Goal: Task Accomplishment & Management: Complete application form

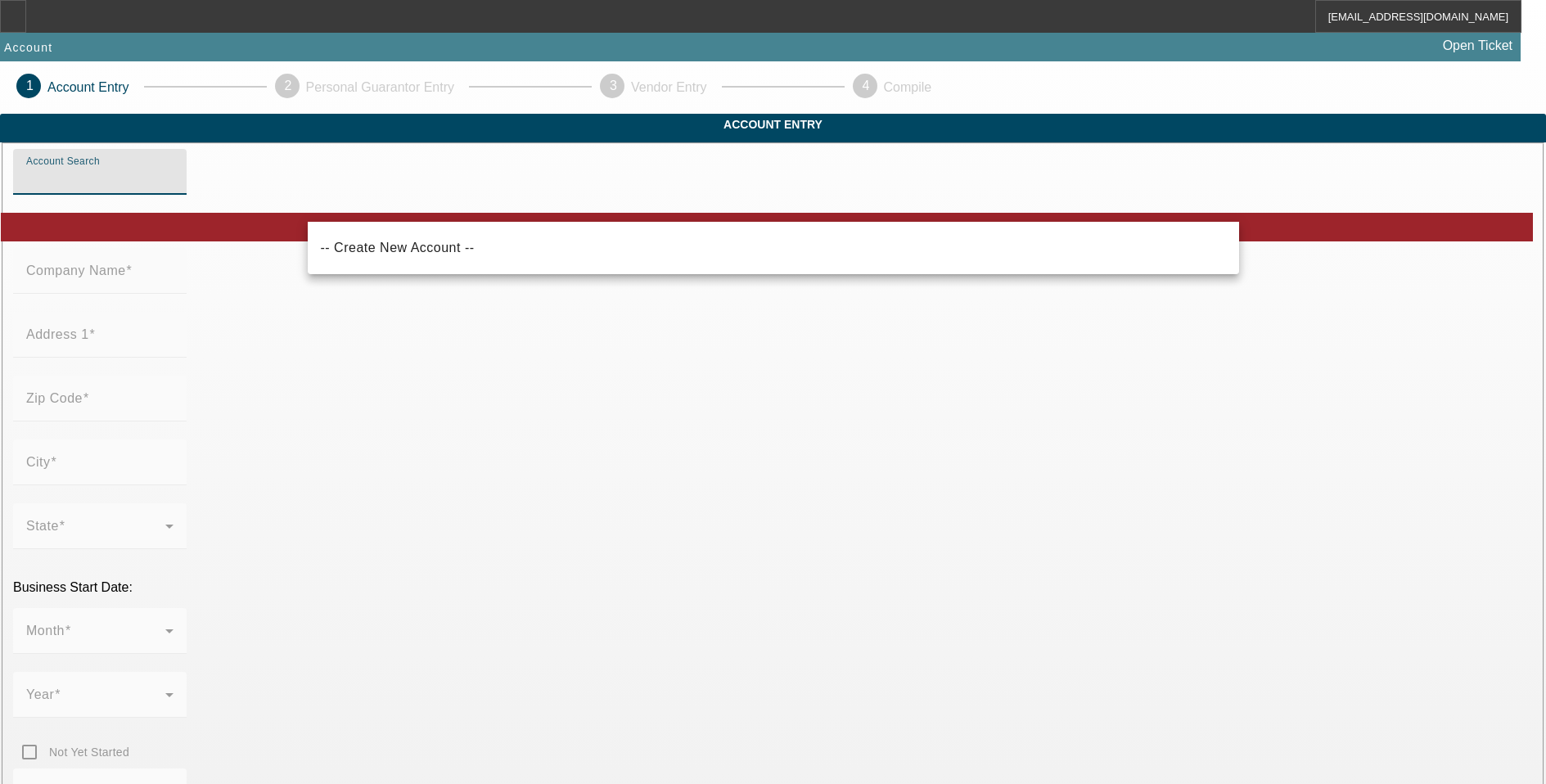
click at [173, 188] on input "Account Search" at bounding box center [100, 179] width 147 height 20
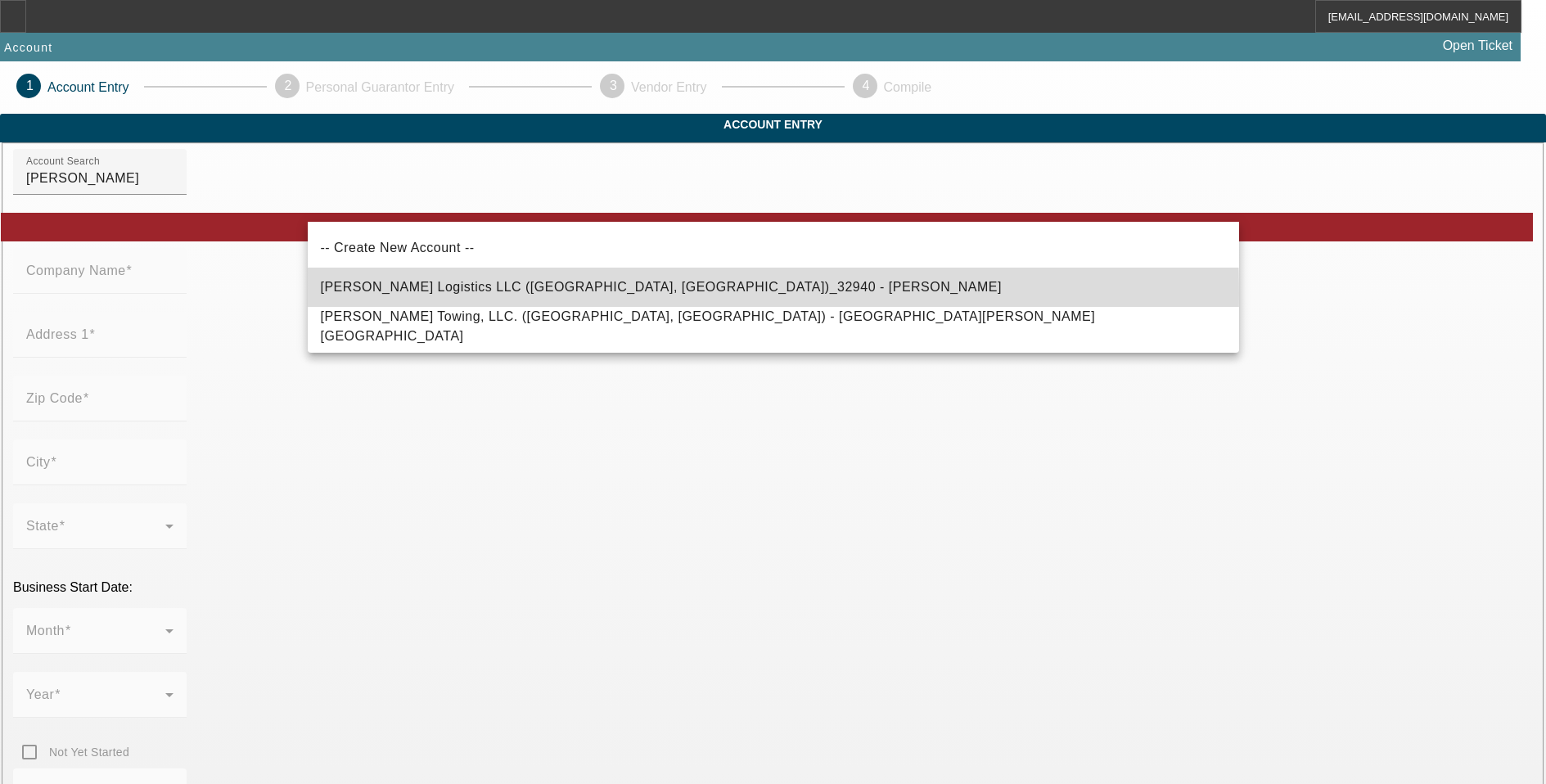
click at [575, 294] on span "DaCosta Logistics LLC (Kennesaw, GA)_32940 - DaCosta, Darien" at bounding box center [661, 287] width 681 height 20
type input "DaCosta Logistics LLC (Kennesaw, GA)_32940 - DaCosta, Darien"
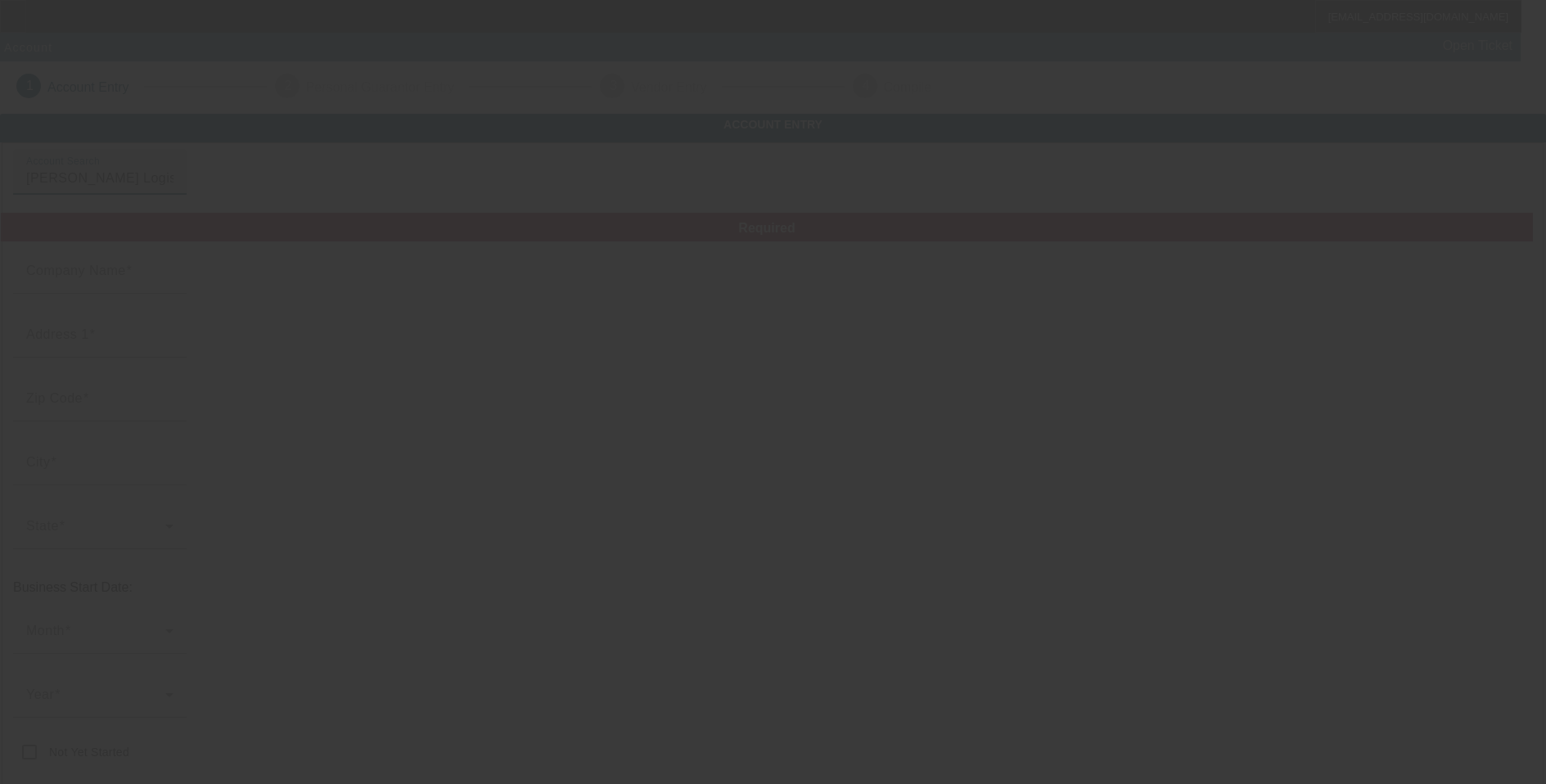
type input "[PERSON_NAME] Logistics LLC"
type input "3328 Blue Springs Sta NW"
type input "30144"
type input "Kennesaw"
type input "[PHONE_NUMBER]"
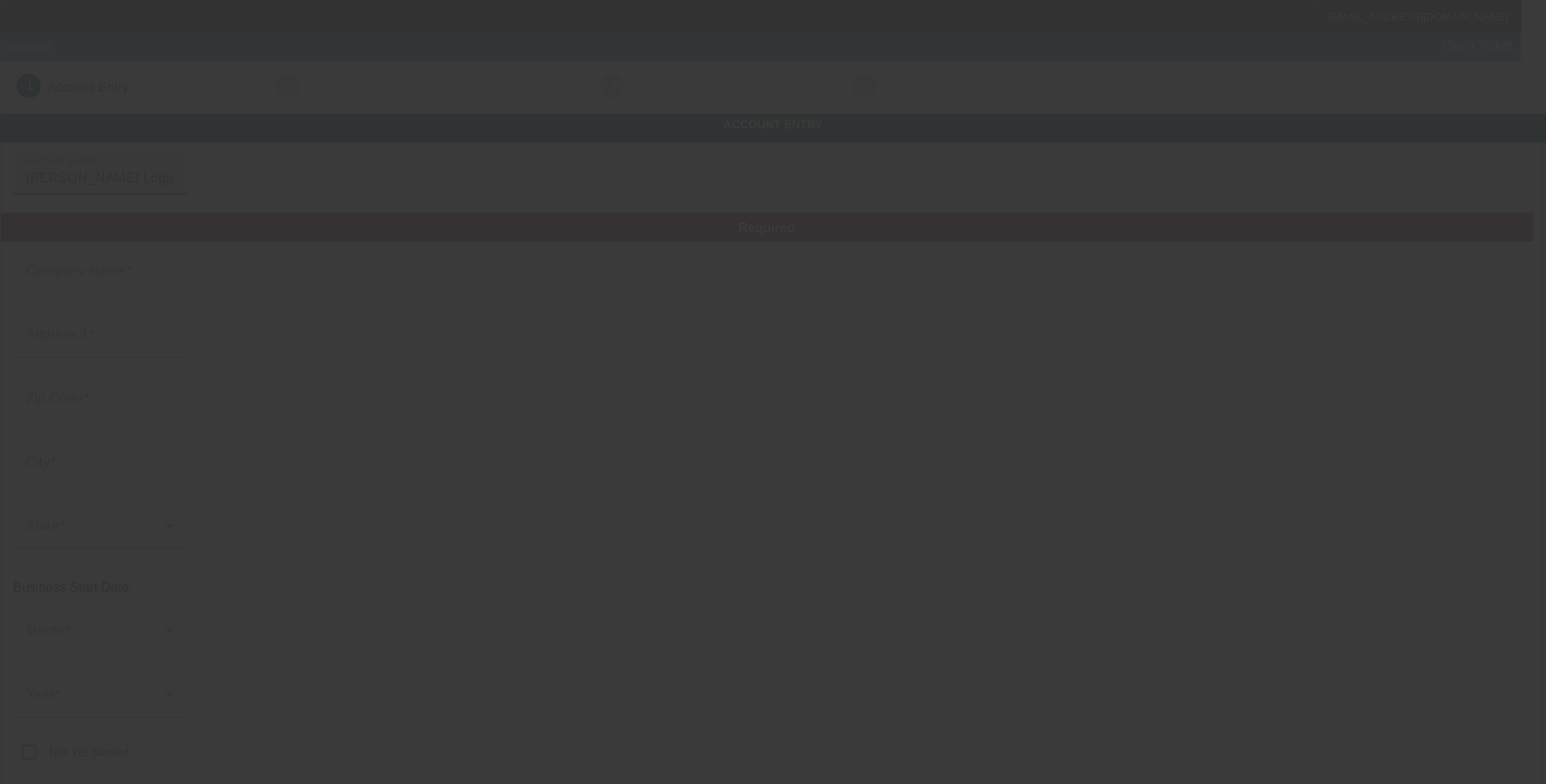
type input "dariendacosta@gmail.com"
type input "Cobb"
type input "821391433"
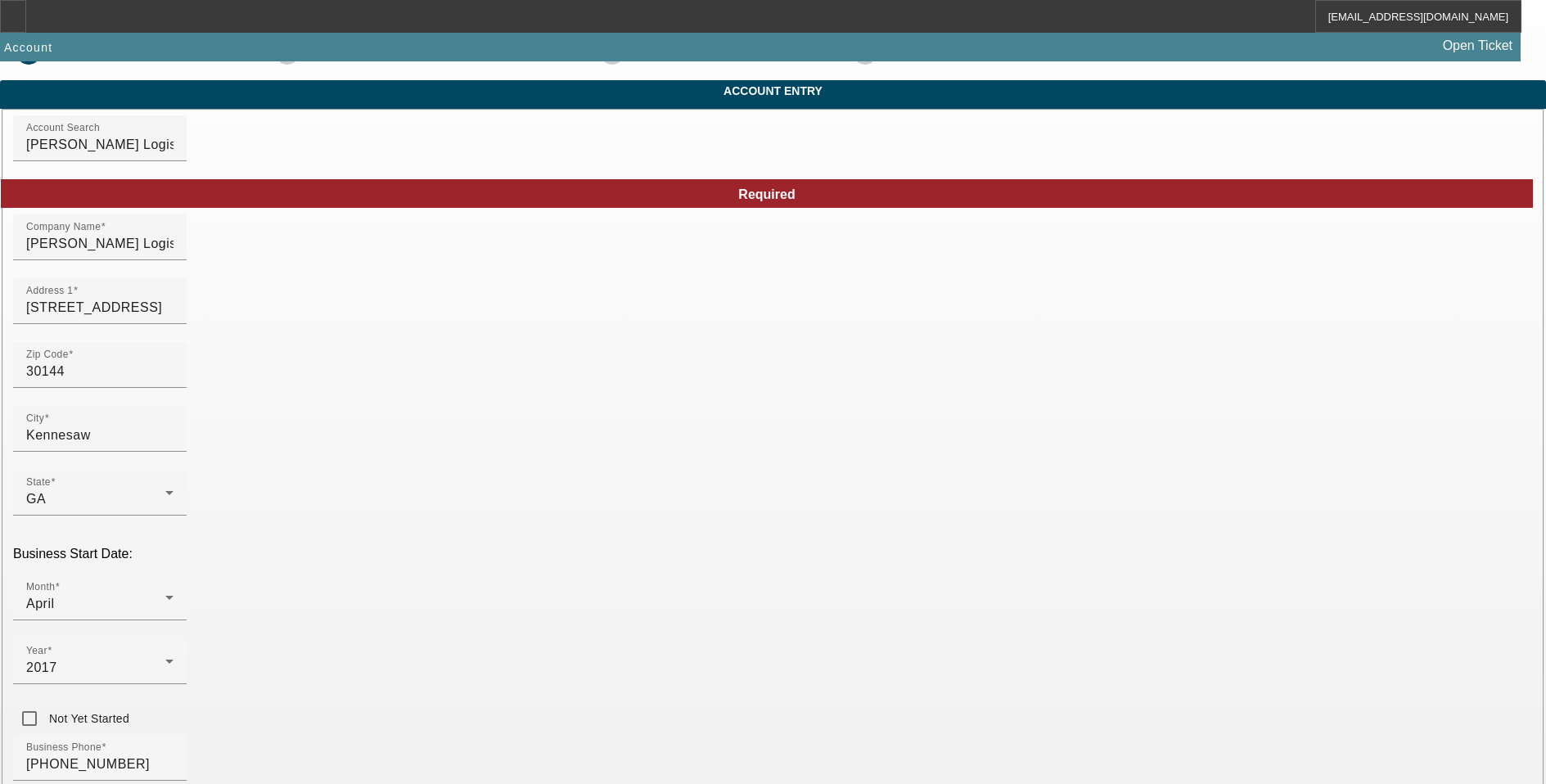
scroll to position [82, 0]
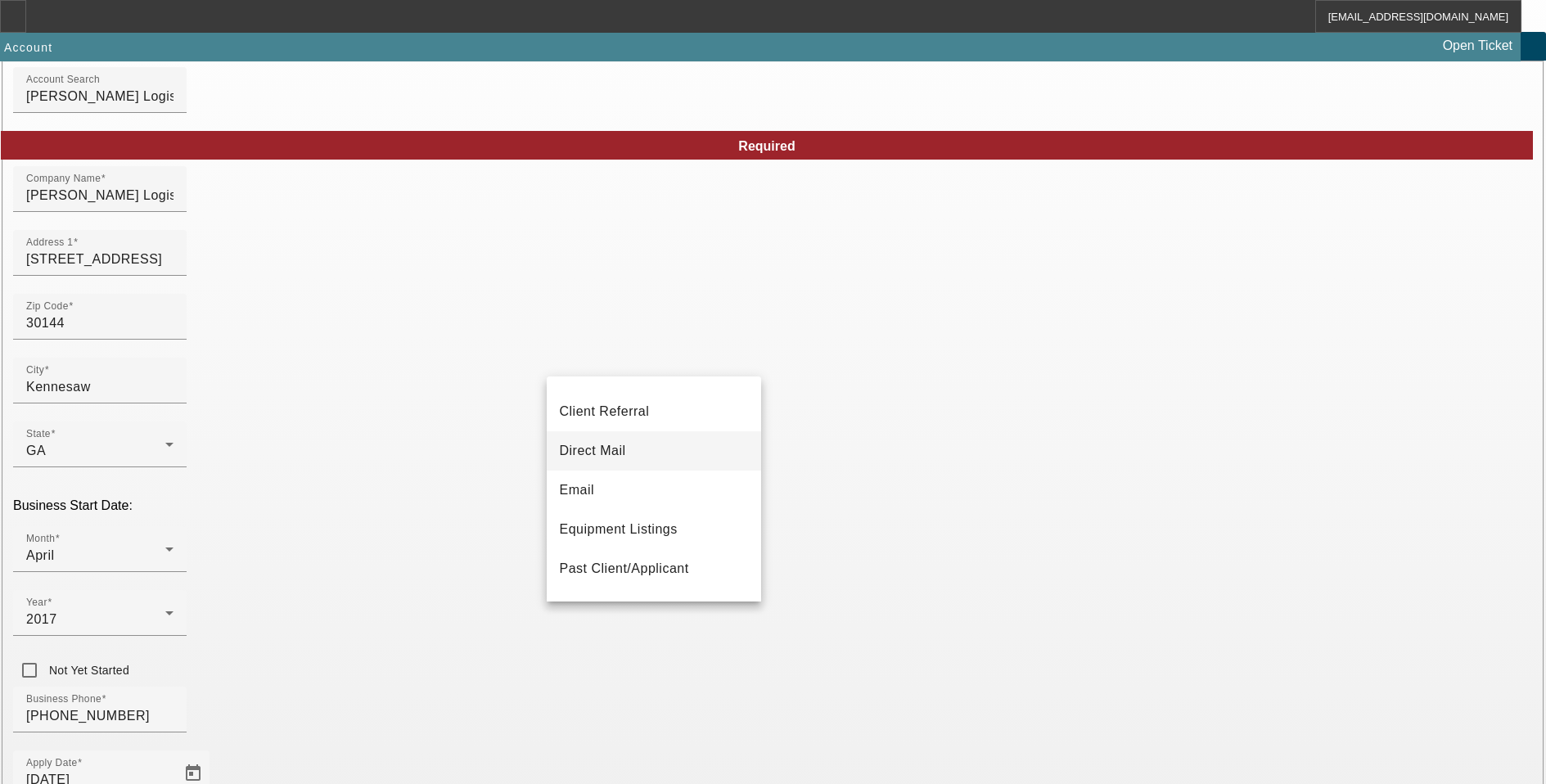
scroll to position [172, 0]
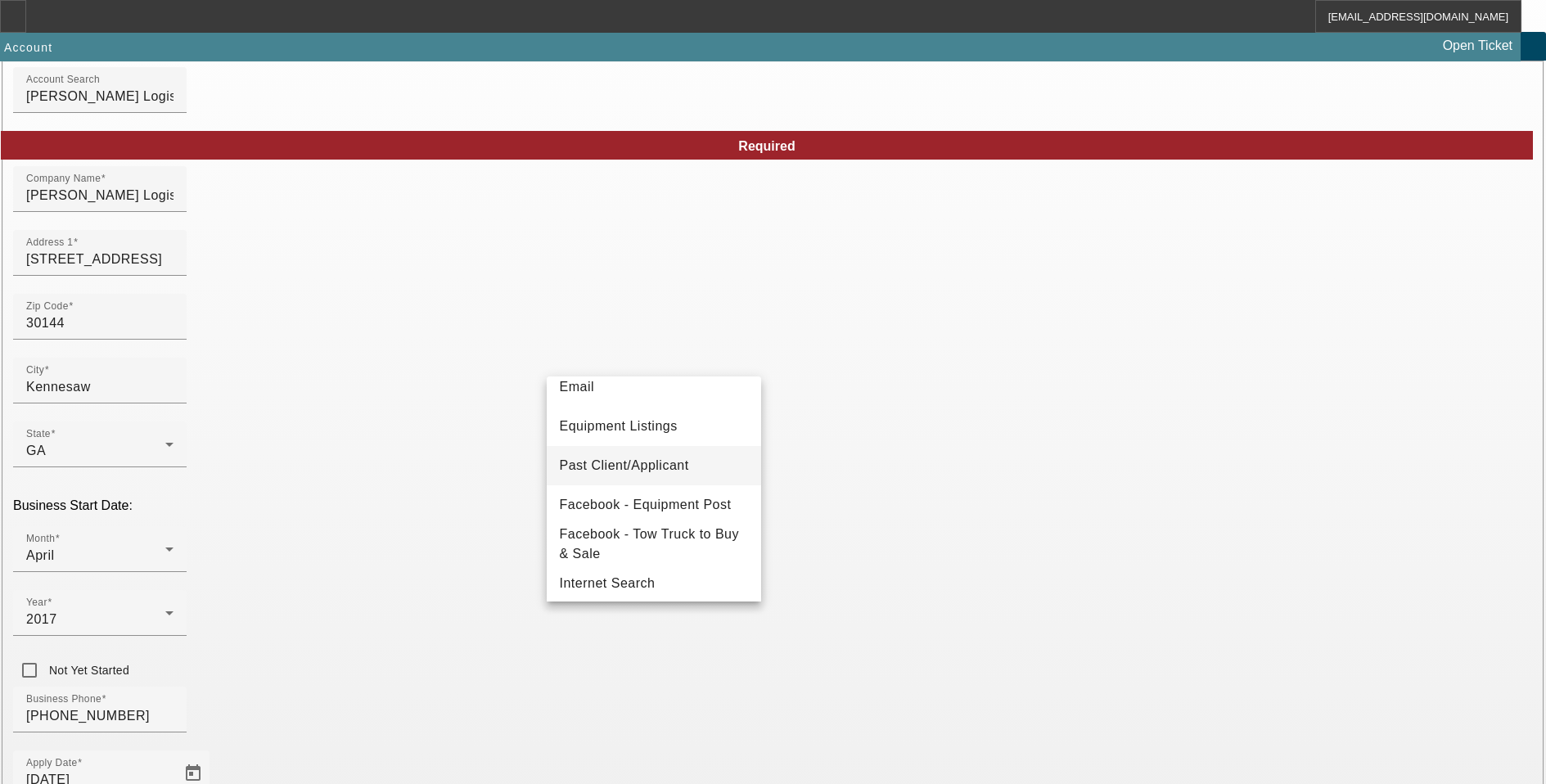
click at [660, 471] on span "Past Client/Applicant" at bounding box center [624, 465] width 129 height 20
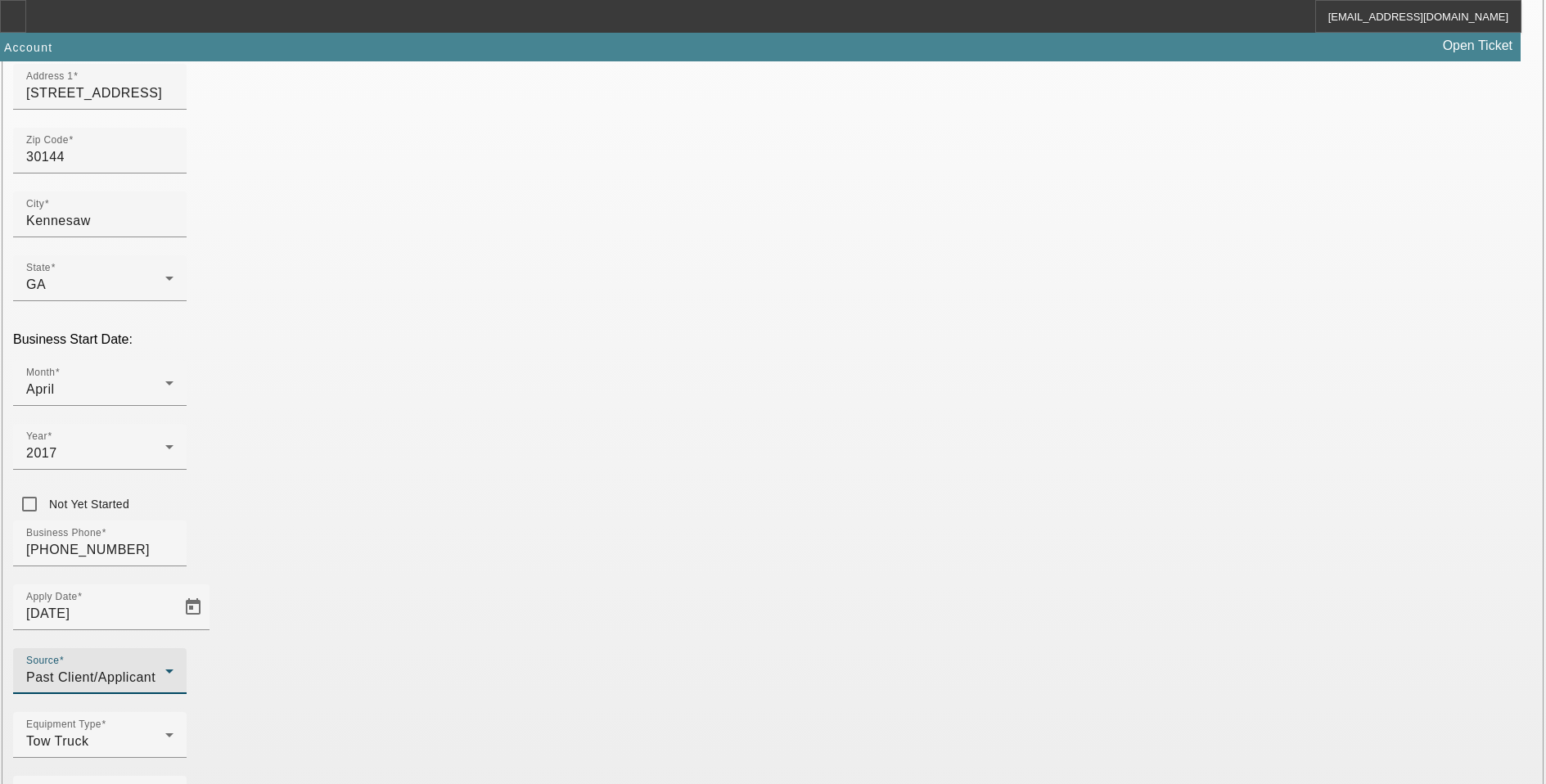
scroll to position [248, 0]
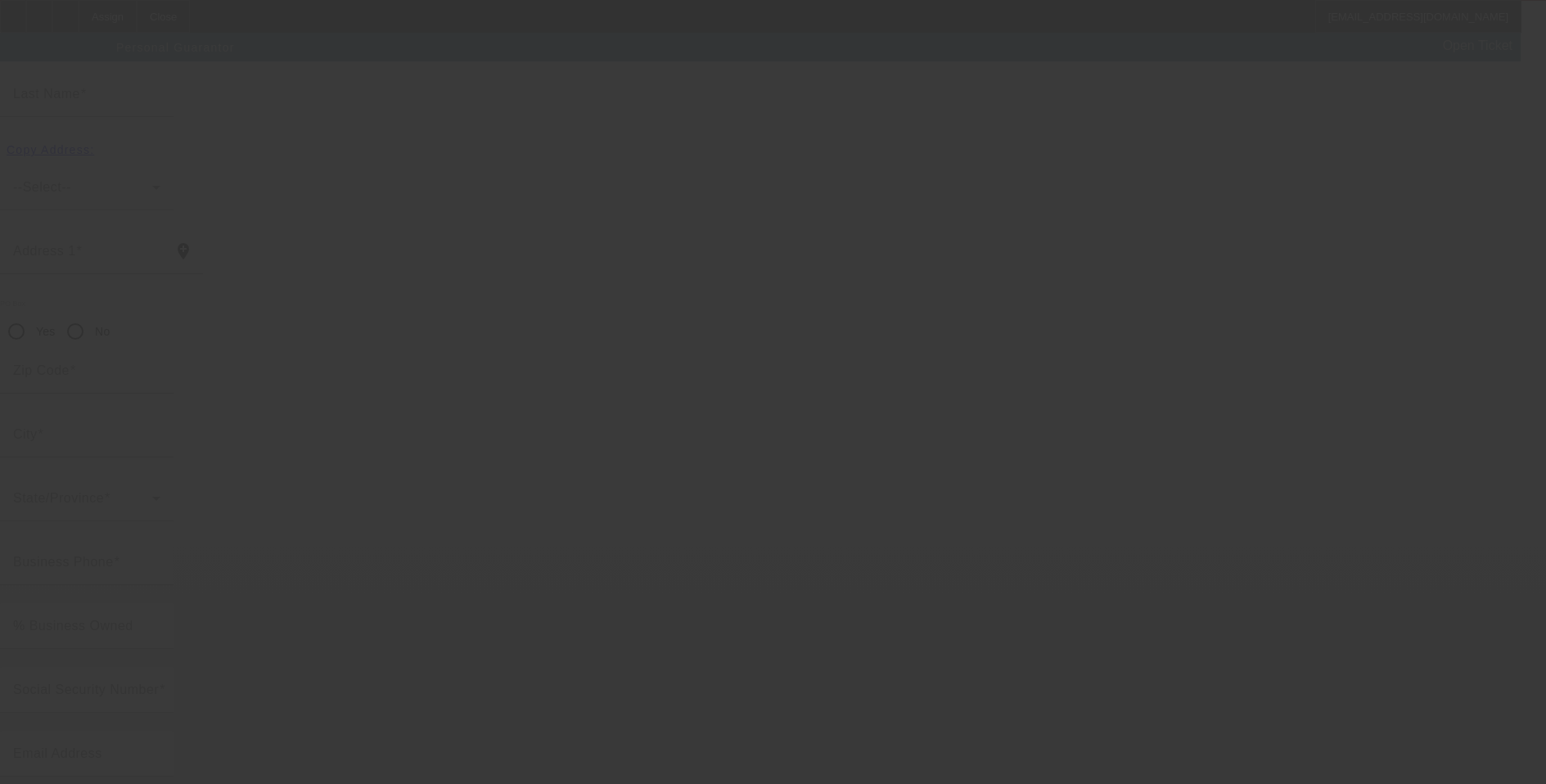
scroll to position [17, 0]
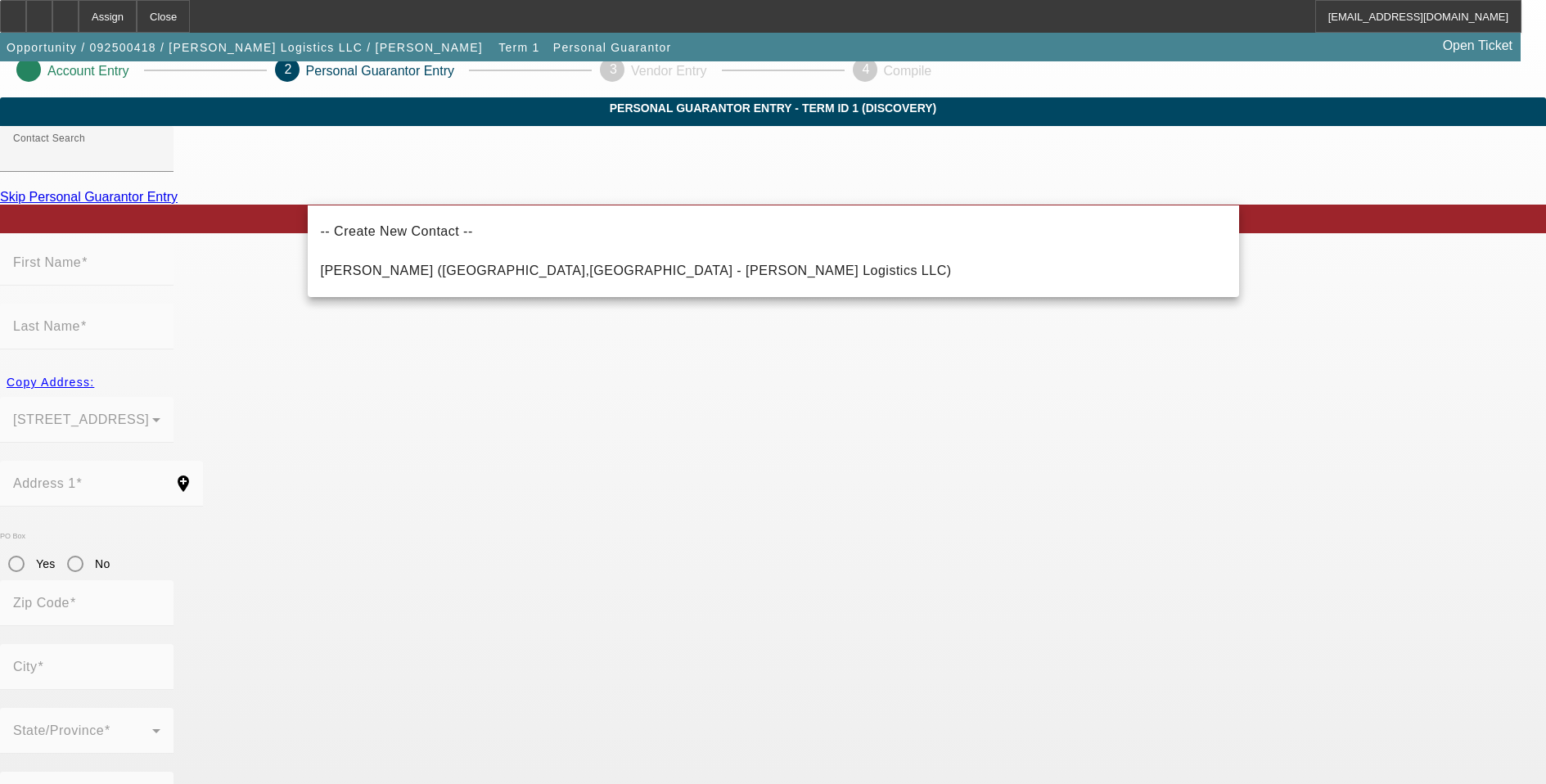
click at [393, 282] on mat-option "DaCosta, Darien (Kennesaw,GA - DaCosta Logistics LLC)" at bounding box center [773, 270] width 931 height 39
type input "DaCosta, Darien (Kennesaw,GA - DaCosta Logistics LLC)"
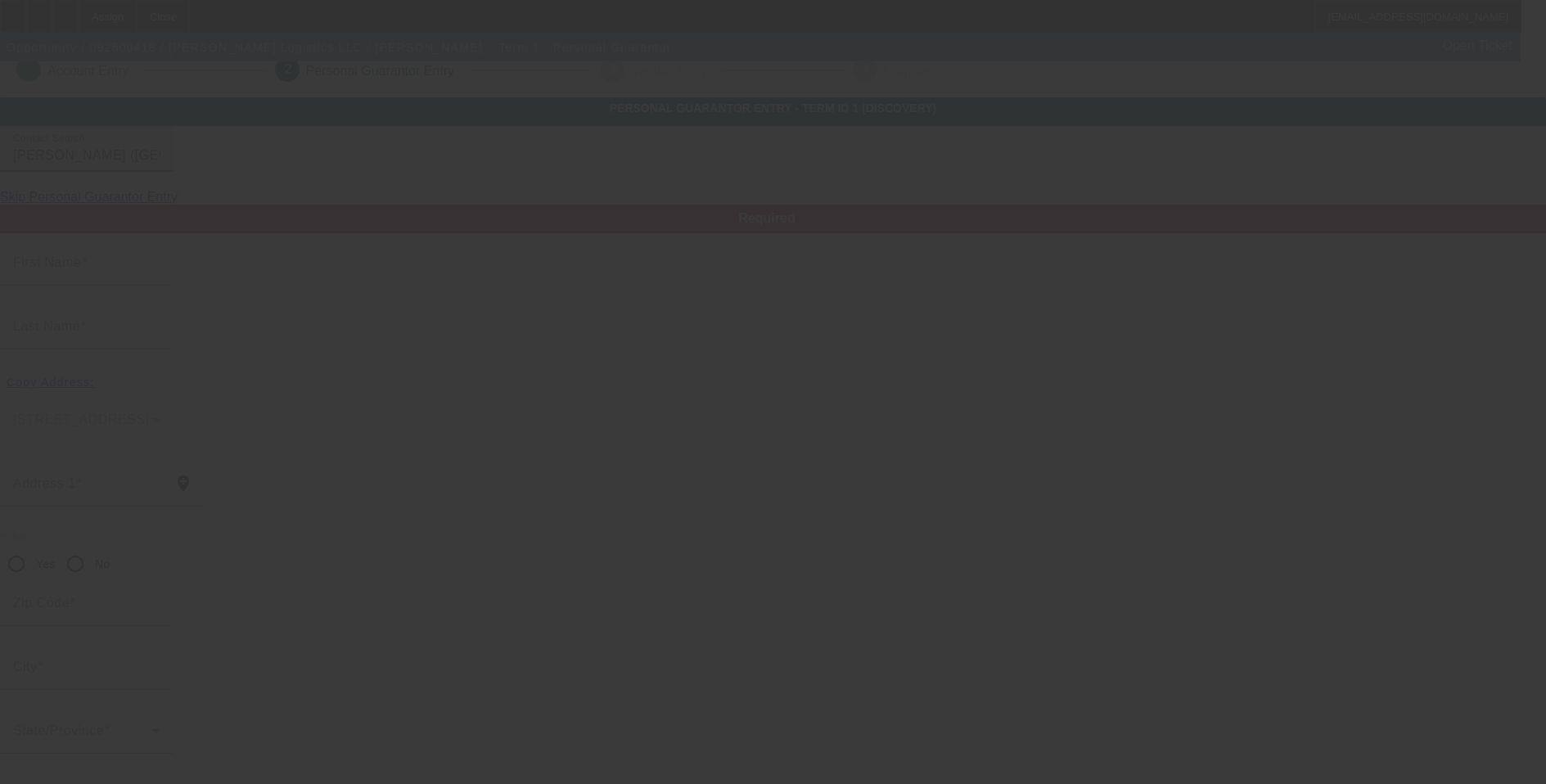
type input "Darien"
type input "DaCosta"
type input "3328 Blue Springs Station NW"
radio input "true"
type input "30144"
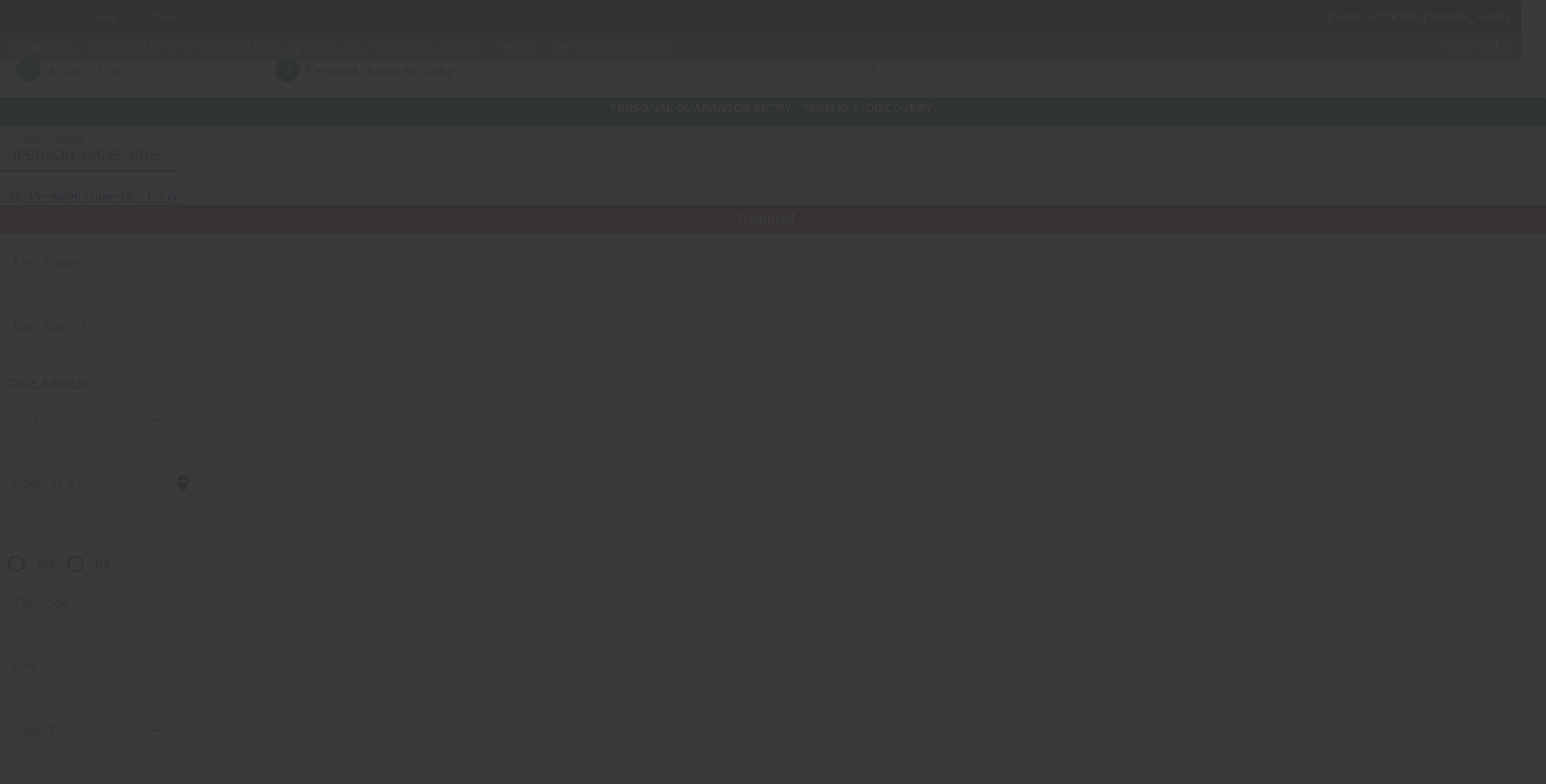
type input "Kennesaw"
type input "[PHONE_NUMBER]"
type input "100"
type input "592-08-5500"
type input "dariendacosta@gmail.com"
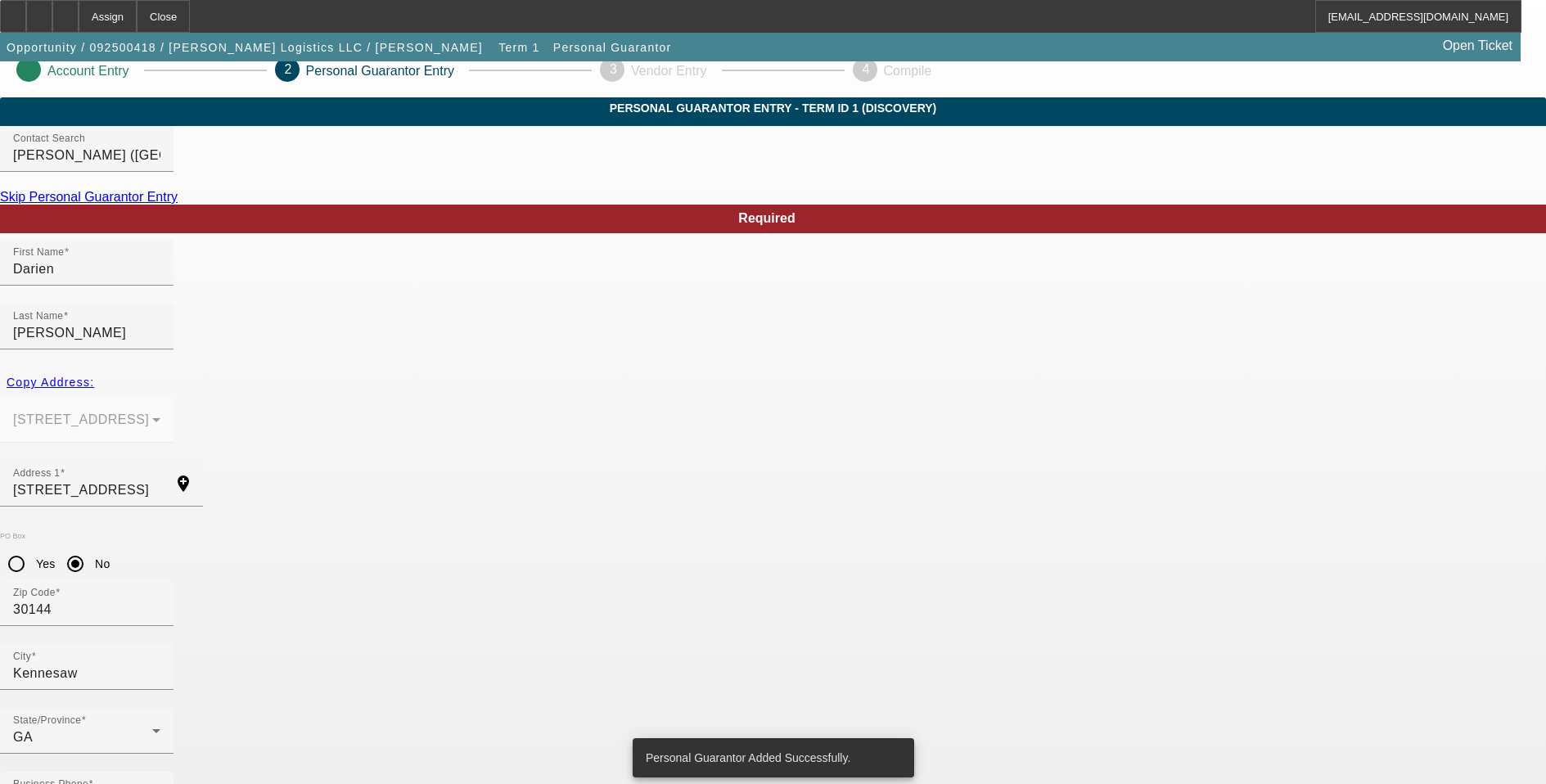
scroll to position [0, 0]
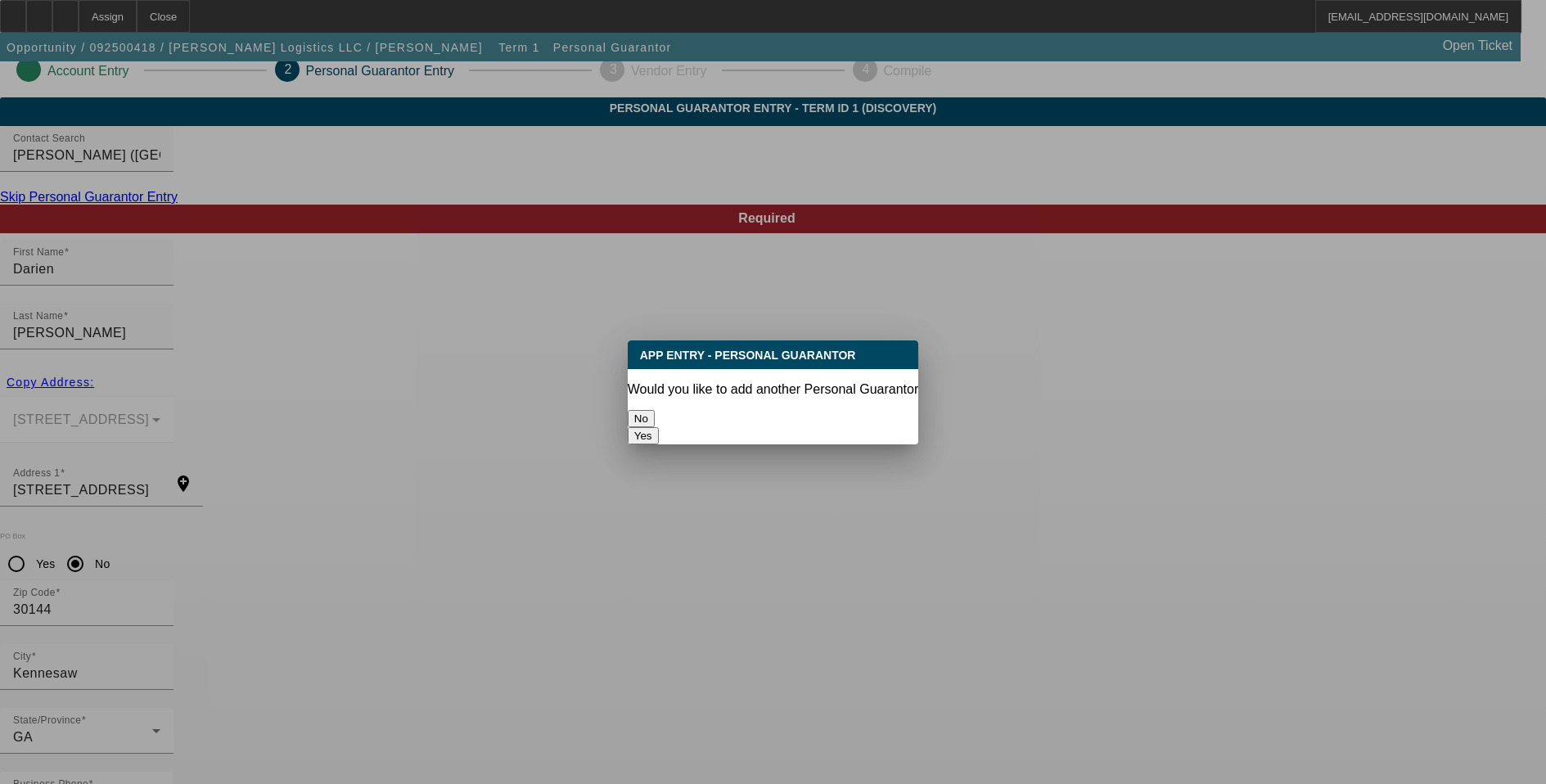
click at [654, 410] on button "No" at bounding box center [641, 418] width 27 height 17
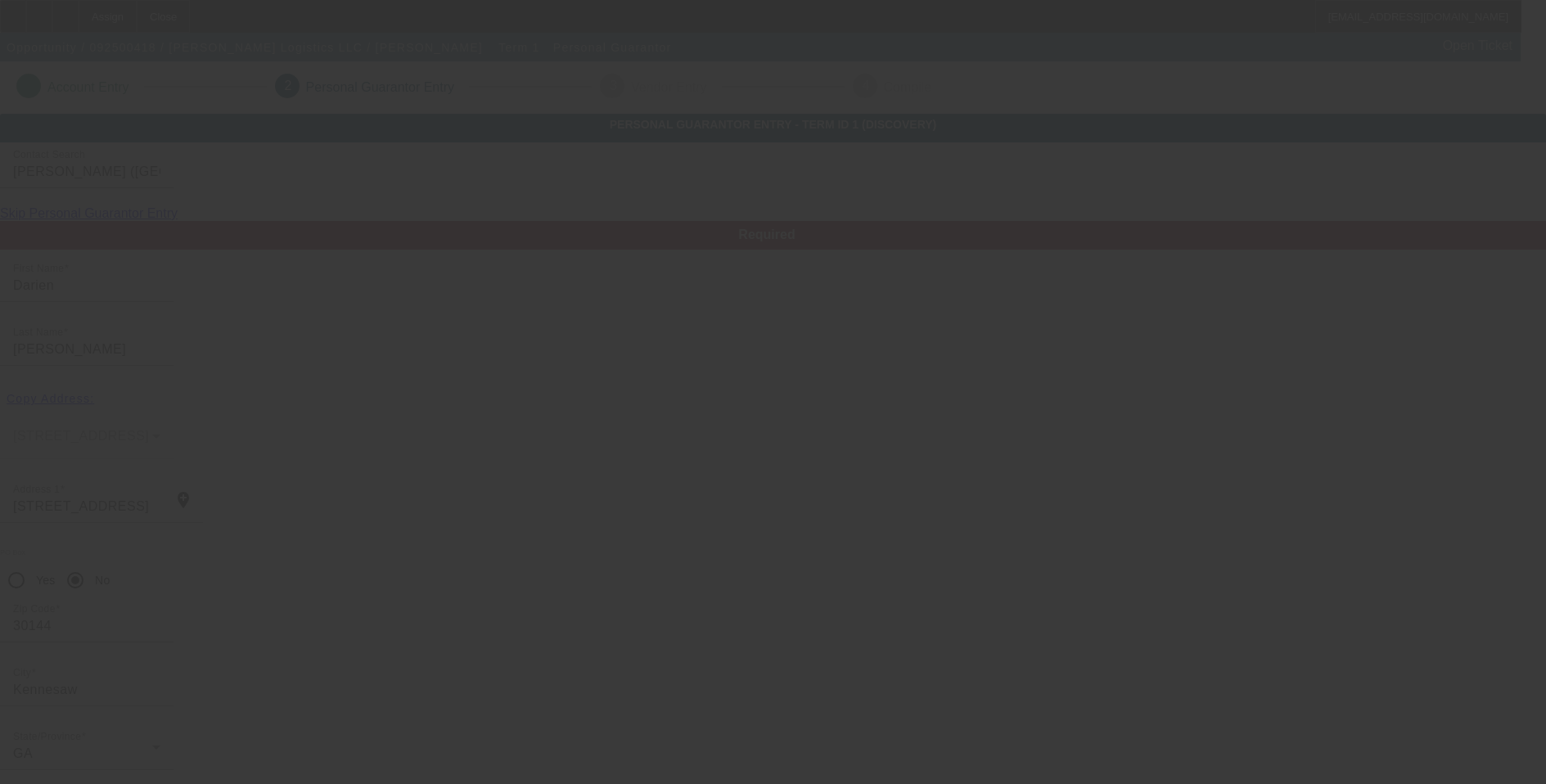
scroll to position [17, 0]
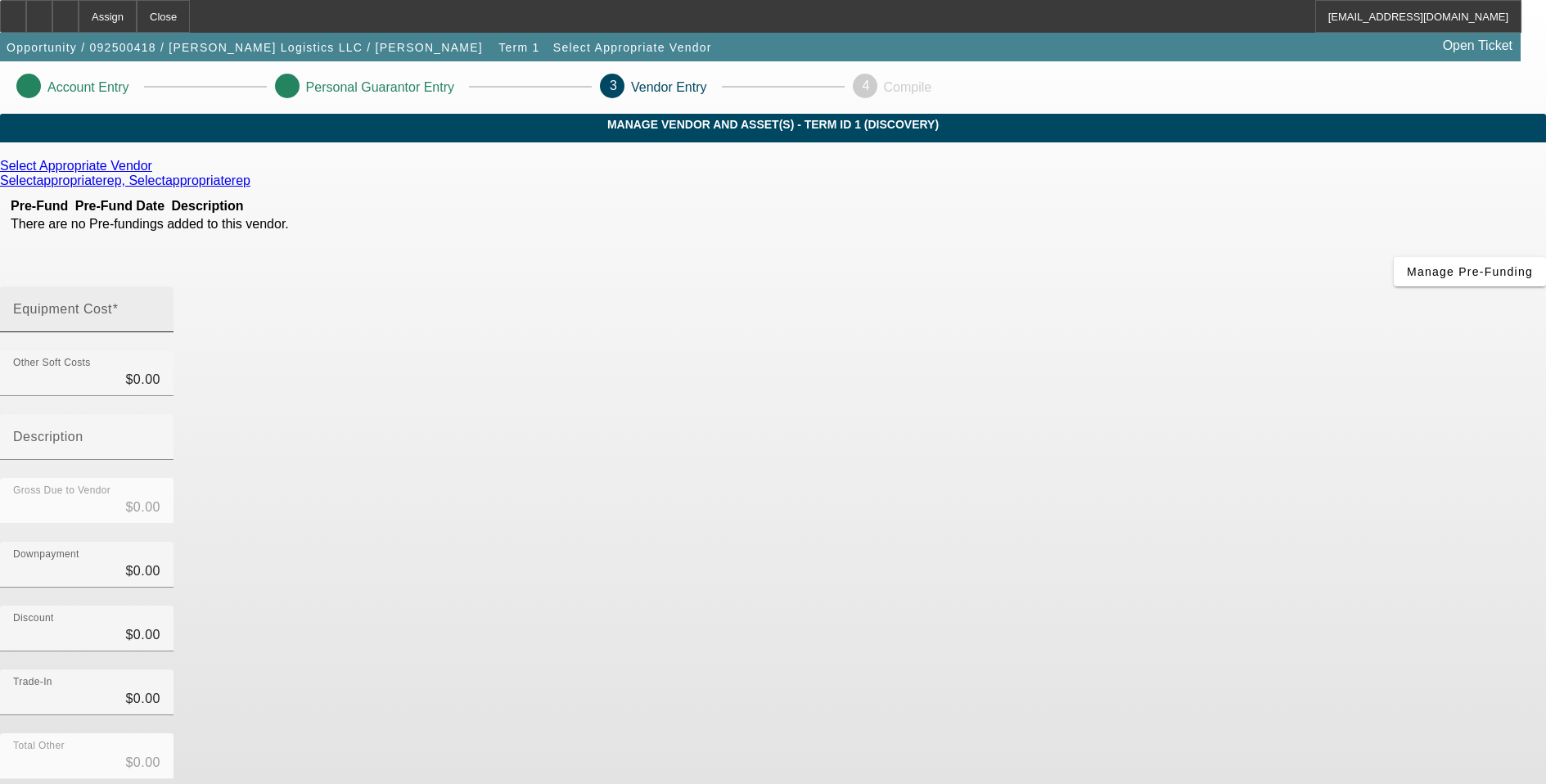
click at [161, 306] on input "Equipment Cost" at bounding box center [87, 316] width 147 height 20
click at [157, 172] on icon at bounding box center [157, 166] width 0 height 14
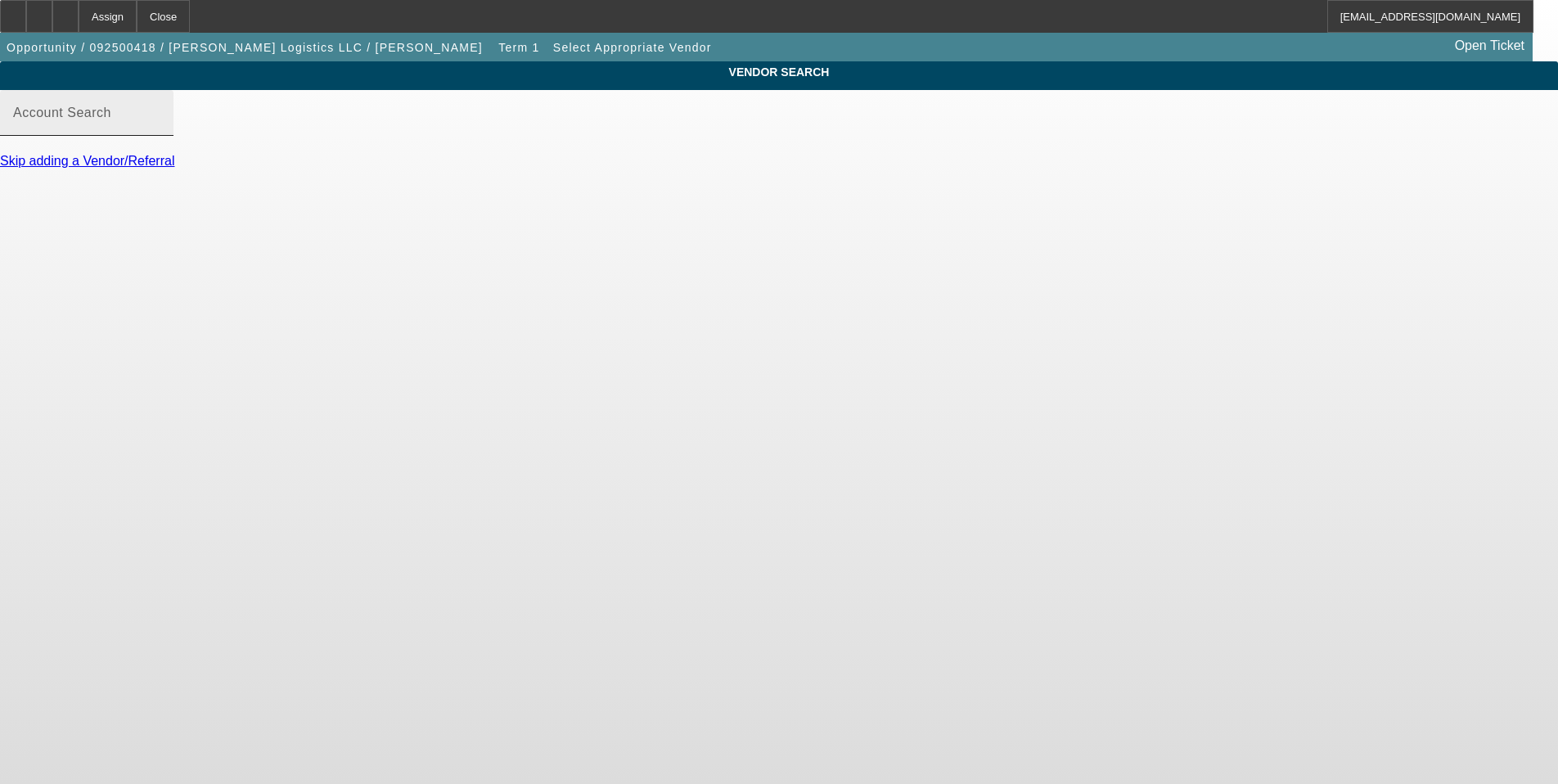
click at [111, 119] on mat-label "Account Search" at bounding box center [62, 112] width 99 height 14
click at [161, 129] on input "Account Search" at bounding box center [87, 119] width 147 height 20
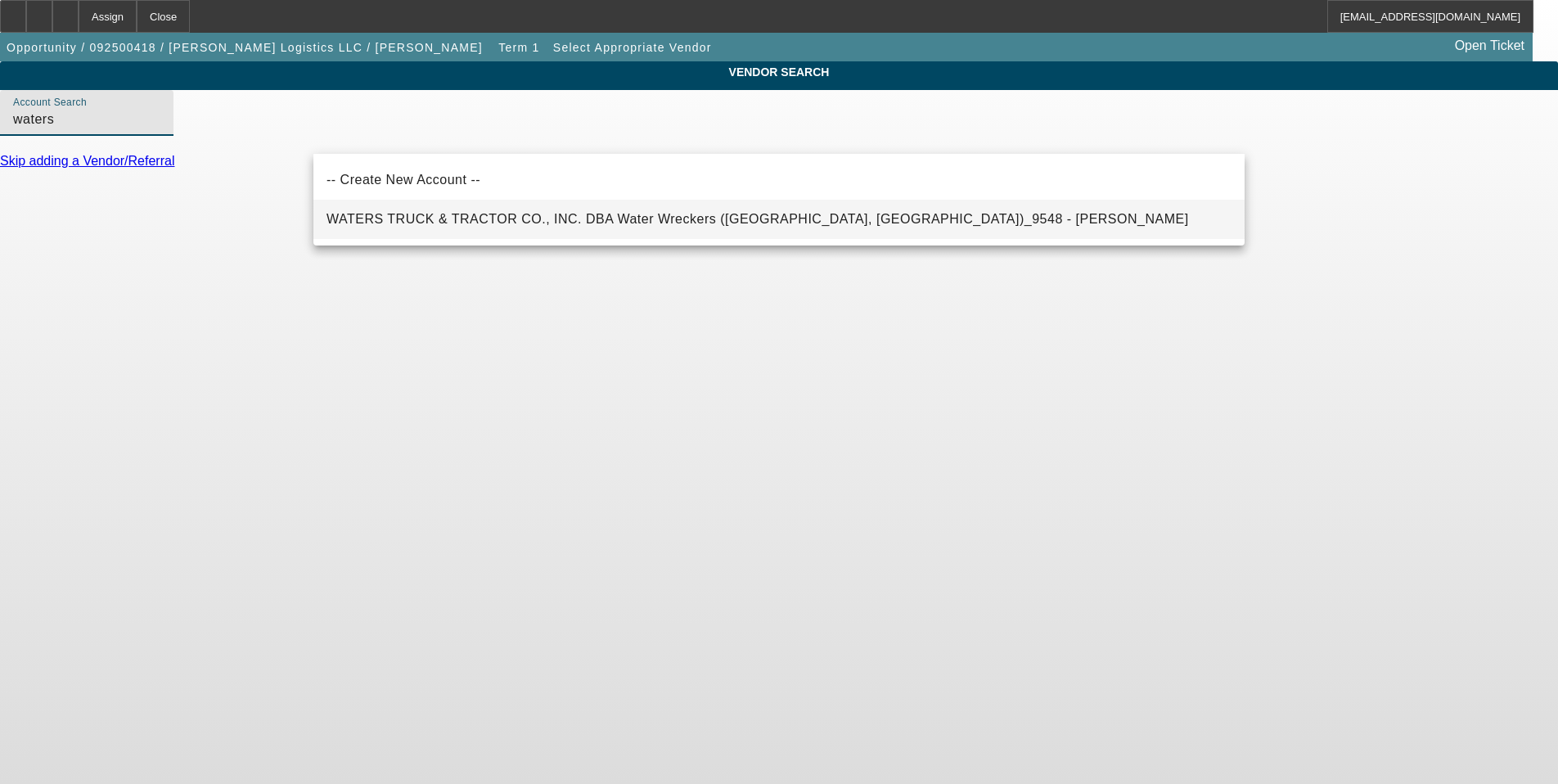
click at [451, 215] on span "WATERS TRUCK & TRACTOR CO., INC. DBA Water Wreckers (Columbus, MS)_9548 - Whita…" at bounding box center [757, 219] width 862 height 14
type input "WATERS TRUCK & TRACTOR CO., INC. DBA Water Wreckers (Columbus, MS)_9548 - Whita…"
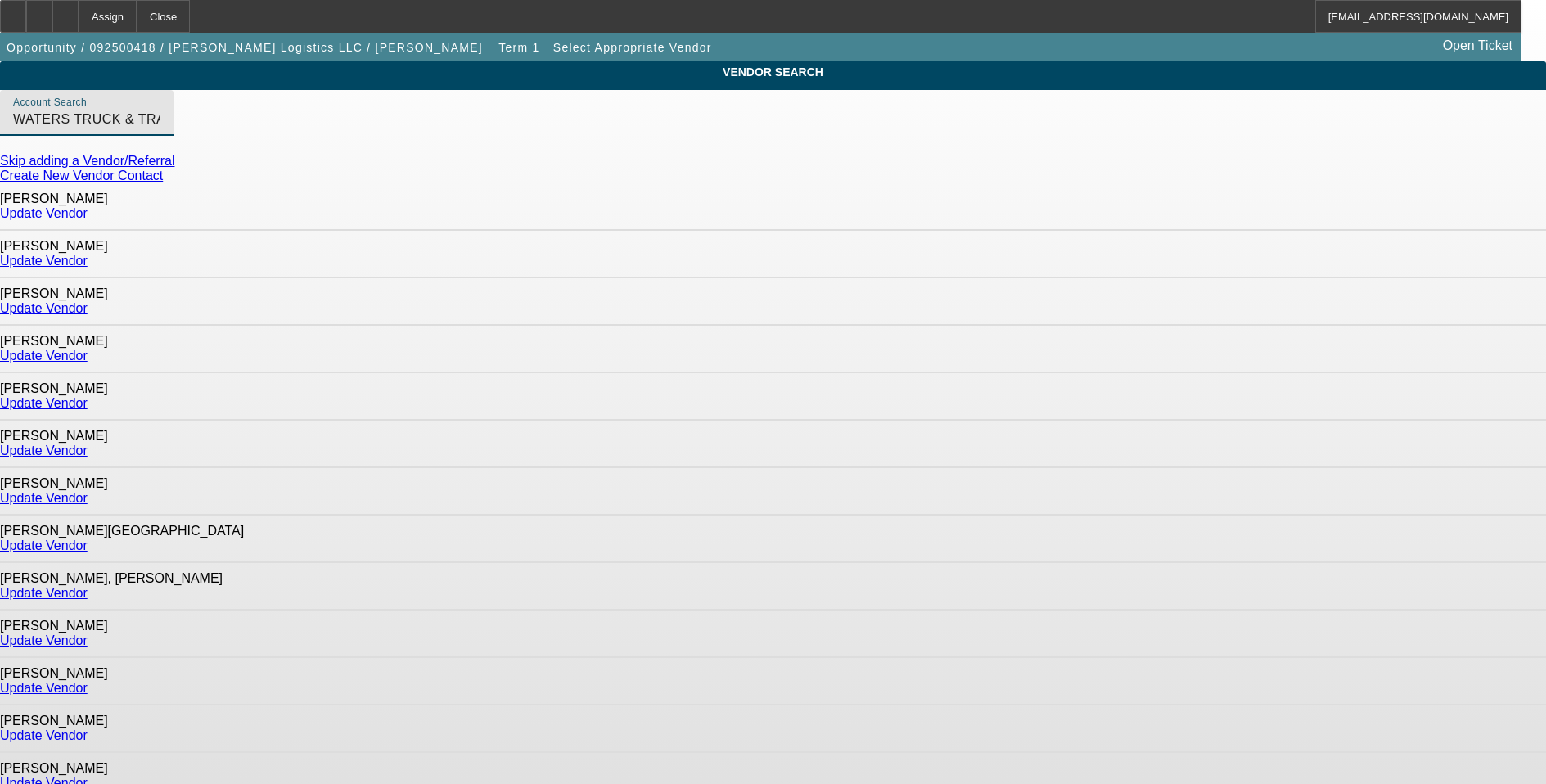
click at [88, 214] on link "Update Vendor" at bounding box center [44, 213] width 88 height 14
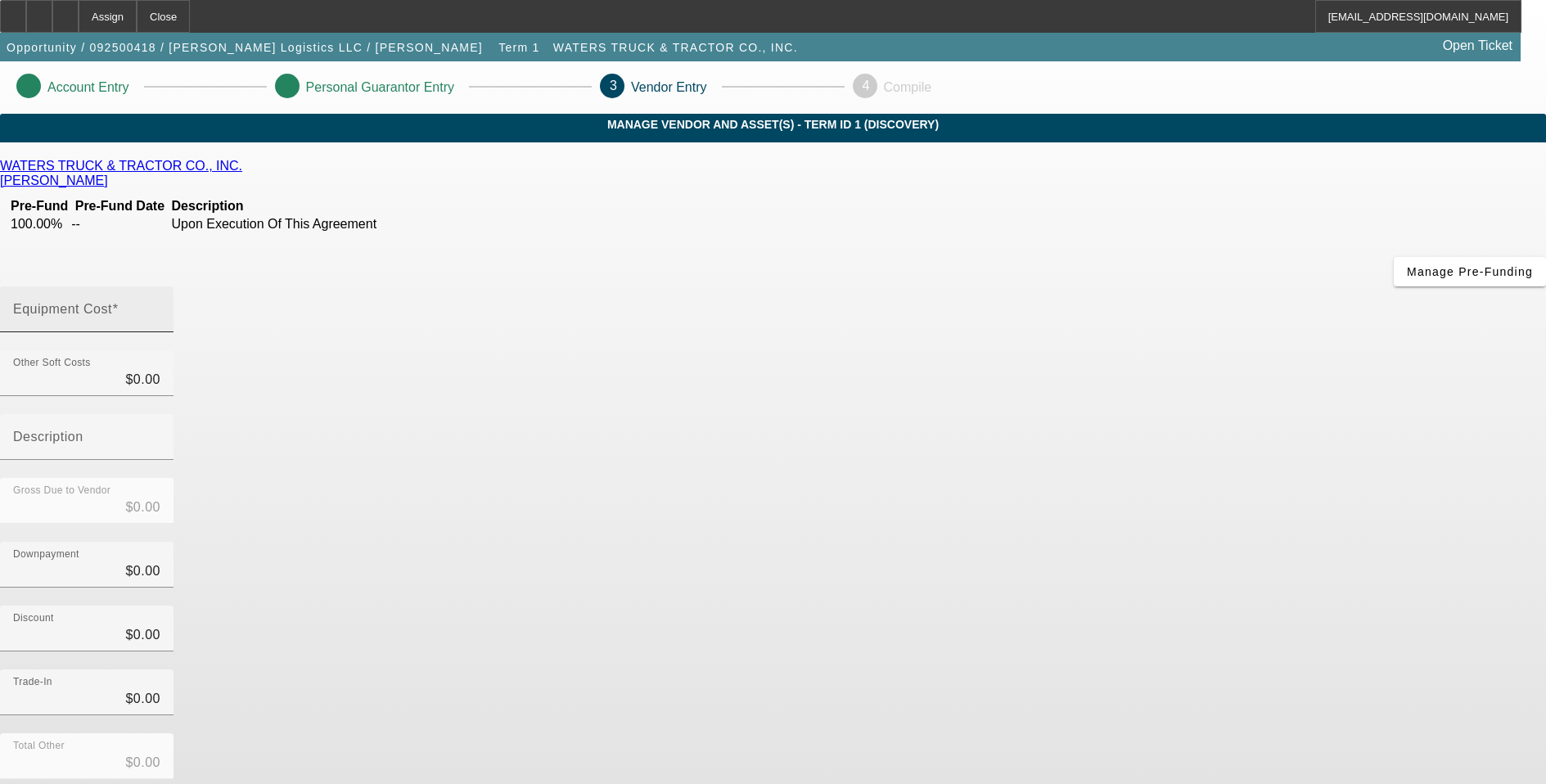
click at [112, 302] on mat-label "Equipment Cost" at bounding box center [63, 309] width 99 height 14
click at [161, 306] on input "Equipment Cost" at bounding box center [87, 316] width 147 height 20
type input "1"
type input "$1.00"
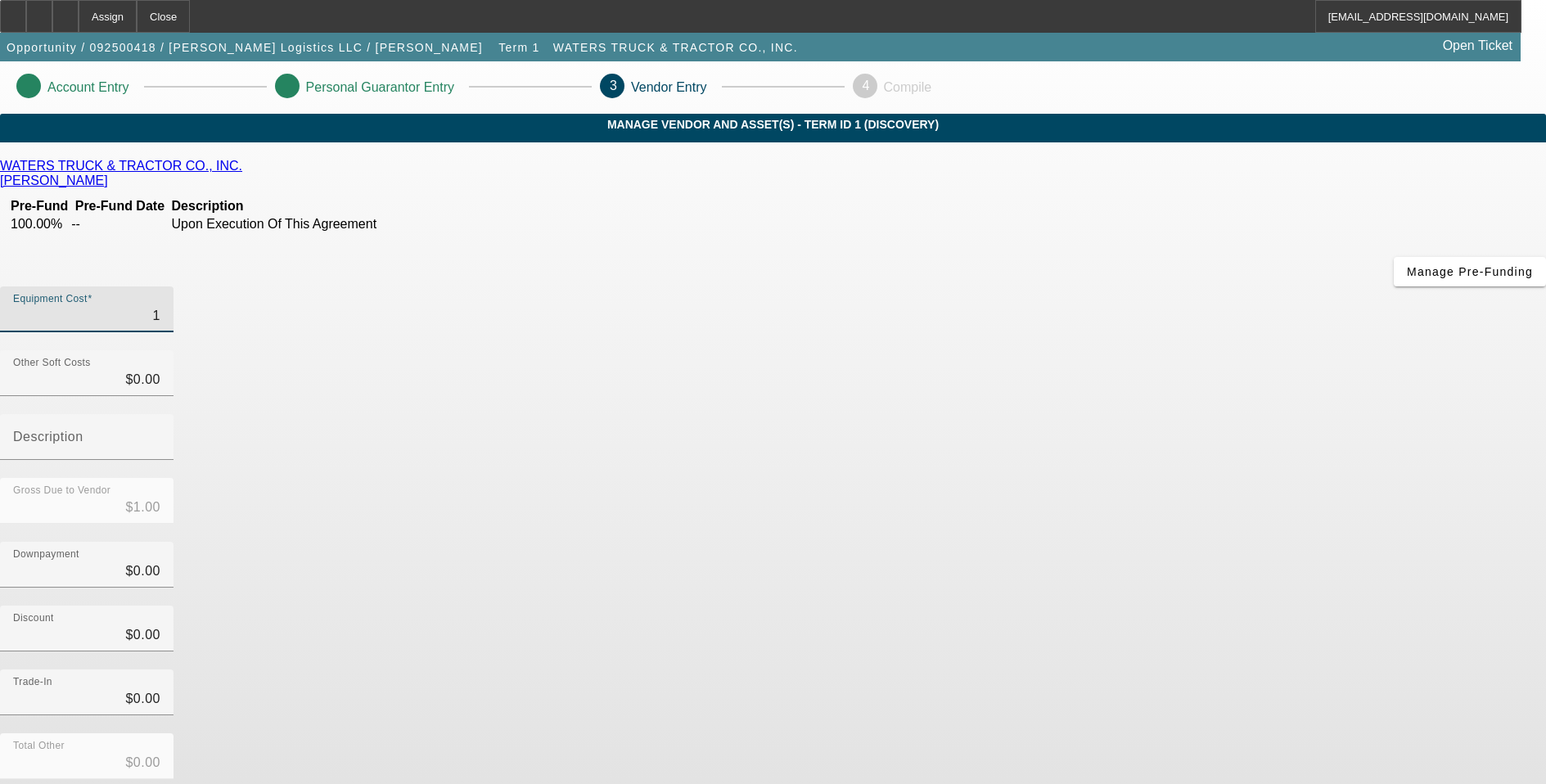
type input "12"
type input "$12.00"
type input "128"
type input "$128.00"
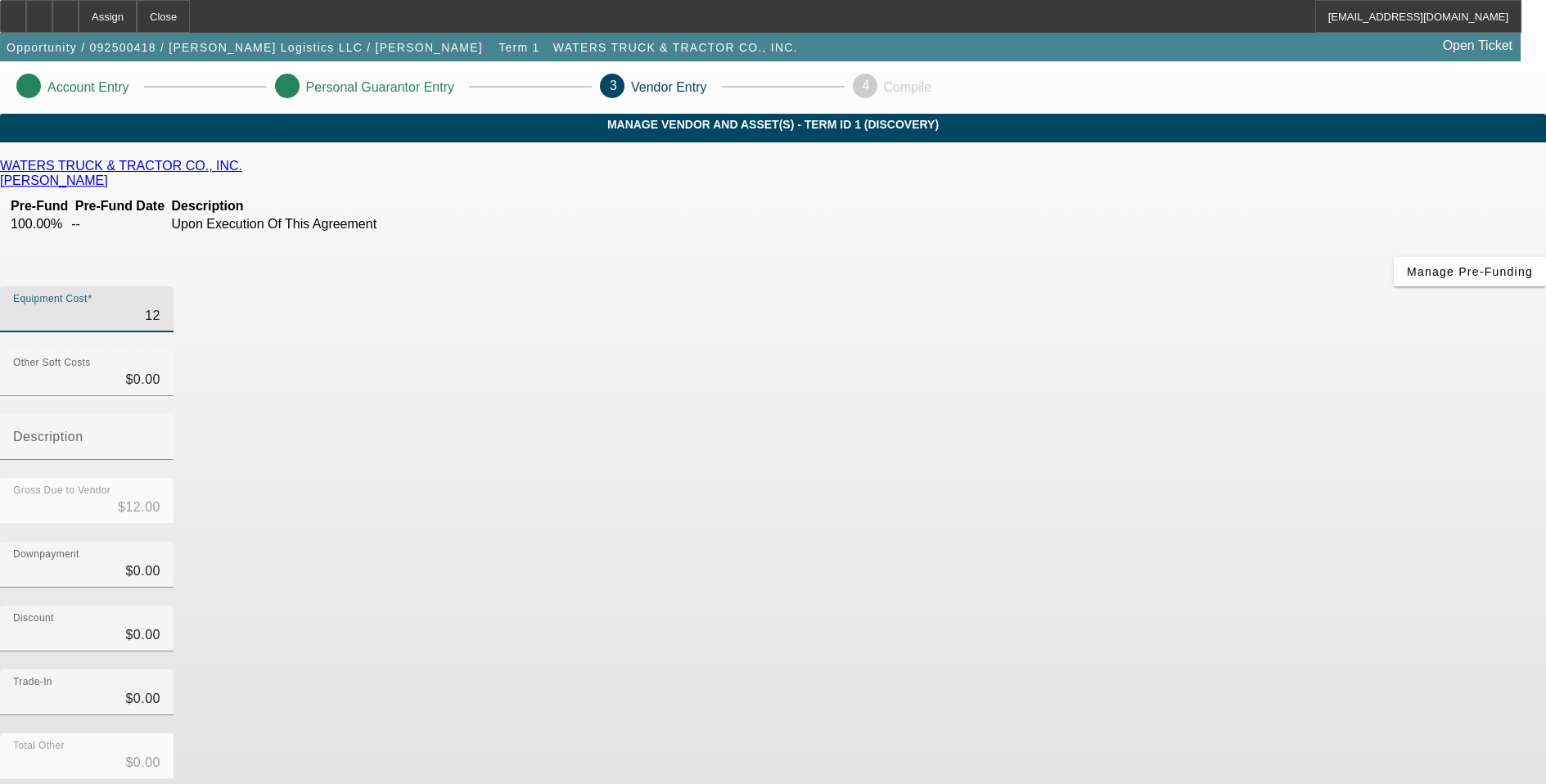
type input "$128.00"
type input "1280"
type input "$1,280.00"
type input "12800"
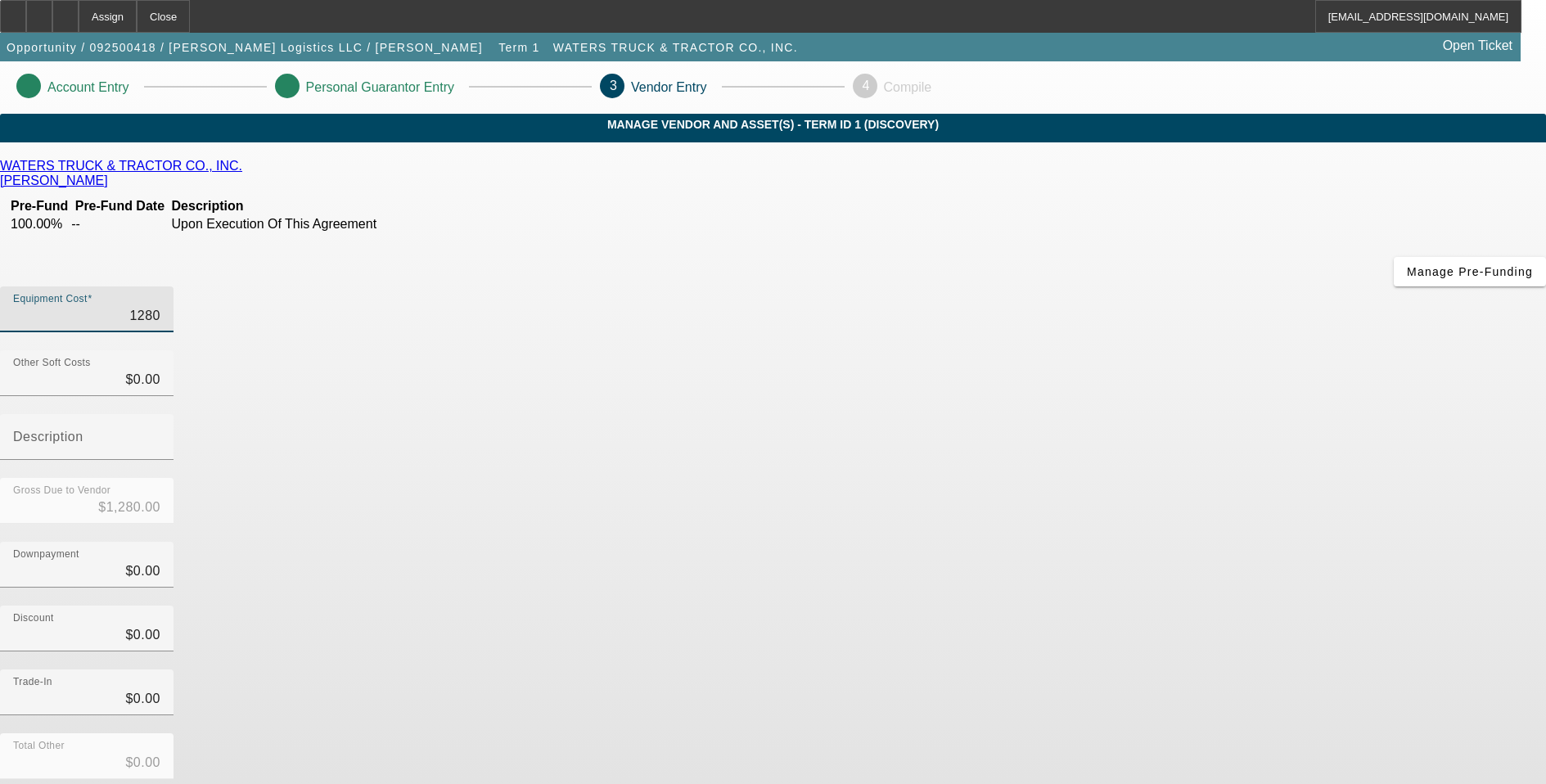
type input "$12,800.00"
type input "128000"
type input "$128,000.00"
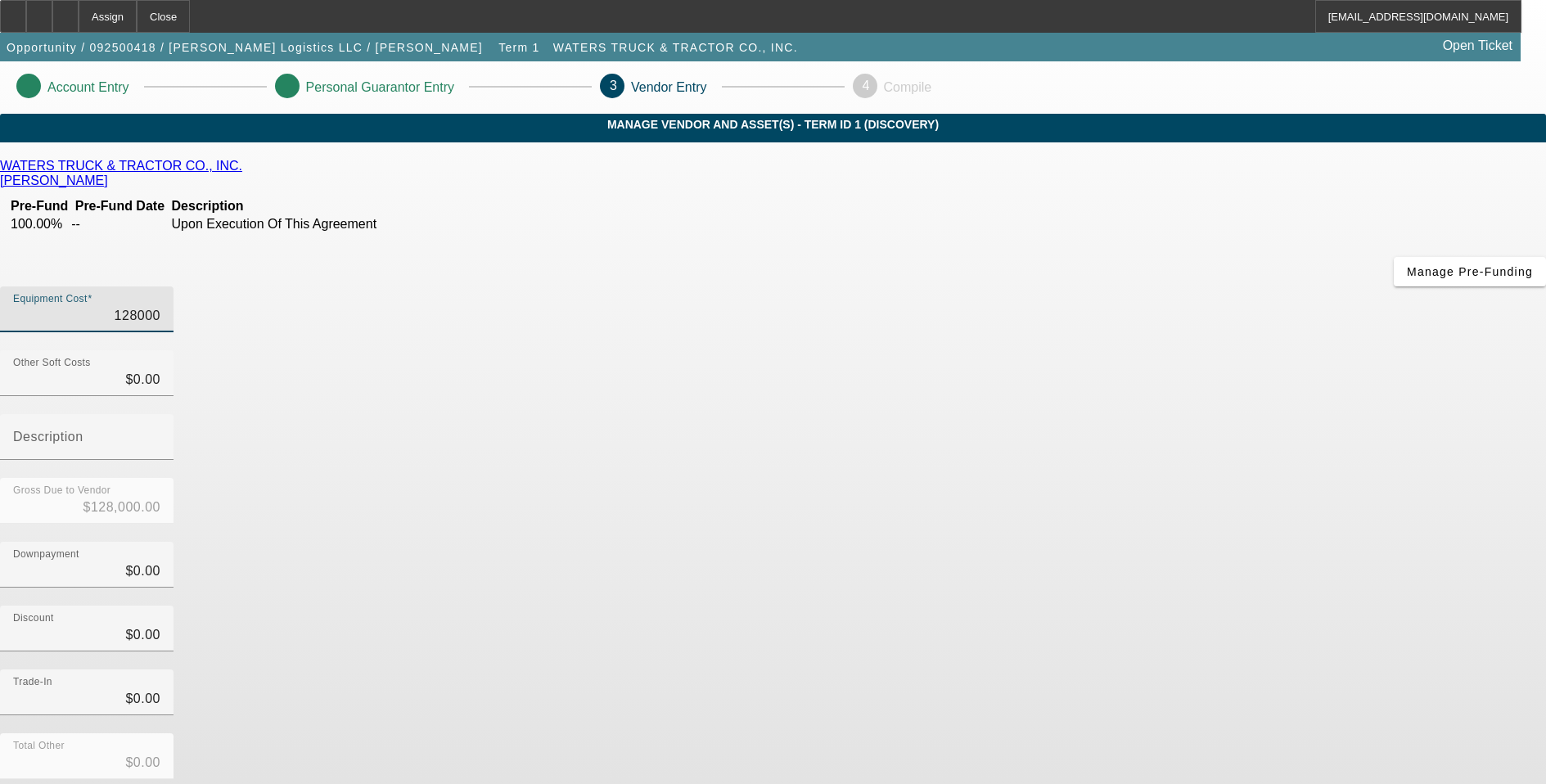
scroll to position [45, 0]
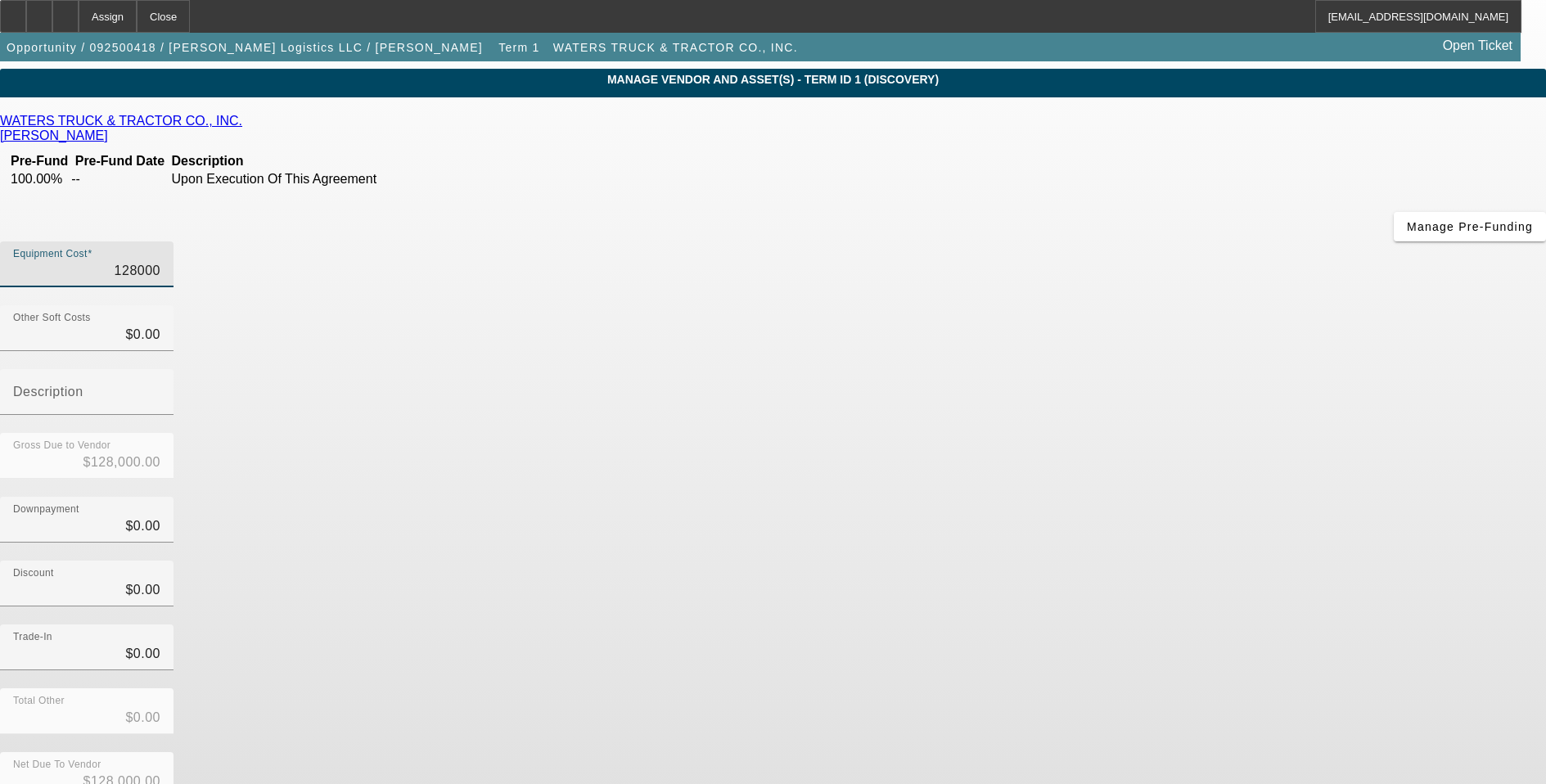
type input "$128,000.00"
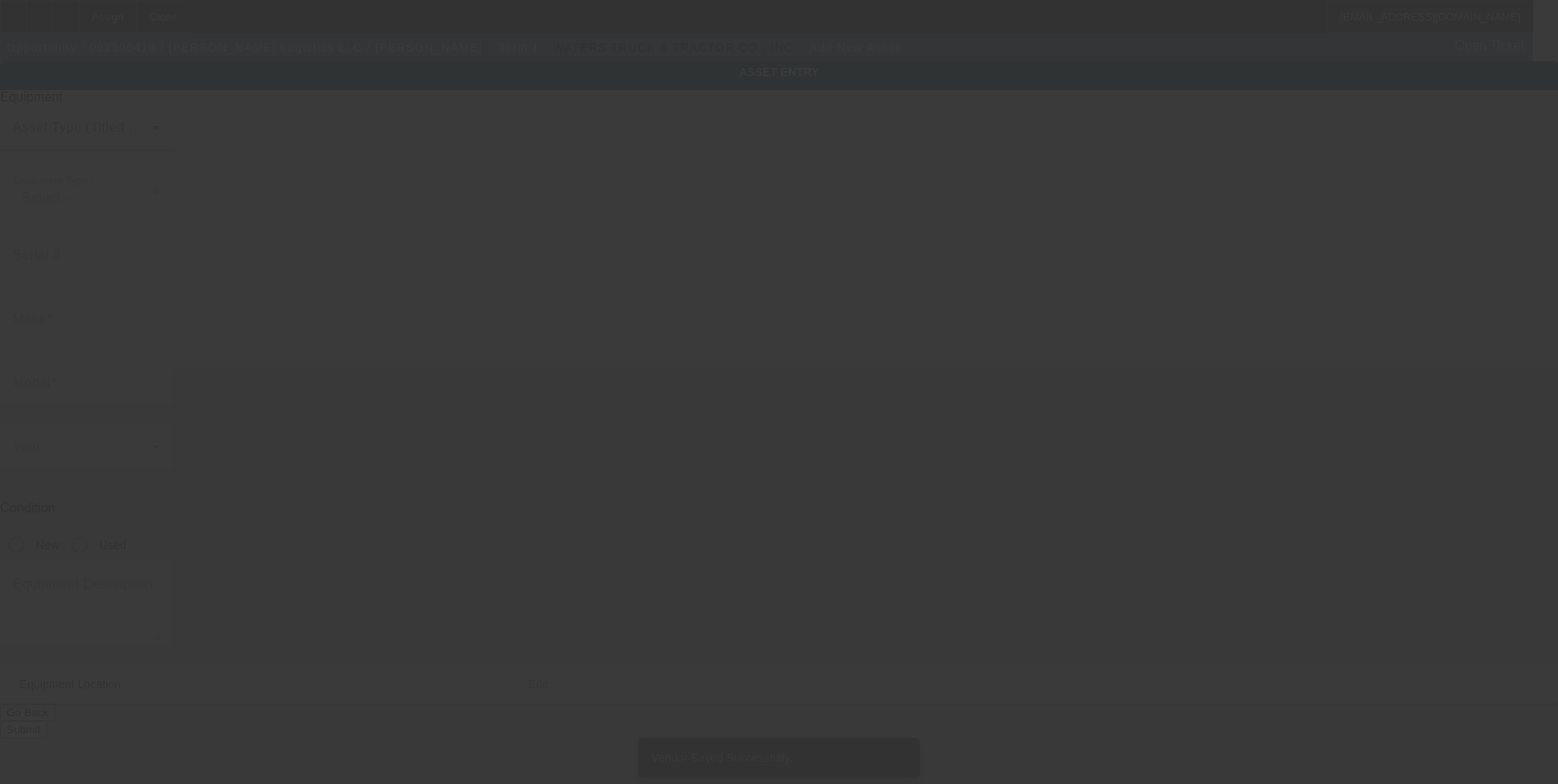
type input "3328 Blue Springs Sta NW"
type input "Kennesaw"
type input "30144"
type input "Cobb"
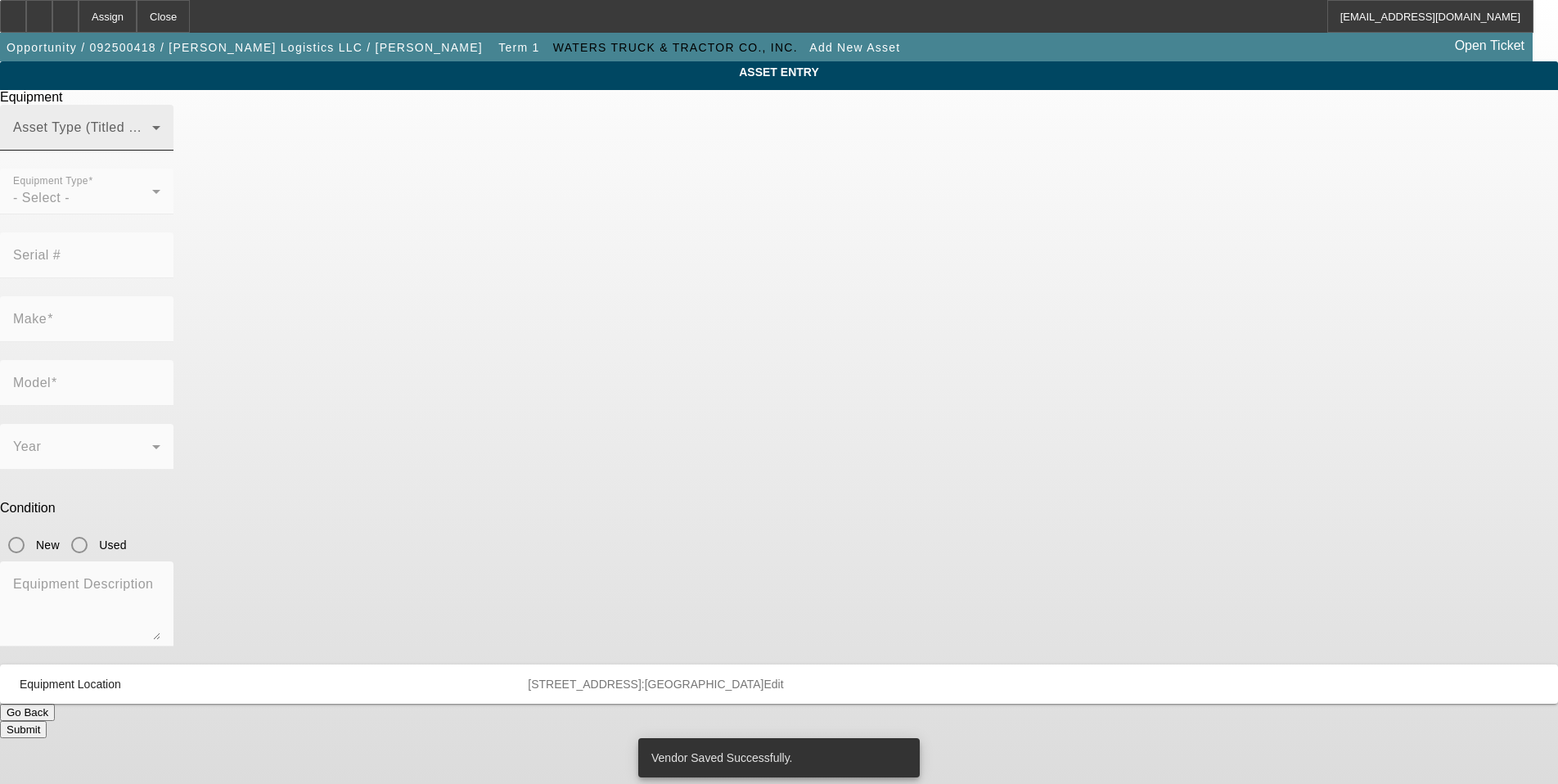
click at [161, 151] on div "Asset Type (Titled or Non-Titled)" at bounding box center [87, 127] width 147 height 46
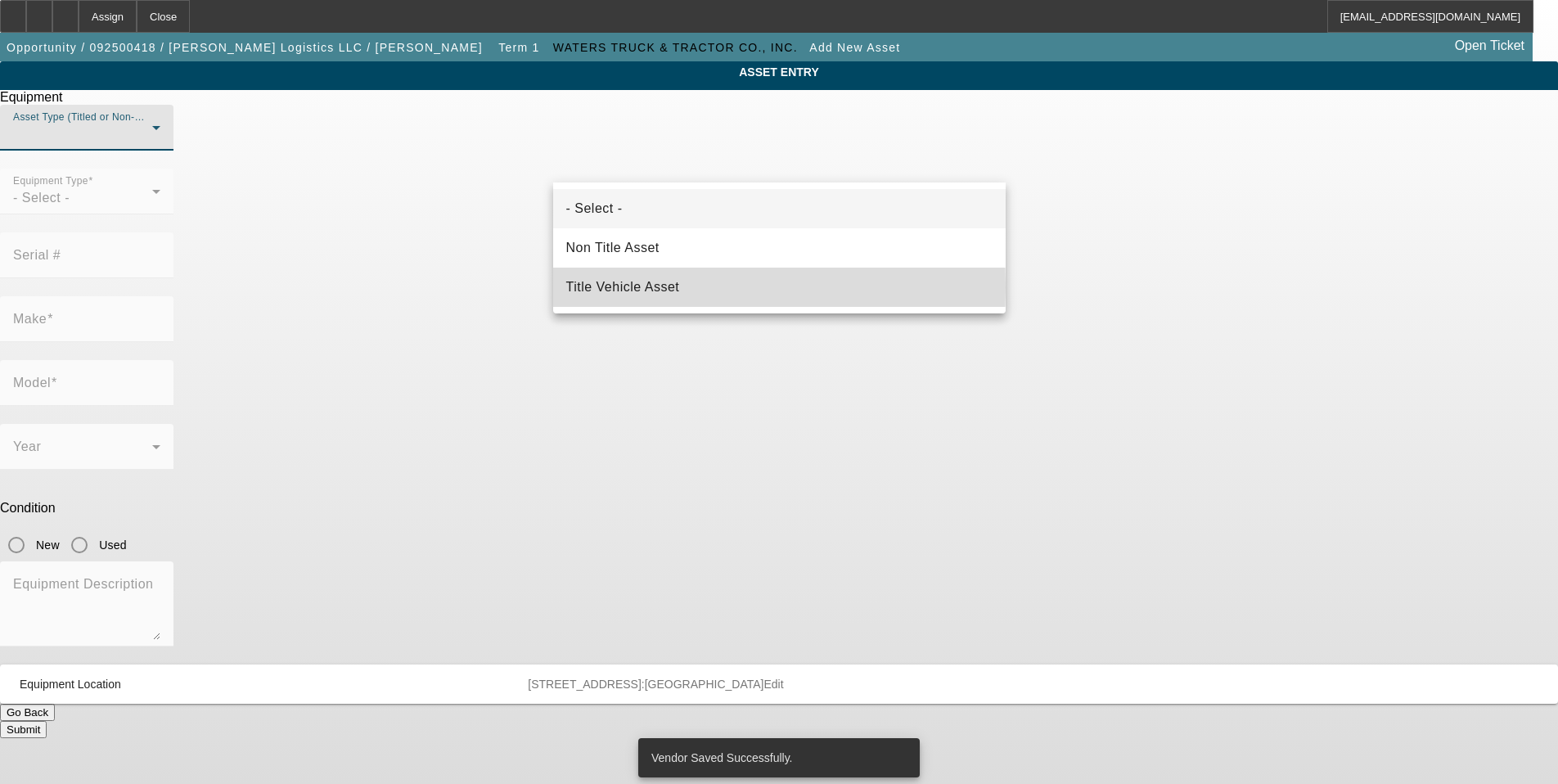
click at [638, 287] on span "Title Vehicle Asset" at bounding box center [623, 287] width 113 height 20
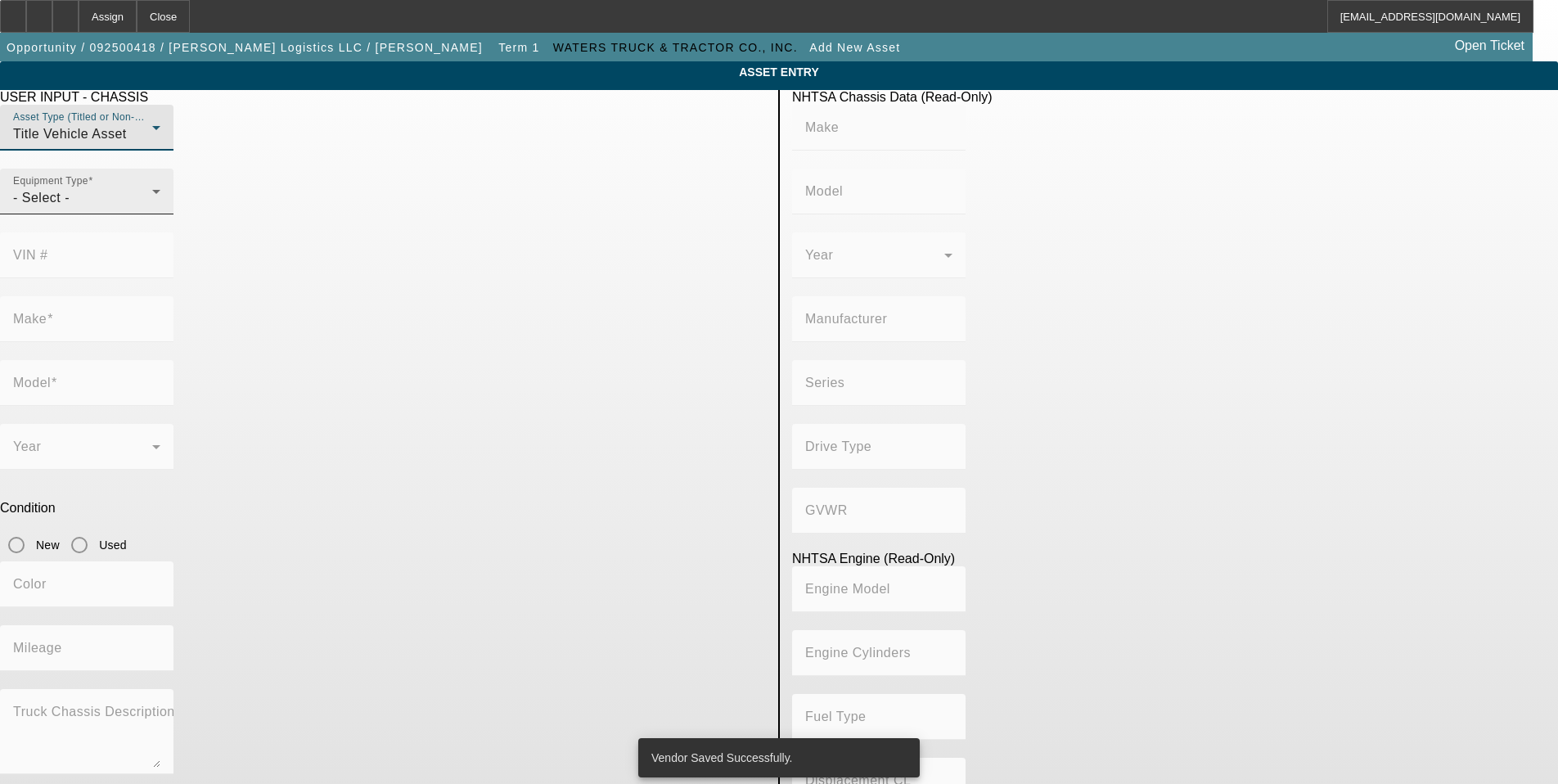
click at [152, 208] on div "- Select -" at bounding box center [83, 198] width 139 height 20
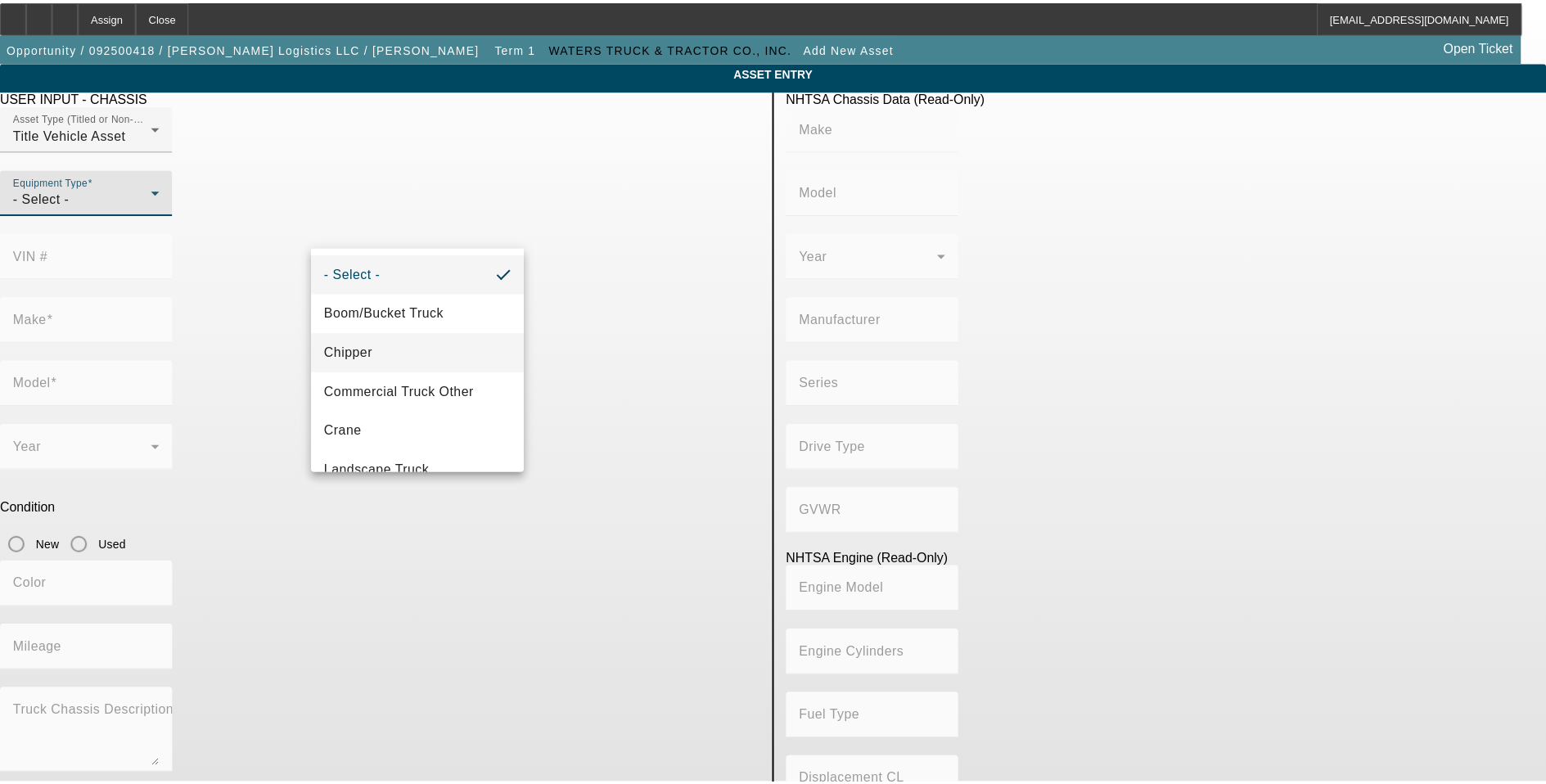
scroll to position [180, 0]
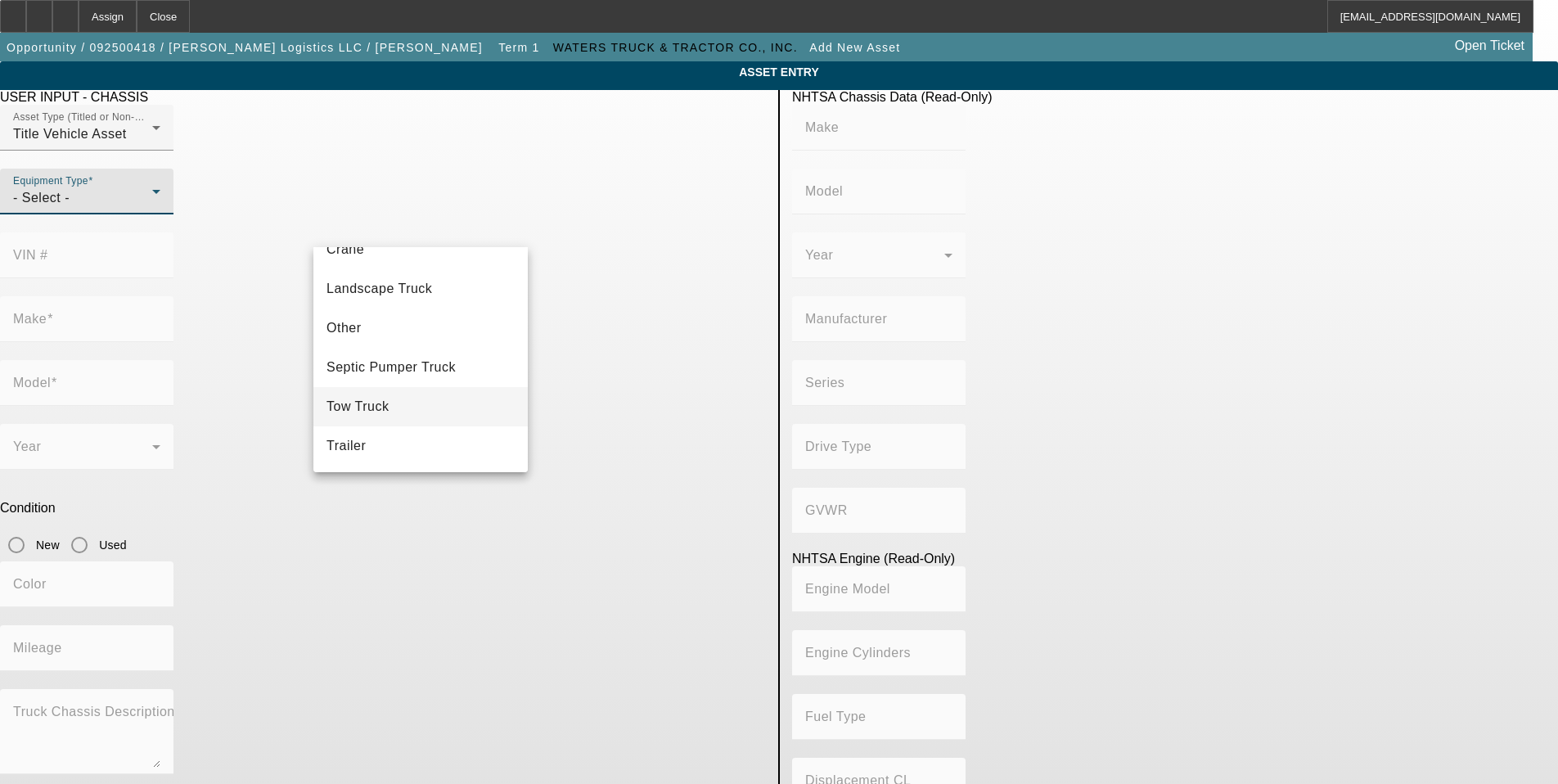
click at [410, 405] on mat-option "Tow Truck" at bounding box center [420, 406] width 215 height 39
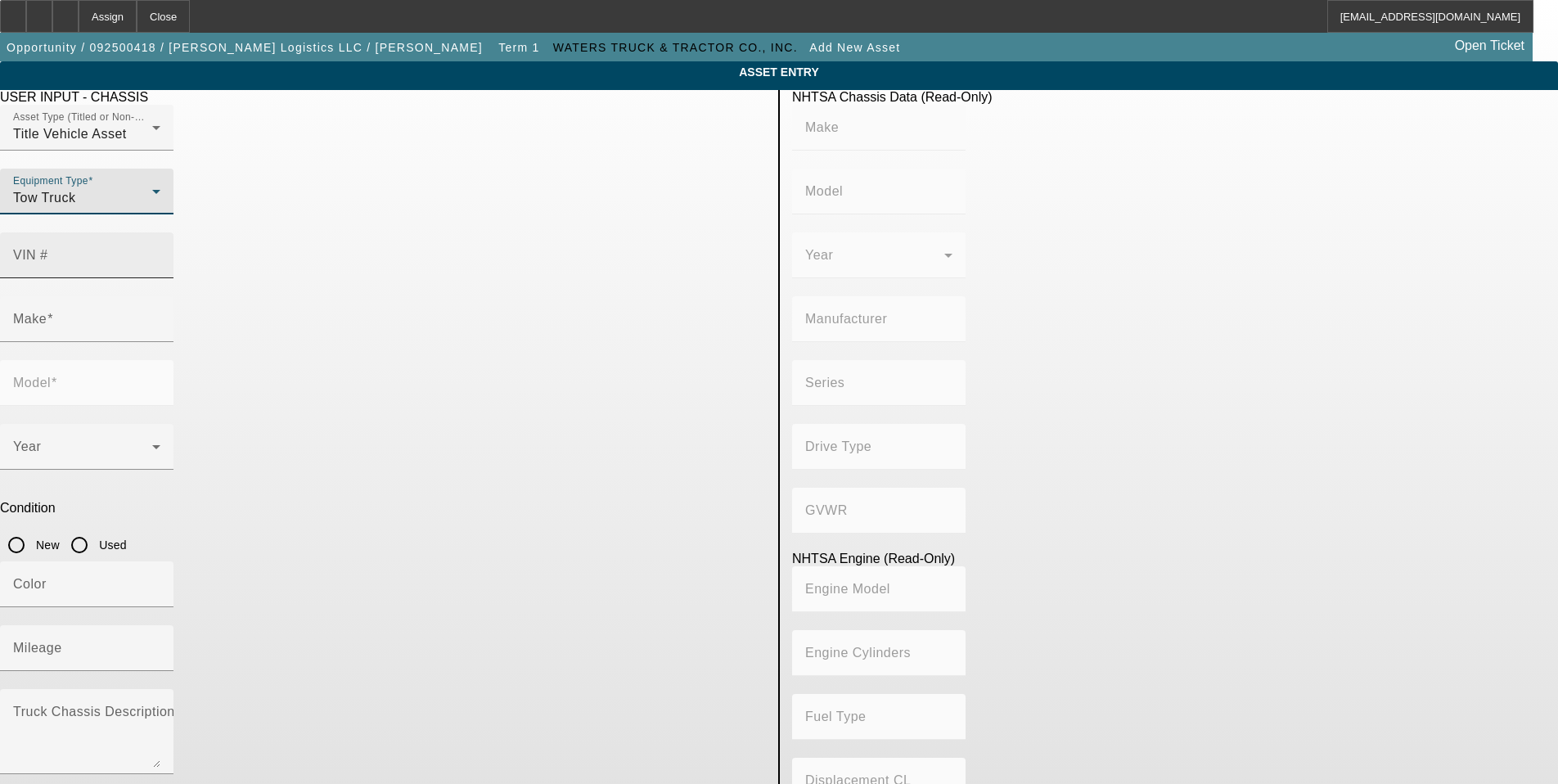
click at [161, 252] on input "VIN #" at bounding box center [87, 262] width 147 height 20
type input "3haeumml3sl628805"
type input "INTERNATIONAL"
type input "MV607"
type input "BLUE DIAMOND TRUCK, S. DE R. L. DE C. V."
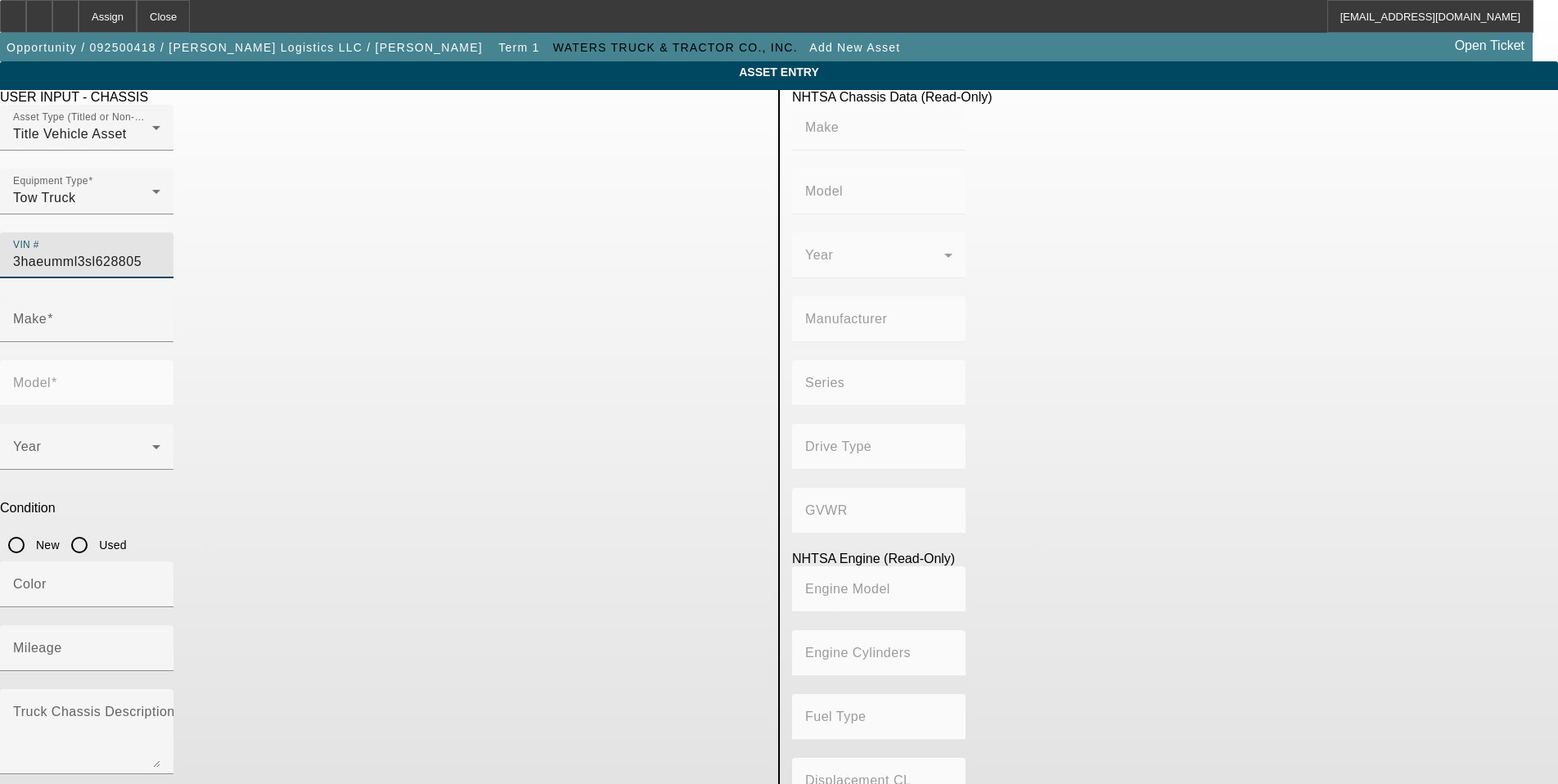
type input "MV"
type input "4x2"
type input "Class 6: 19,501 - 26,000 lb (8,845 - 11,794 kg)"
type input "B 6.7"
type input "Diesel"
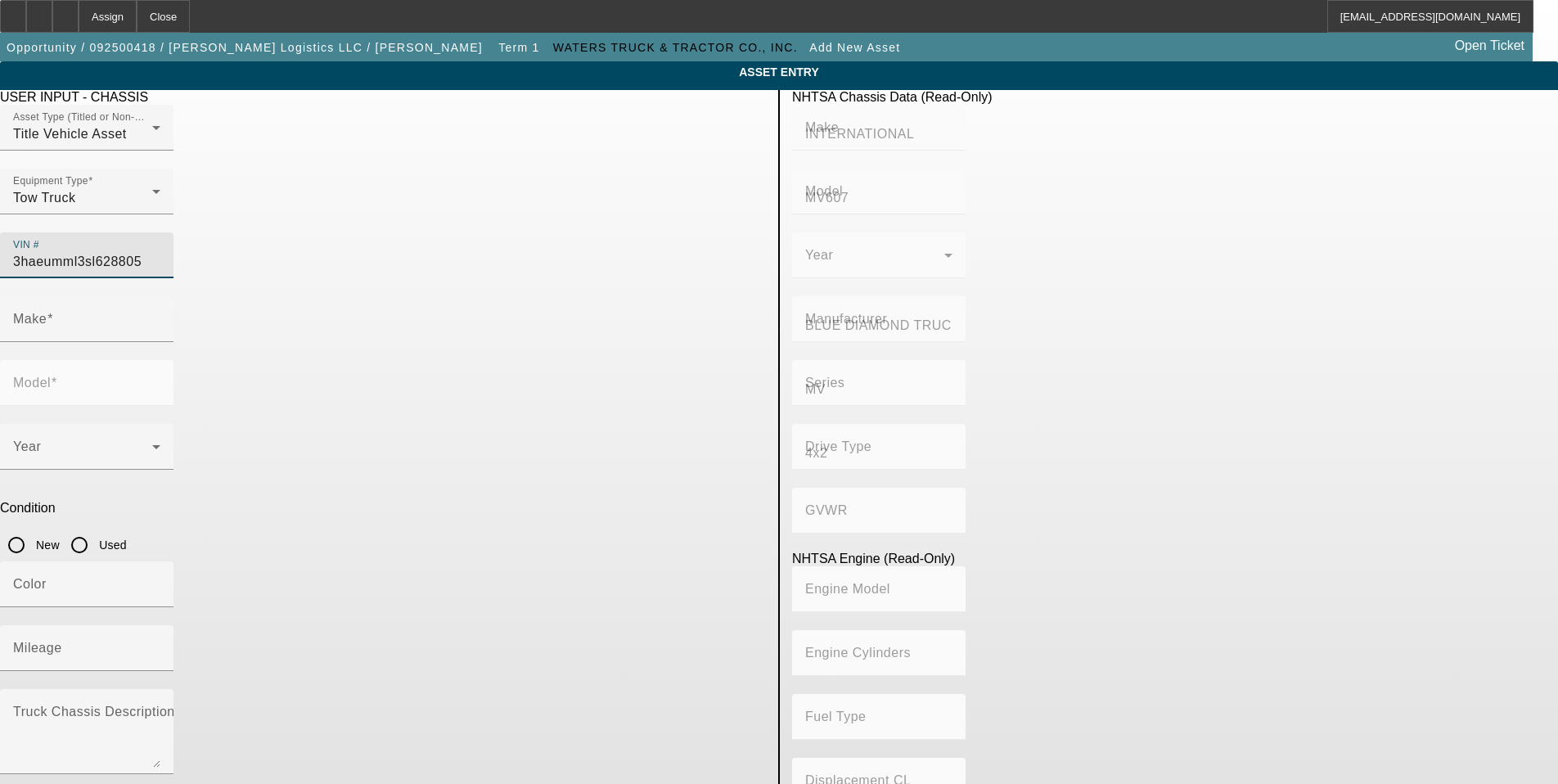
type input "408.85908543470"
type input "6.7"
type input "INTERNATIONAL"
type input "MV607"
type input "3HAEUMML3SL628805"
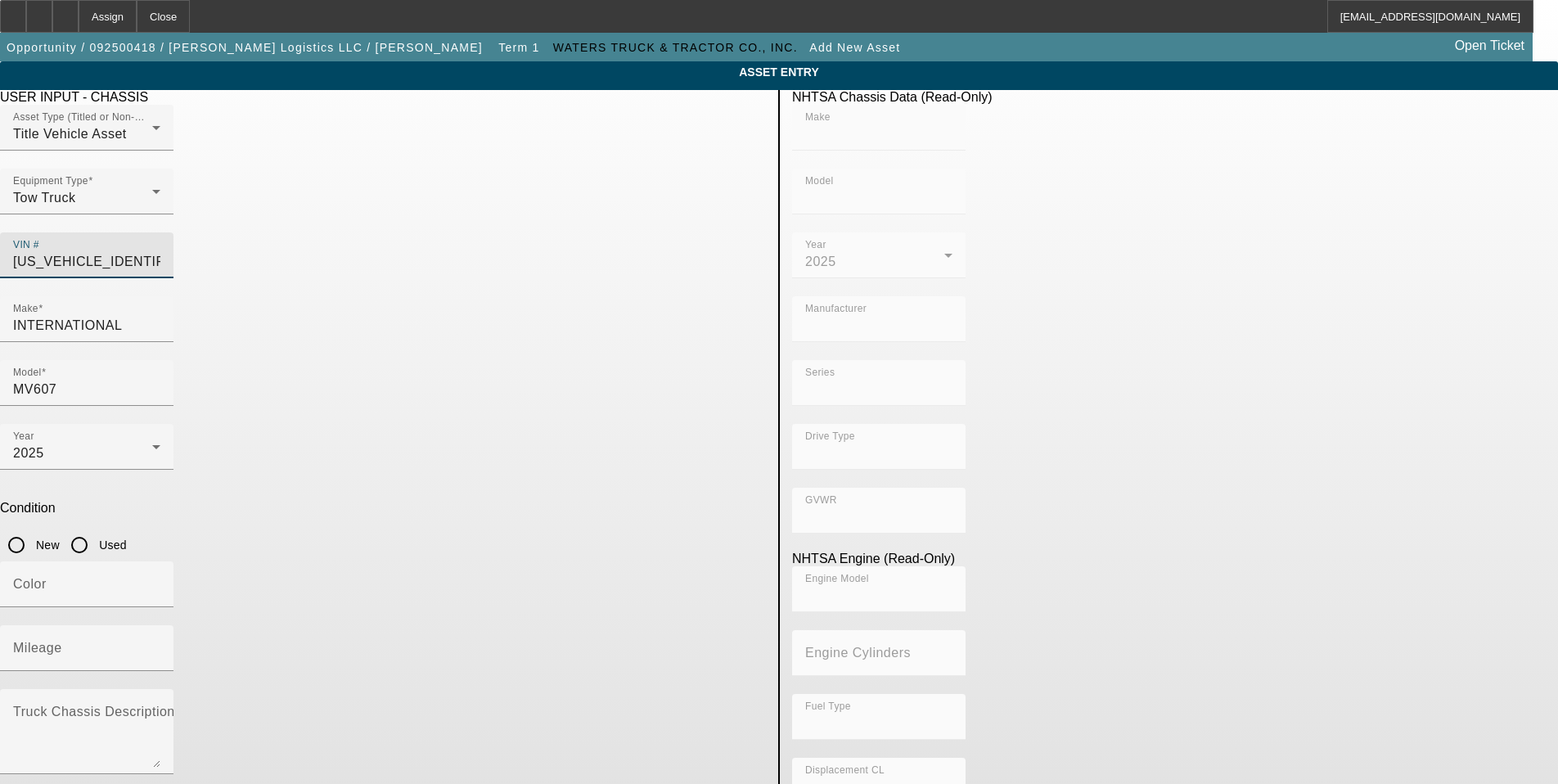
click at [33, 528] on input "New" at bounding box center [17, 545] width 33 height 33
radio input "true"
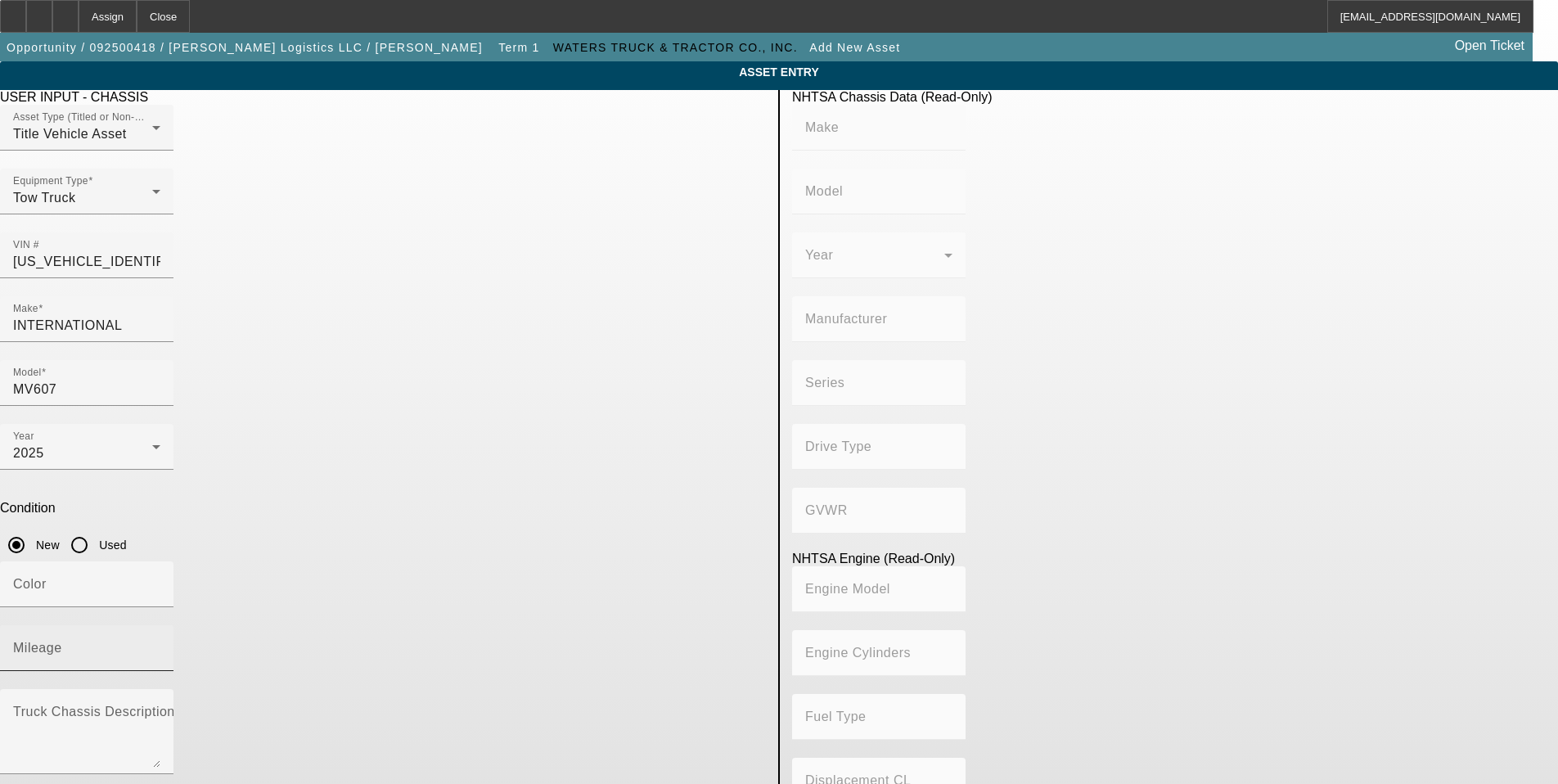
type input "INTERNATIONAL"
type input "MV607"
type input "BLUE DIAMOND TRUCK, S. DE R. L. DE C. V."
type input "MV"
type input "4x2"
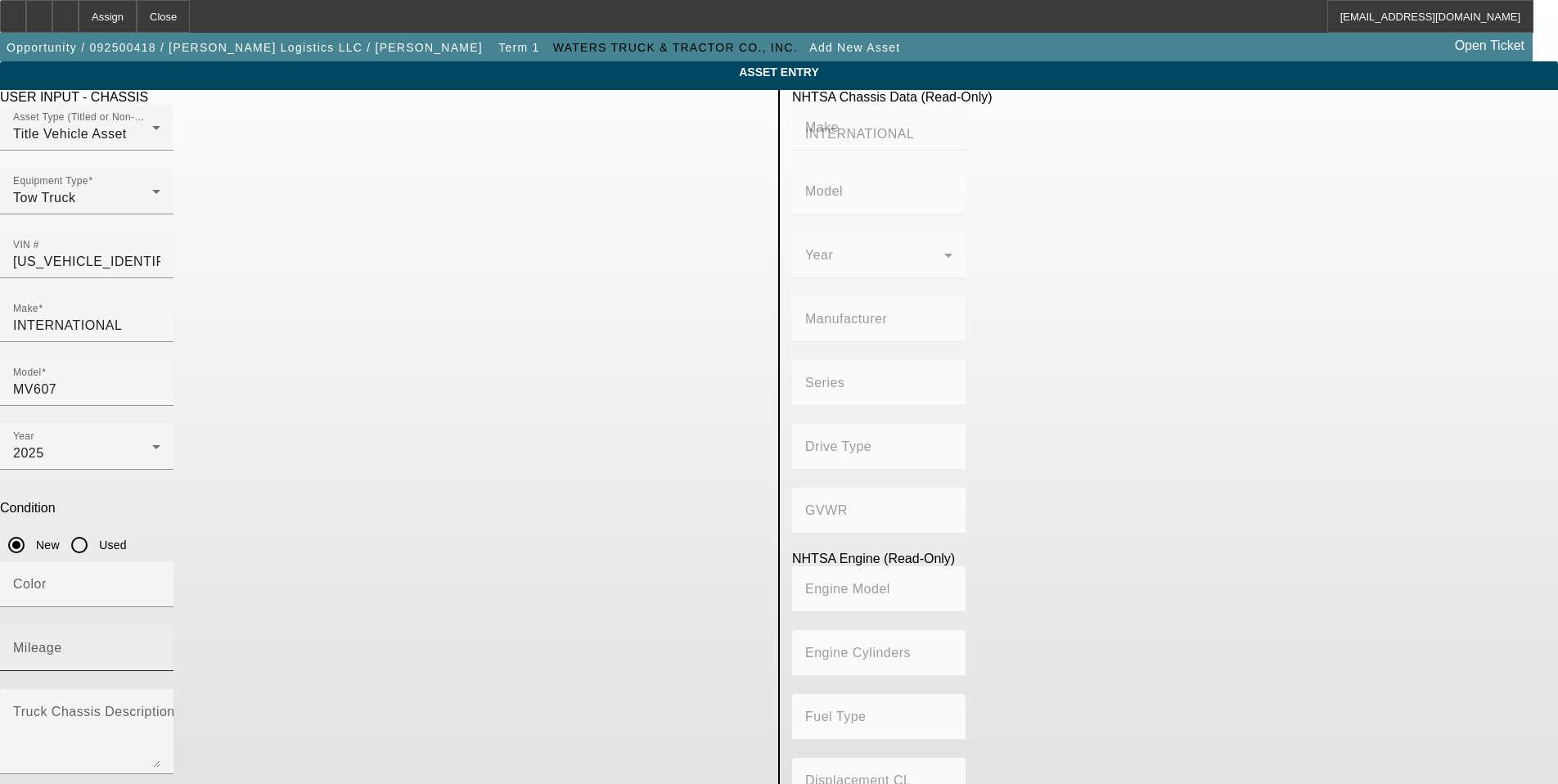
type input "Class 6: 19,501 - 26,000 lb (8,845 - 11,794 kg)"
type input "B 6.7"
type input "Diesel"
type input "408.85908543470"
type input "6.7"
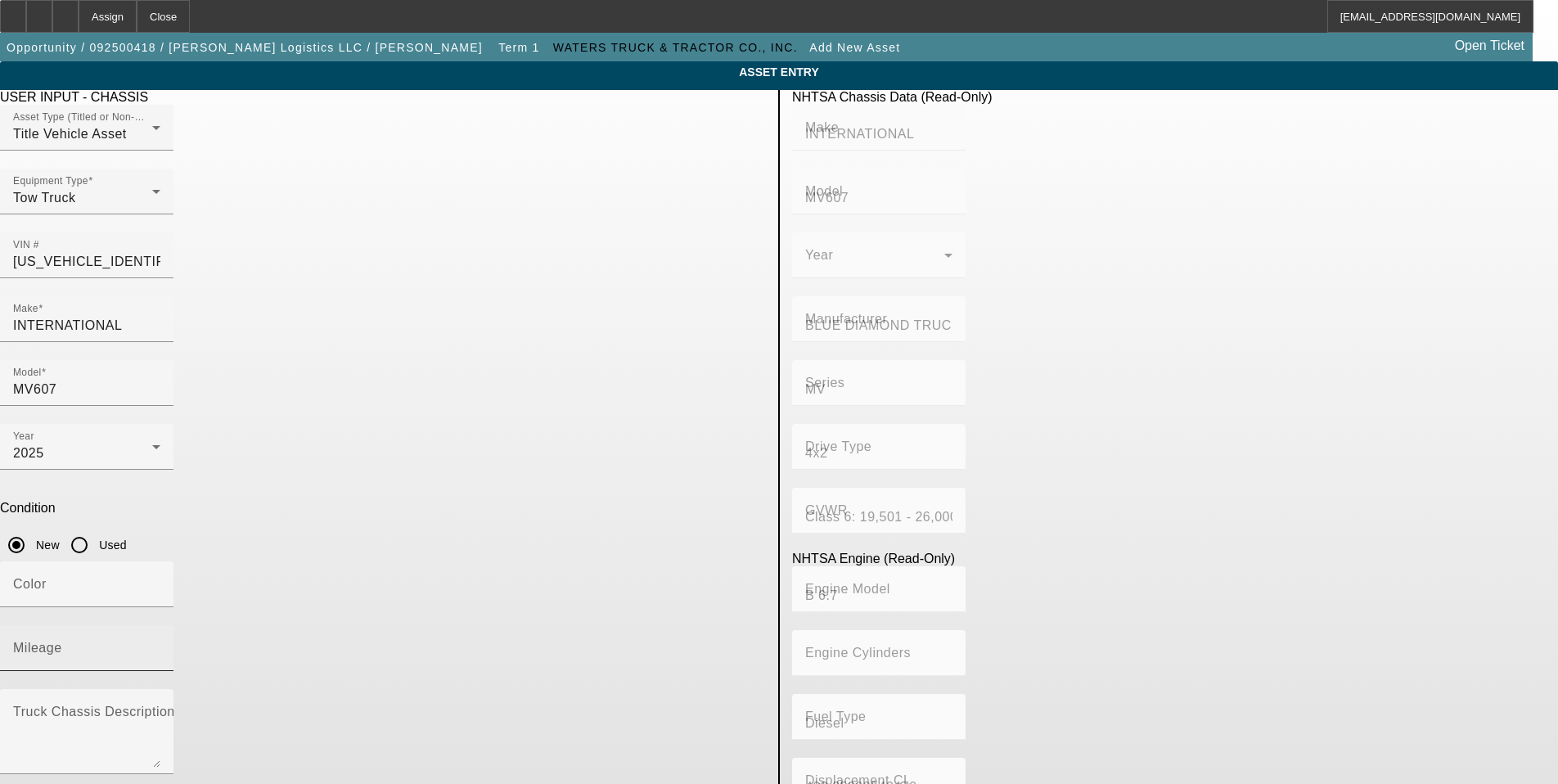
click at [62, 641] on mat-label "Mileage" at bounding box center [37, 647] width 49 height 14
click at [161, 645] on input "Mileage" at bounding box center [87, 655] width 147 height 20
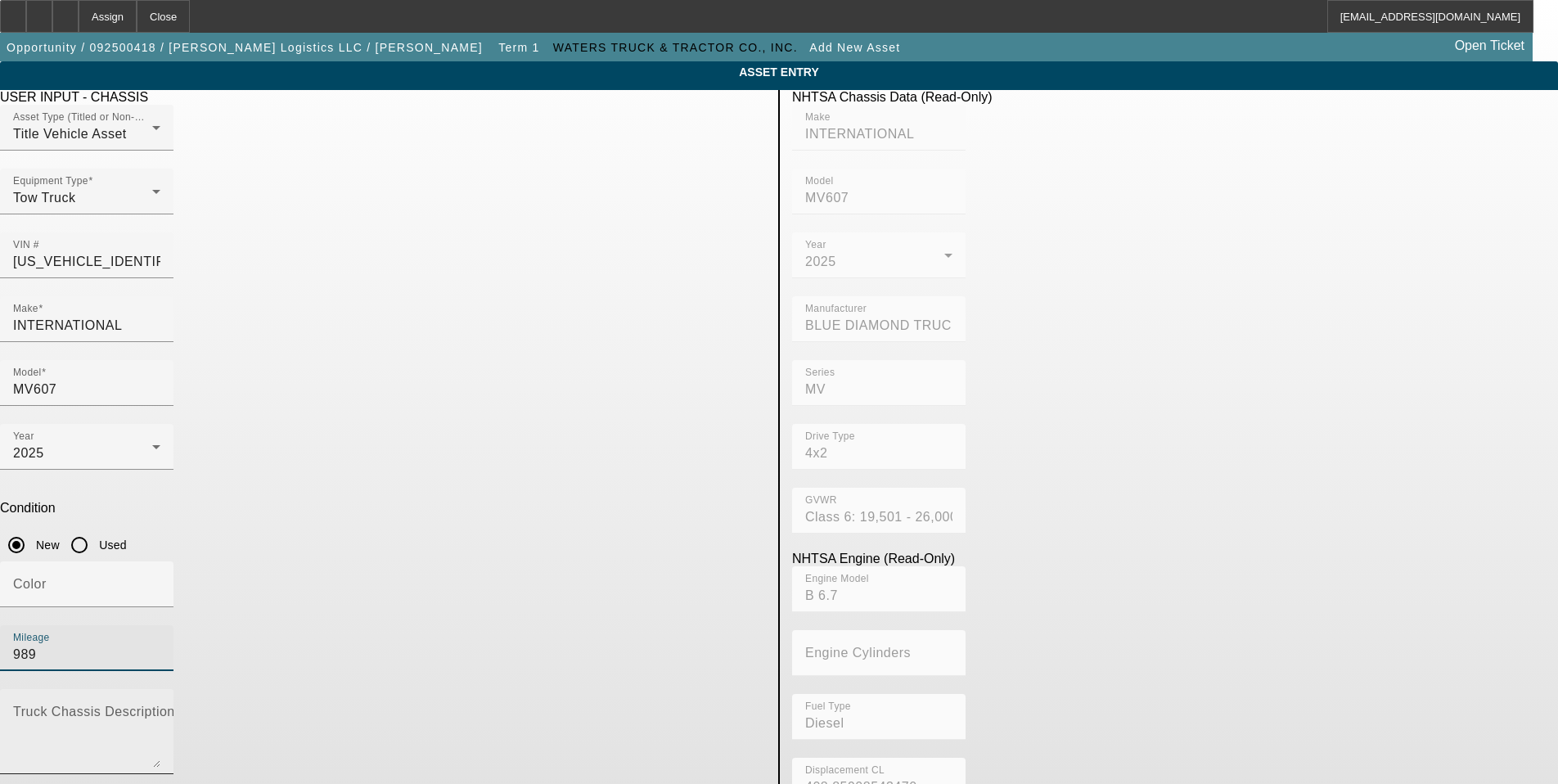
type input "989"
click at [161, 709] on textarea "Truck Chassis Description (Describe the truck chassis only)" at bounding box center [87, 738] width 147 height 59
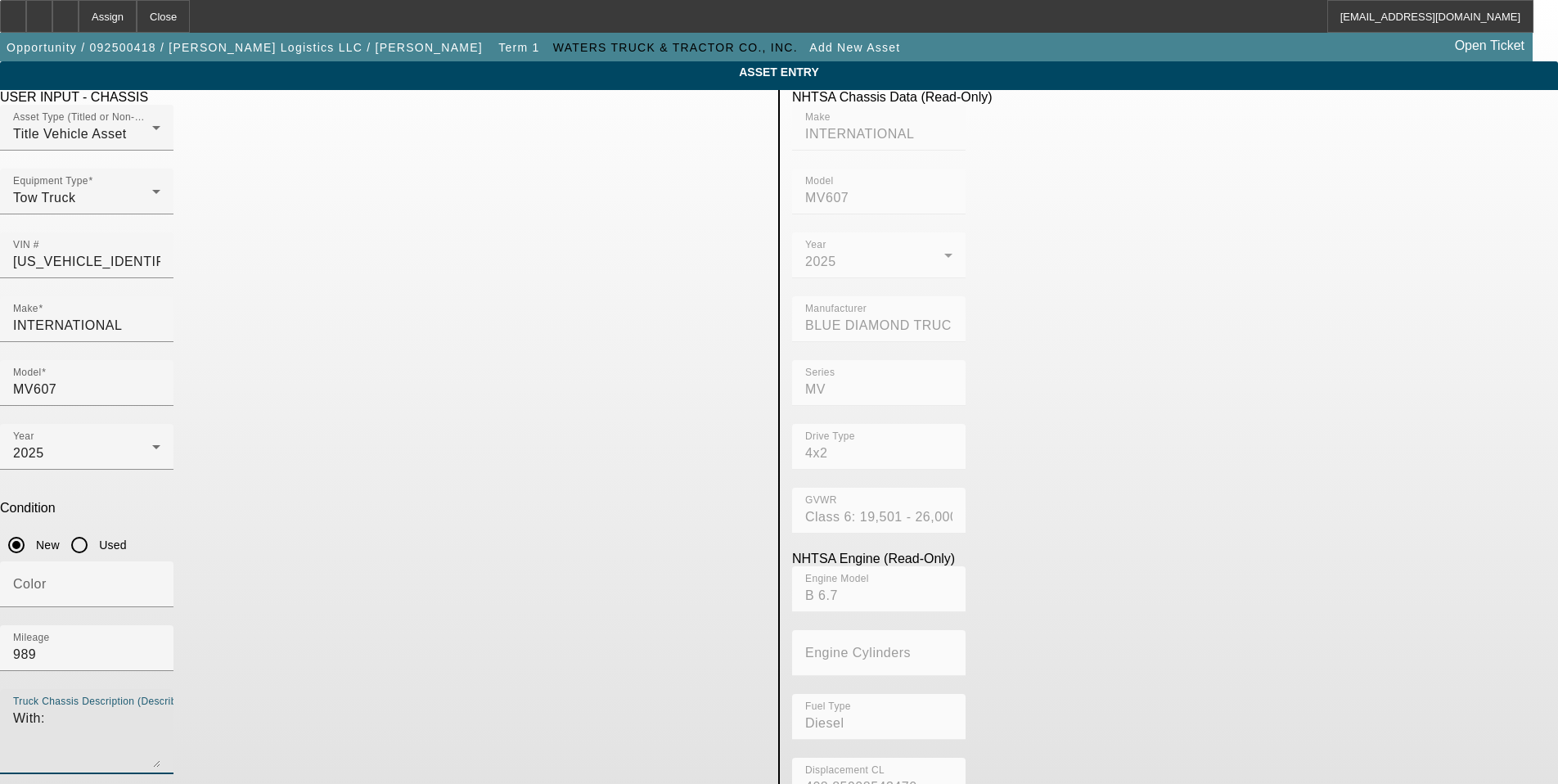
type textarea "With:"
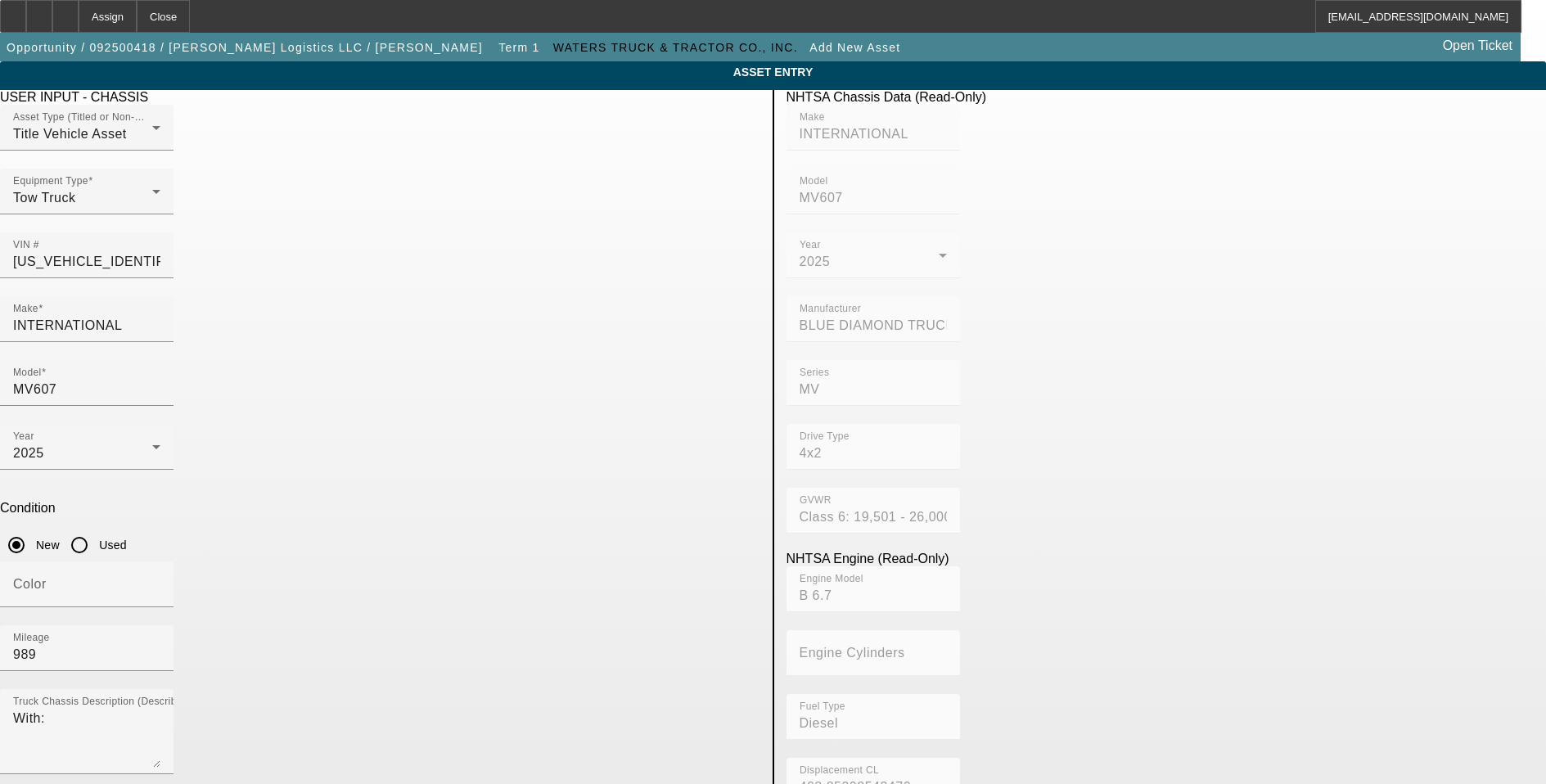
click at [368, 565] on mat-option "Jerr-Dan" at bounding box center [415, 569] width 214 height 39
type input "Jerr-Dan"
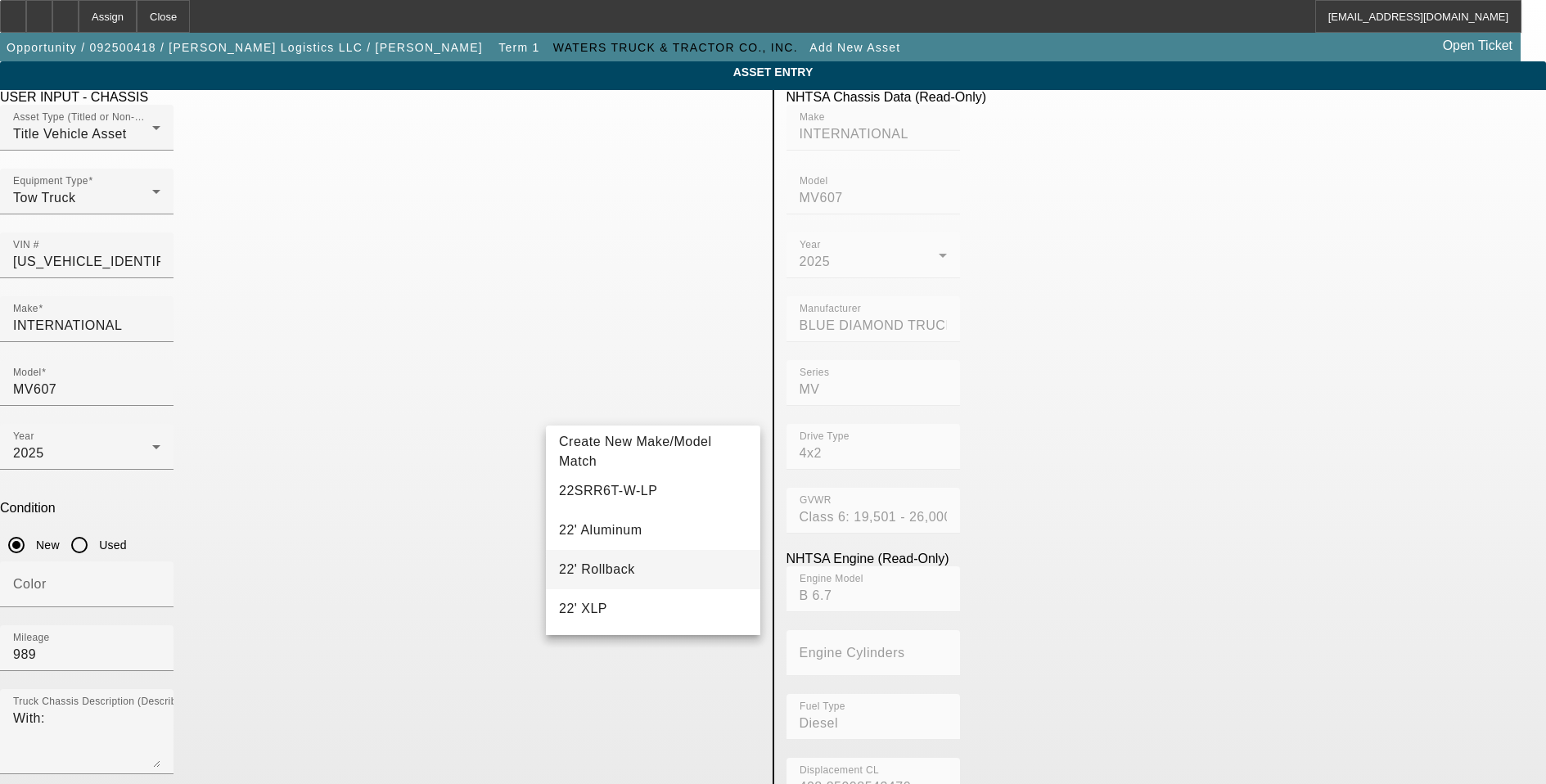
click at [656, 576] on mat-option "22' Rollback" at bounding box center [653, 569] width 214 height 39
type input "22' Rollback"
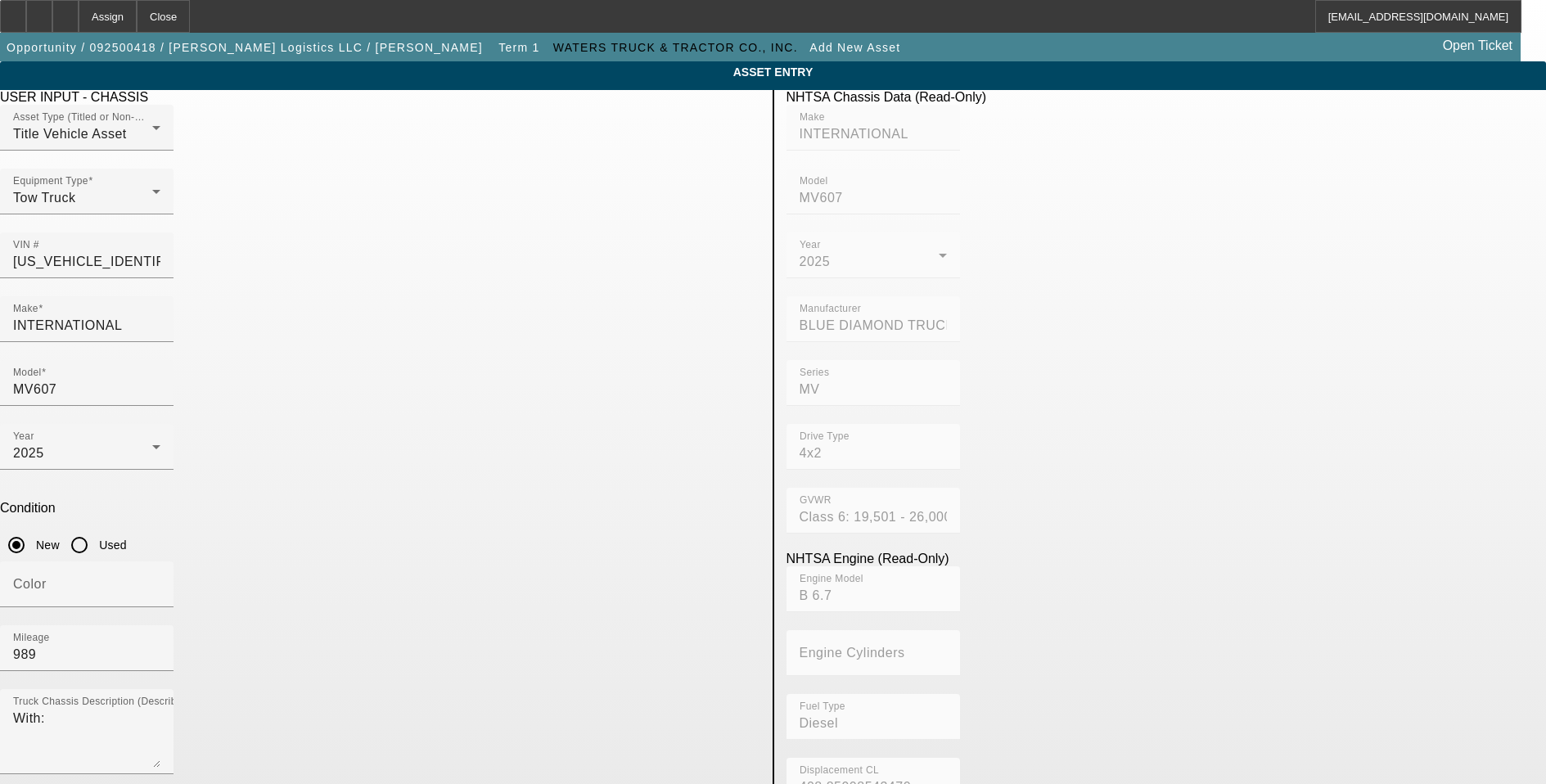
radio input "true"
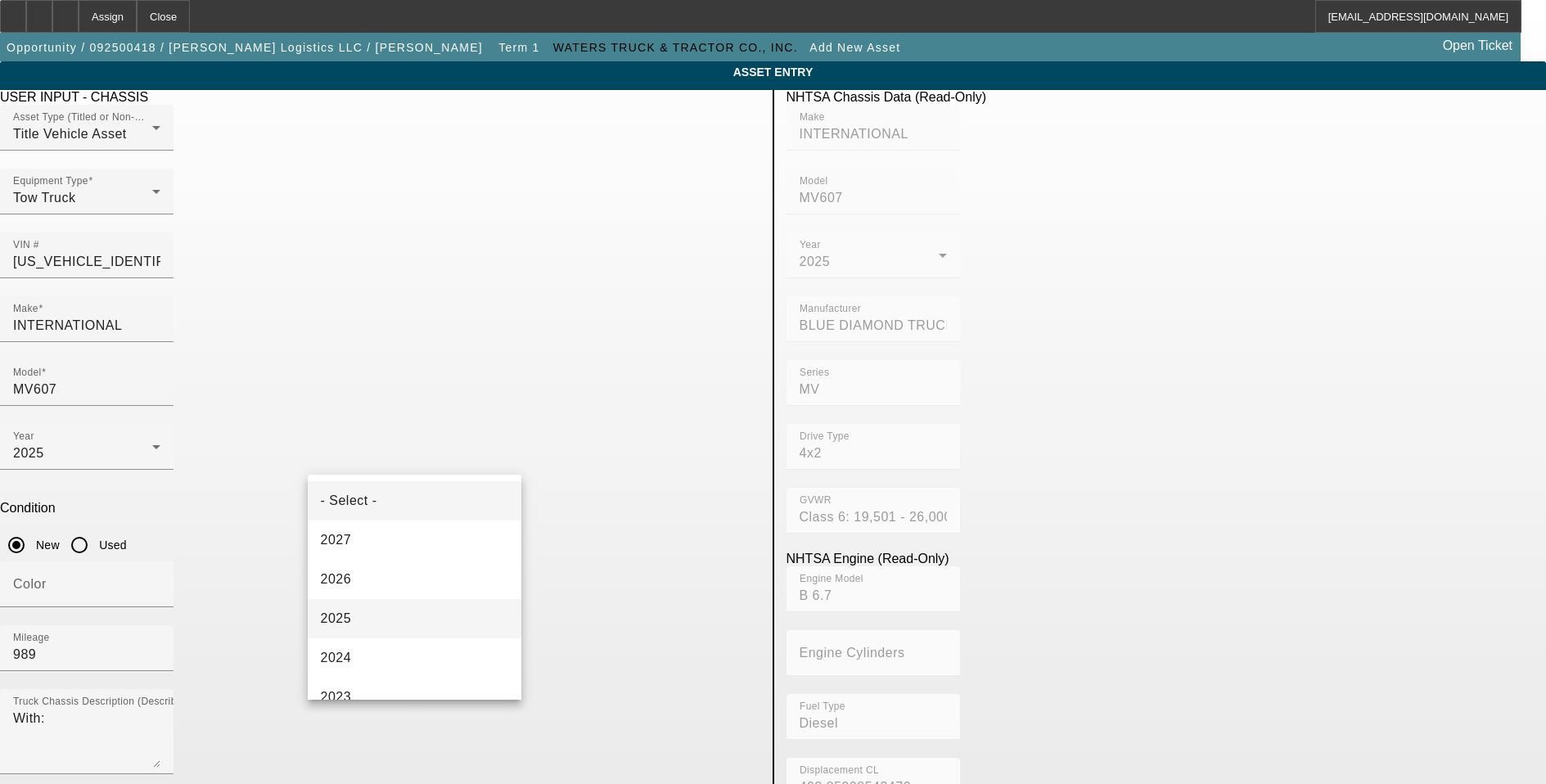
click at [399, 628] on mat-option "2025" at bounding box center [415, 618] width 214 height 39
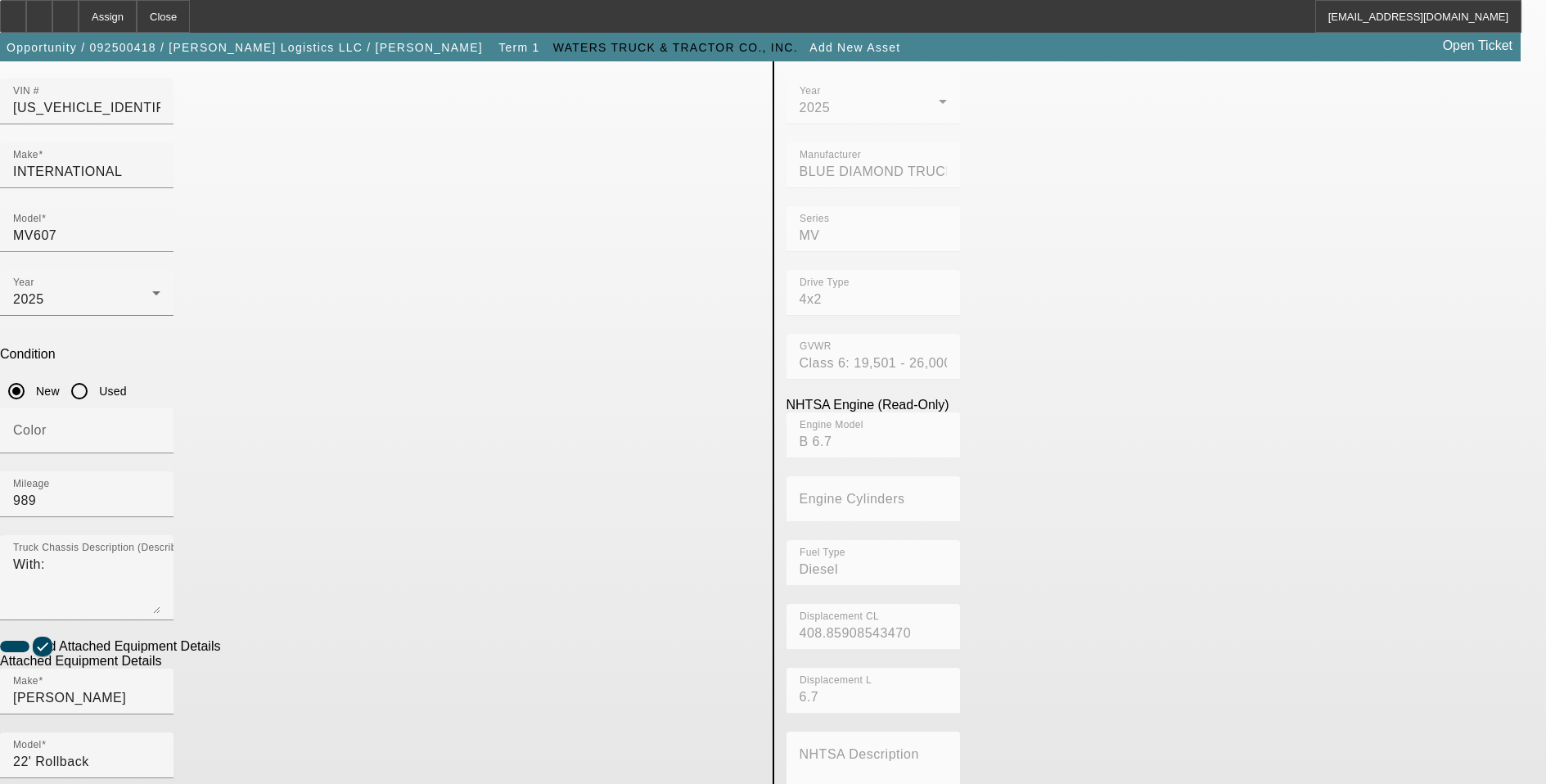
scroll to position [270, 0]
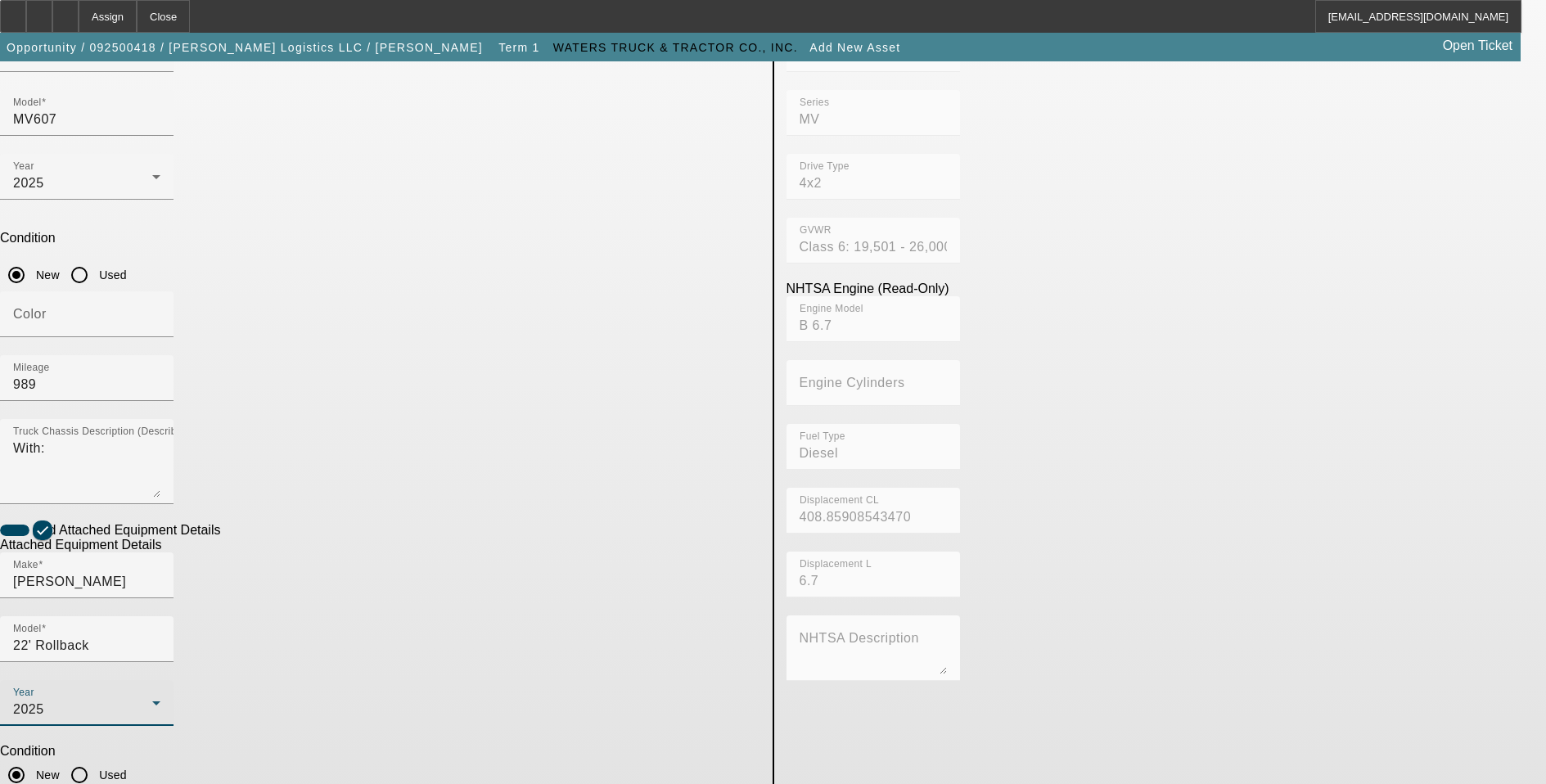
type input "2200033923"
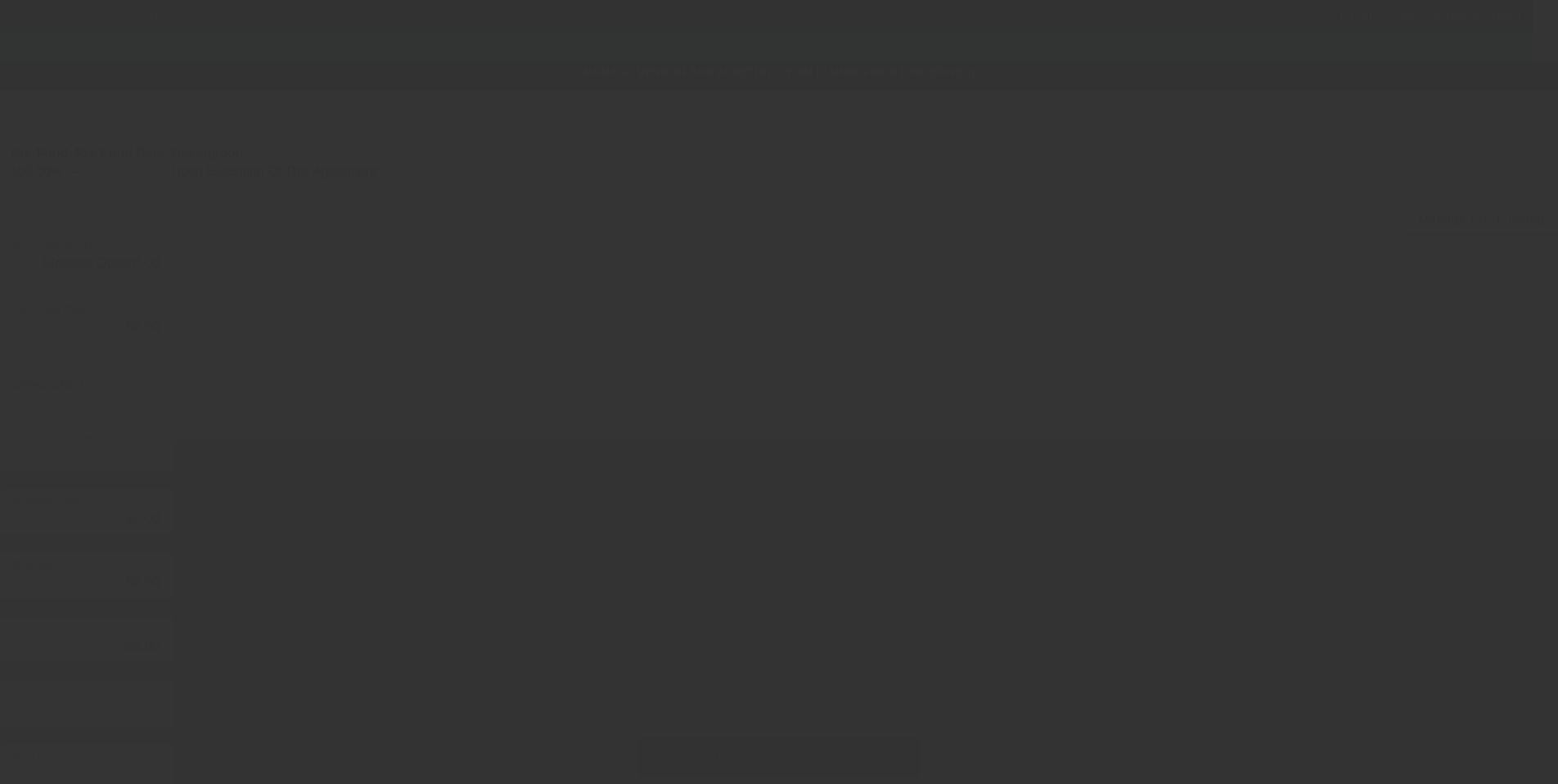
type input "$128,000.00"
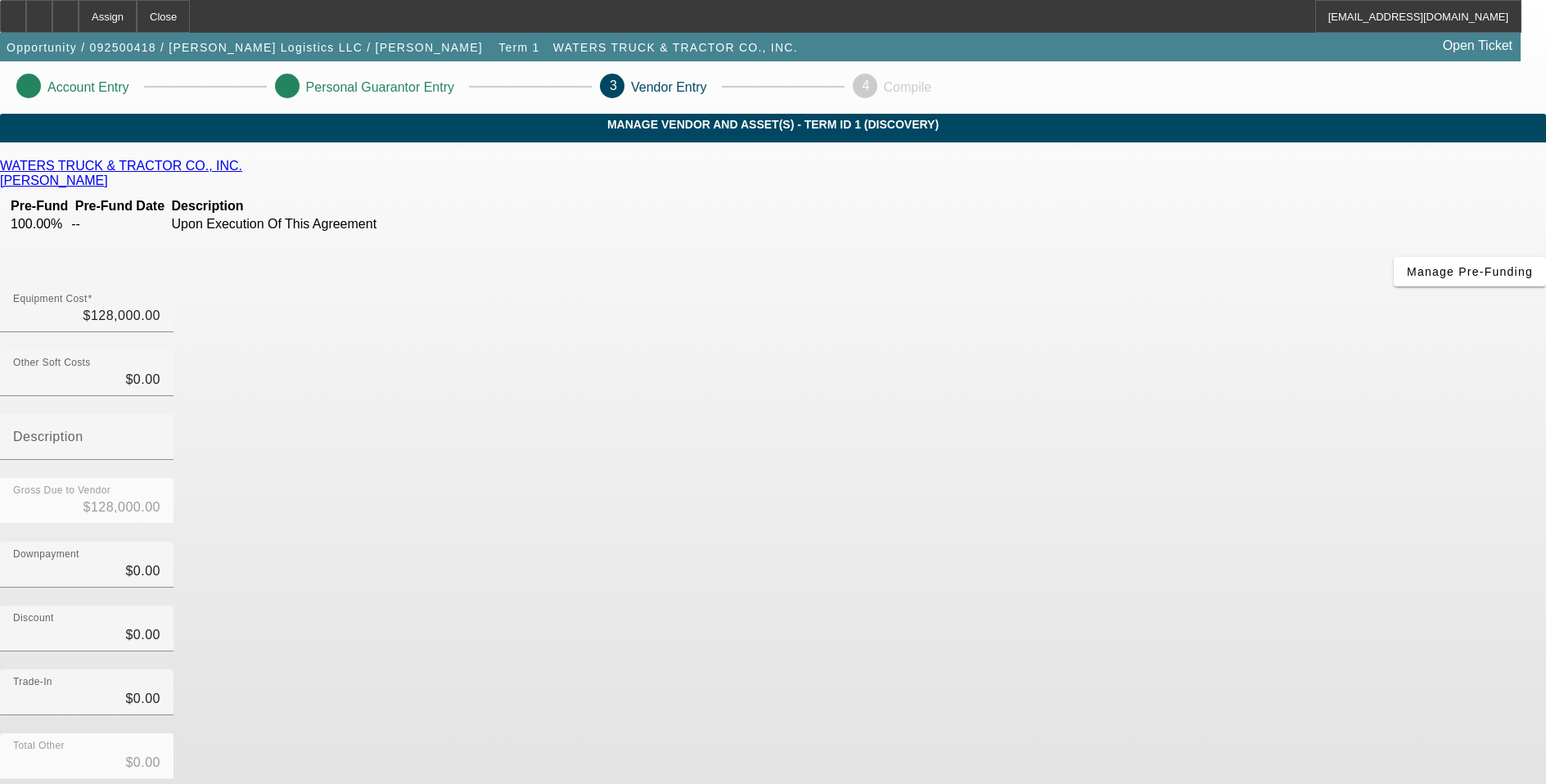
click at [1132, 733] on div "Total Other $0.00" at bounding box center [773, 764] width 1546 height 64
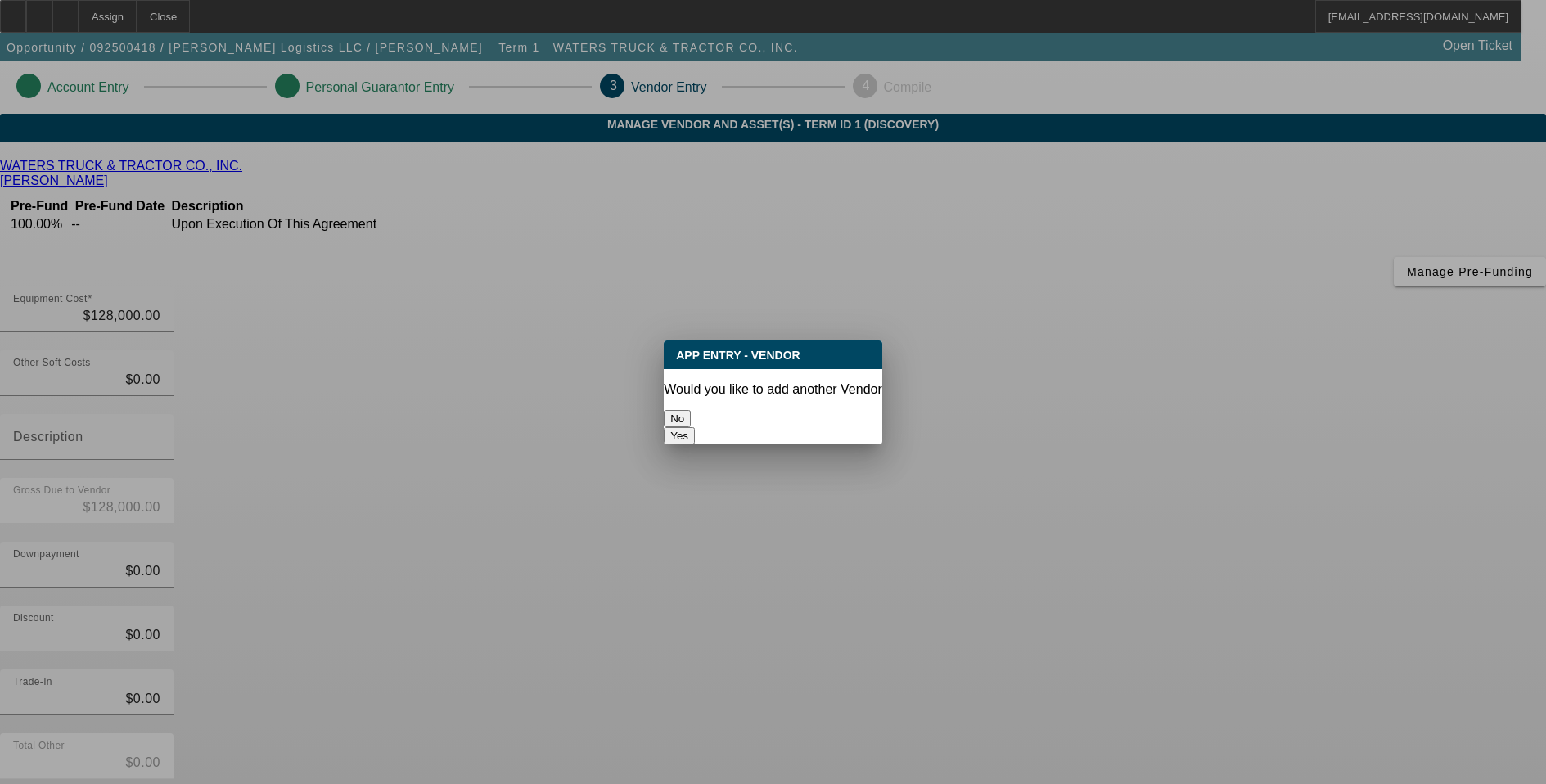
click at [691, 417] on button "No" at bounding box center [677, 418] width 27 height 17
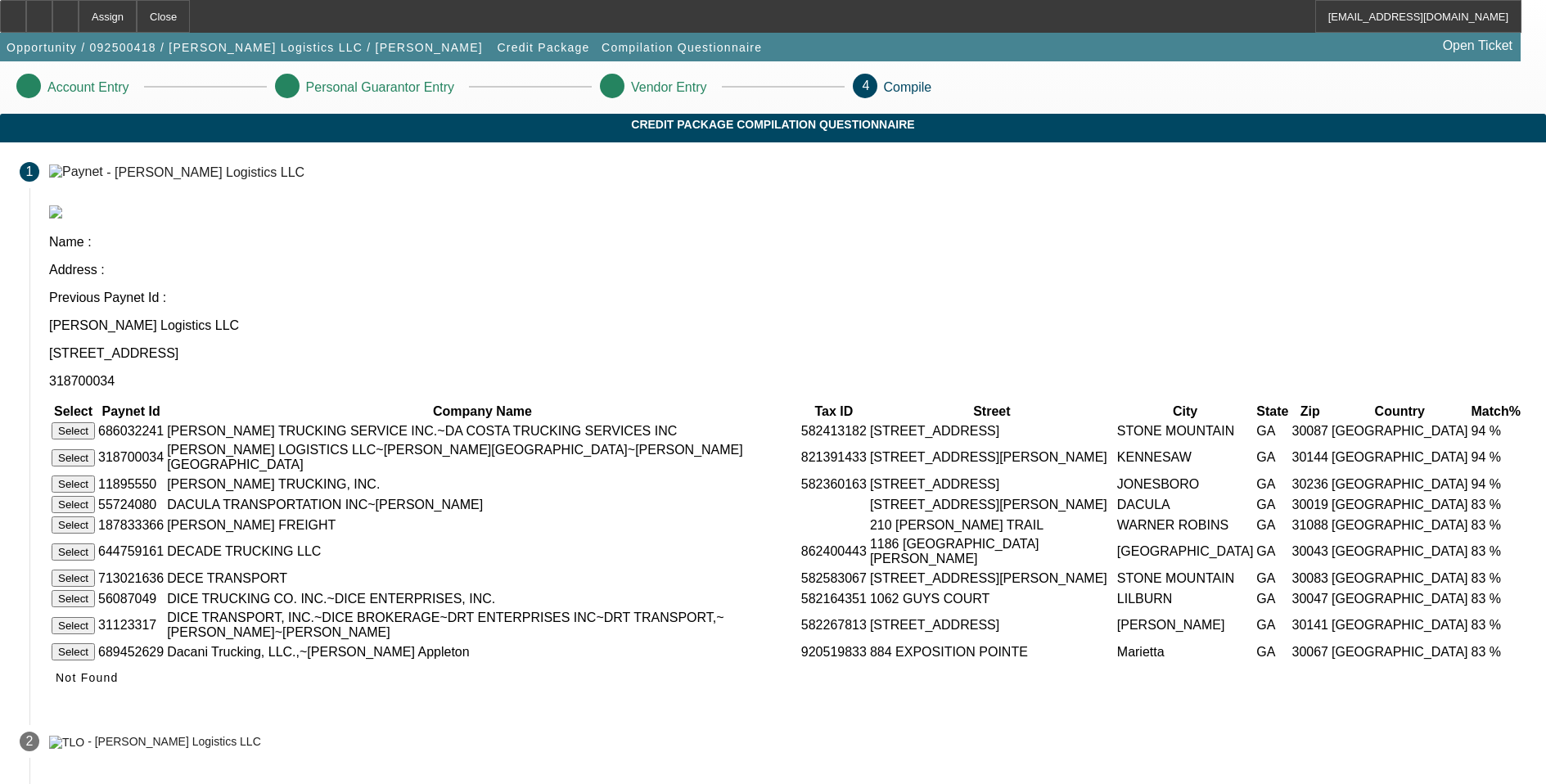
click at [95, 449] on button "Select" at bounding box center [73, 457] width 43 height 17
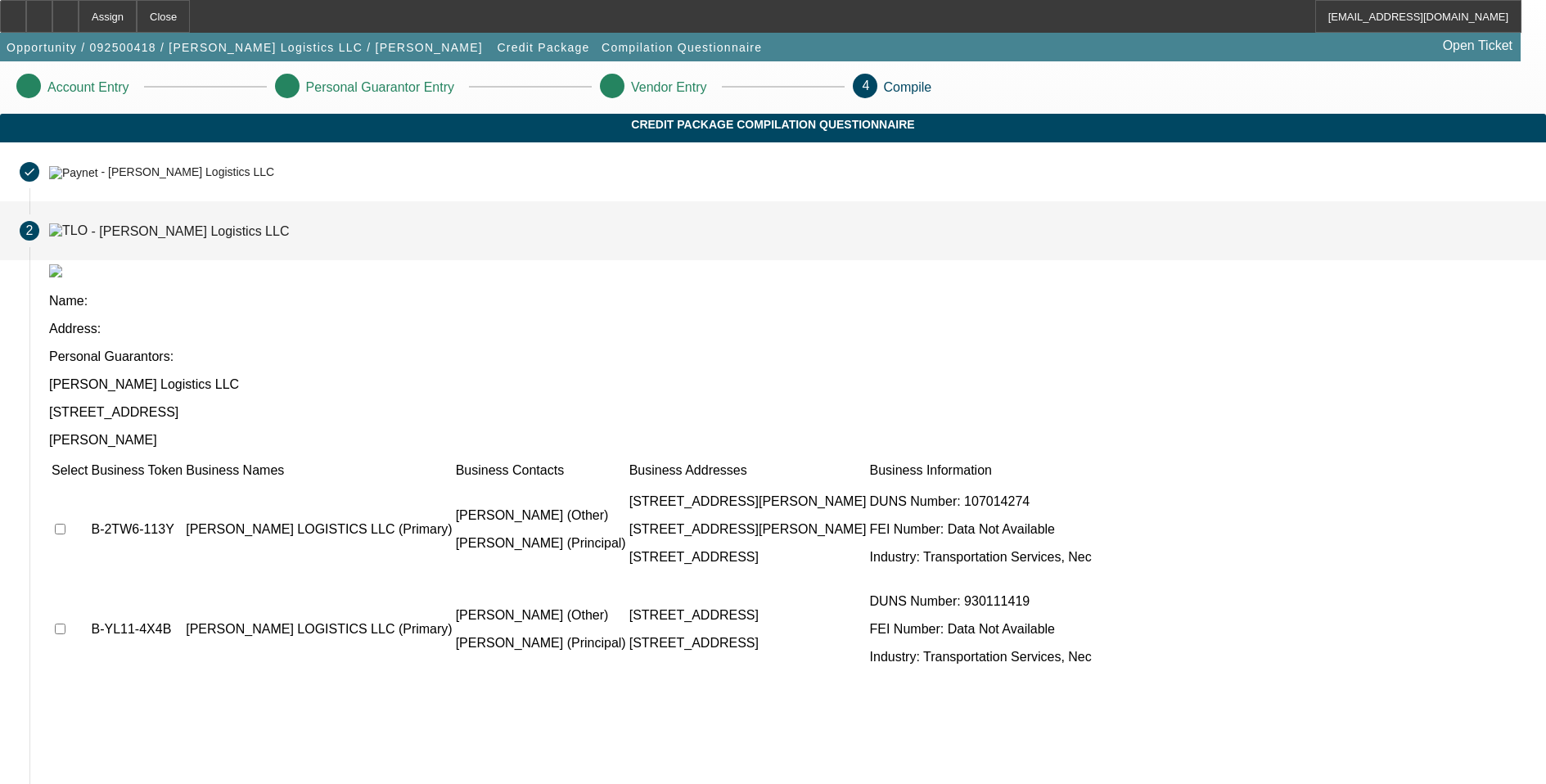
scroll to position [5, 0]
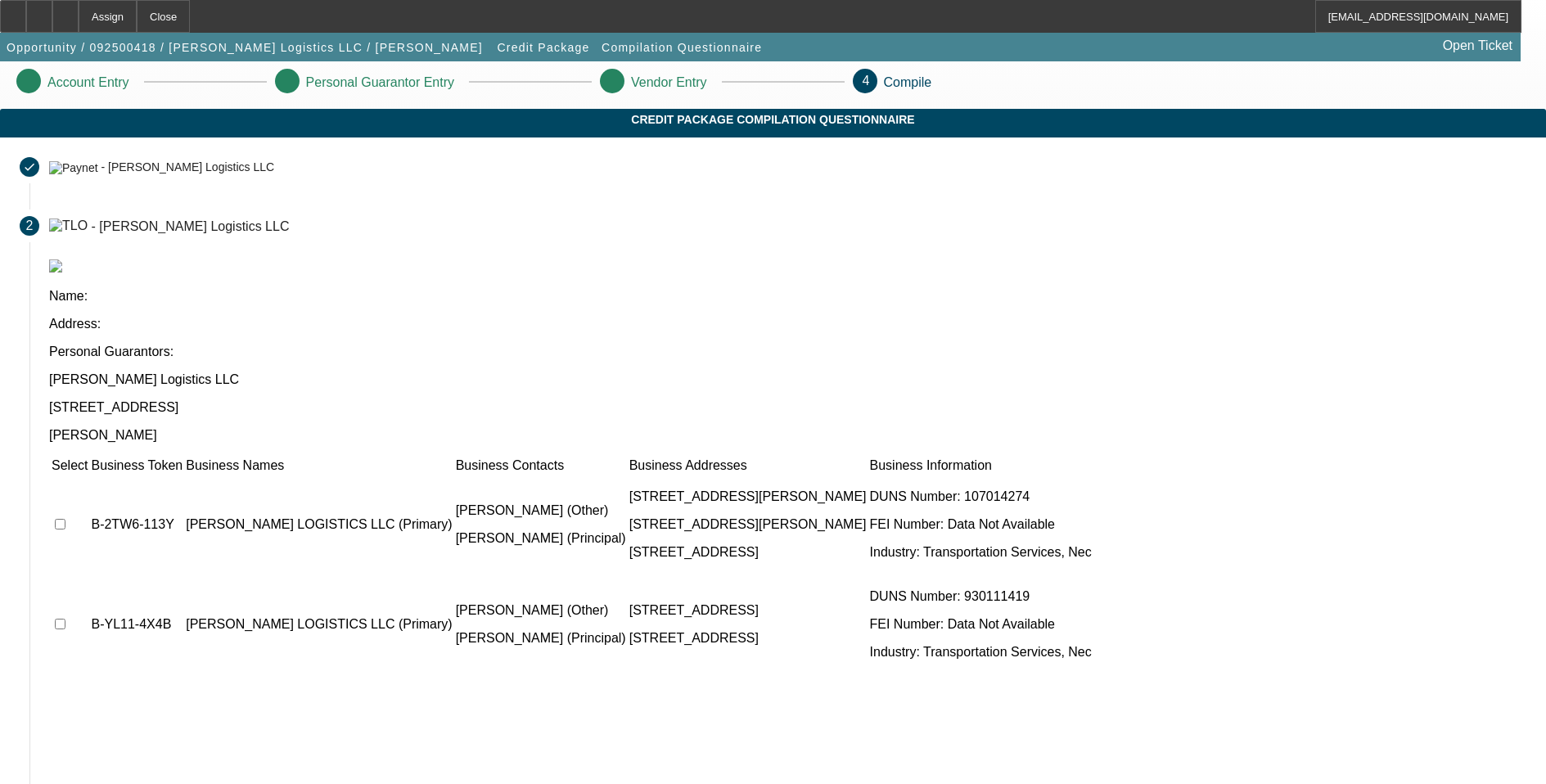
click at [65, 618] on input "checkbox" at bounding box center [60, 623] width 11 height 11
checkbox input "true"
click at [65, 518] on input "checkbox" at bounding box center [60, 523] width 11 height 11
checkbox input "true"
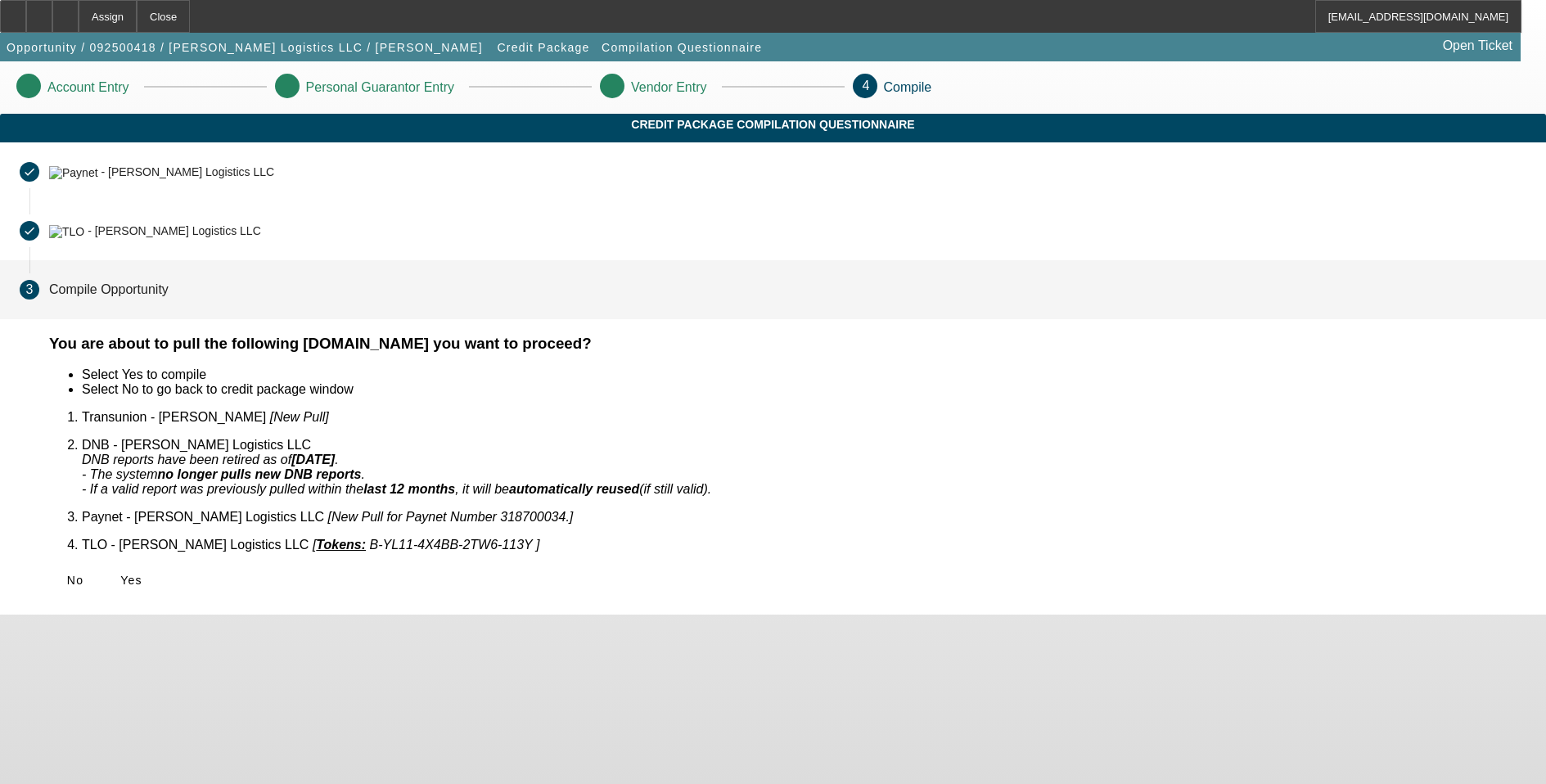
scroll to position [0, 0]
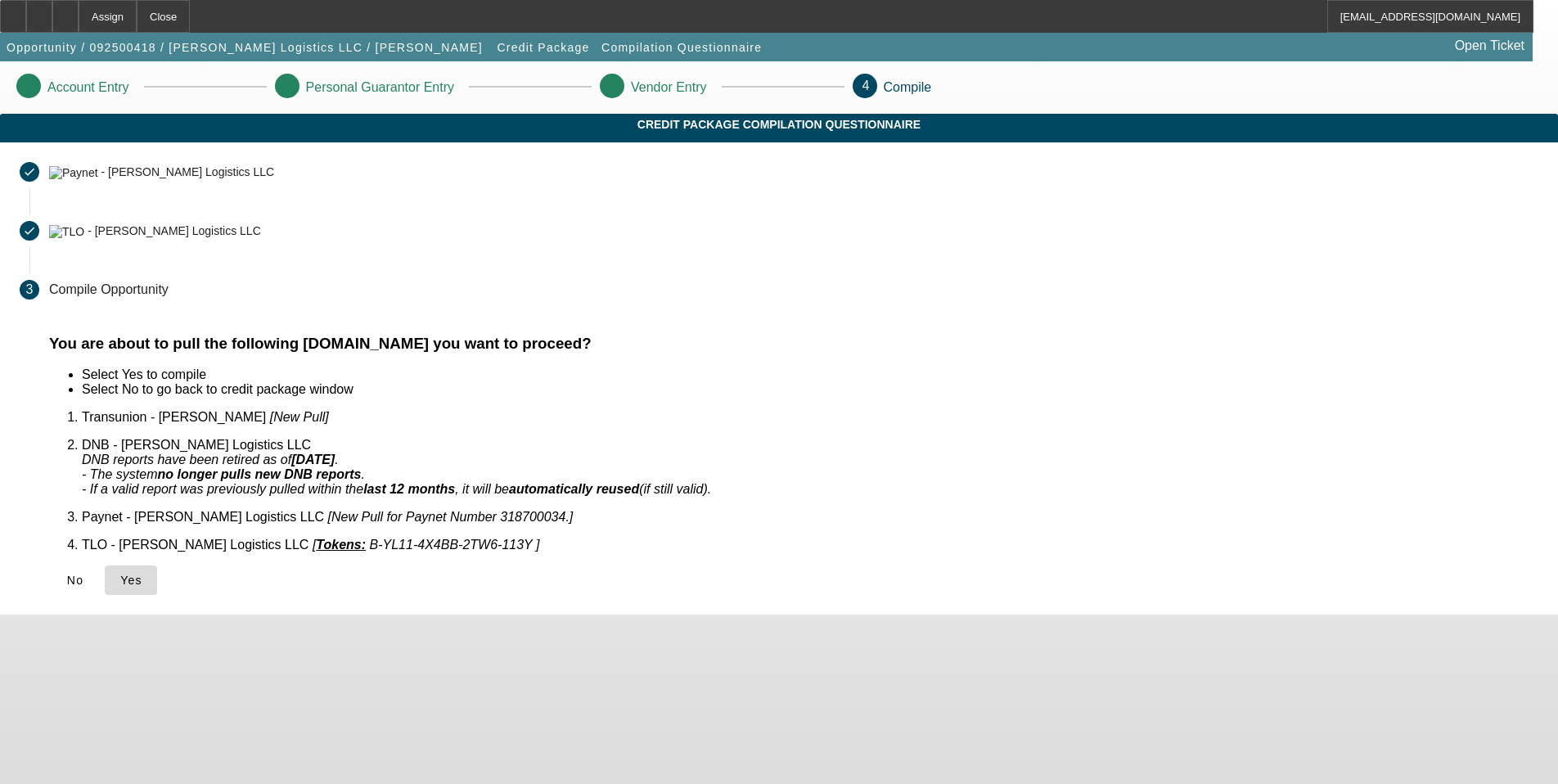
click at [142, 574] on span "Yes" at bounding box center [131, 580] width 22 height 13
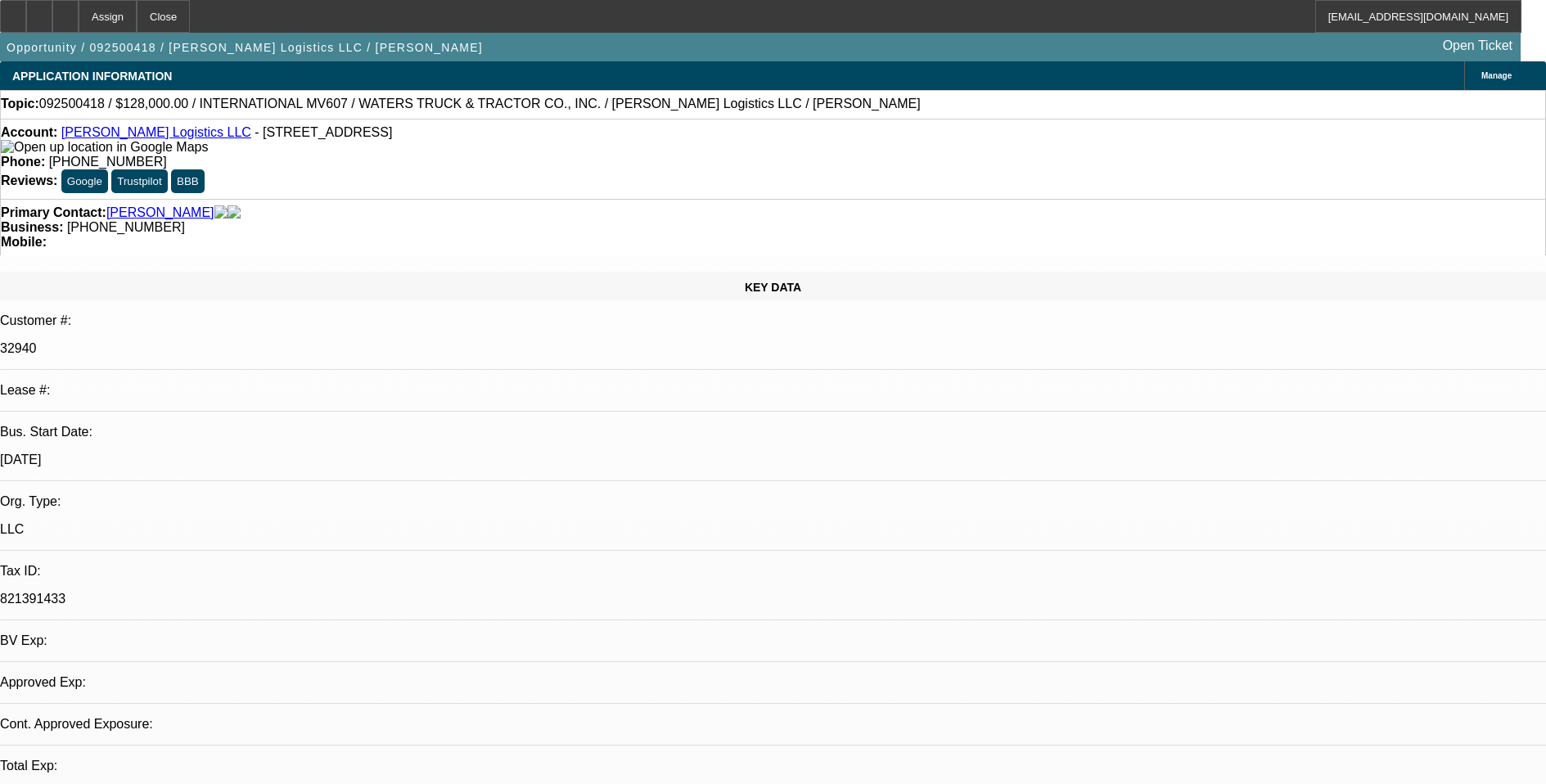
select select "0"
select select "2"
select select "0.1"
select select "4"
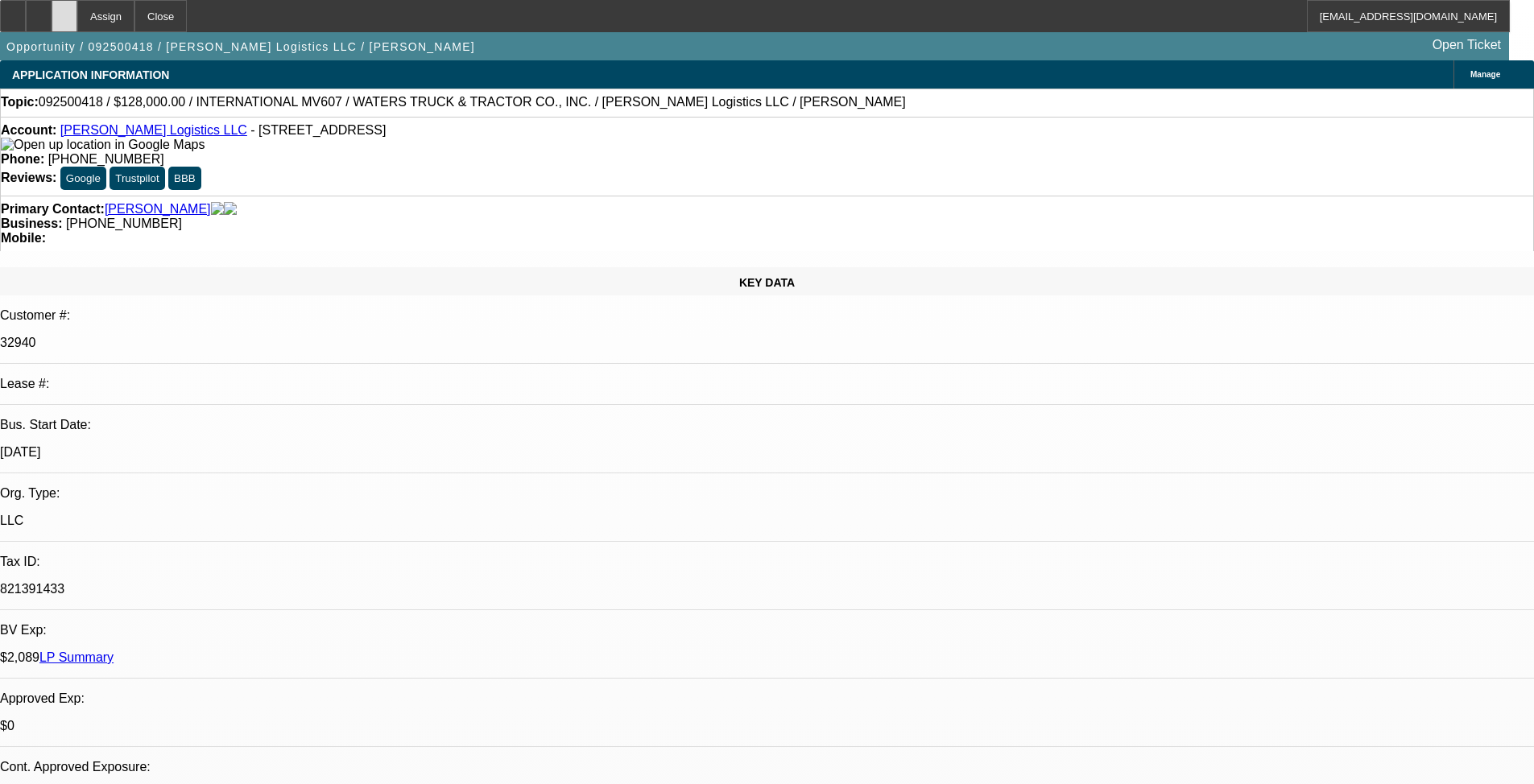
click at [64, 11] on icon at bounding box center [64, 11] width 0 height 0
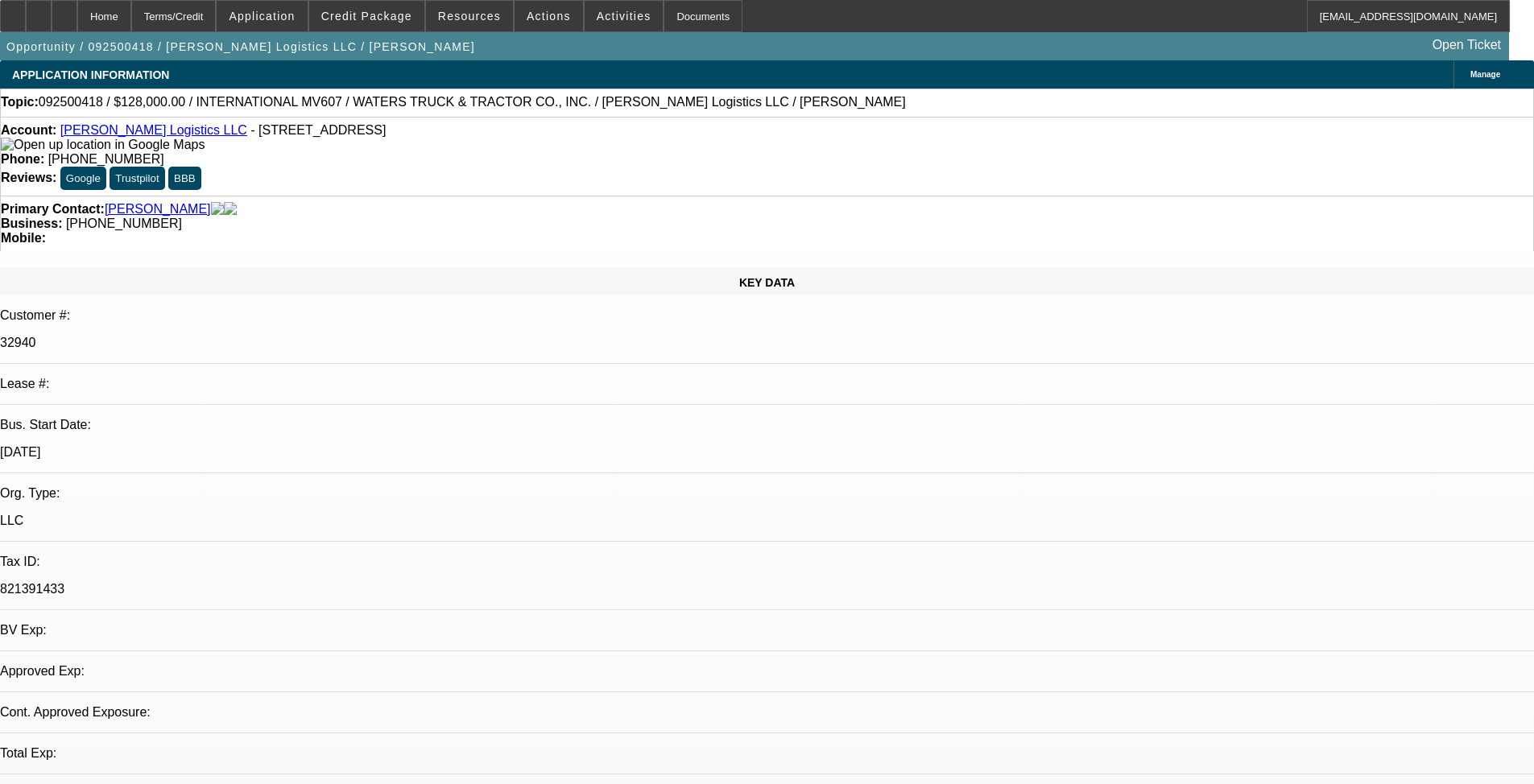
select select "0"
select select "2"
select select "0.1"
select select "4"
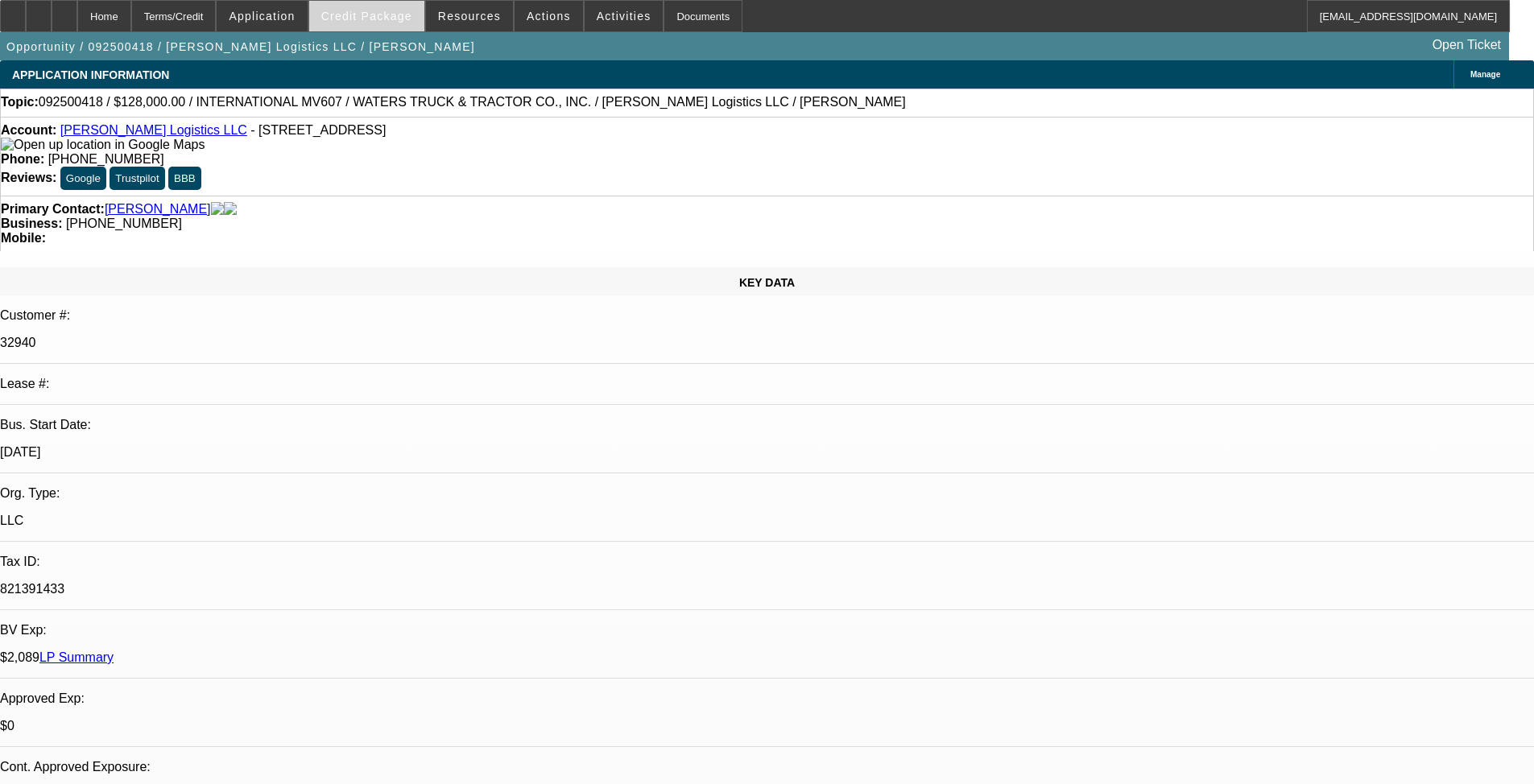
click at [397, 22] on span "Credit Package" at bounding box center [367, 16] width 91 height 13
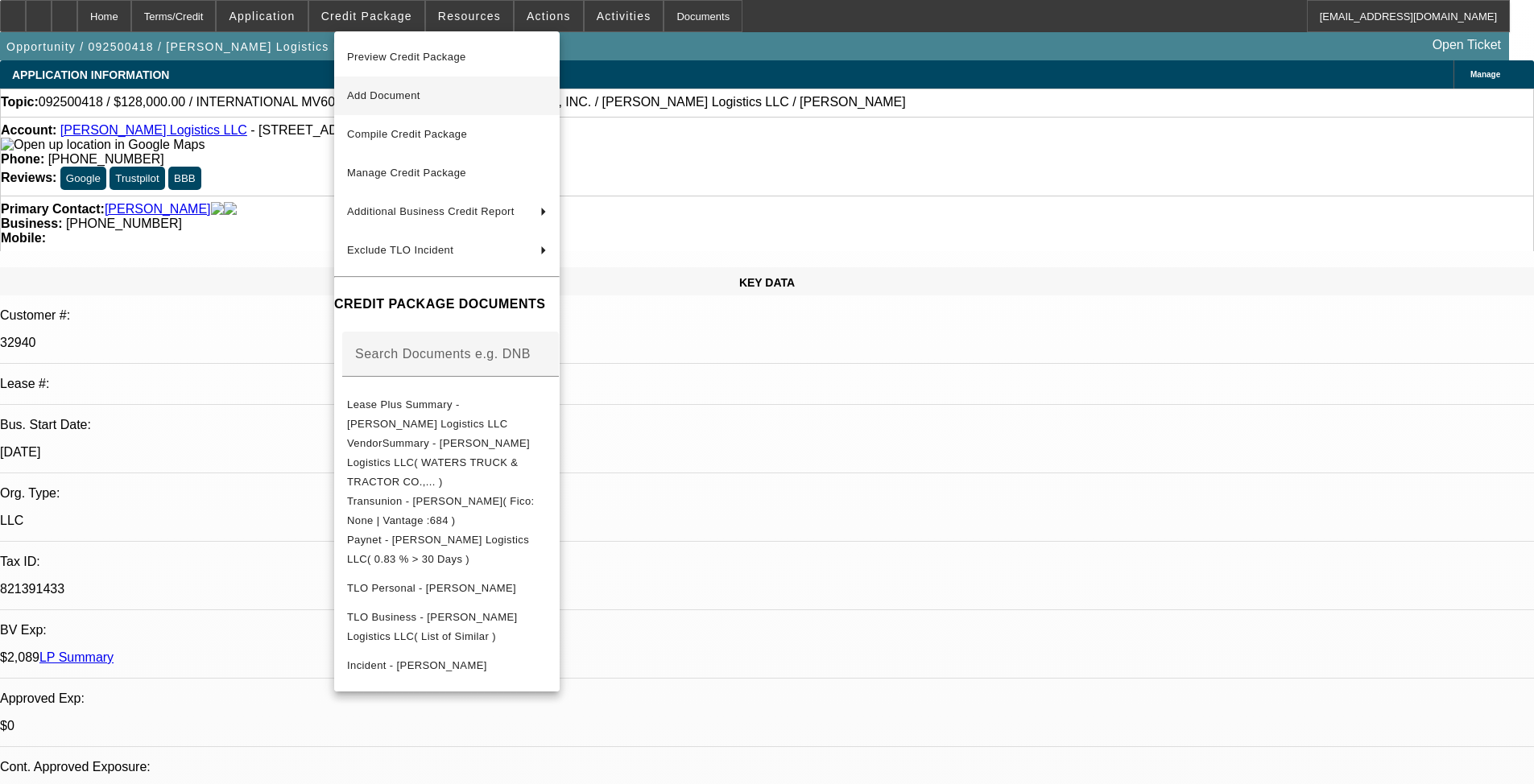
click at [438, 91] on span "Add Document" at bounding box center [447, 96] width 200 height 20
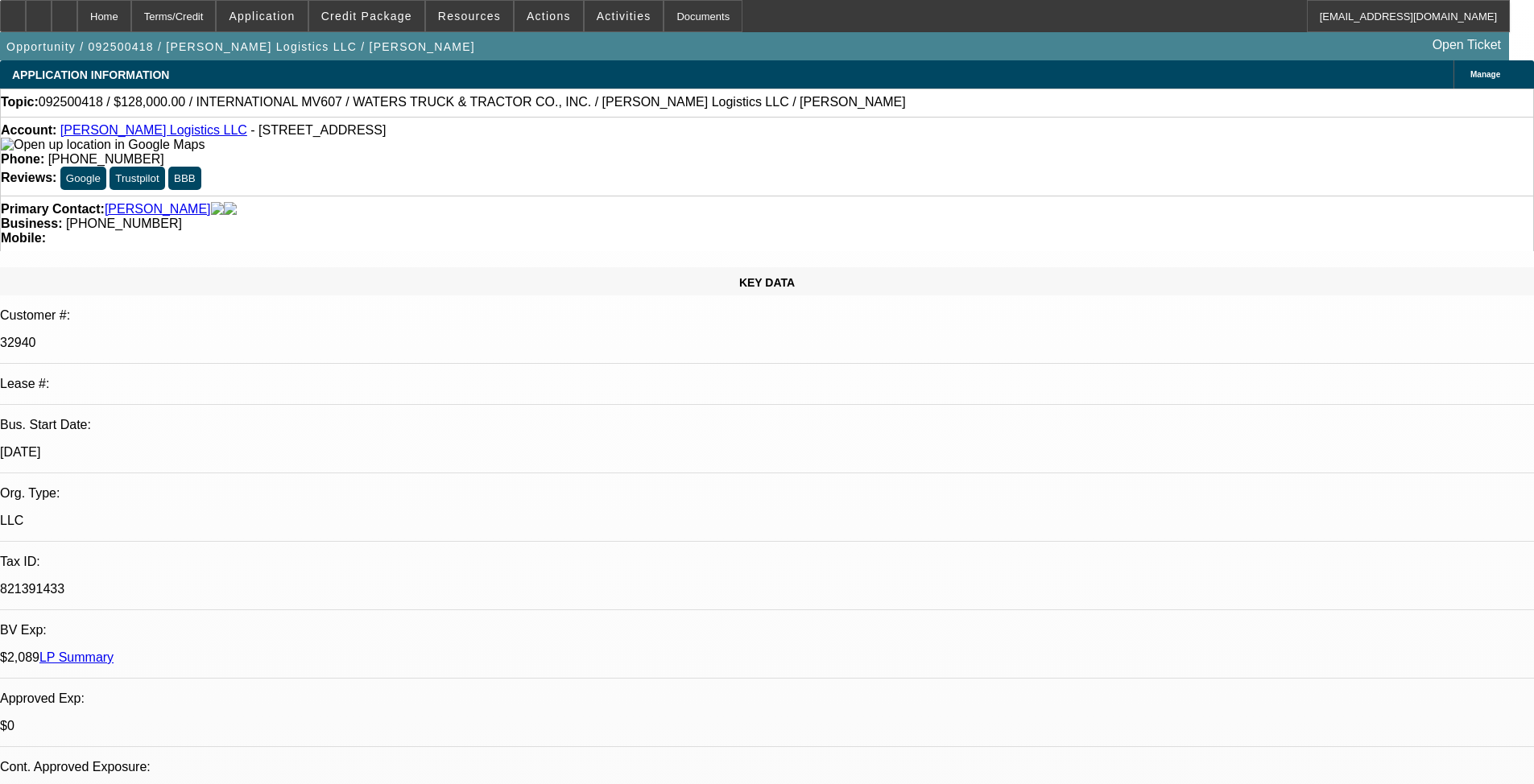
scroll to position [241, 0]
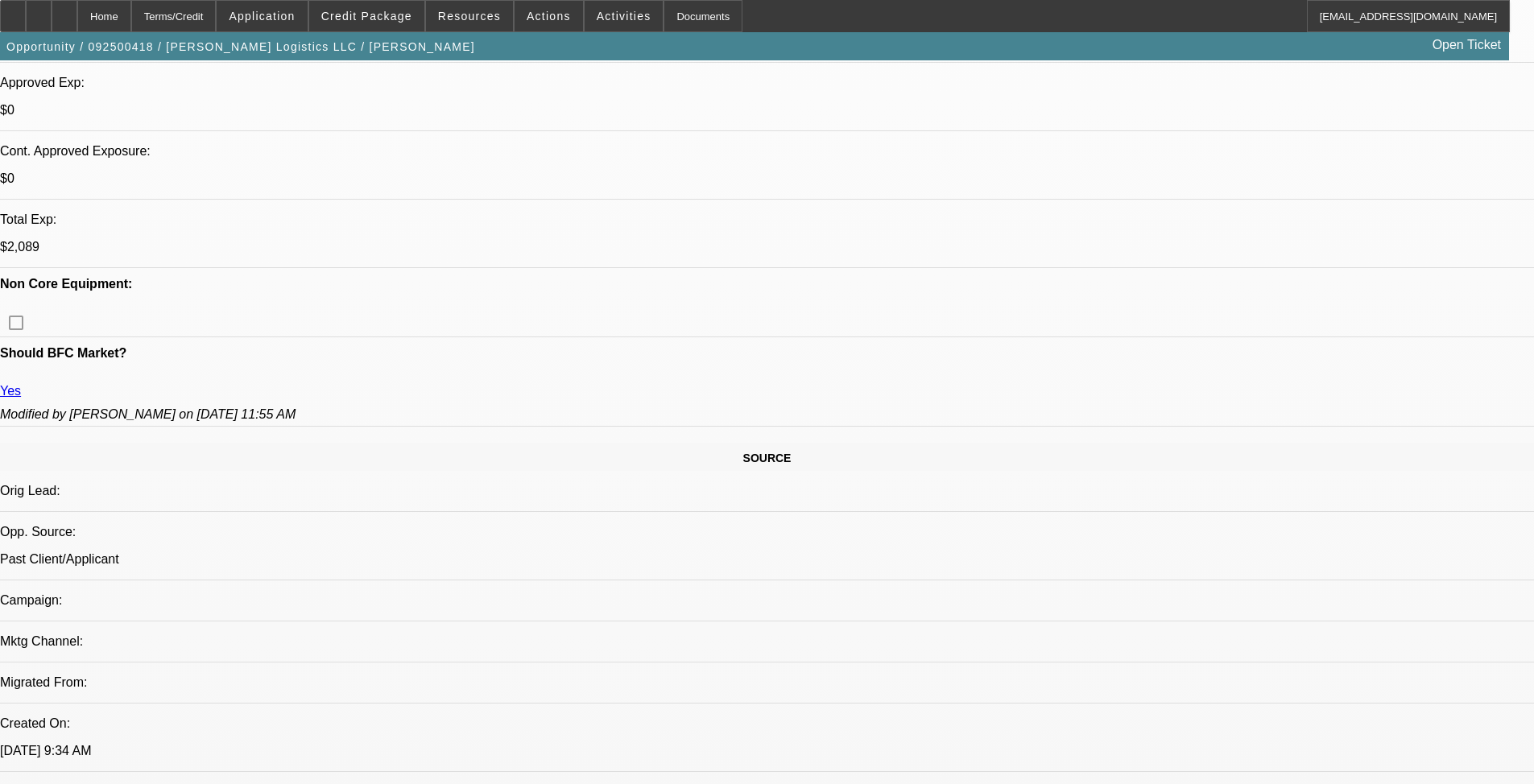
scroll to position [644, 0]
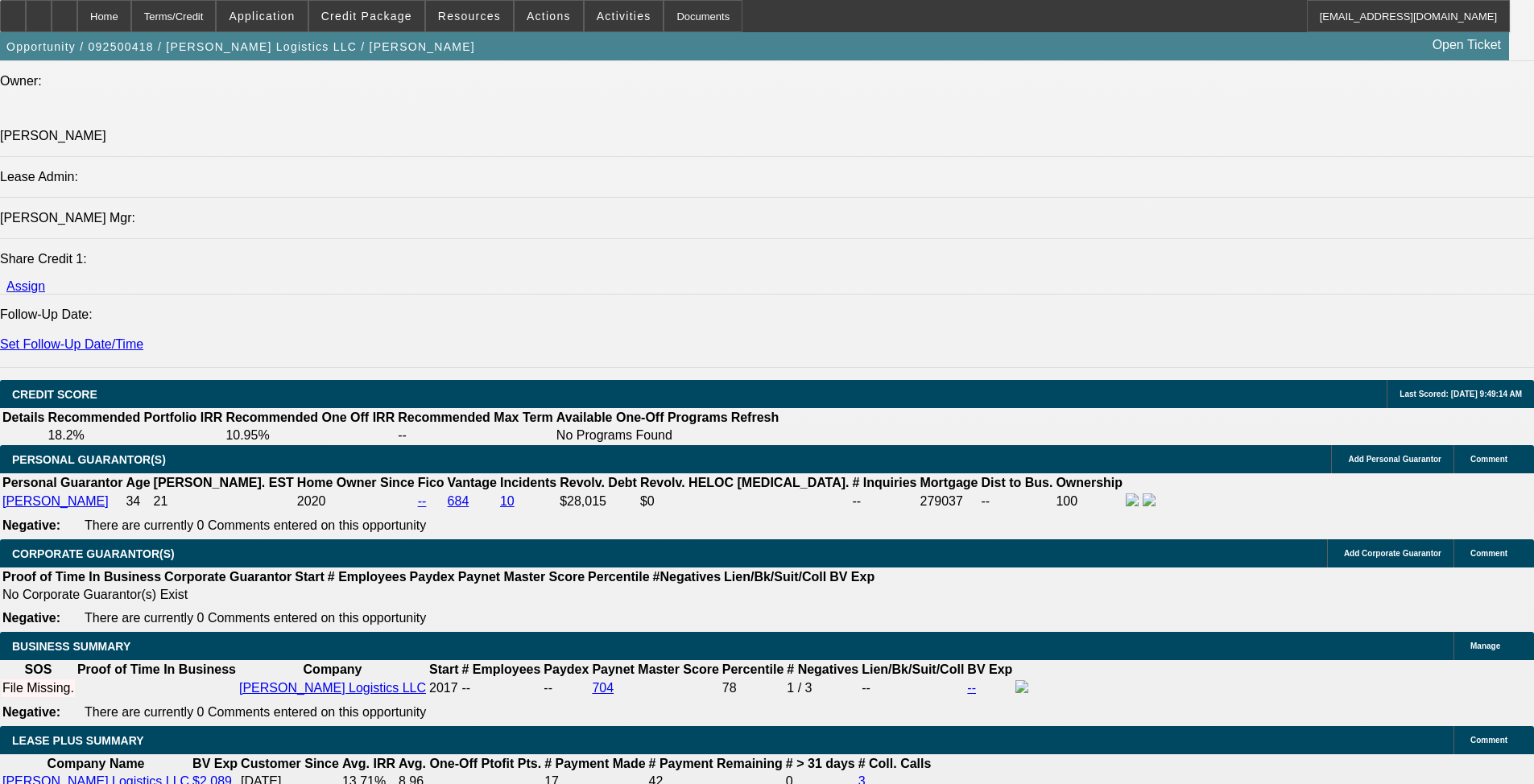
scroll to position [2174, 0]
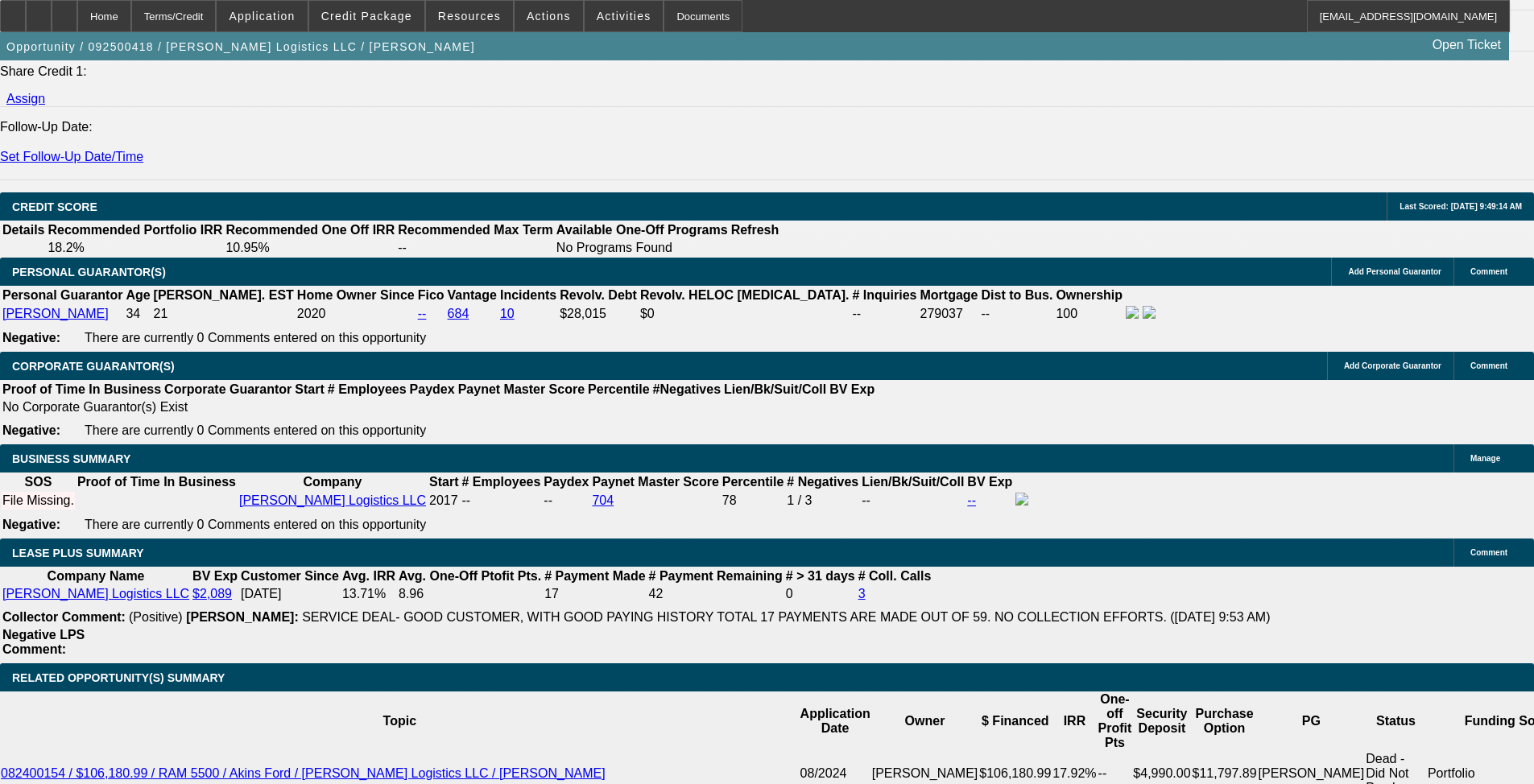
type input "$0.00"
type input "72"
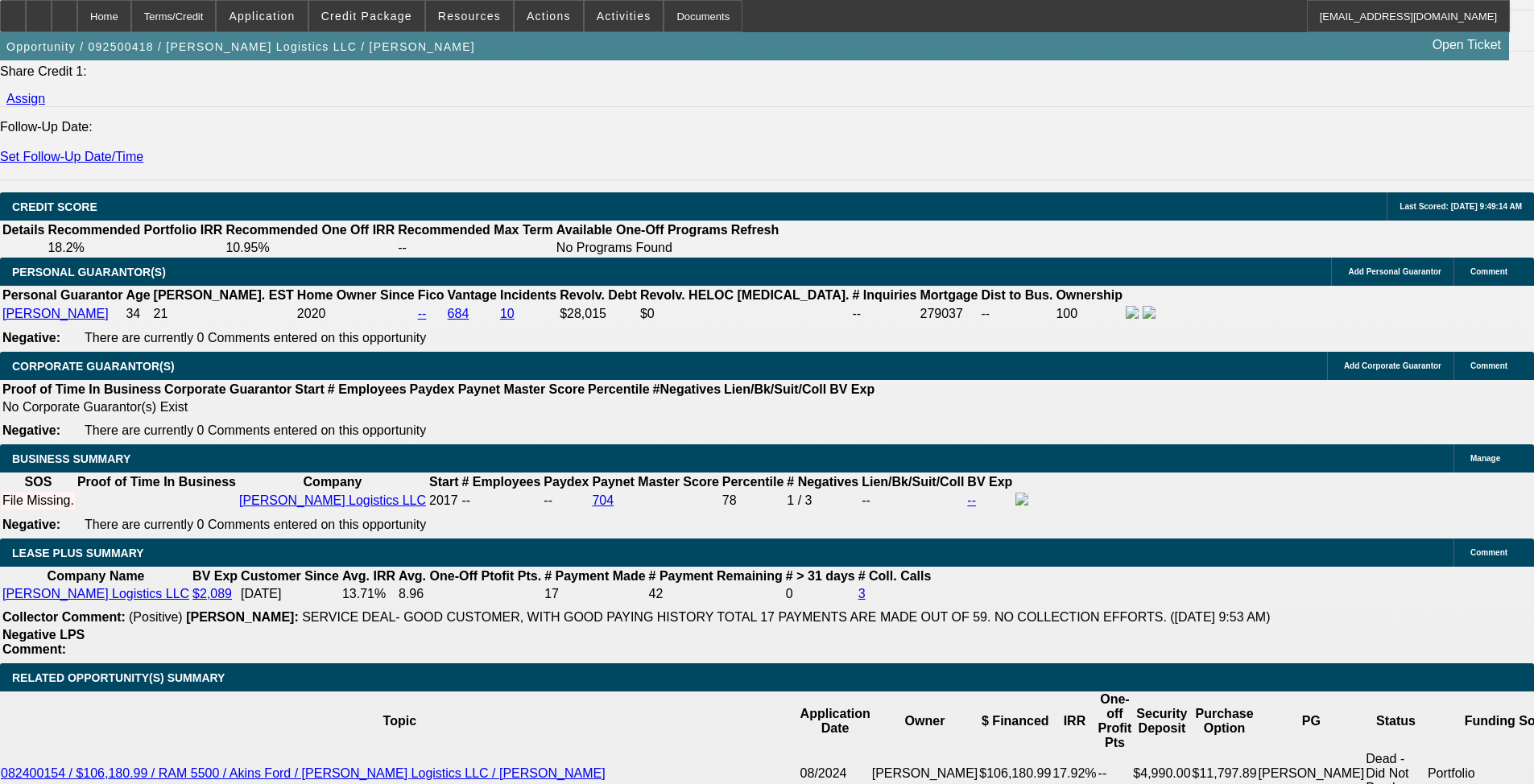
type input "9"
type input "$4,614.54"
type input "$2,307.27"
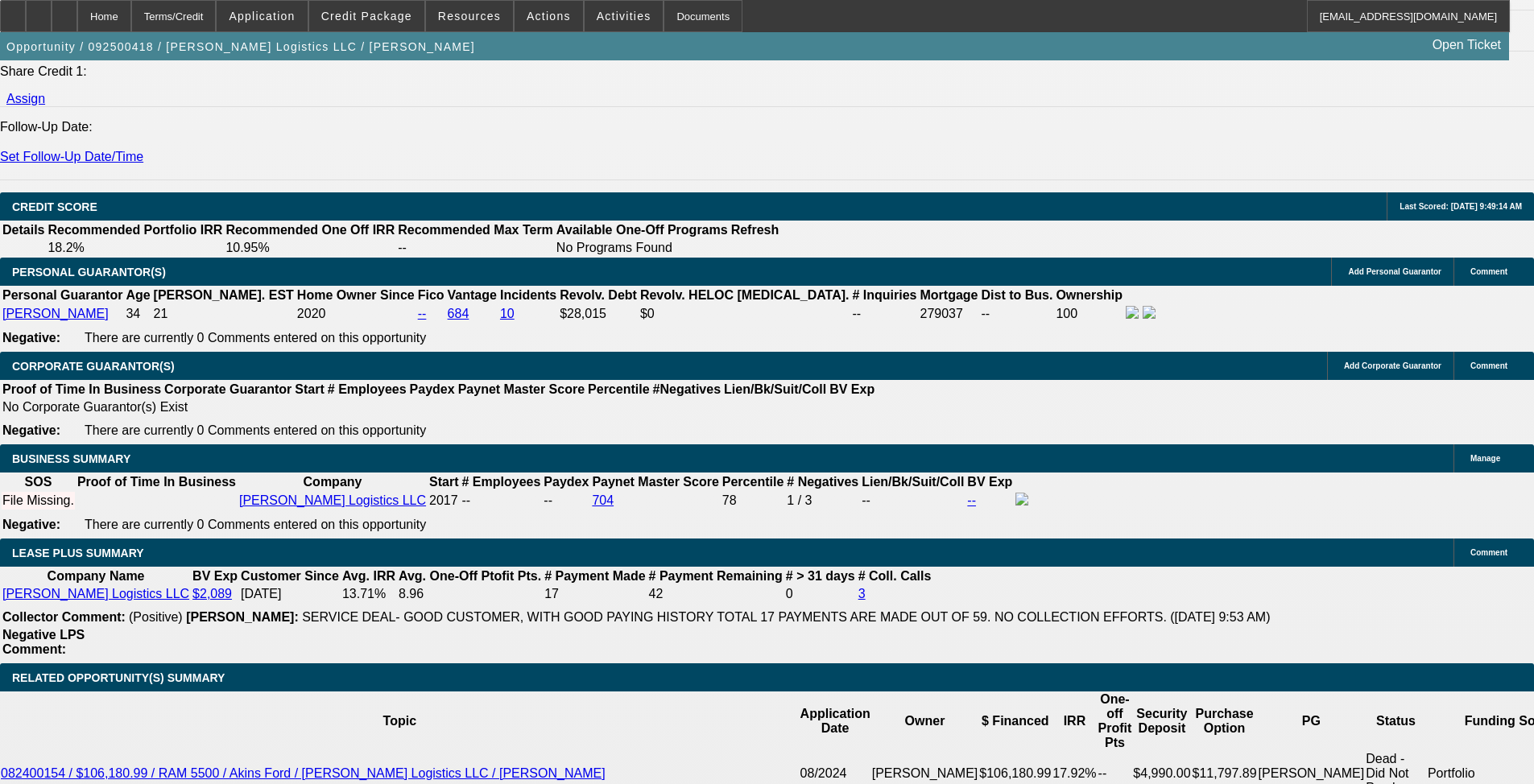
type input "9"
drag, startPoint x: 600, startPoint y: 615, endPoint x: 592, endPoint y: 610, distance: 9.4
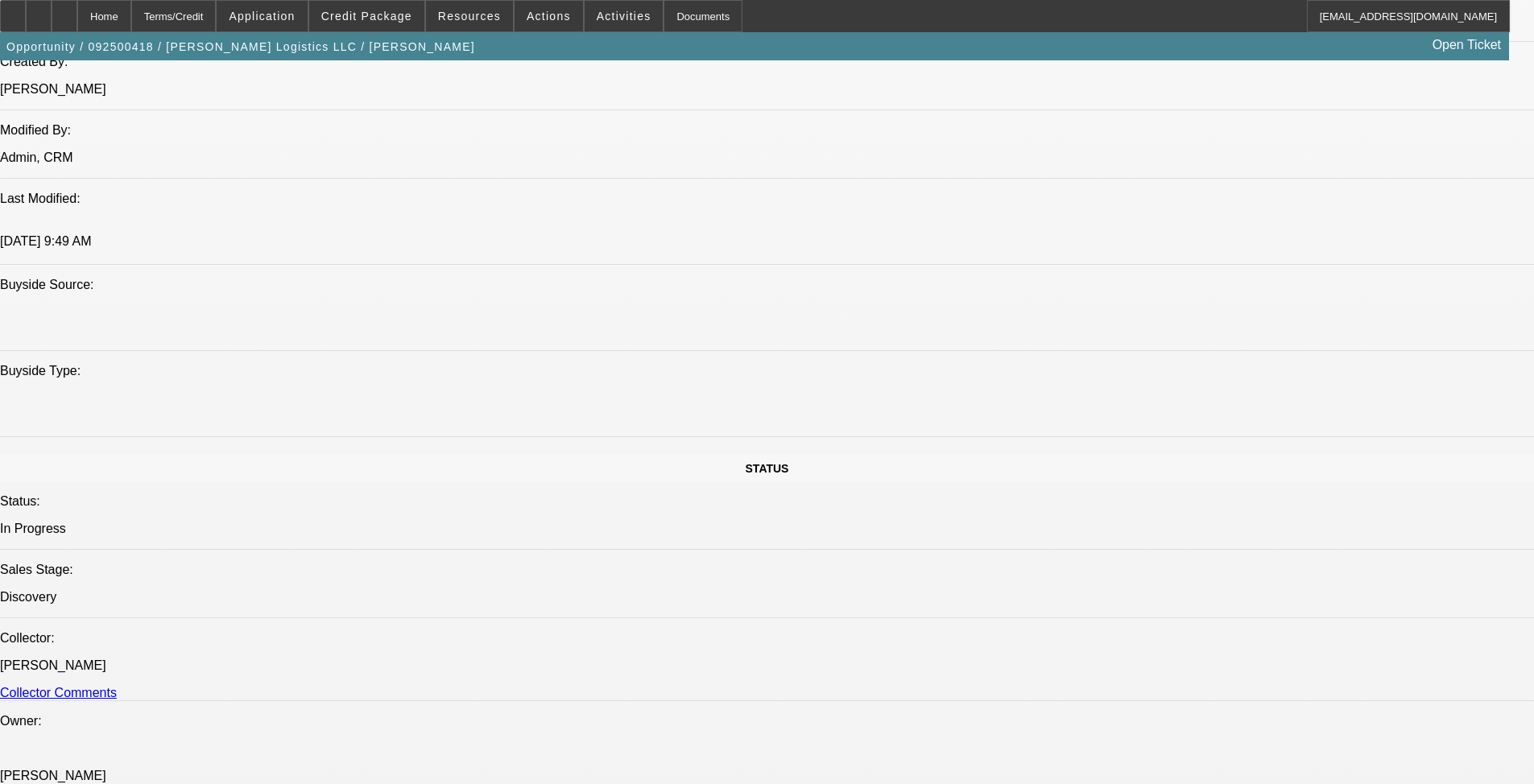
scroll to position [886, 0]
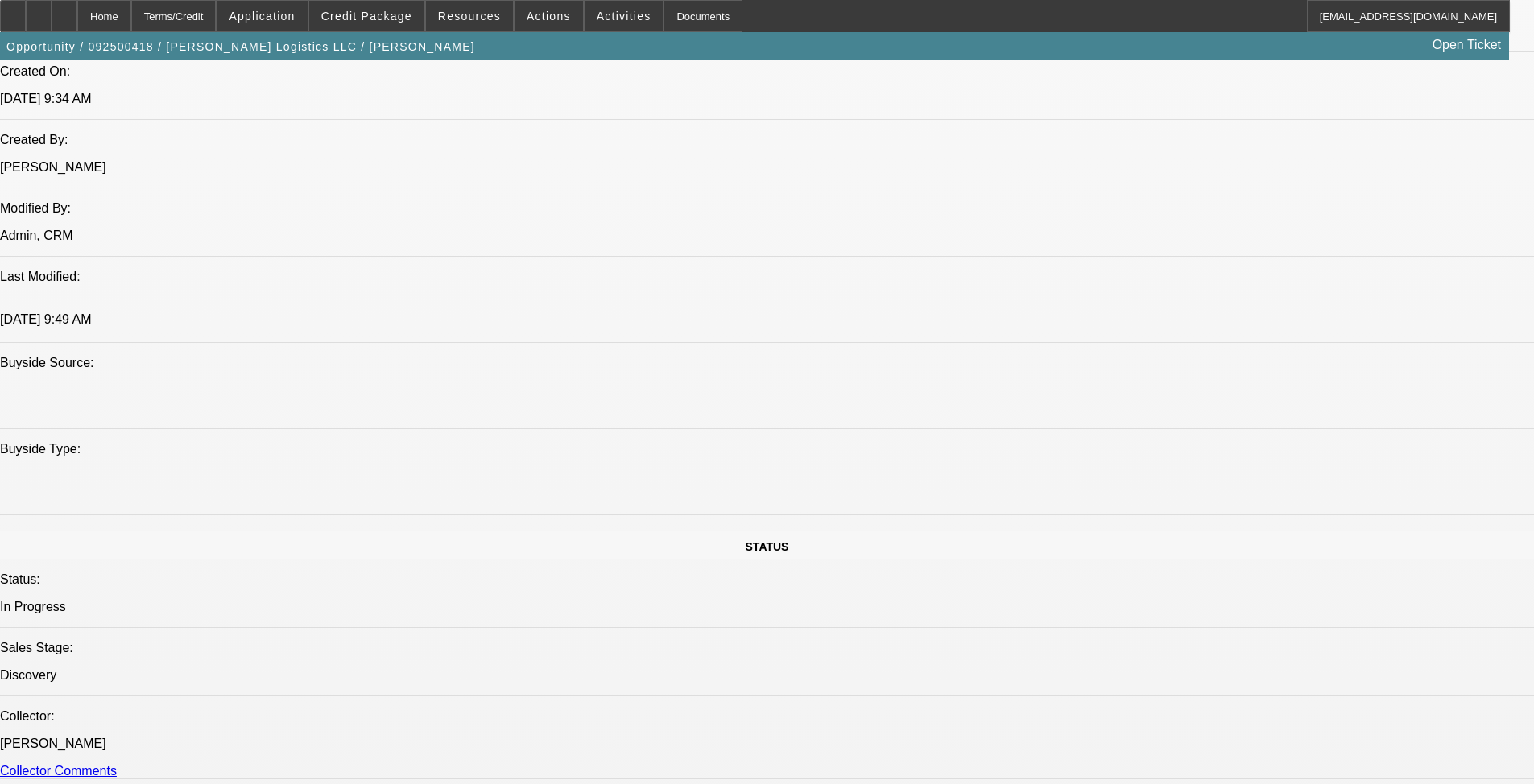
scroll to position [1047, 0]
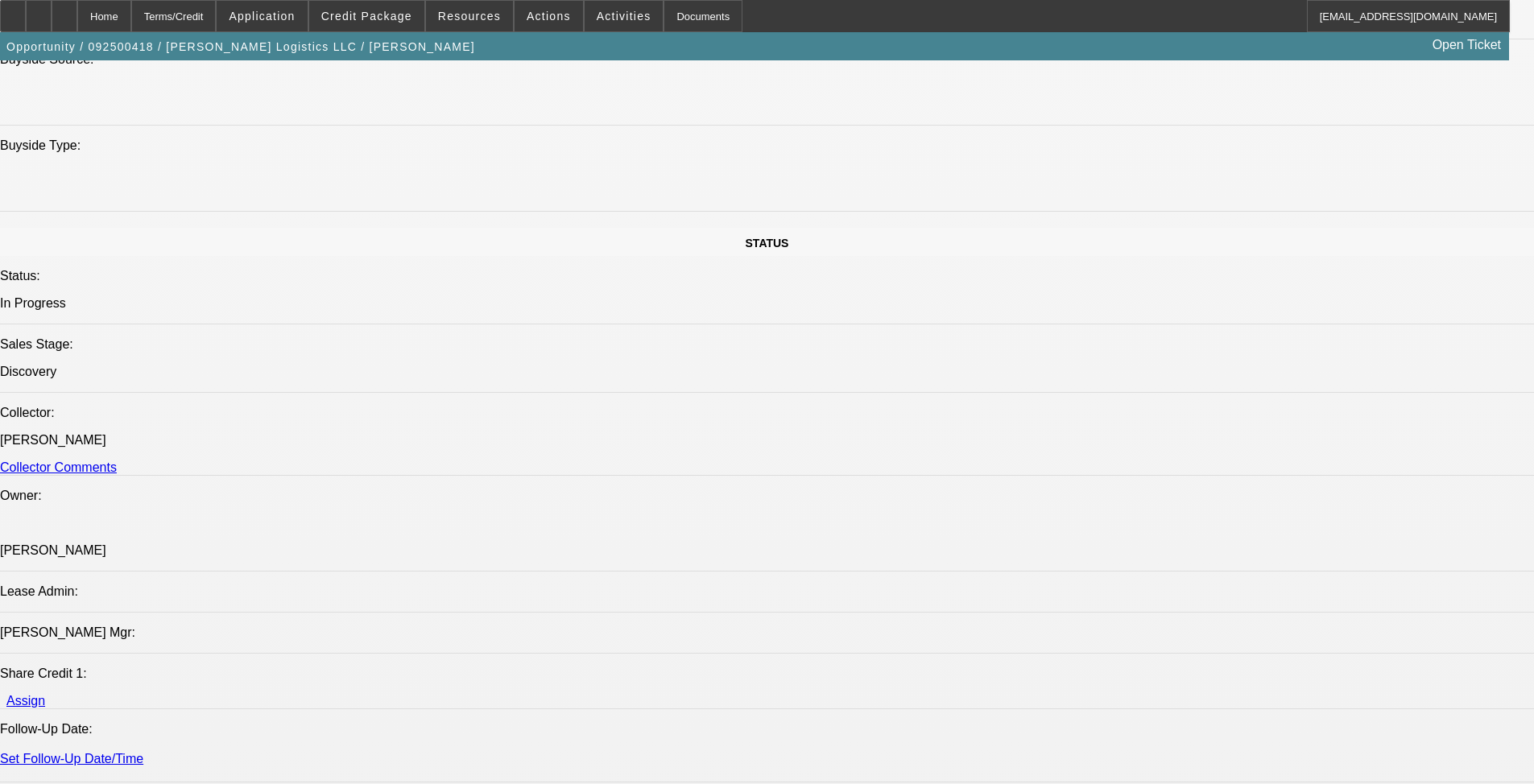
scroll to position [1610, 0]
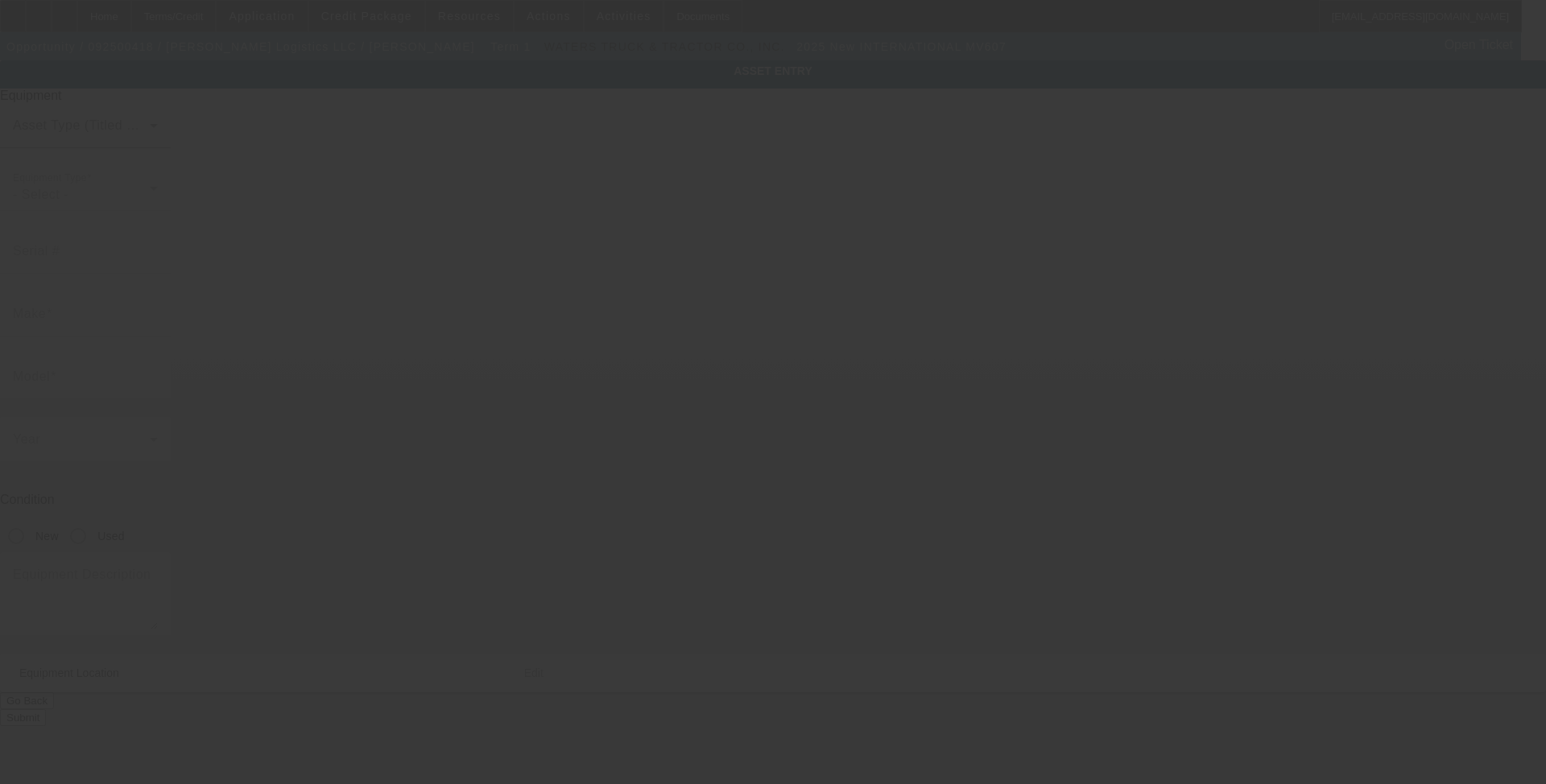
type input "3HAEUMML3SL628805"
type input "International"
type input "MV607"
radio input "true"
type textarea "With:"
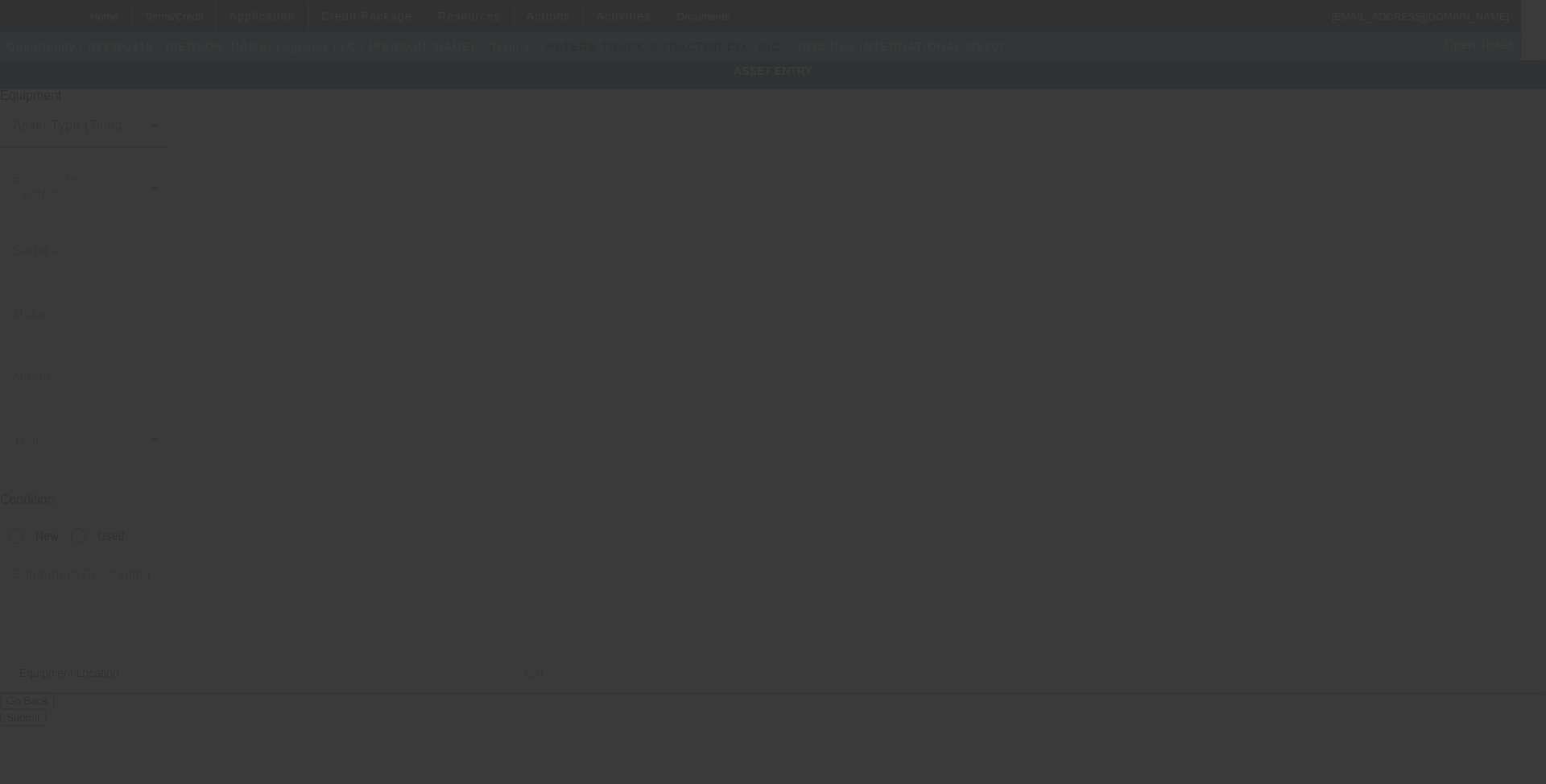
type input "3328 Blue Springs Sta NW"
type input "Kennesaw"
type input "30144"
type input "Cobb"
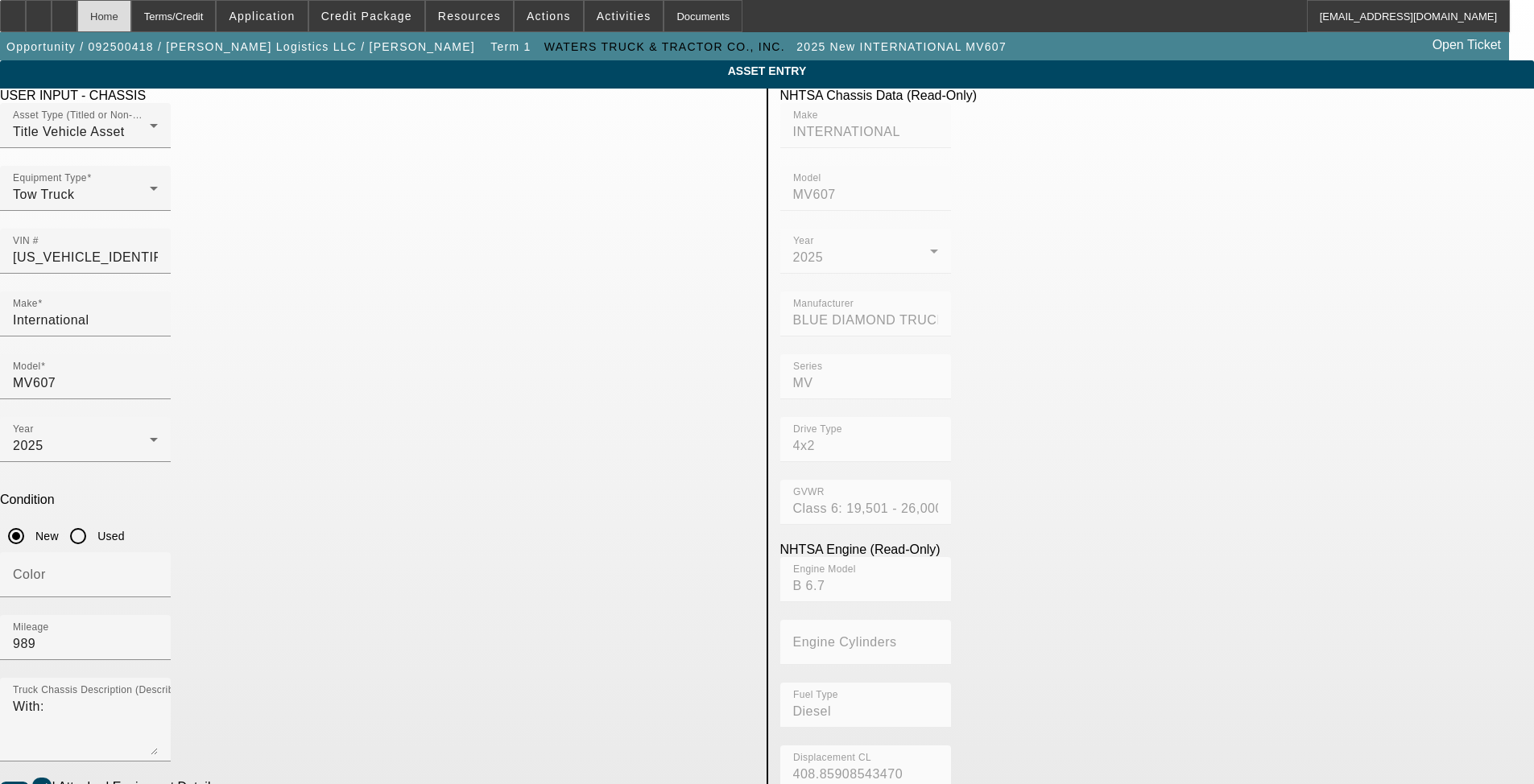
click at [131, 17] on div "Home" at bounding box center [104, 16] width 54 height 33
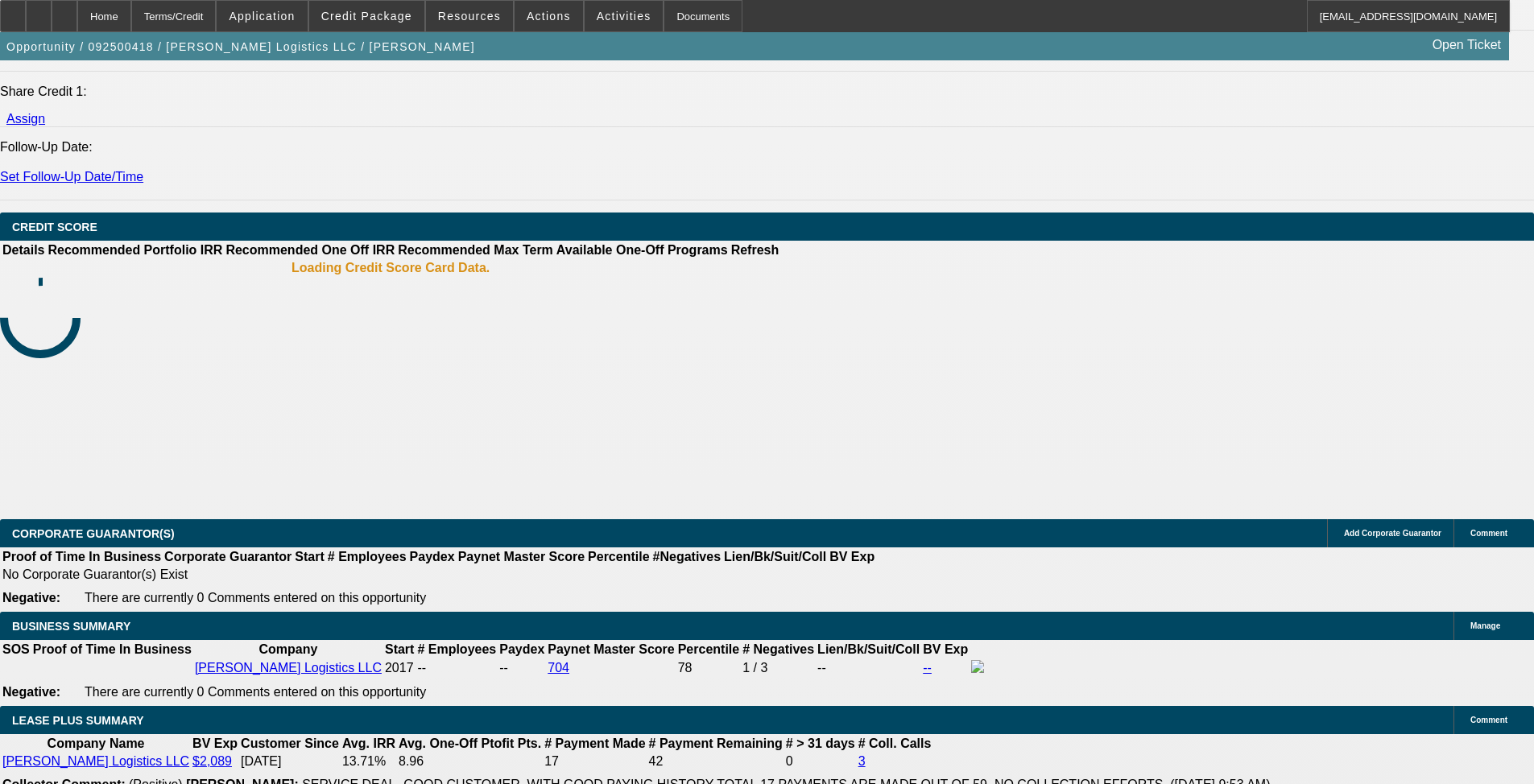
select select "0"
select select "2"
select select "0.1"
select select "4"
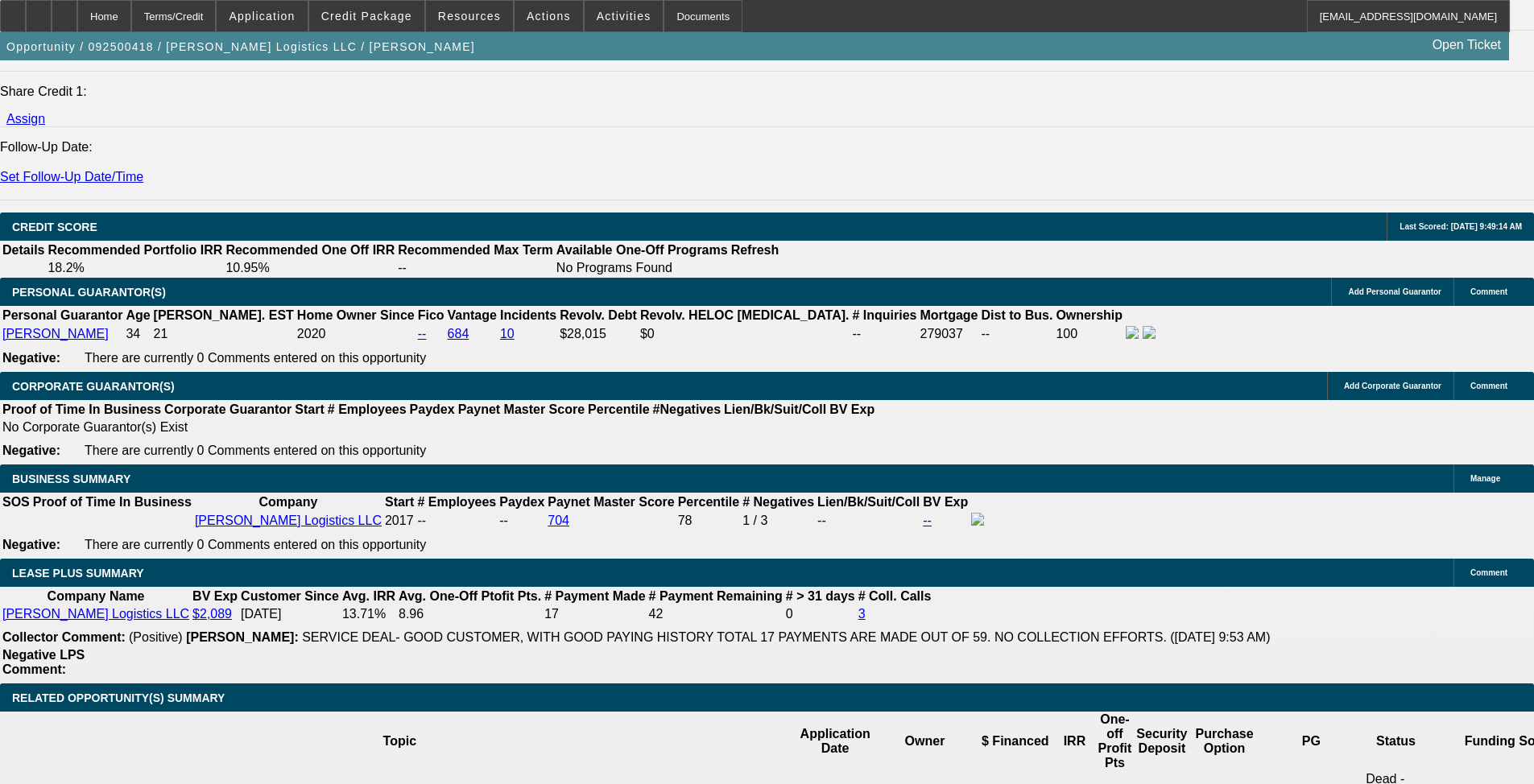
scroll to position [2208, 0]
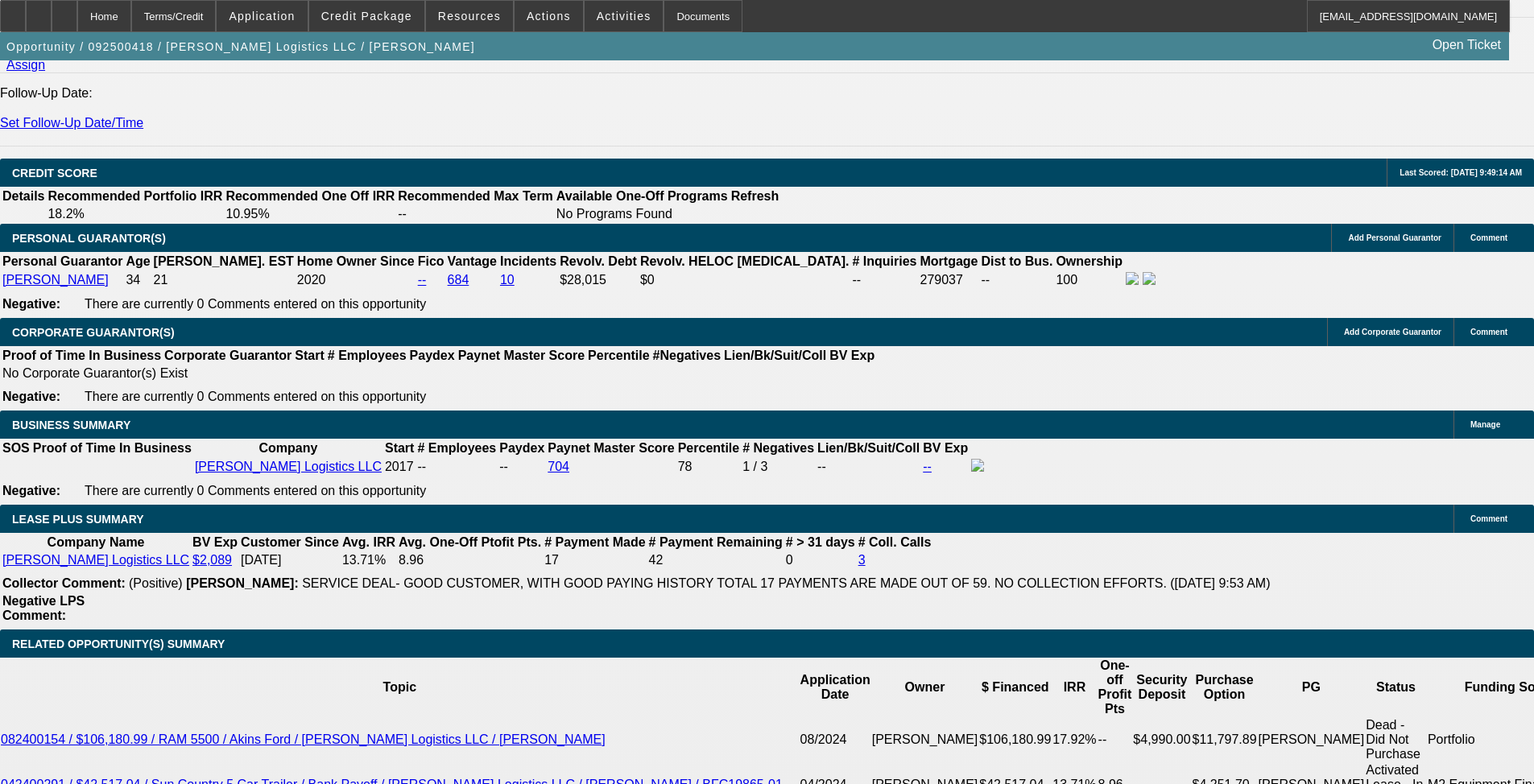
type input "$0.00"
type input "72"
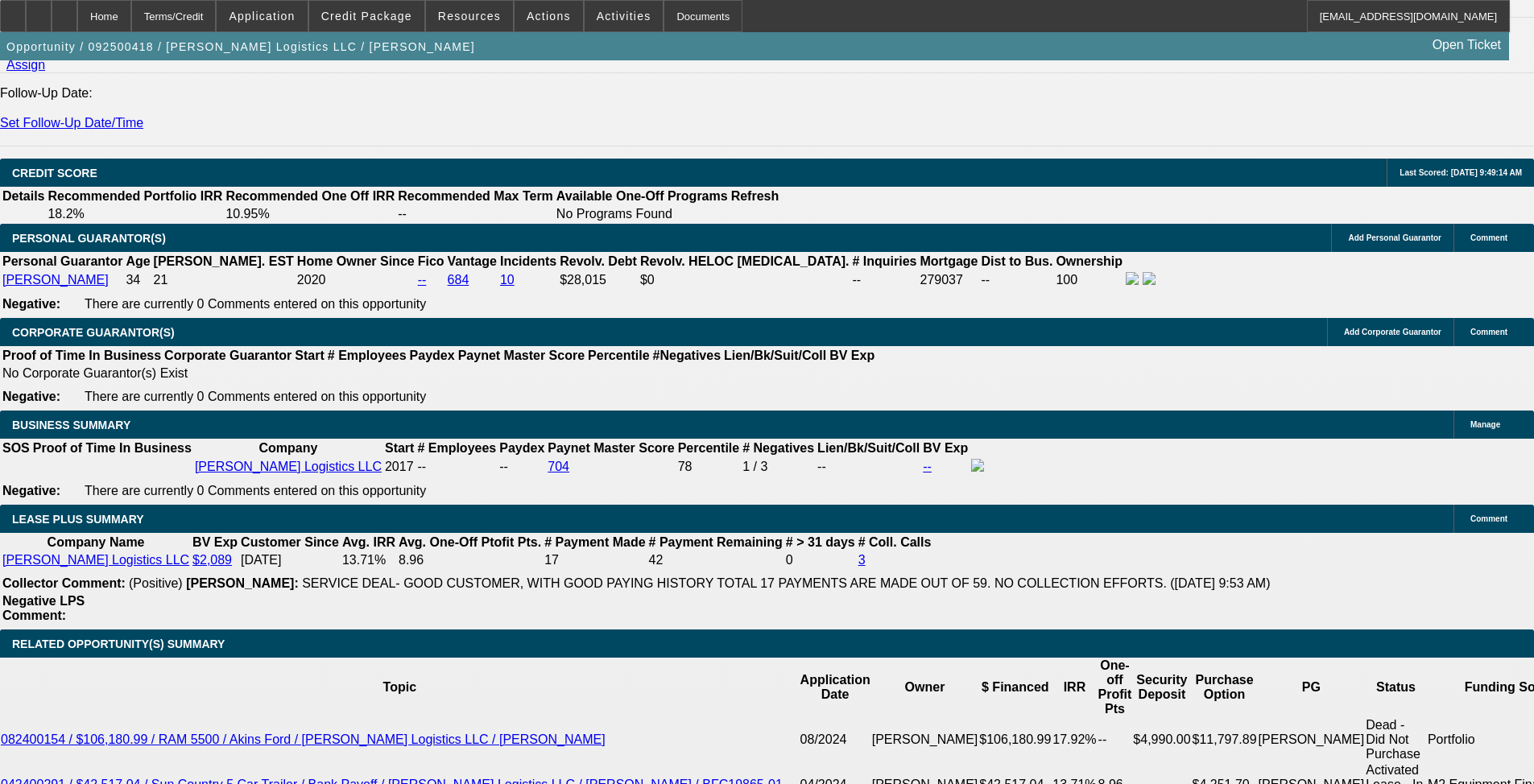
type input "1"
type input "$3,664.76"
type input "$1,832.38"
type input "10"
type input "$4,742.62"
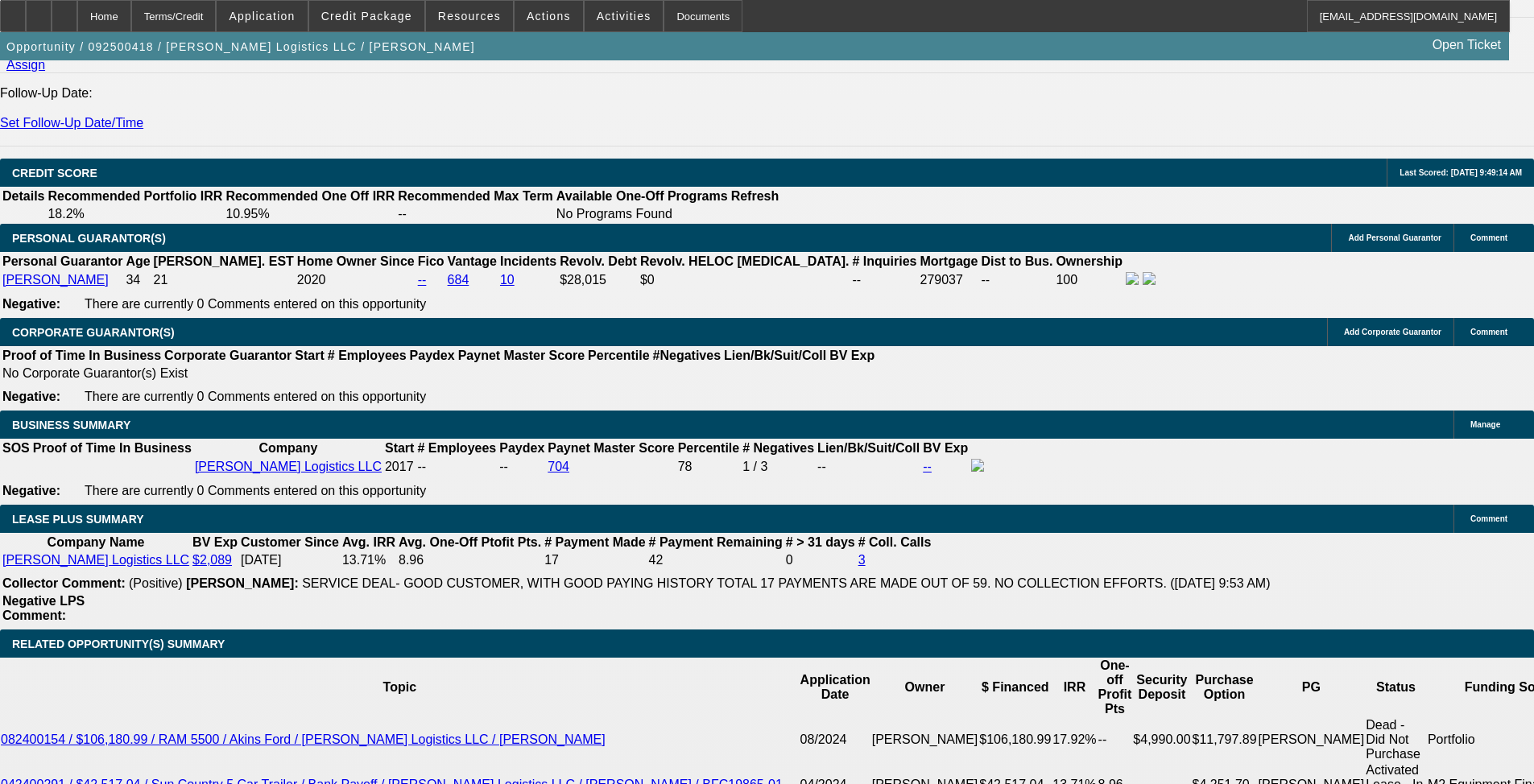
type input "$2,371.31"
type input "10"
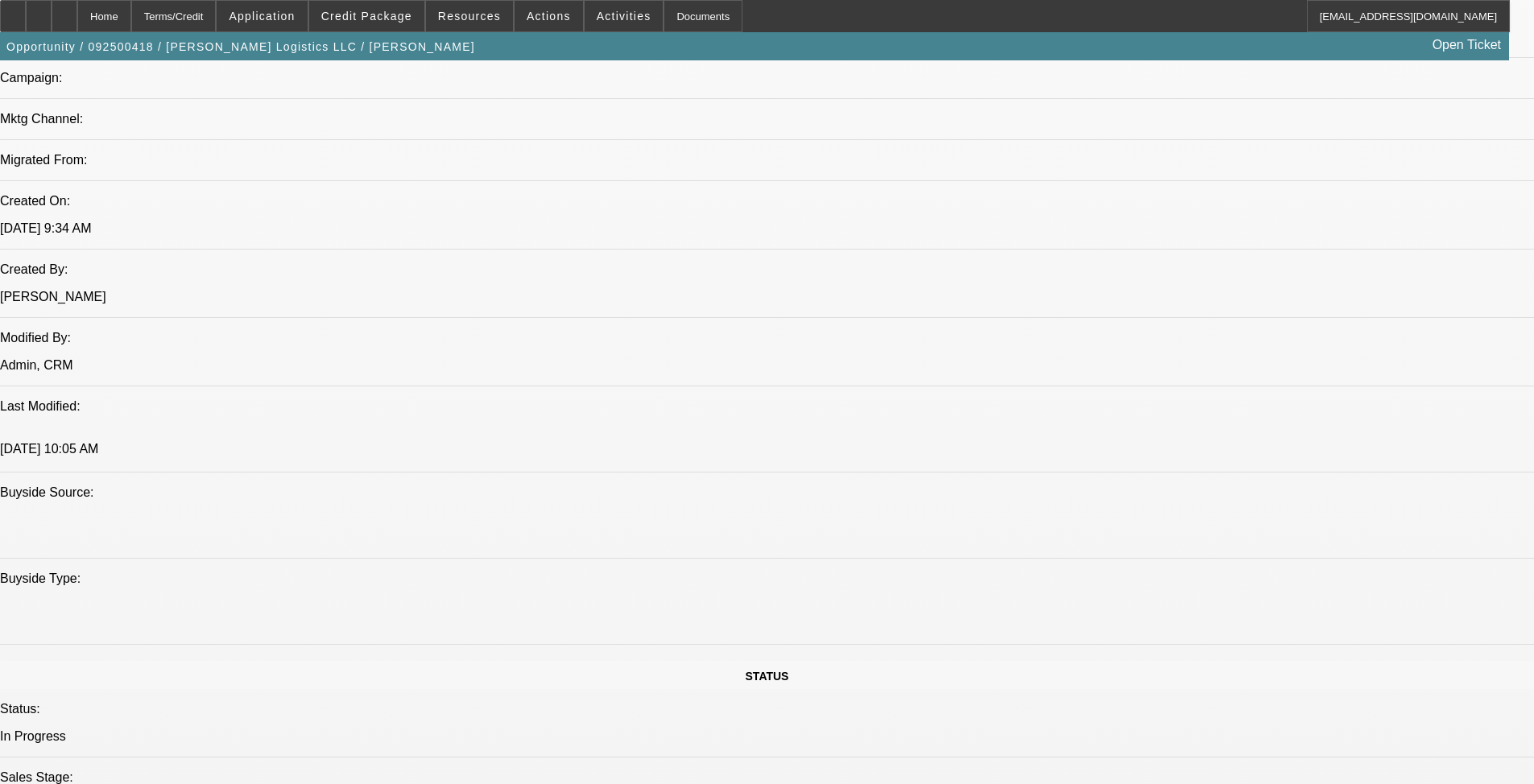
scroll to position [1000, 0]
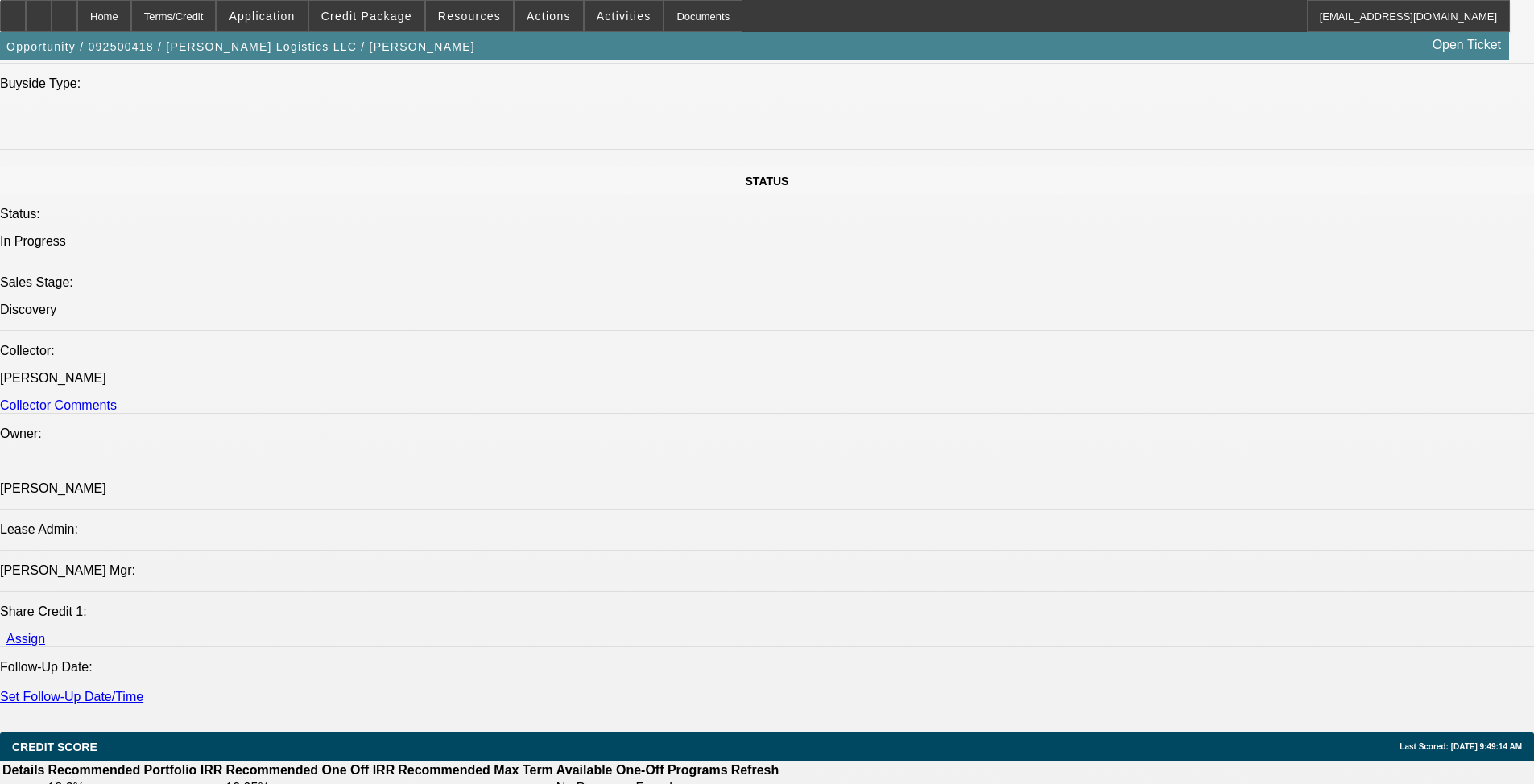
scroll to position [2278, 0]
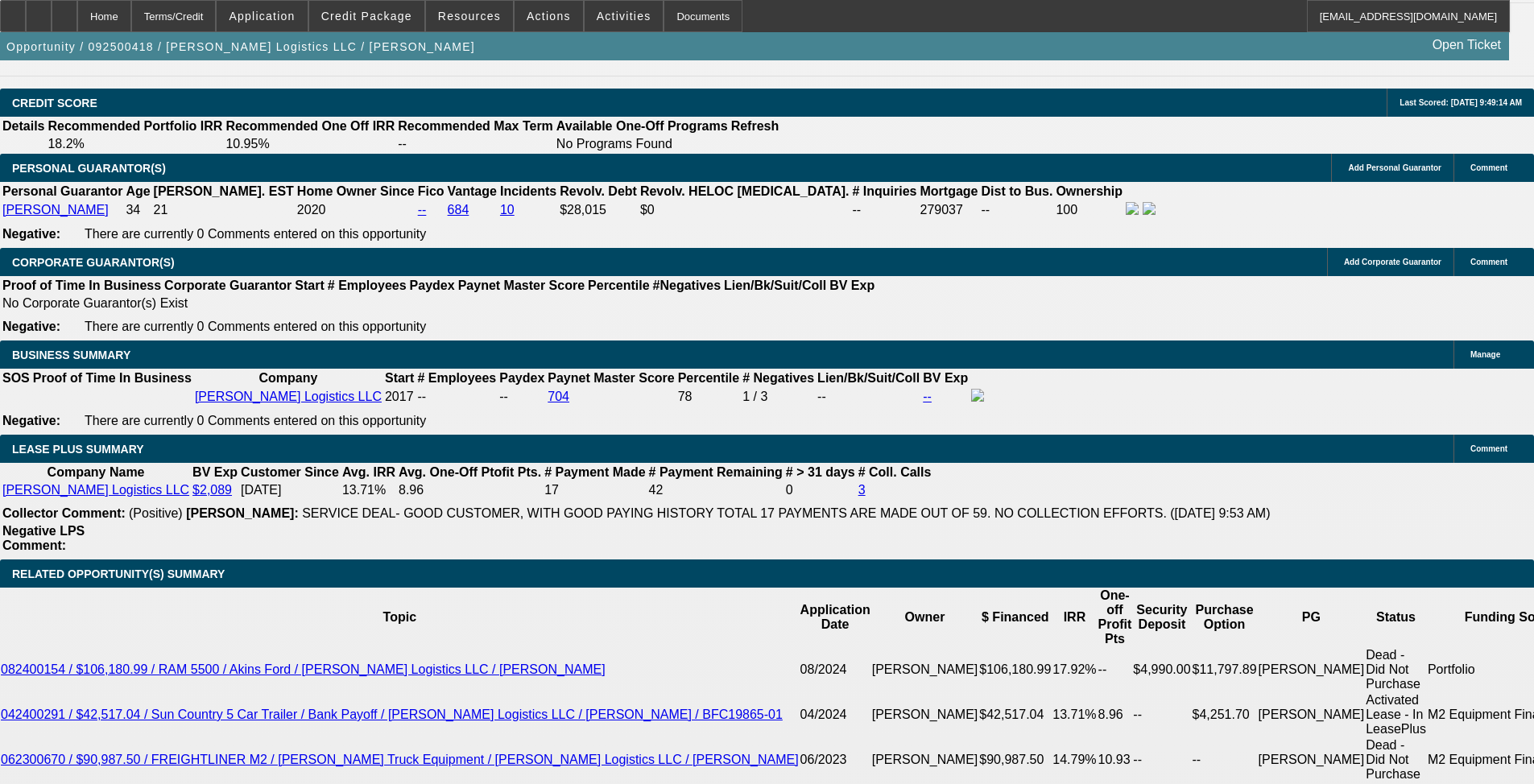
drag, startPoint x: 233, startPoint y: 557, endPoint x: 359, endPoint y: 549, distance: 126.3
type input "$2,371.31"
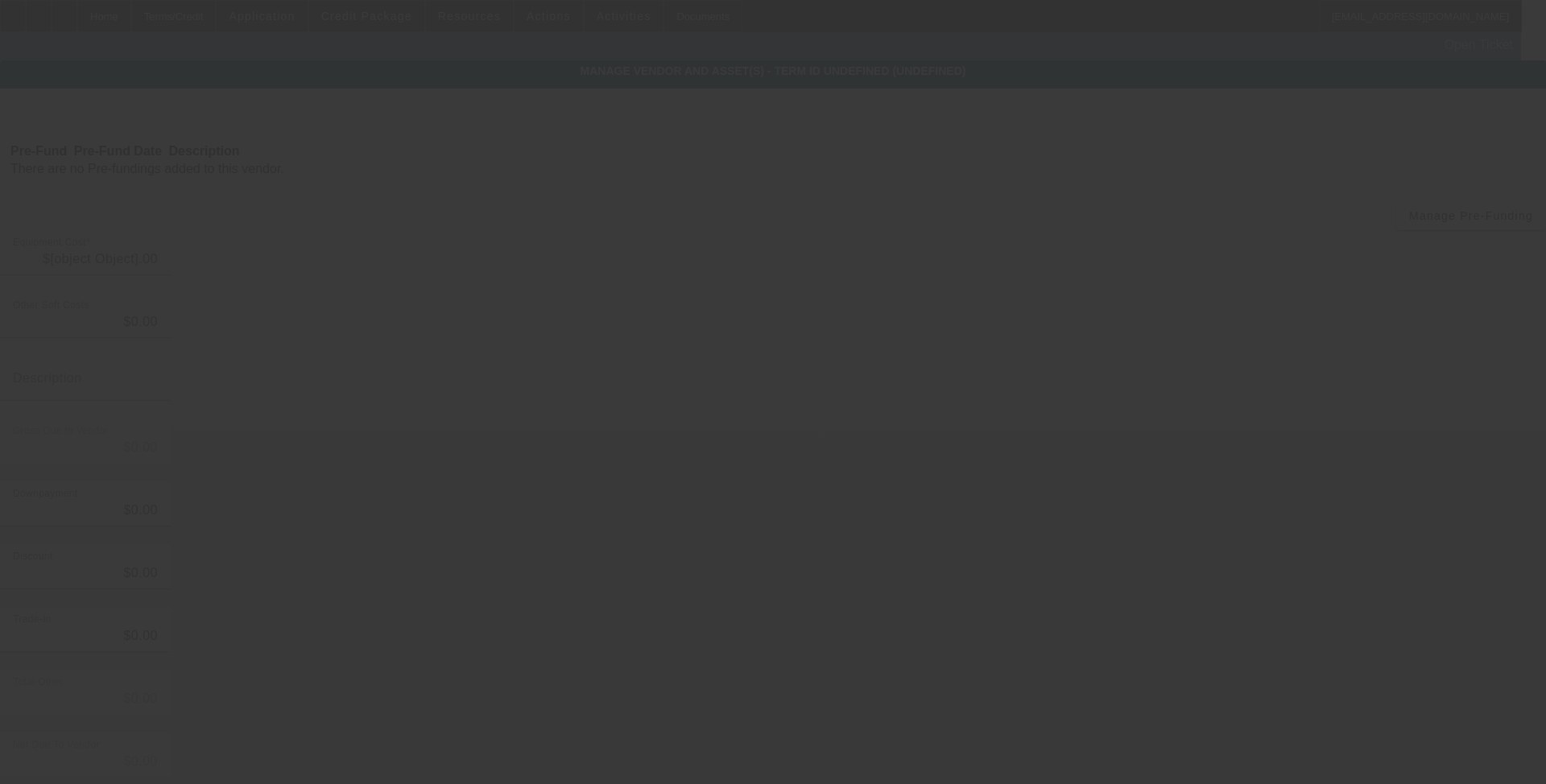
type input "$128,000.00"
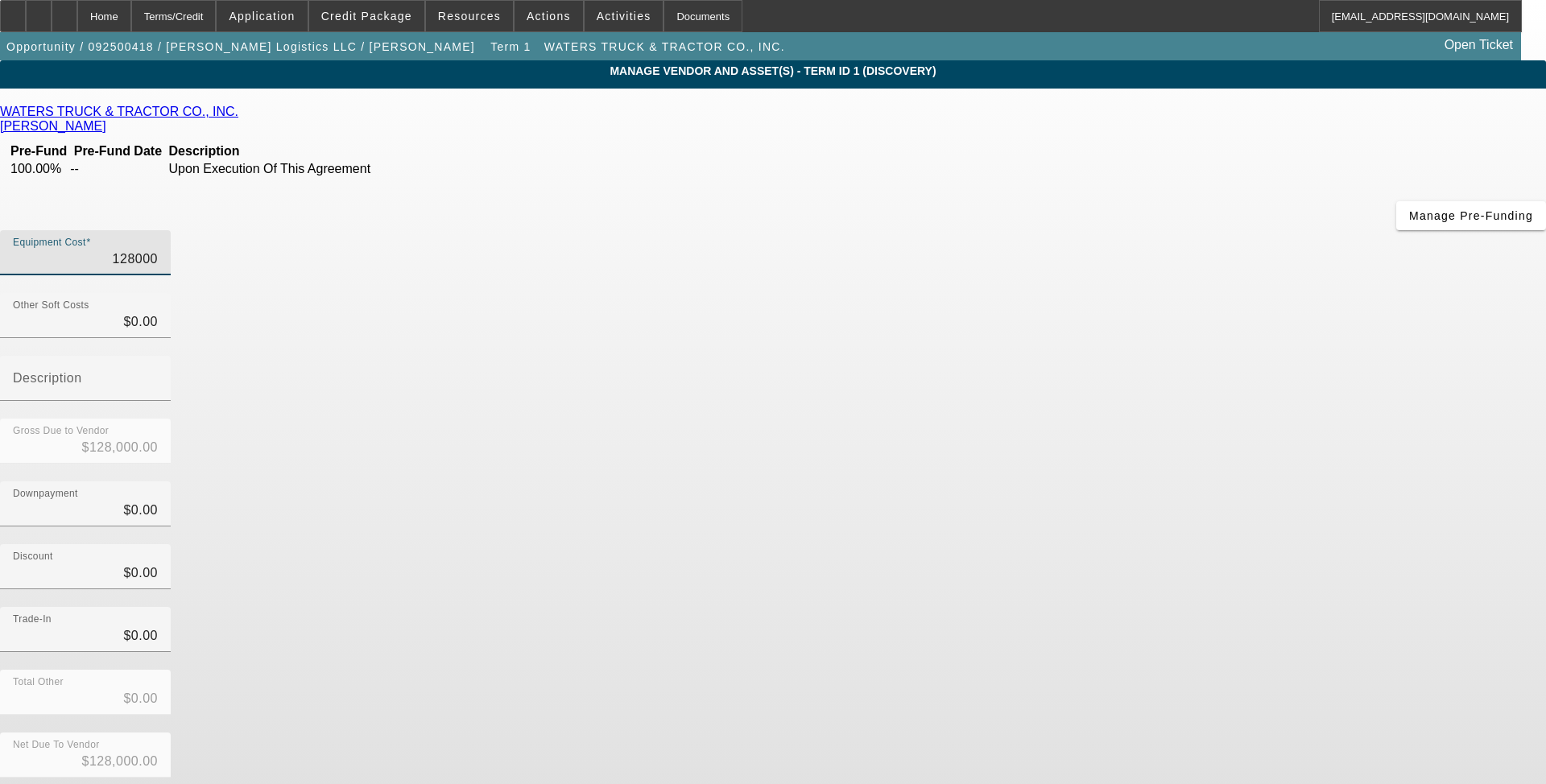
drag, startPoint x: 909, startPoint y: 137, endPoint x: 1064, endPoint y: 169, distance: 158.3
click at [1064, 231] on div "Equipment Cost 128000" at bounding box center [773, 262] width 1546 height 63
type input "1"
type input "$1.00"
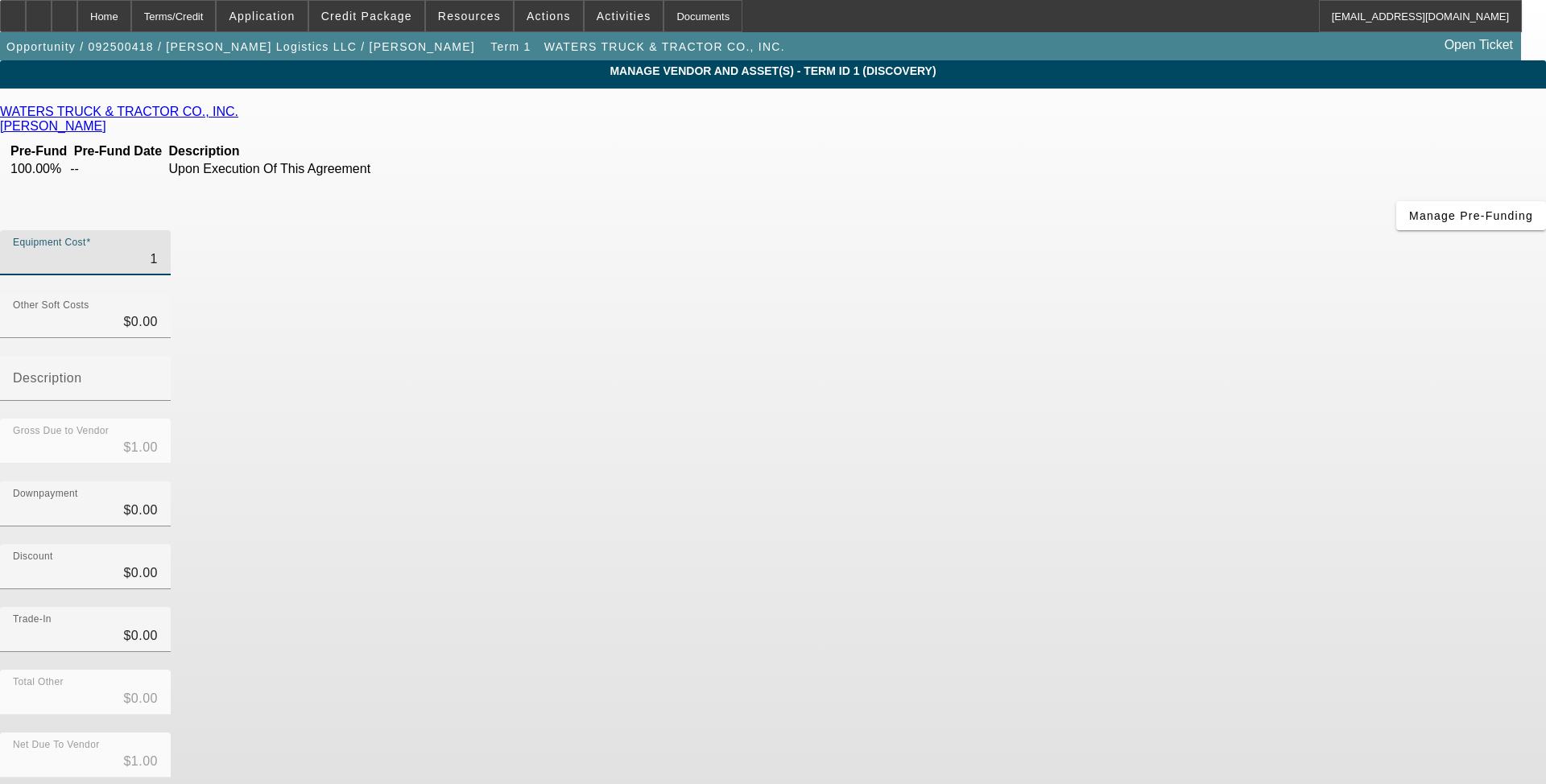
type input "13"
type input "$13.00"
type input "134"
type input "$134.00"
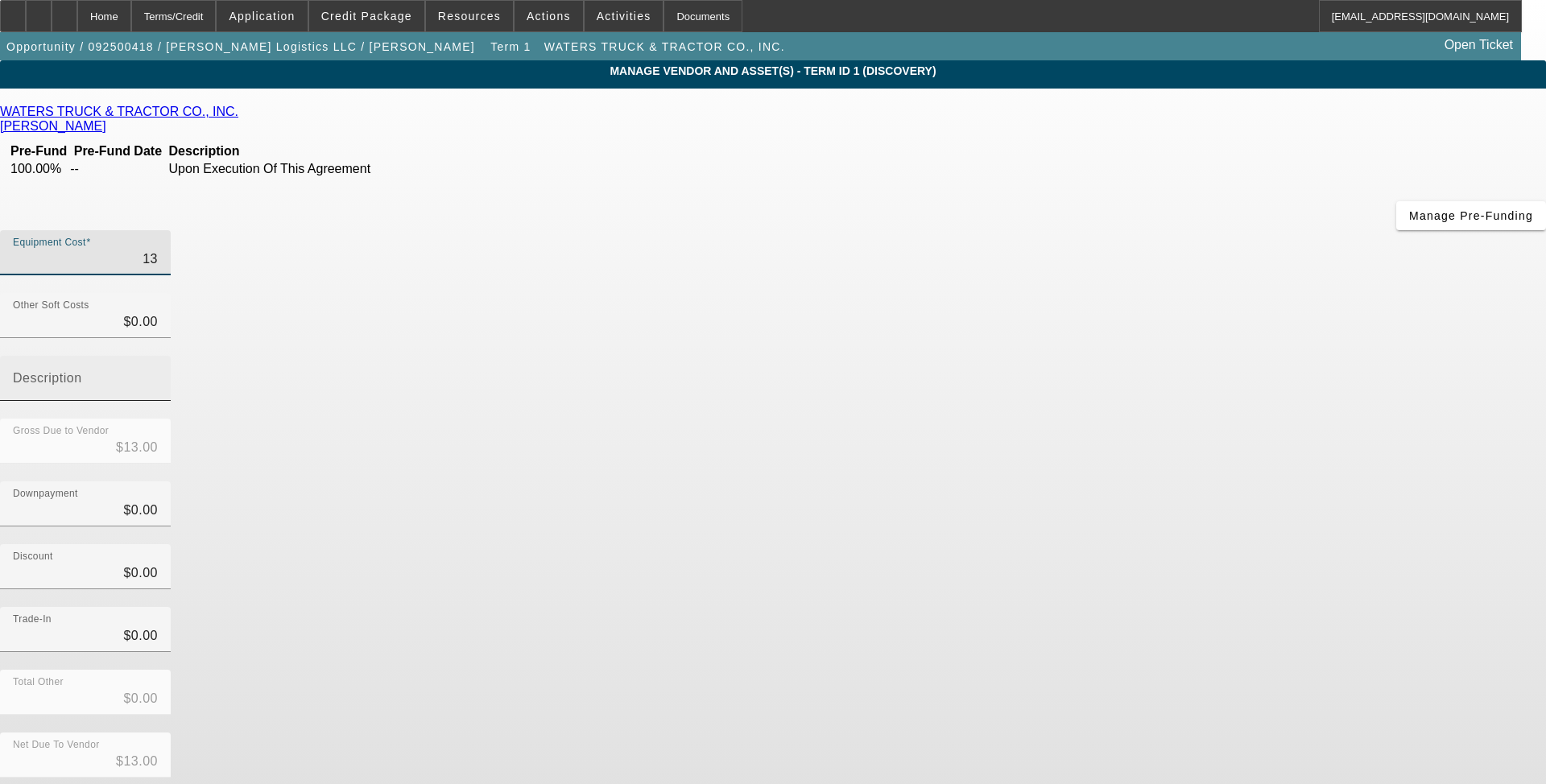
type input "$134.00"
type input "1340"
type input "$1,340.00"
type input "13400"
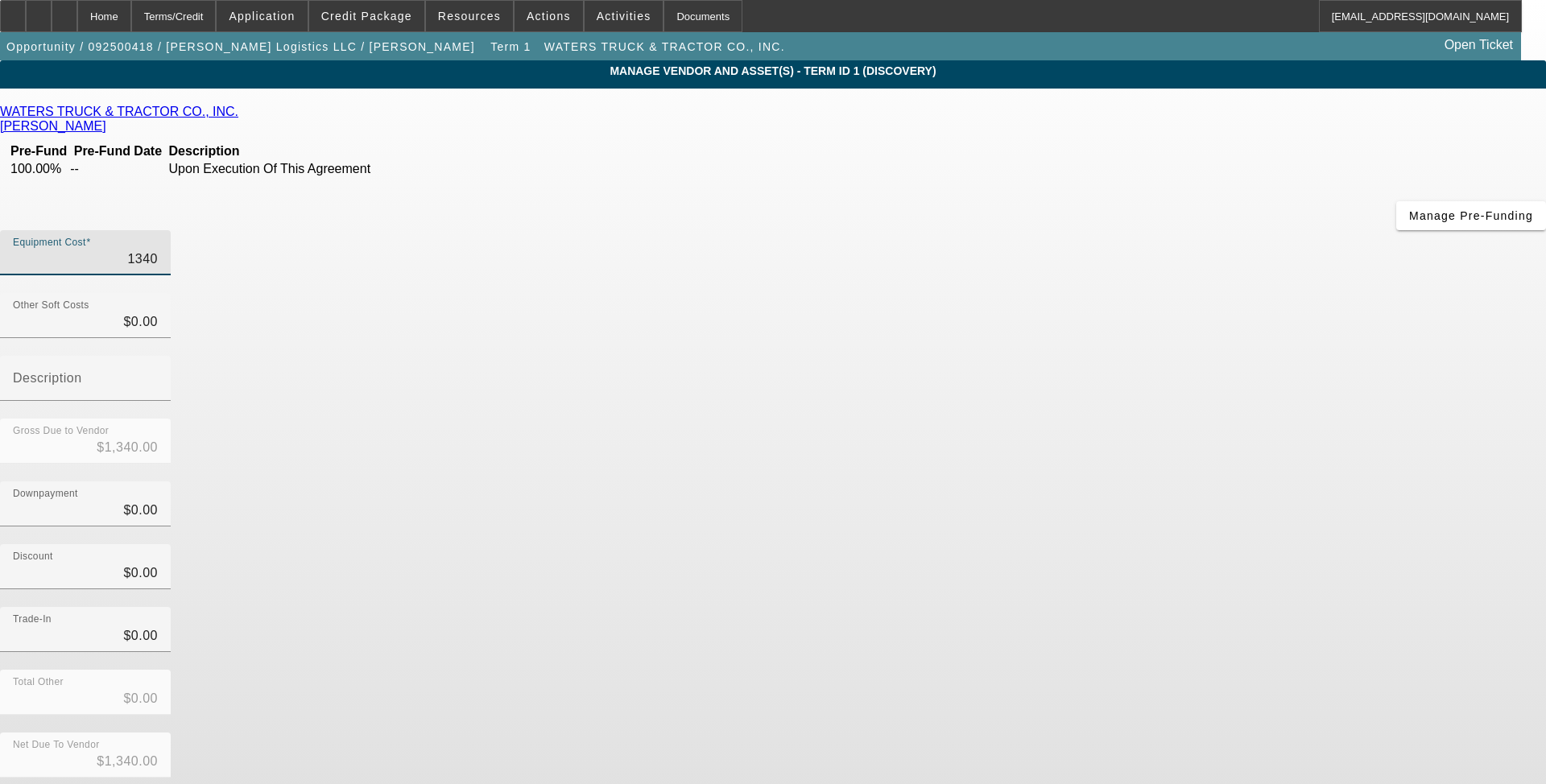
type input "$13,400.00"
type input "134000"
type input "$134,000.00"
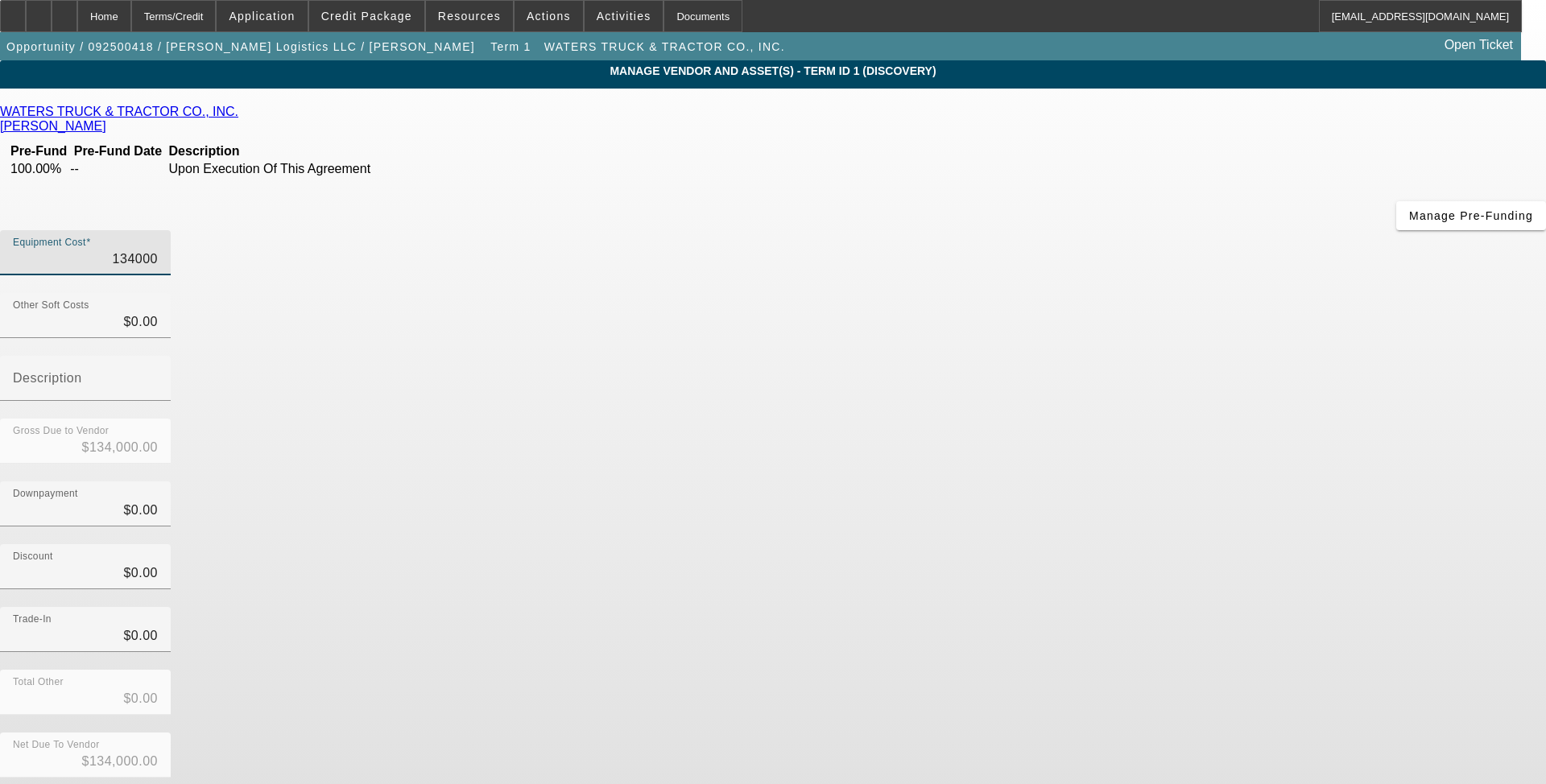
type input "$134,000.00"
click at [1155, 544] on div "Discount $0.00" at bounding box center [773, 575] width 1546 height 63
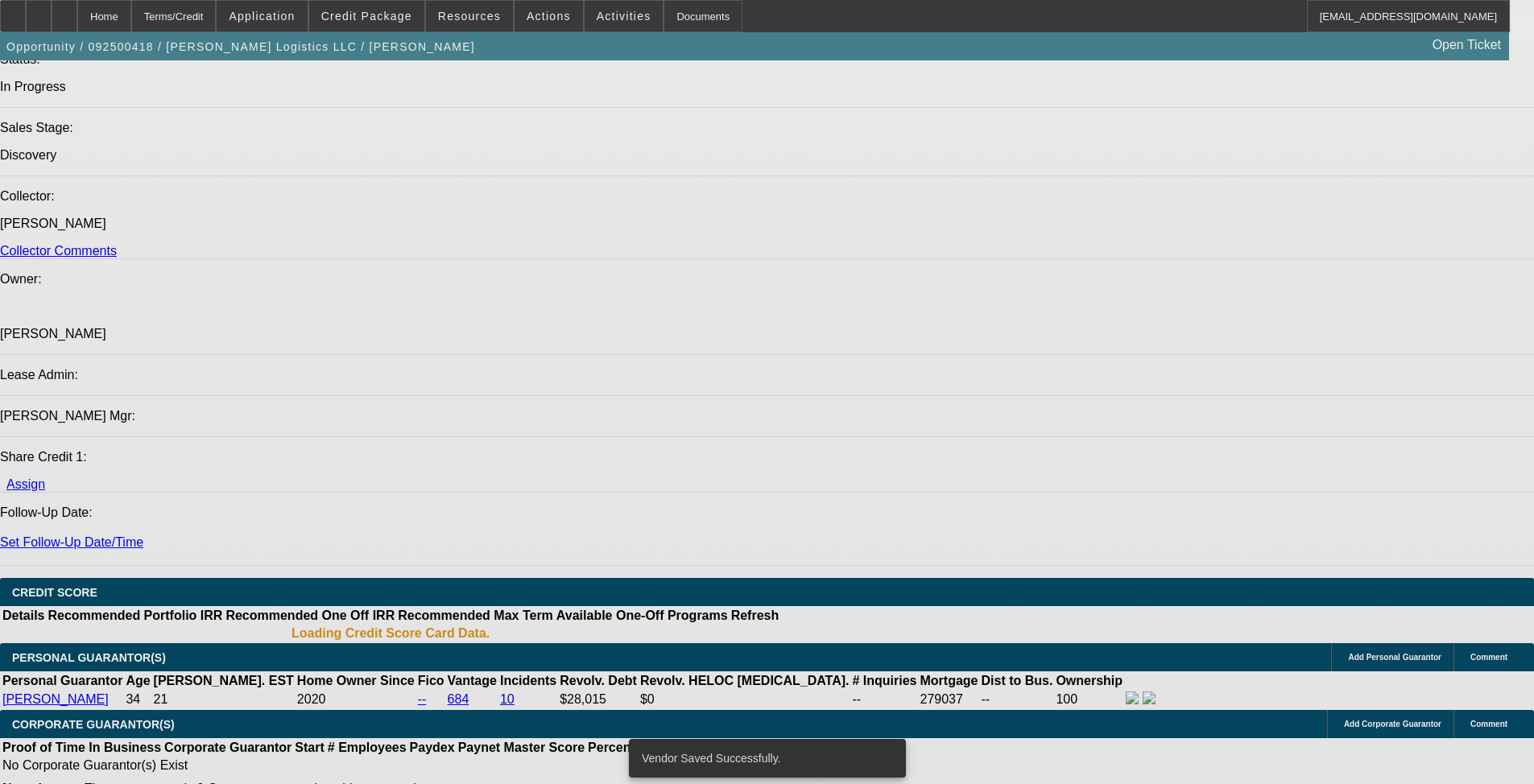
select select "0"
select select "2"
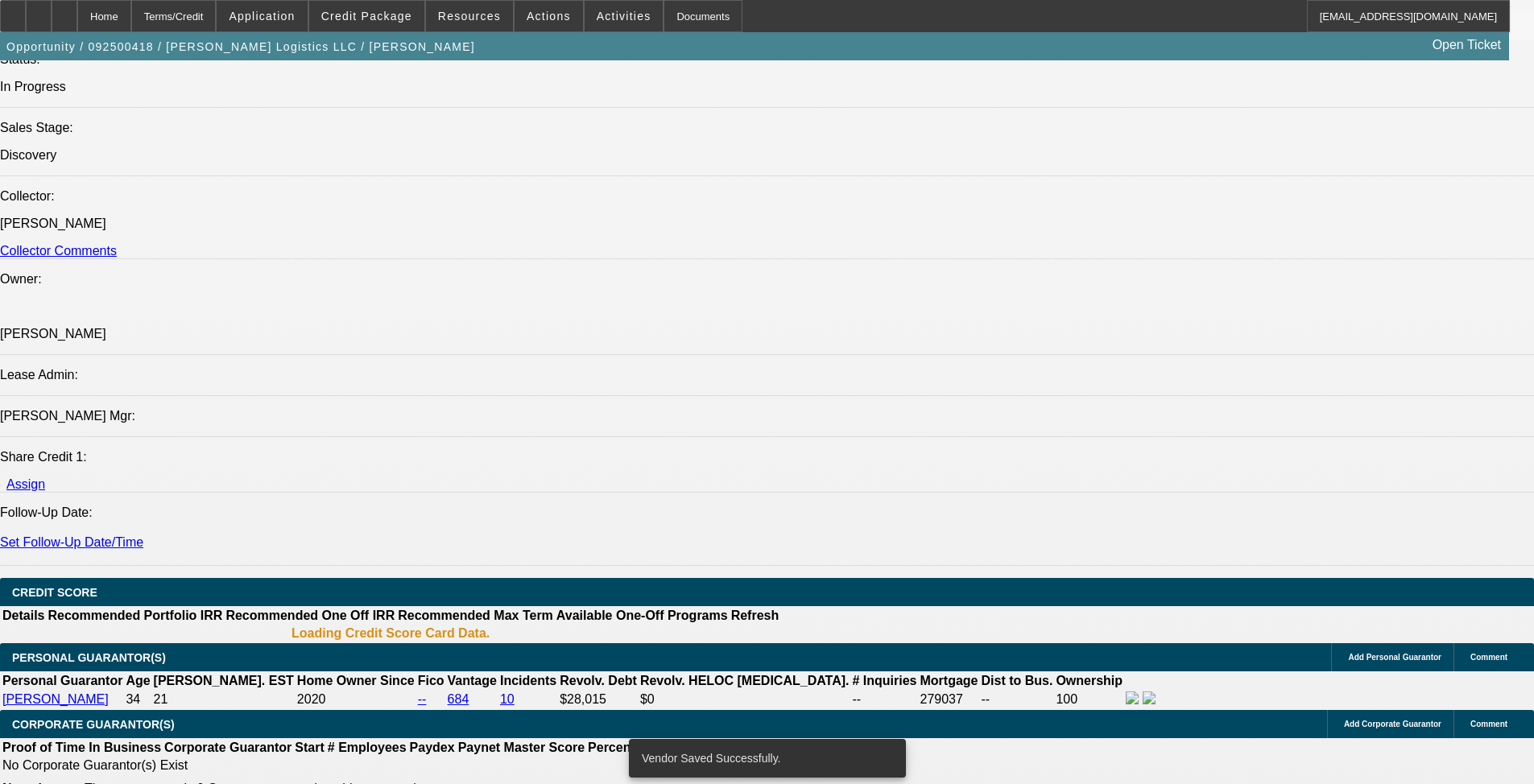
select select "2"
select select "0.1"
select select "4"
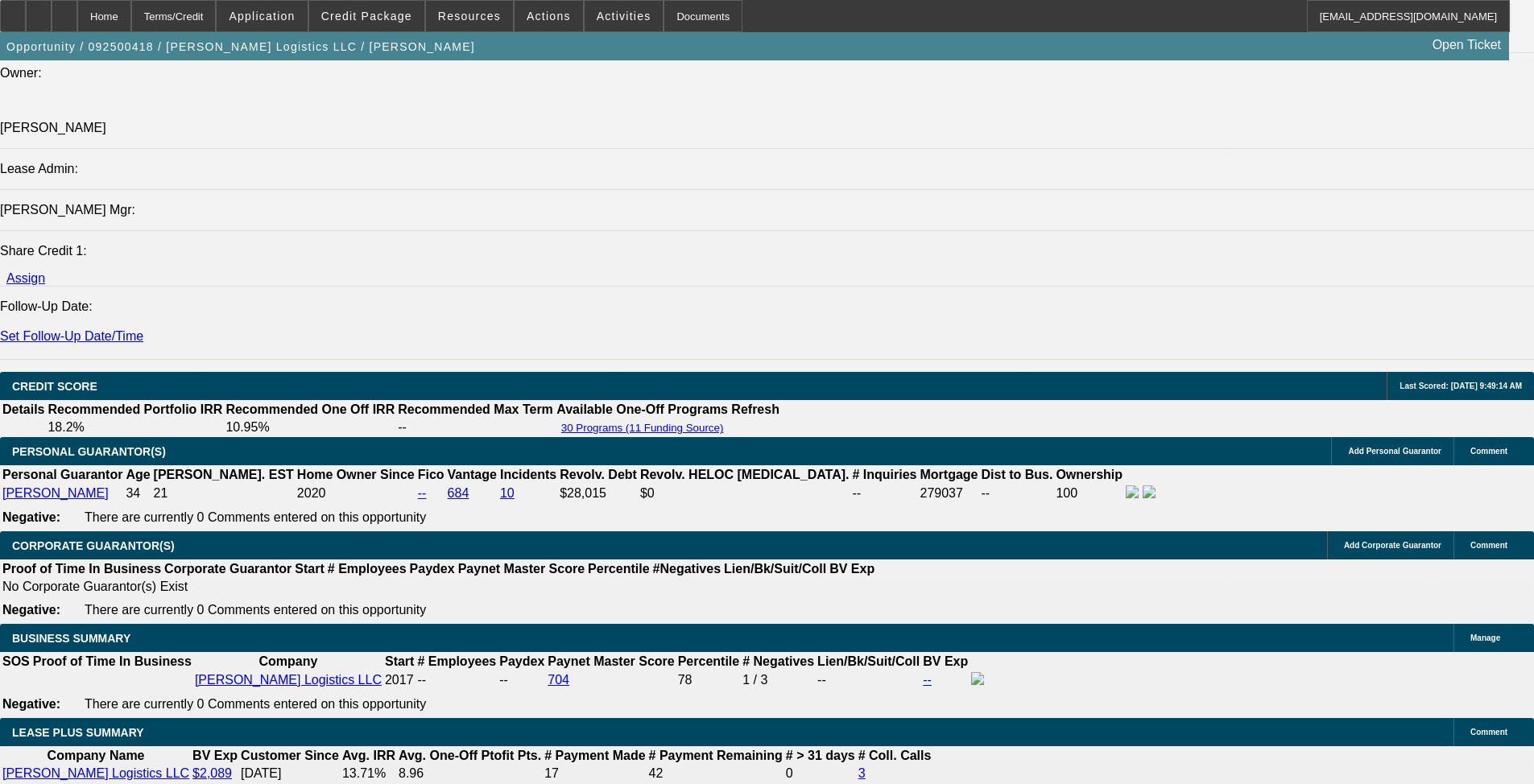
scroll to position [2317, 0]
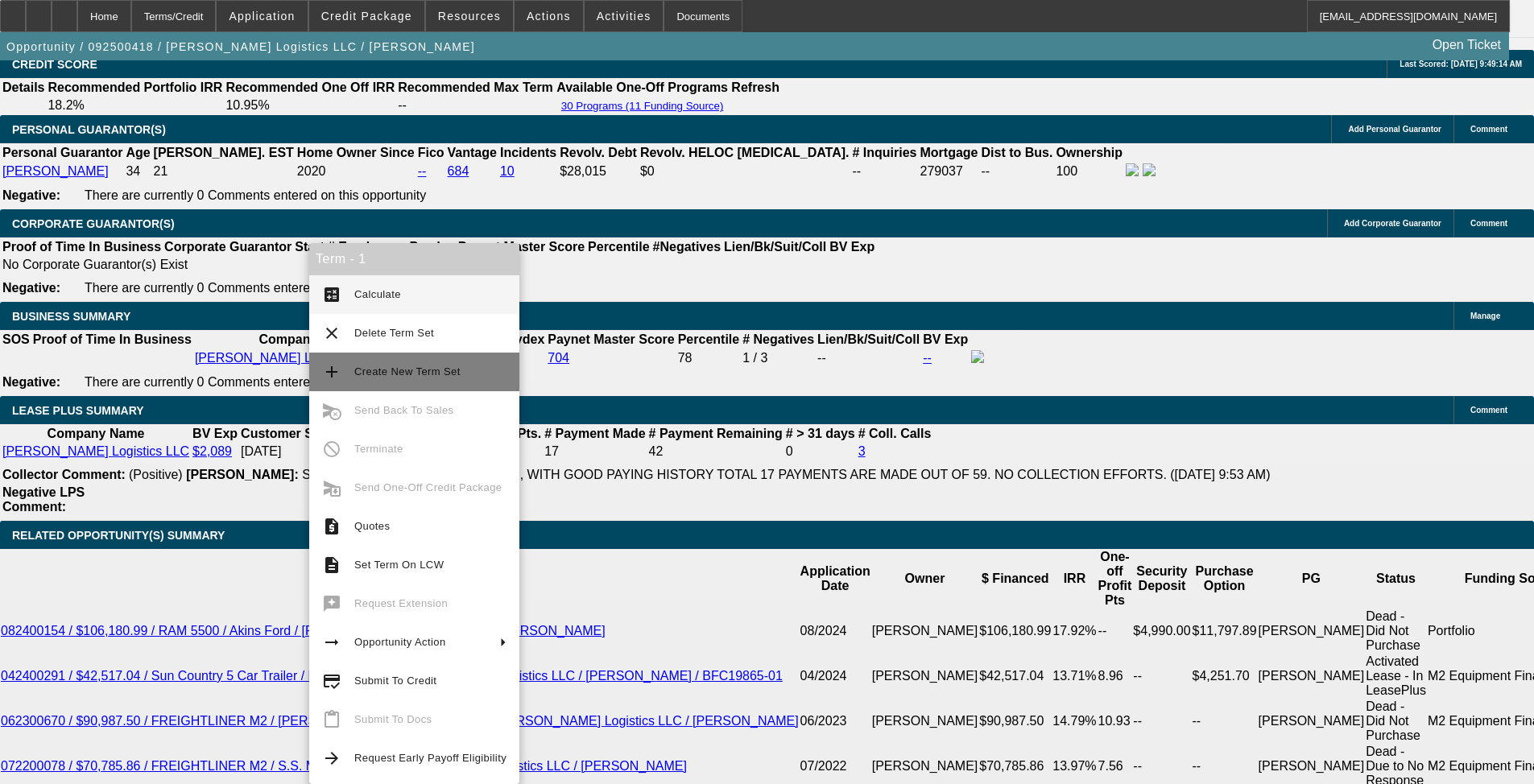
click at [421, 363] on span "Create New Term Set" at bounding box center [430, 372] width 152 height 20
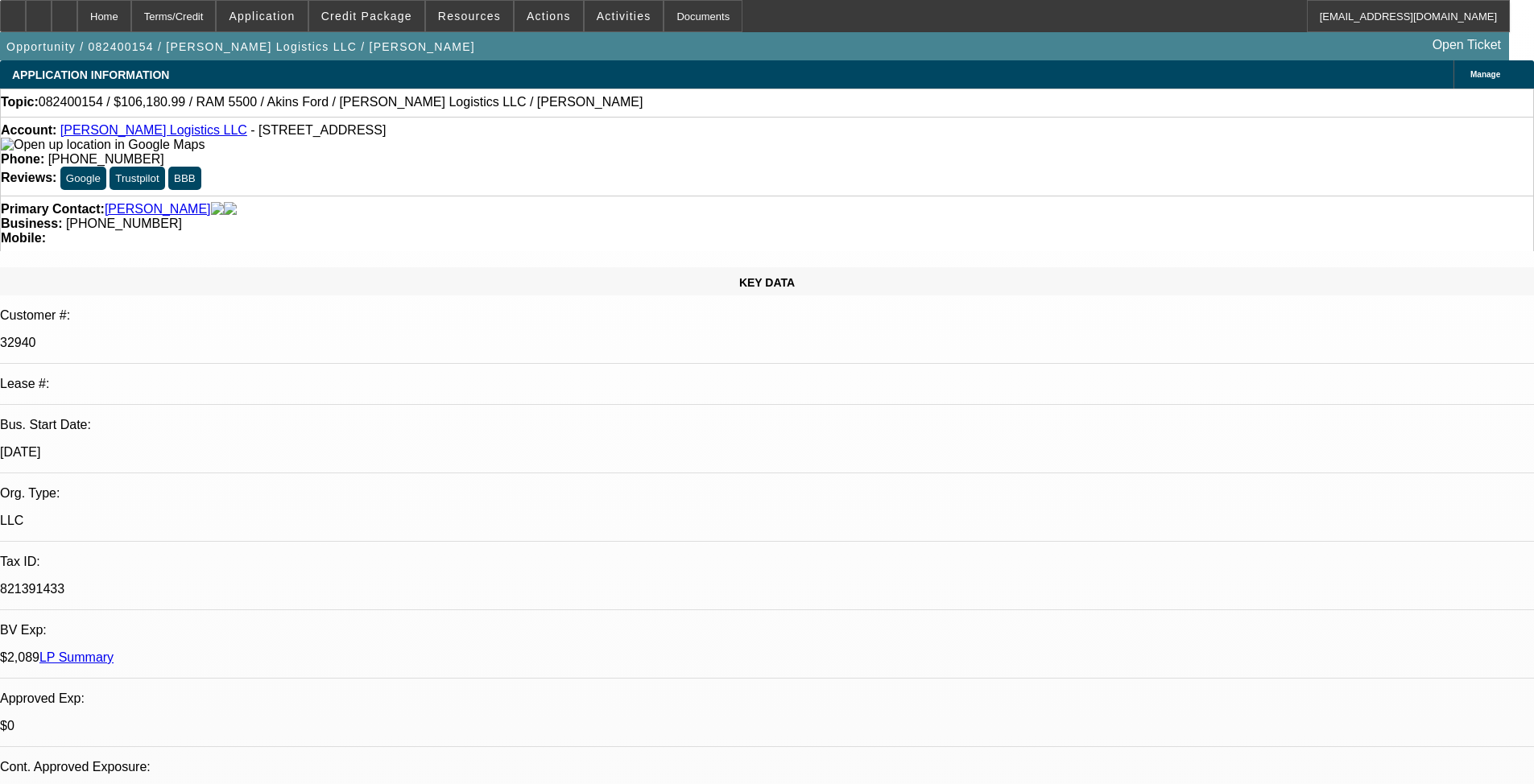
select select "0.1"
select select "2"
select select "0.1"
select select "4"
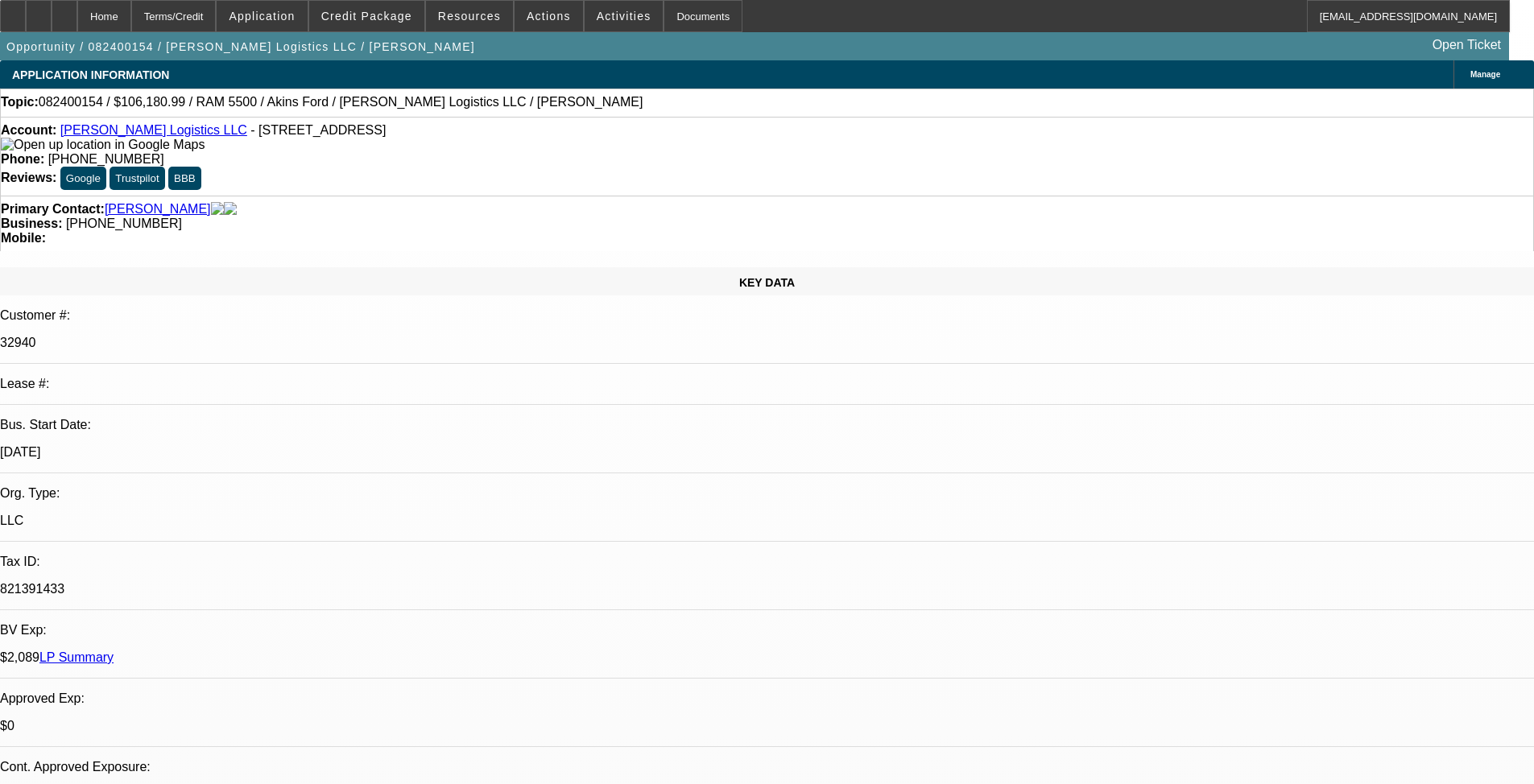
select select "0"
select select "0.1"
select select "4"
select select "0"
select select "0.1"
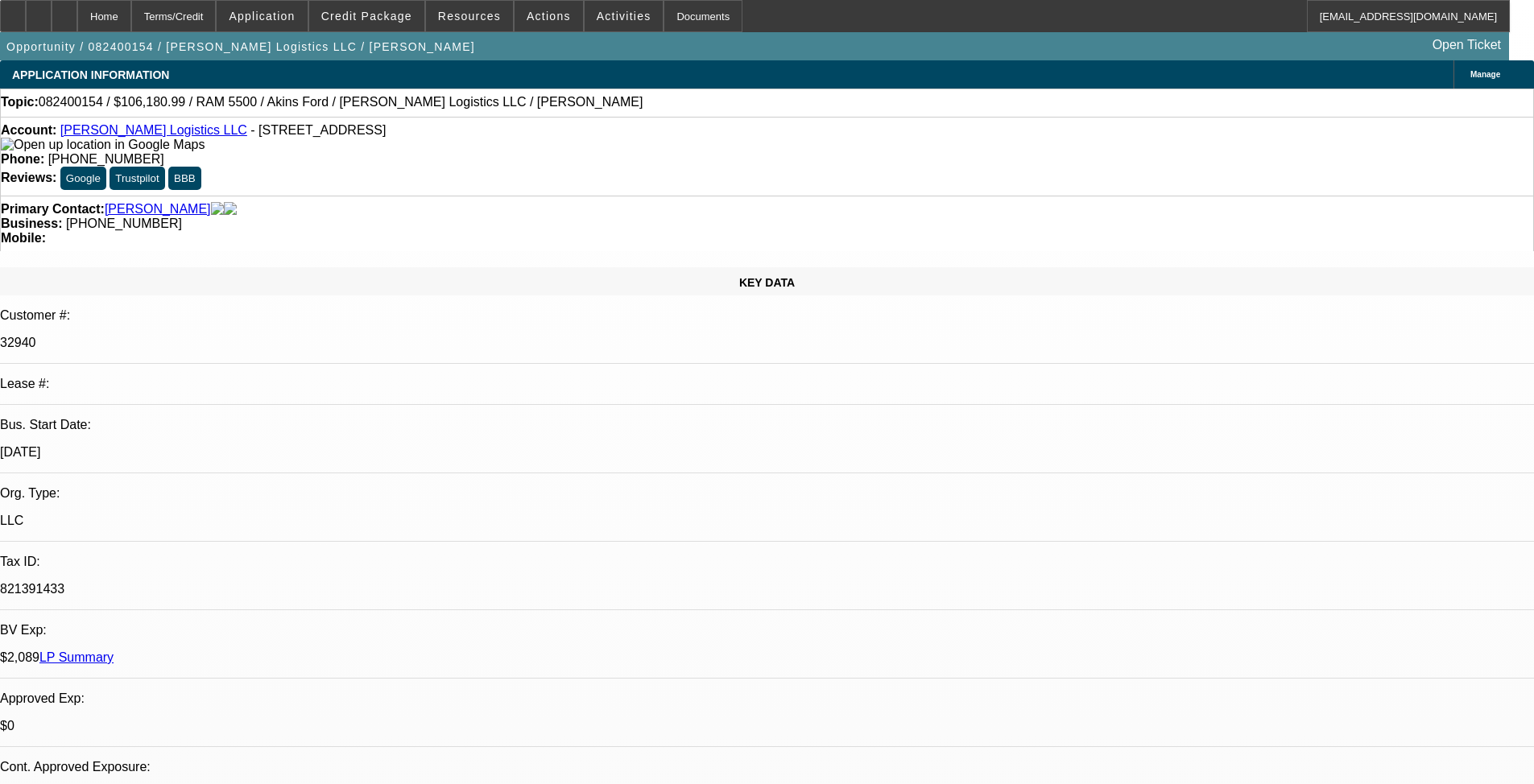
select select "4"
select select "0"
select select "0.1"
select select "4"
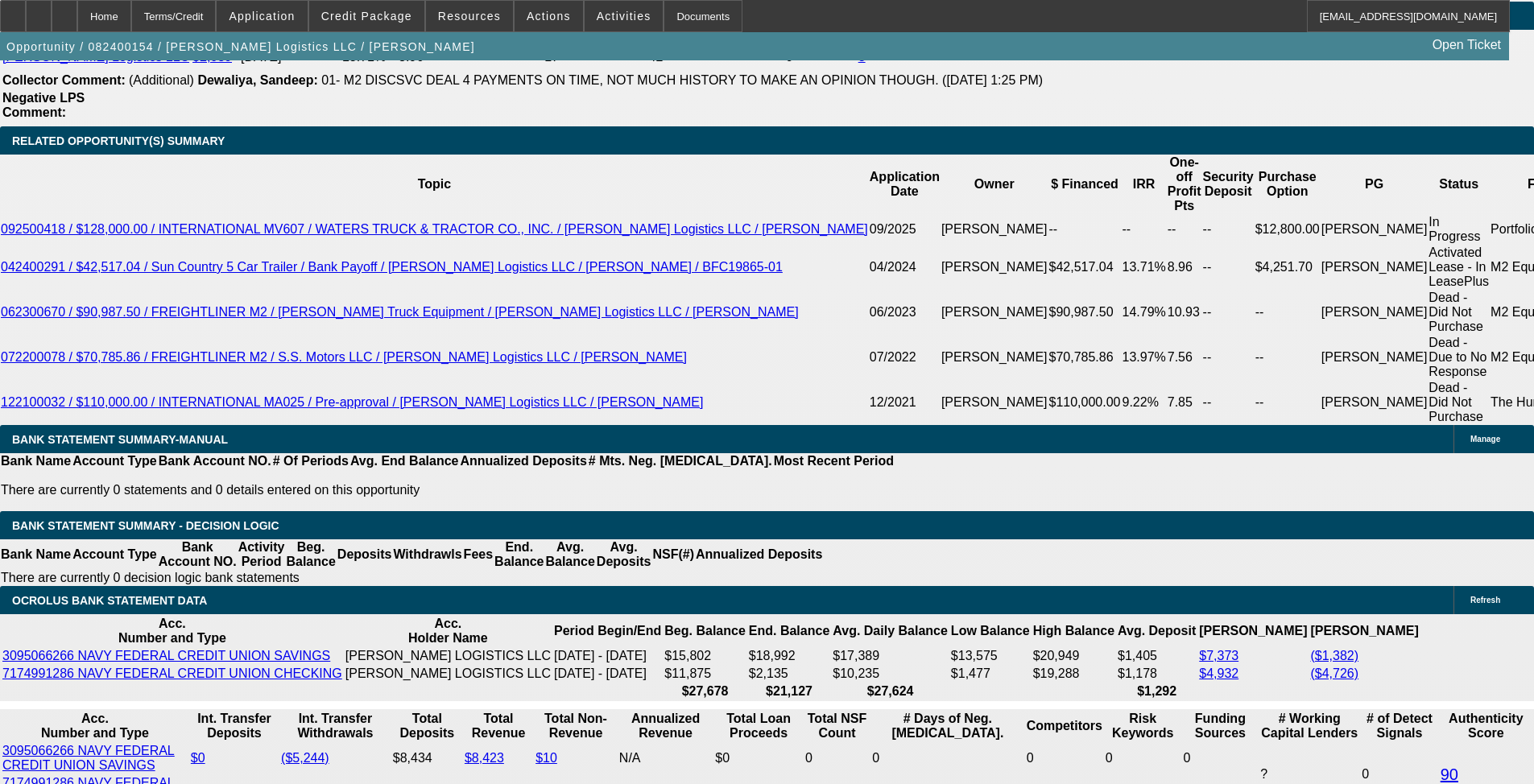
scroll to position [2738, 0]
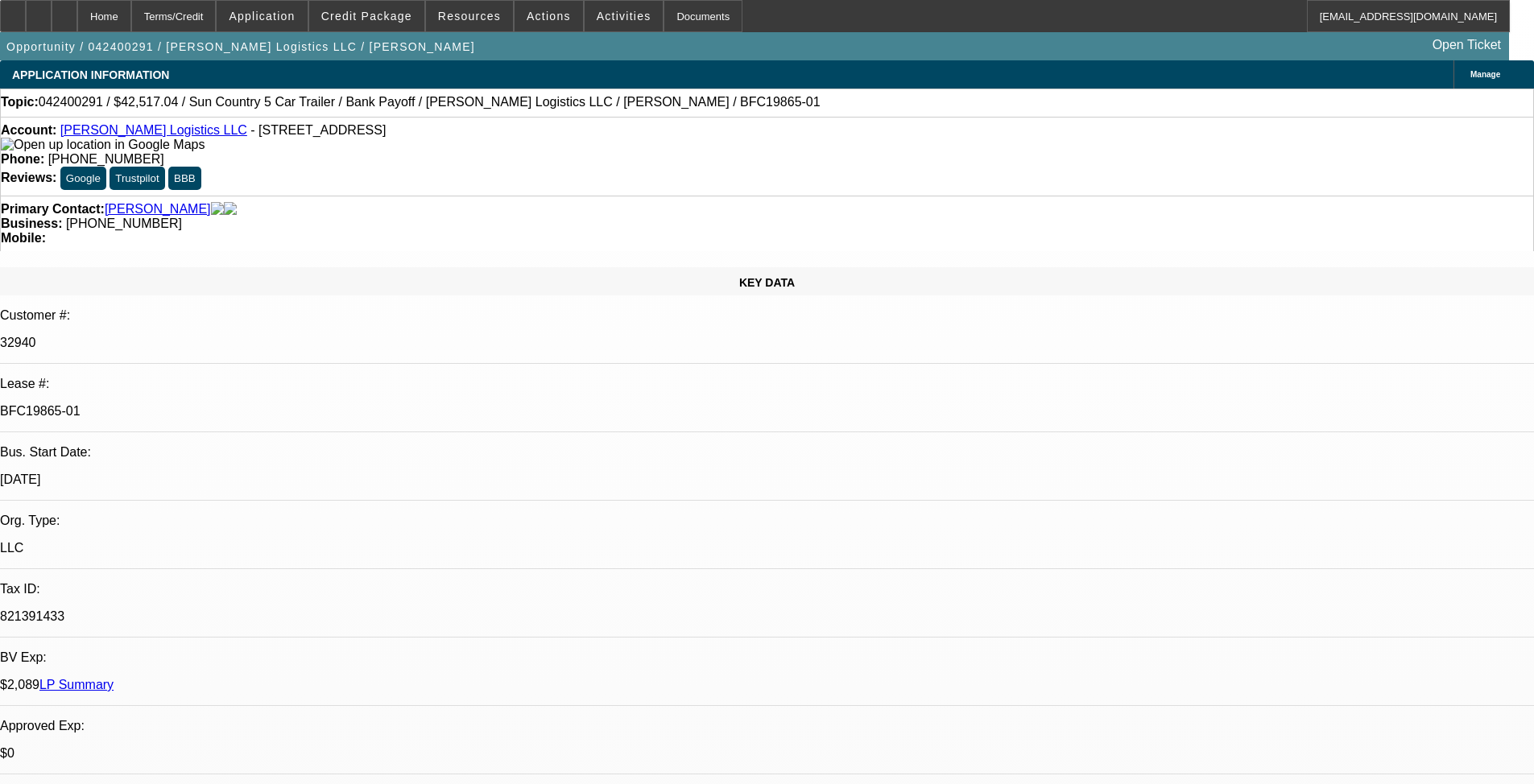
select select "0"
select select "0.1"
select select "4"
select select "0"
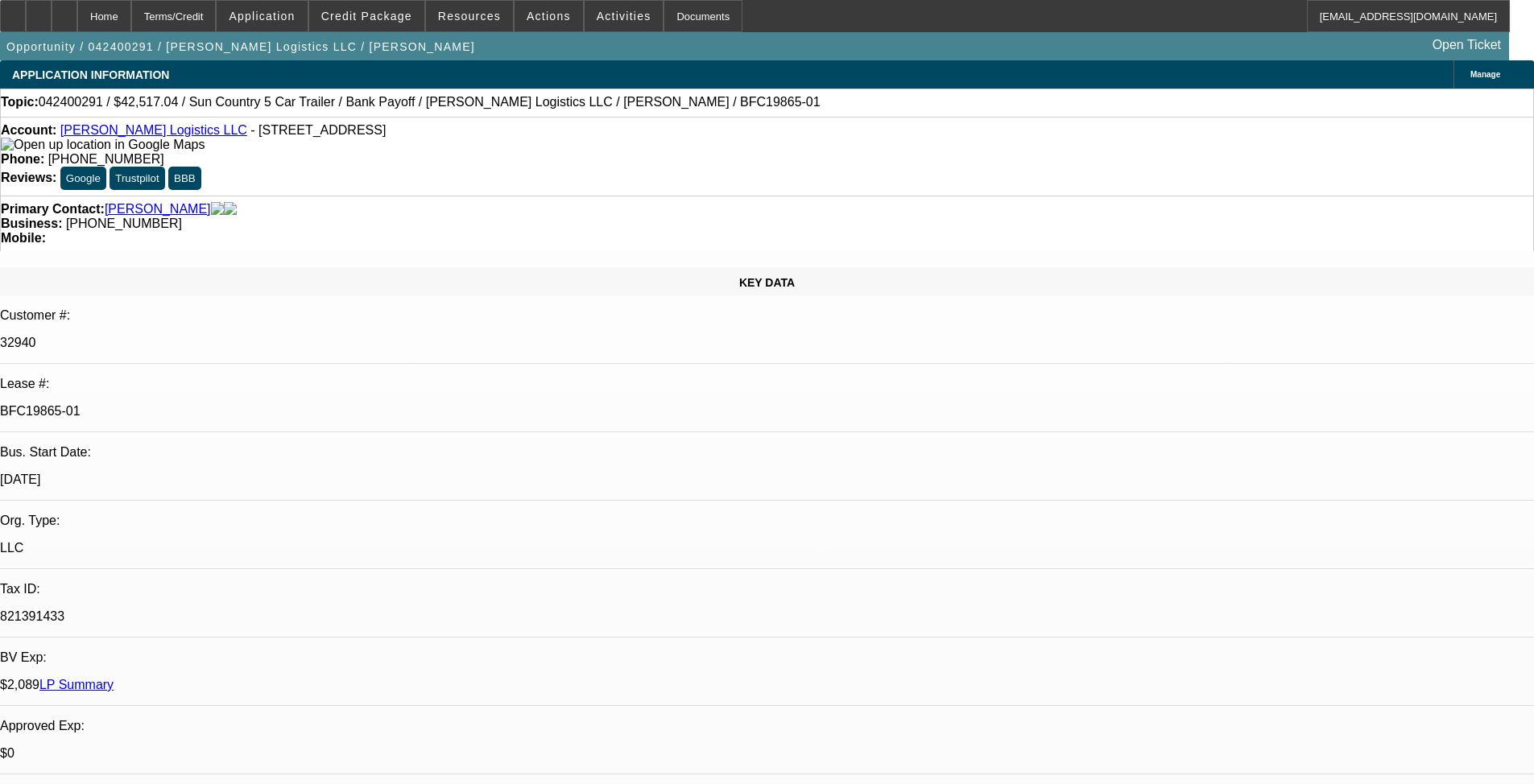
select select "0"
select select "0.1"
select select "4"
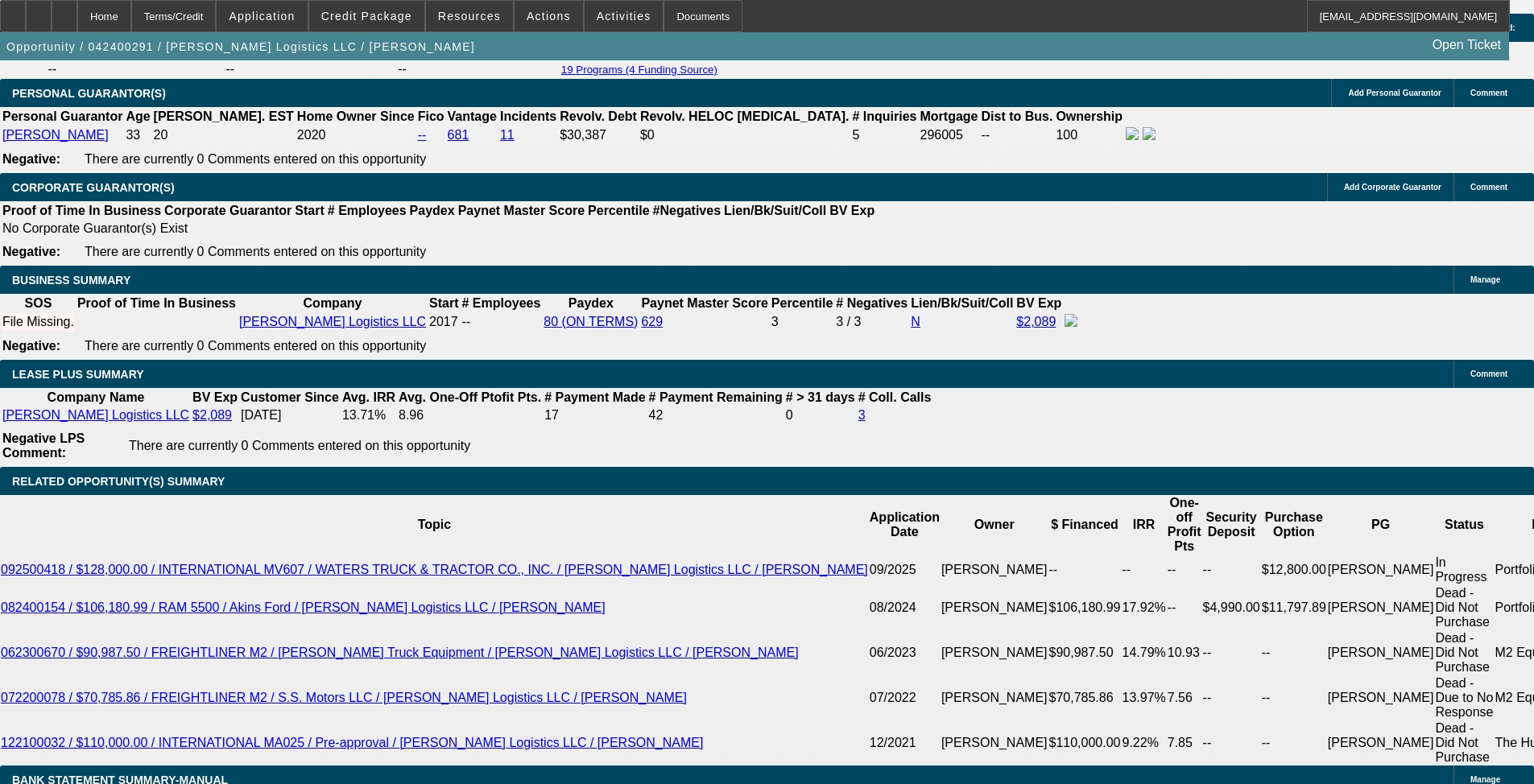
scroll to position [3423, 0]
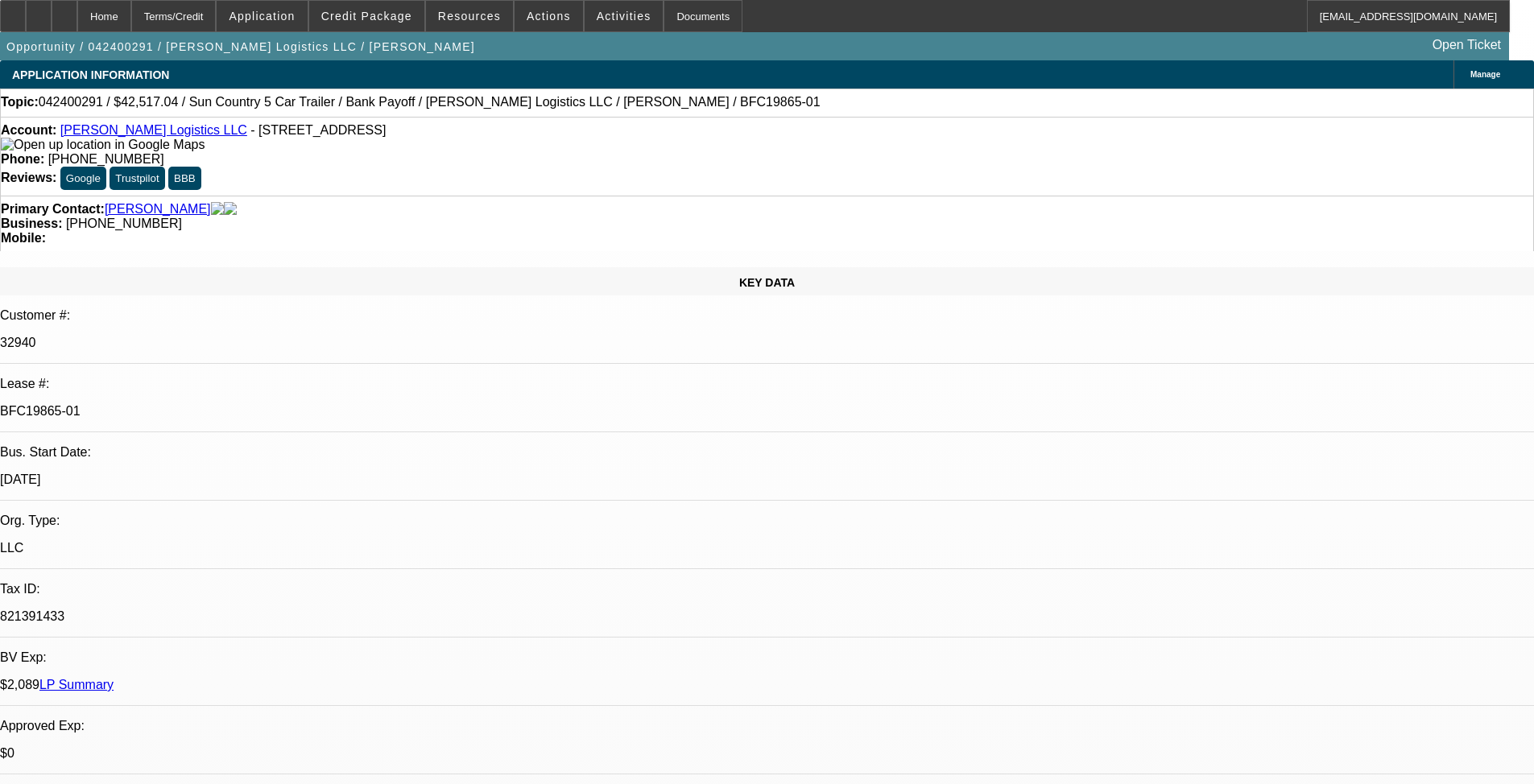
select select "0"
select select "0.1"
select select "4"
select select "0"
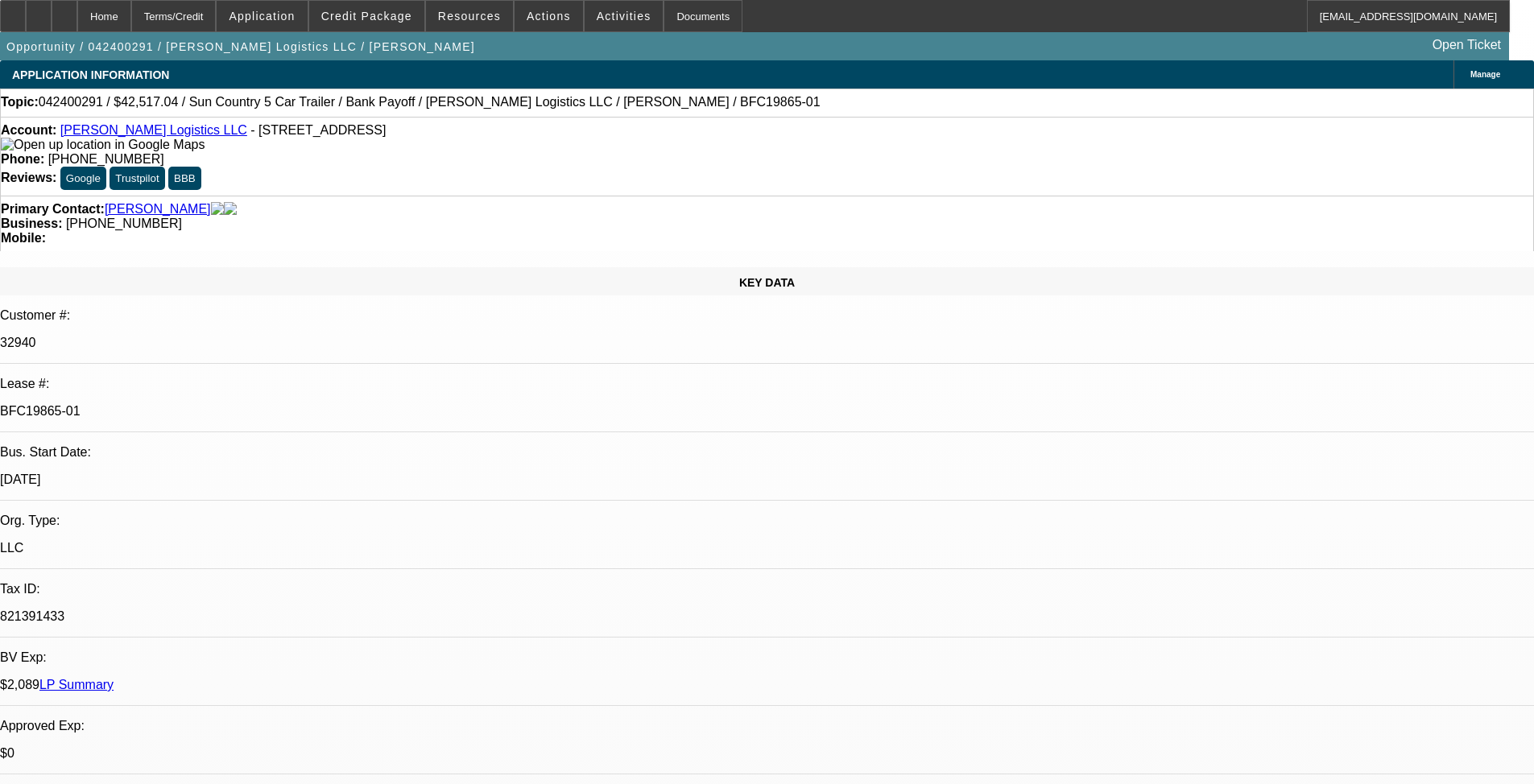
select select "0"
select select "0.1"
select select "4"
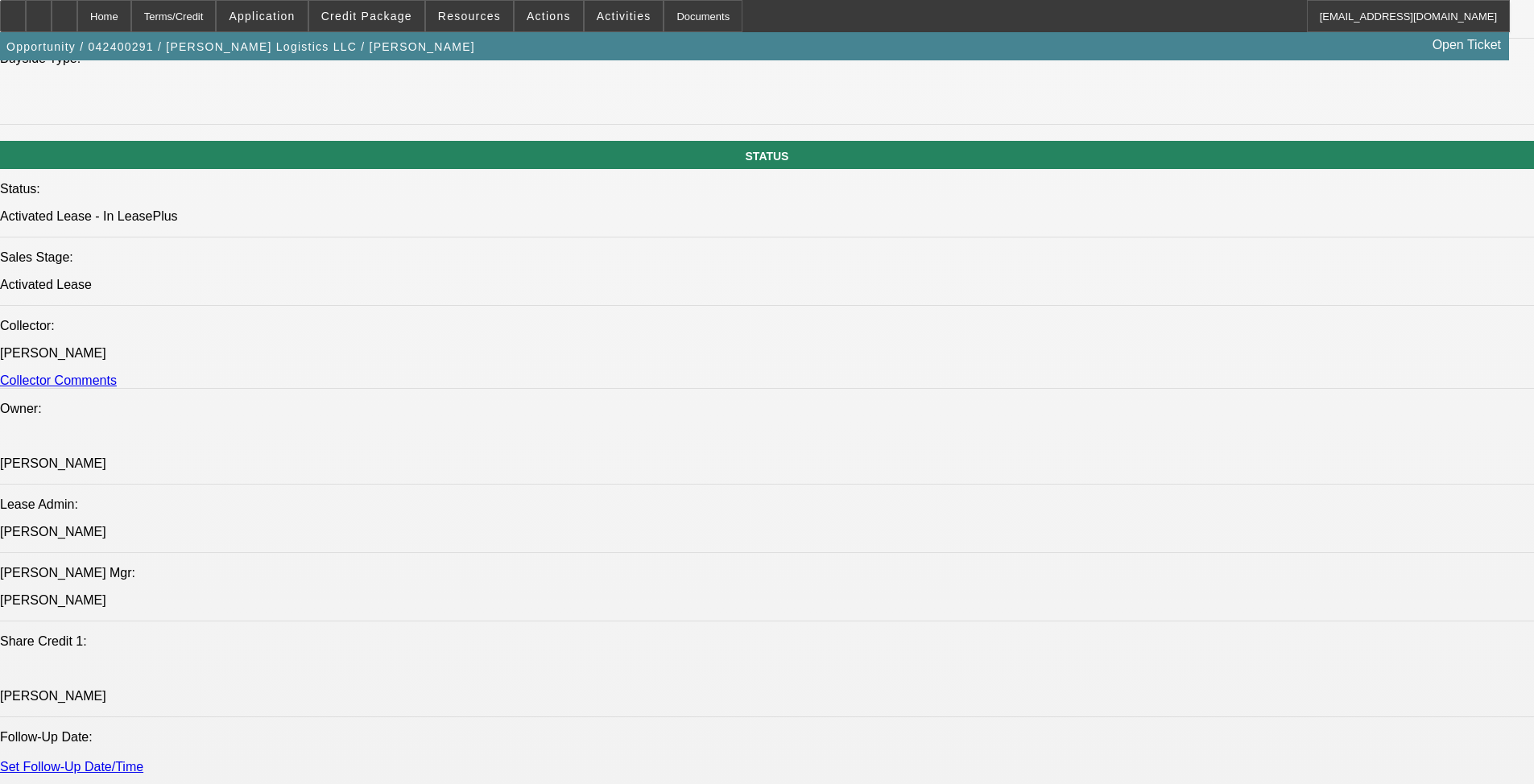
scroll to position [1772, 0]
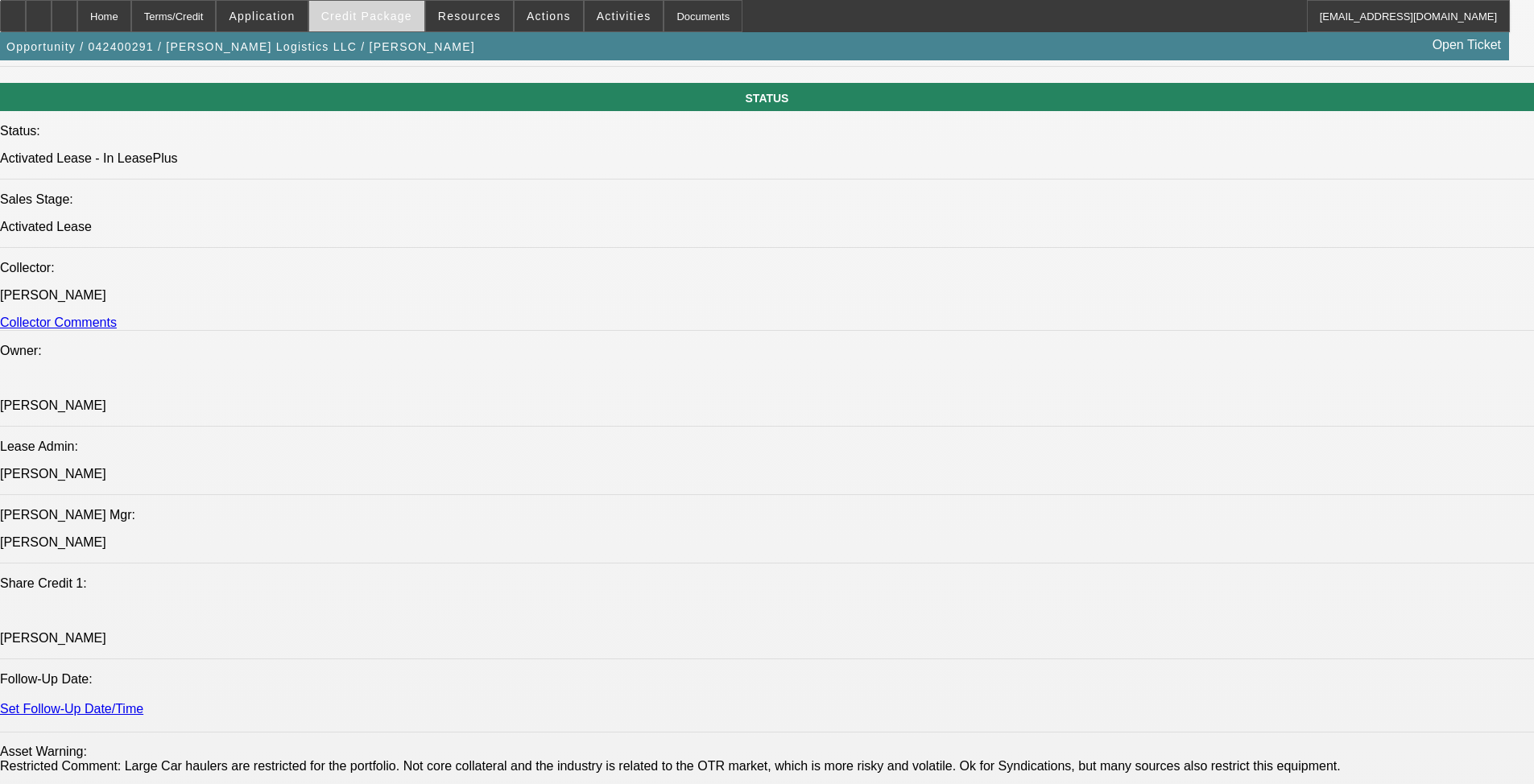
click at [381, 5] on span at bounding box center [366, 15] width 115 height 38
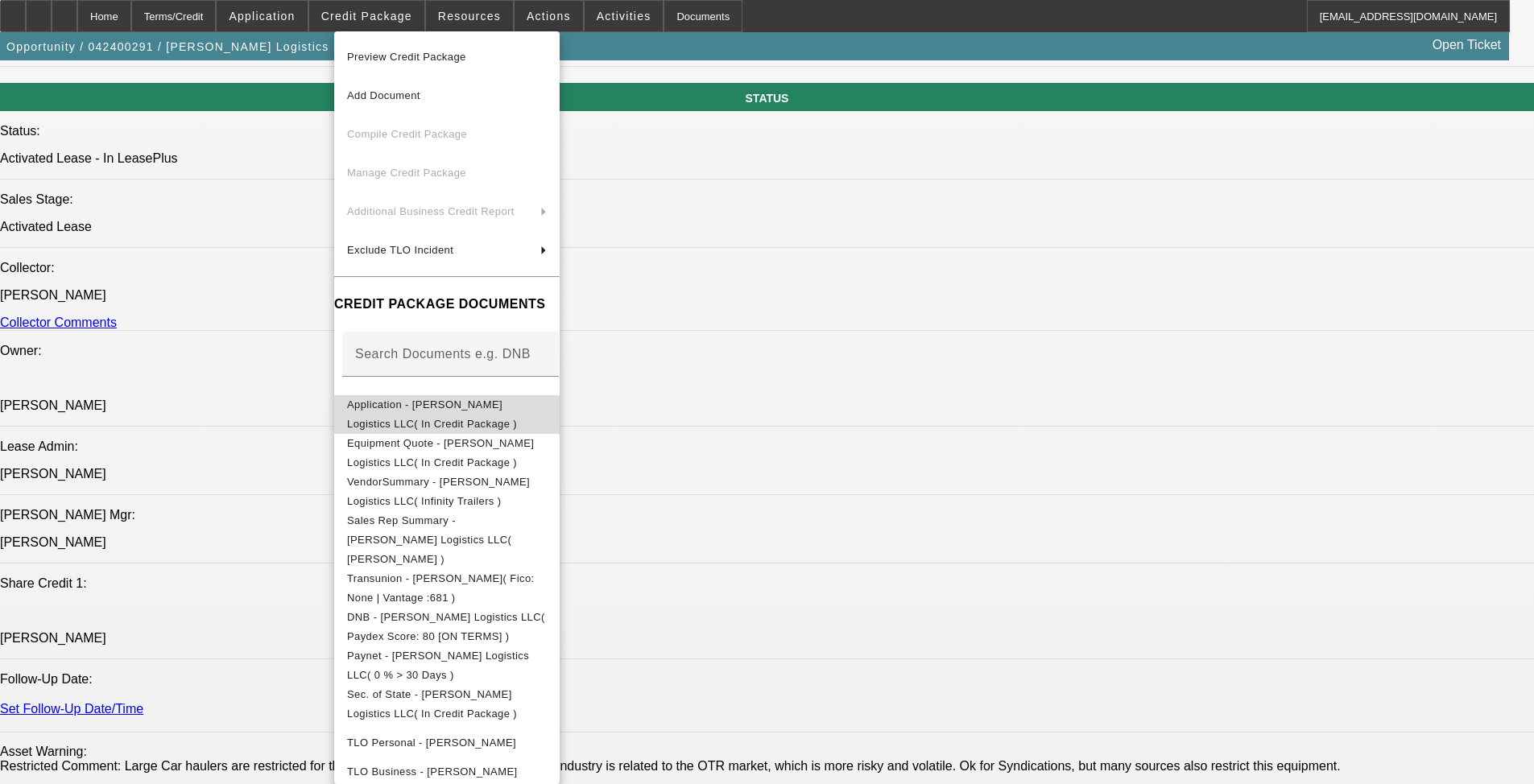
click at [518, 419] on button "Application - DaCosta Logistics LLC( In Credit Package )" at bounding box center [447, 414] width 226 height 38
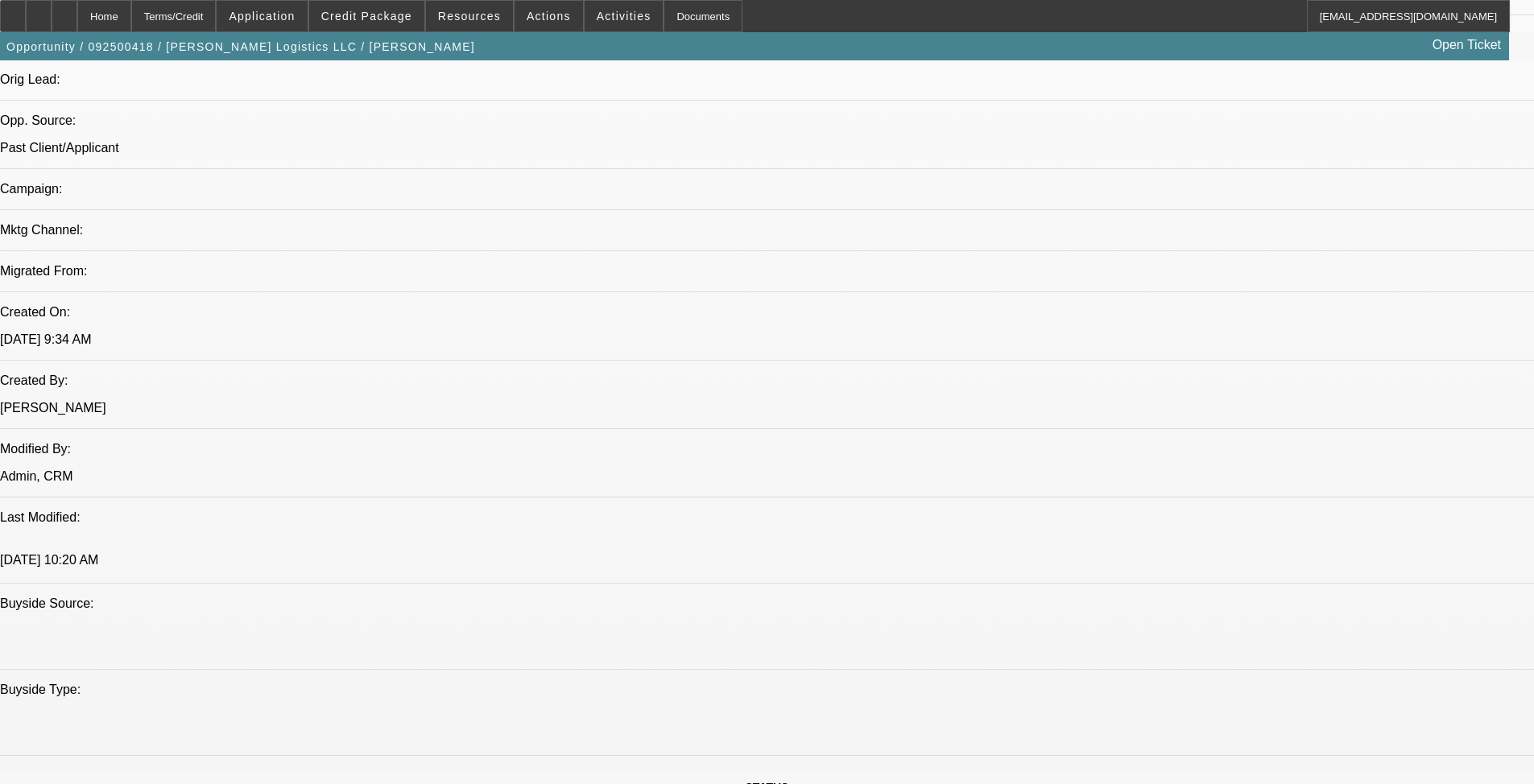
select select "0"
select select "2"
select select "0.1"
select select "4"
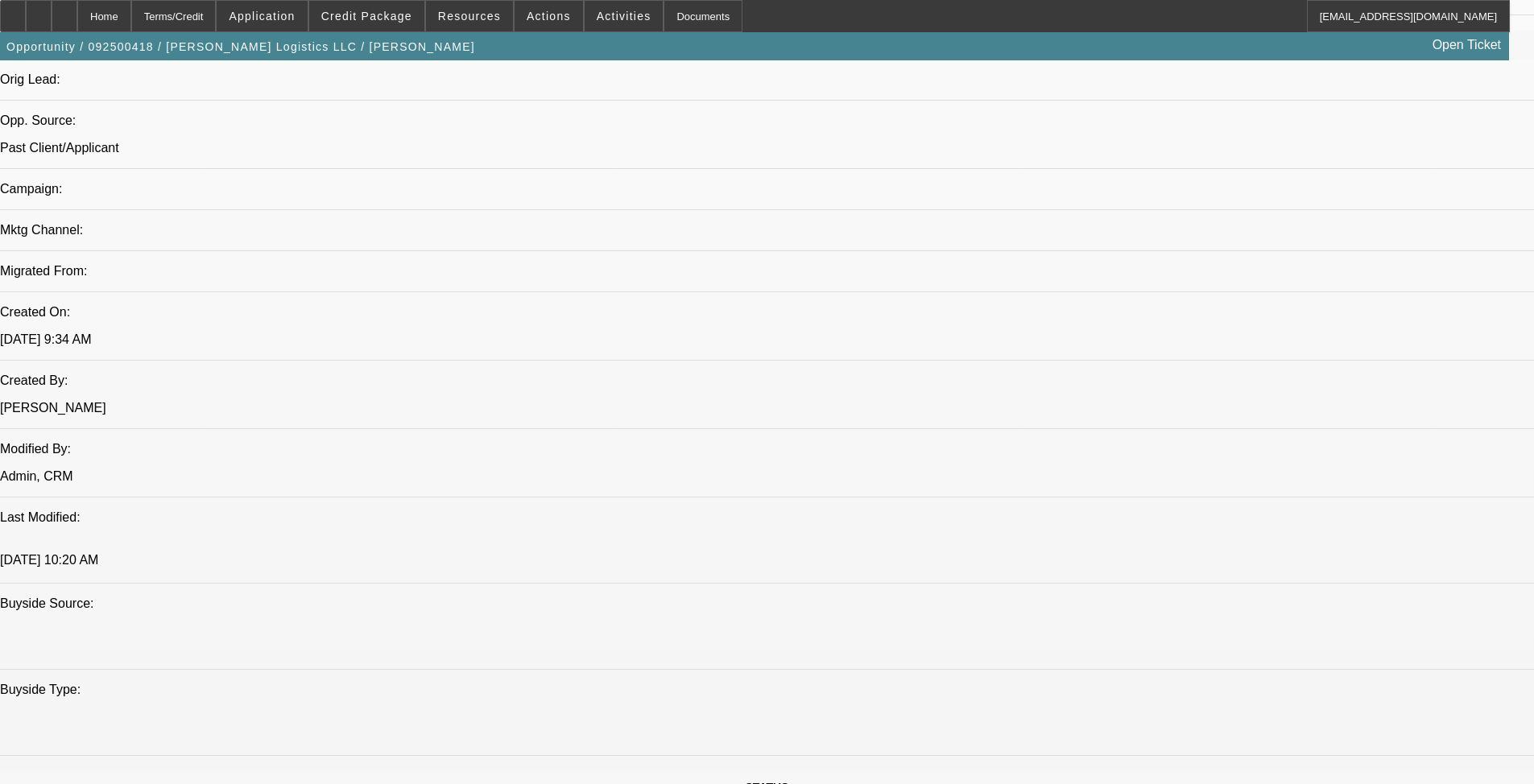
select select "0"
select select "2"
select select "0.1"
select select "4"
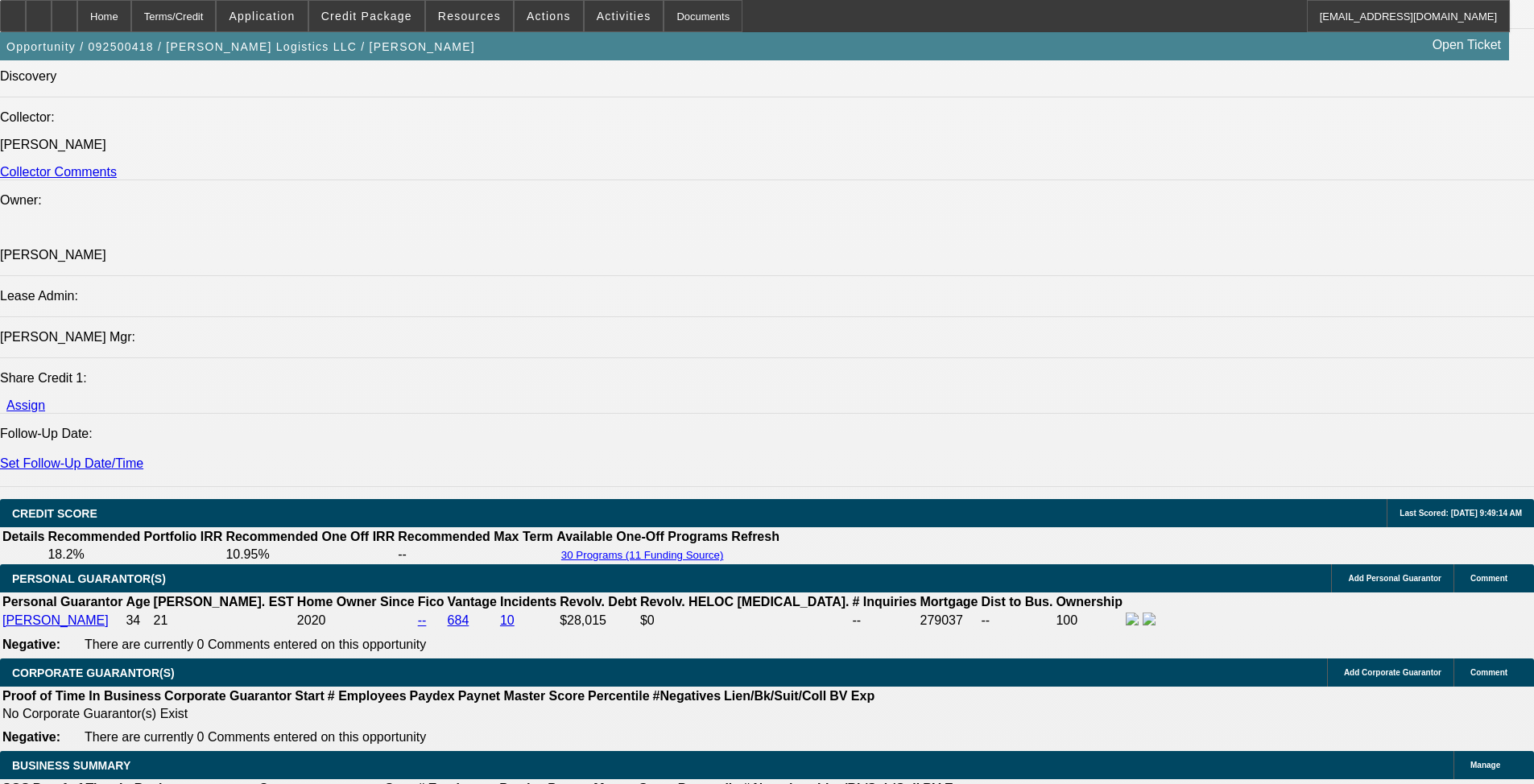
scroll to position [2248, 0]
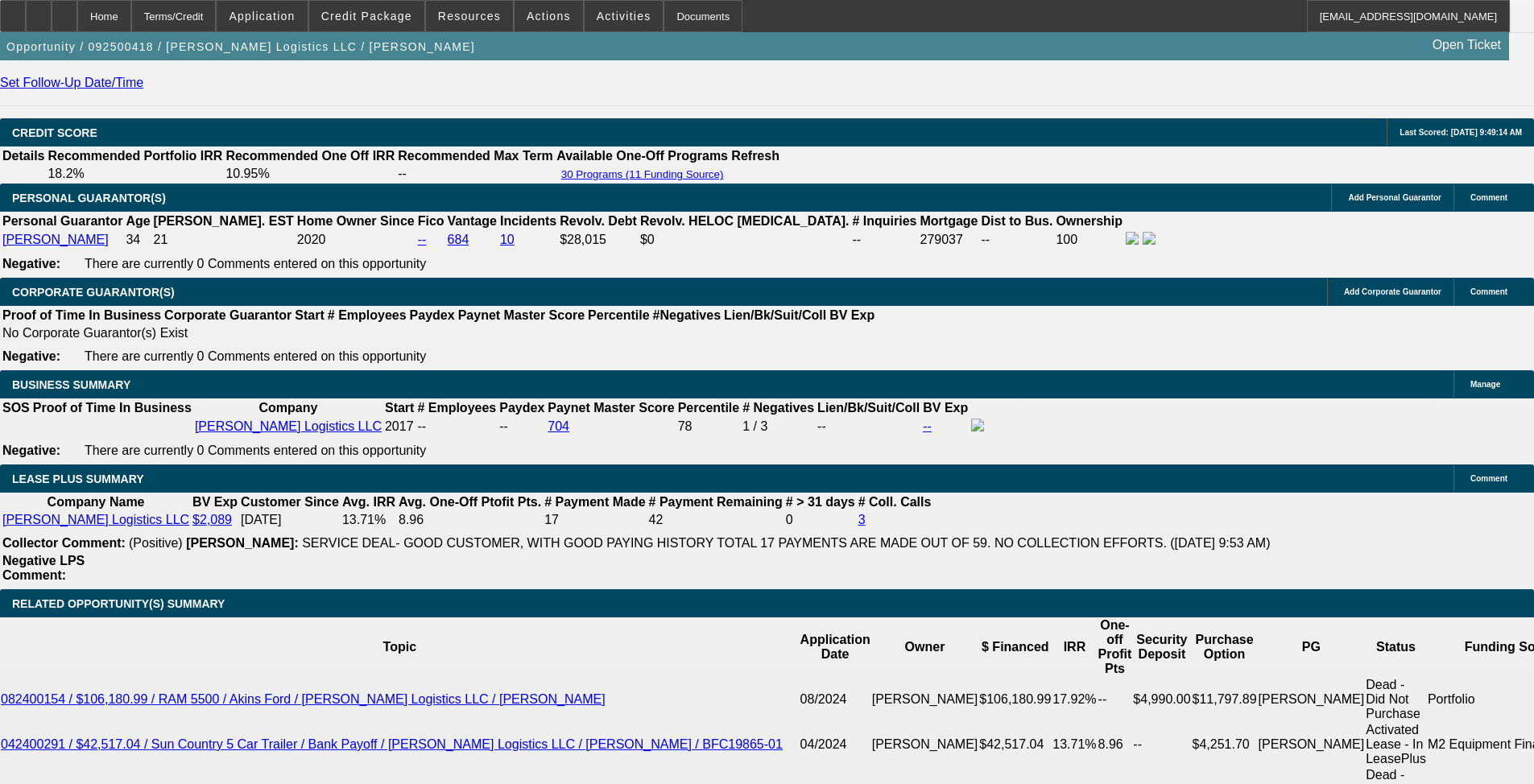
drag, startPoint x: 311, startPoint y: 588, endPoint x: 355, endPoint y: 592, distance: 44.2
type input "UNKNOWN"
type input "8"
type input "$34,768.42"
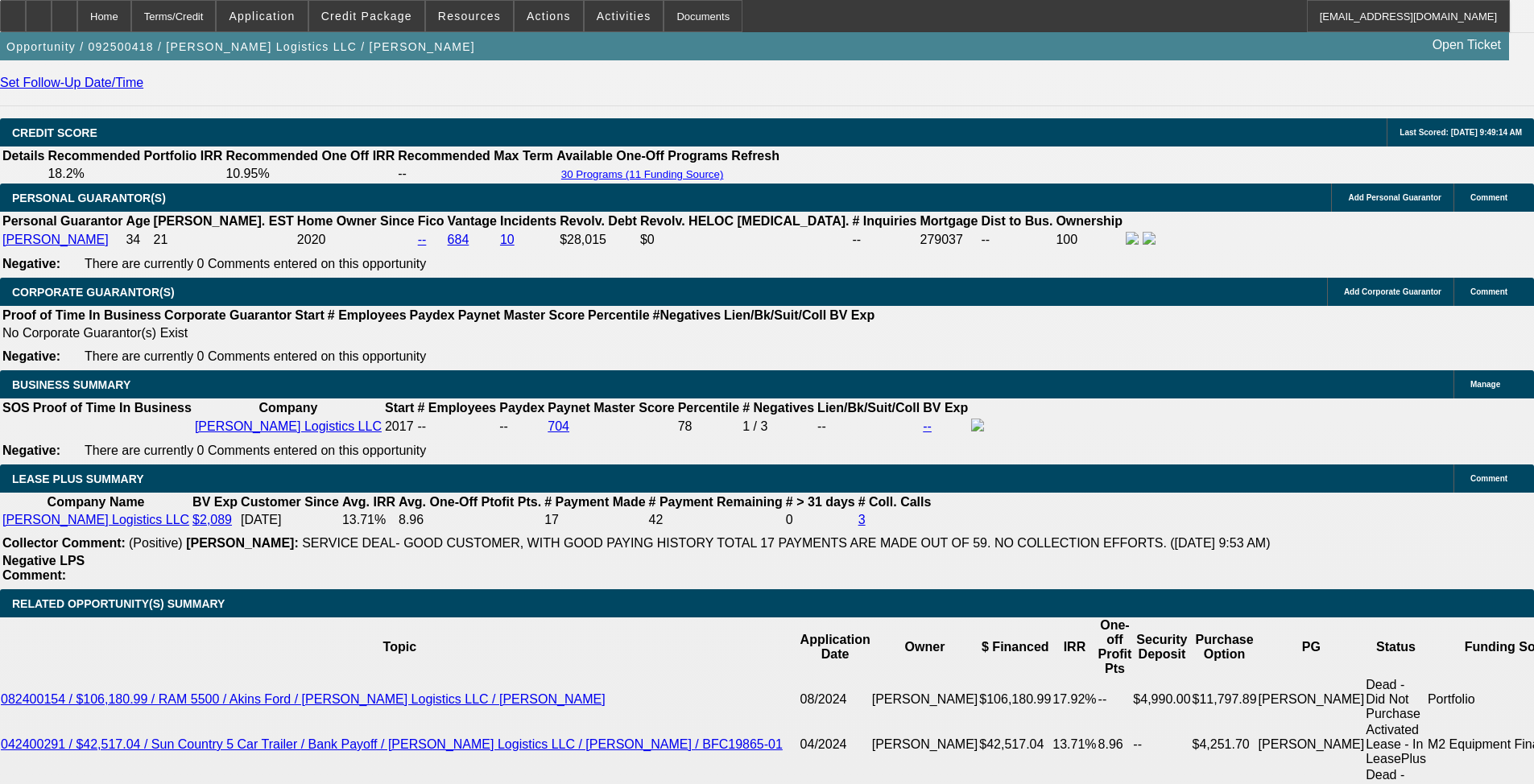
type input "$17,384.21"
type input "84"
type input "$4,449.12"
type input "$2,224.56"
type input "84"
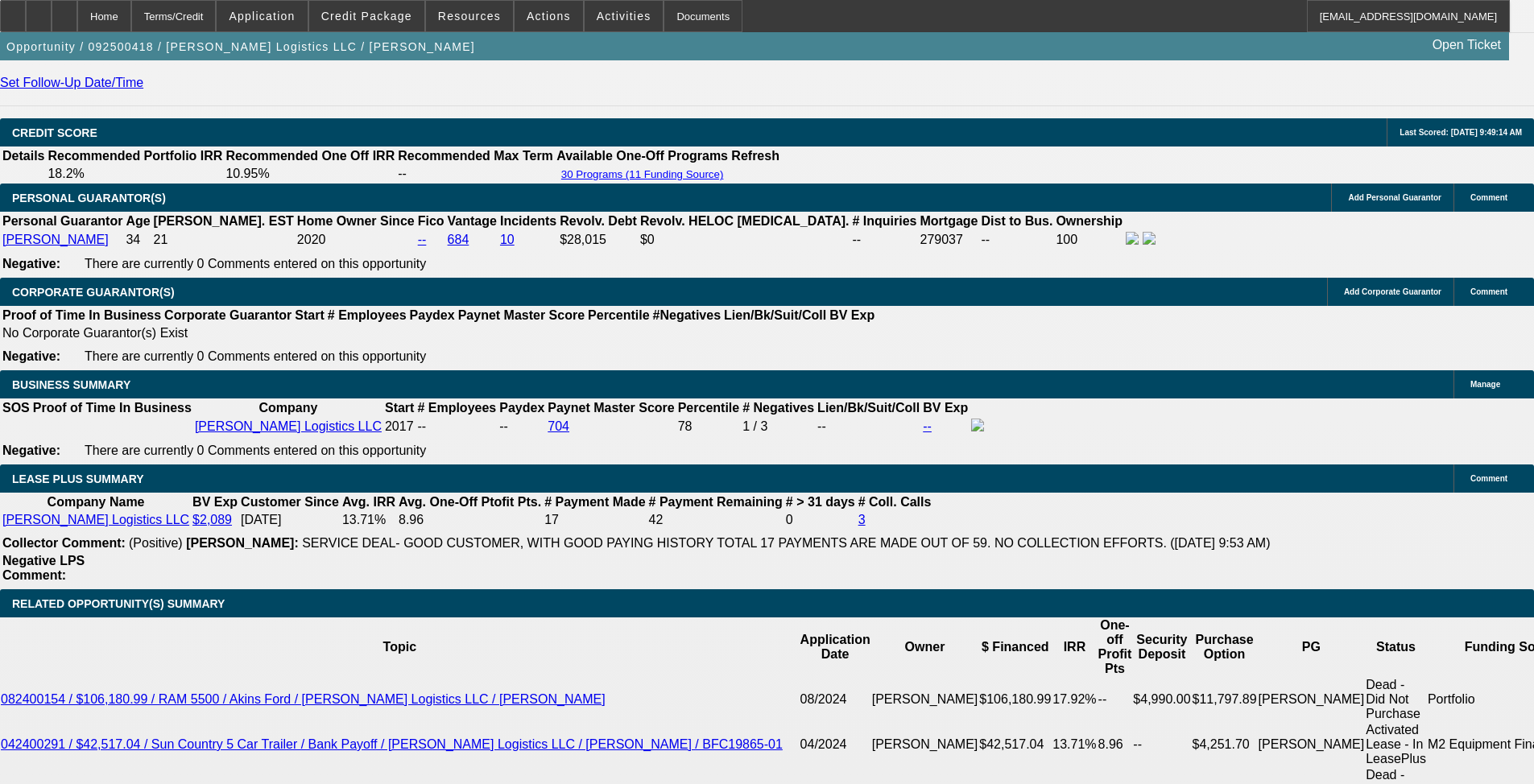
drag, startPoint x: 351, startPoint y: 594, endPoint x: 407, endPoint y: 601, distance: 56.4
type input "9"
type input "$4,311.88"
type input "$2,155.94"
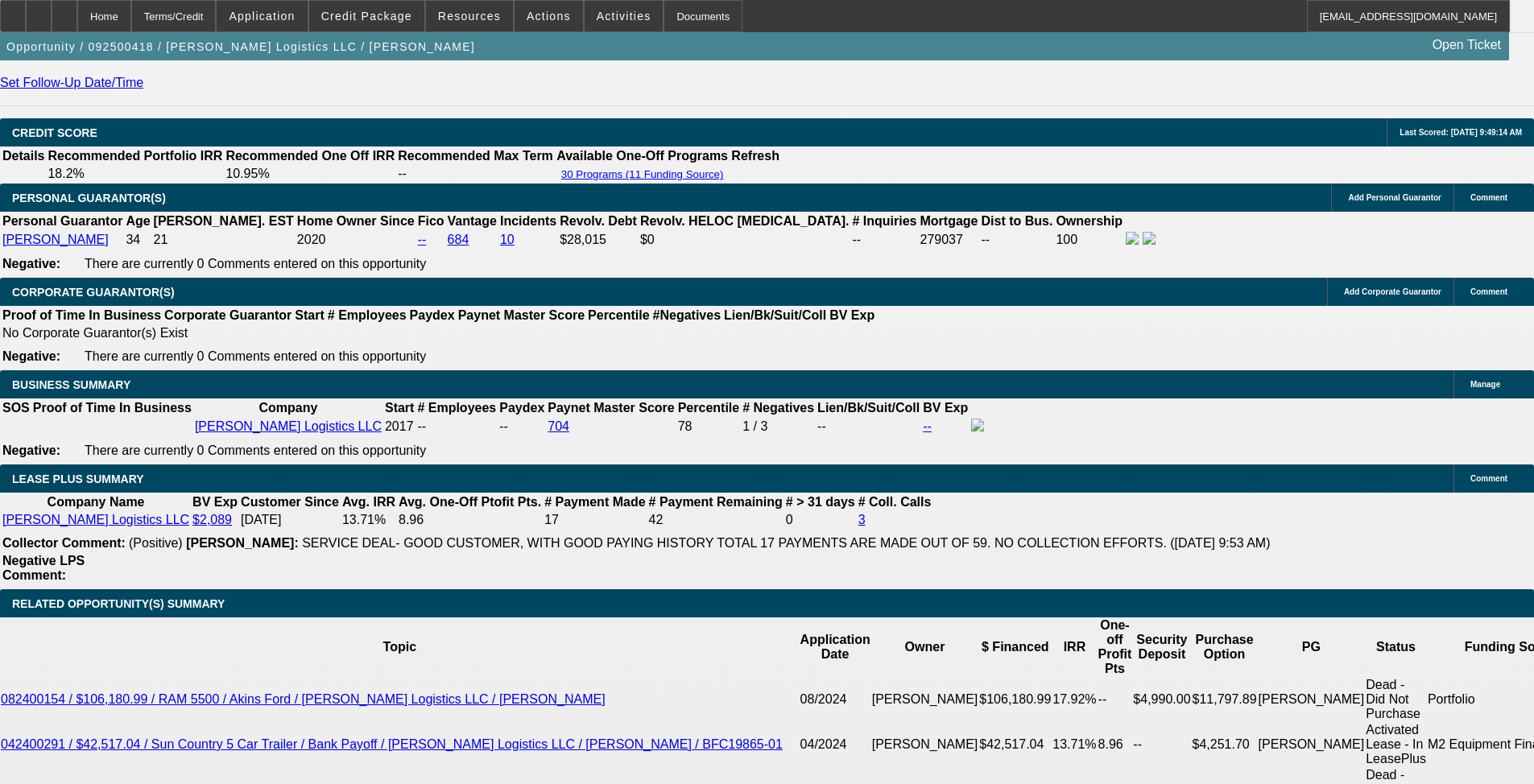
type input "9"
drag, startPoint x: 553, startPoint y: 591, endPoint x: 640, endPoint y: 591, distance: 87.0
type input "UNKNOWN"
type input "9"
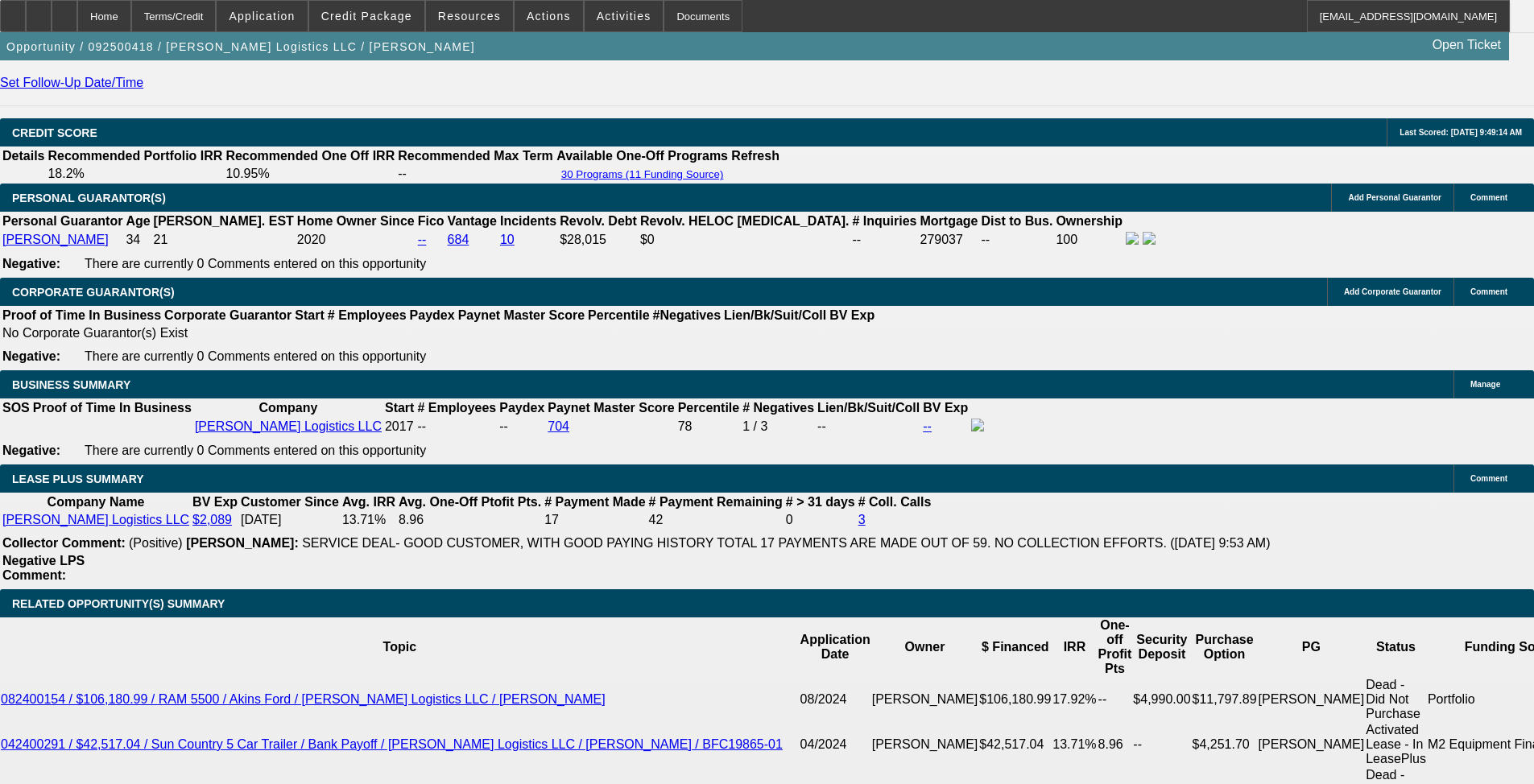
type input "$4,830.84"
type input "$2,415.42"
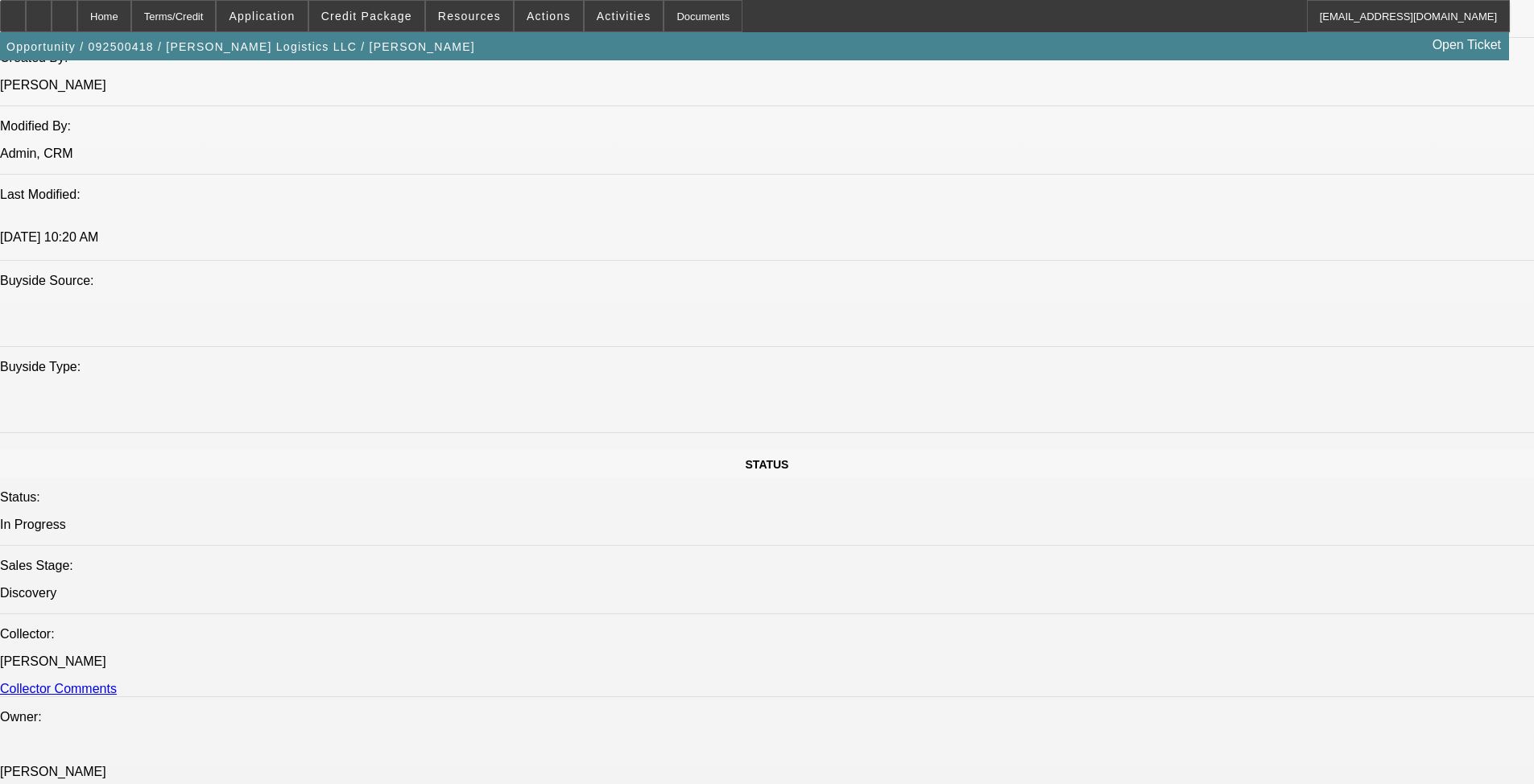
scroll to position [1121, 0]
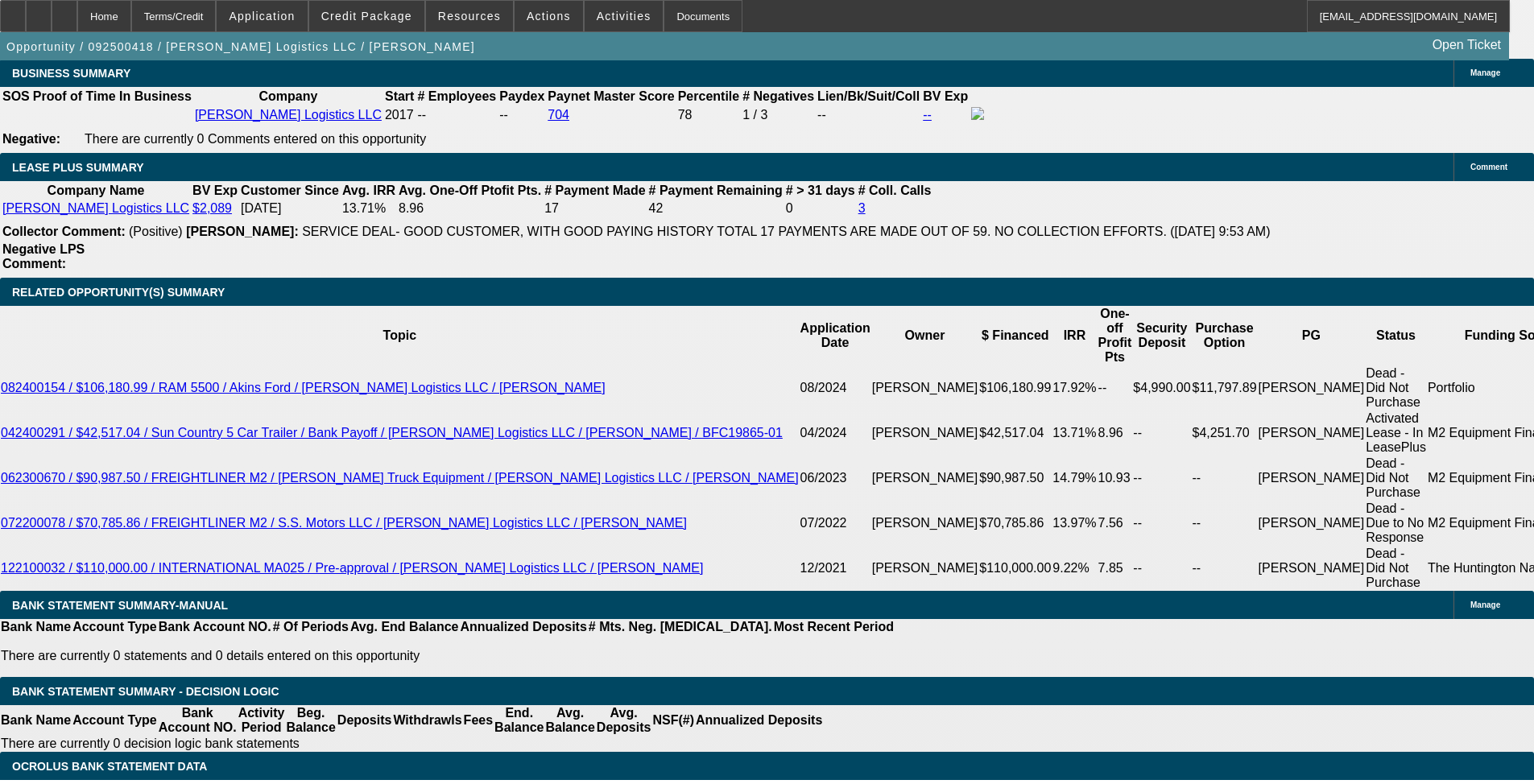
scroll to position [2490, 0]
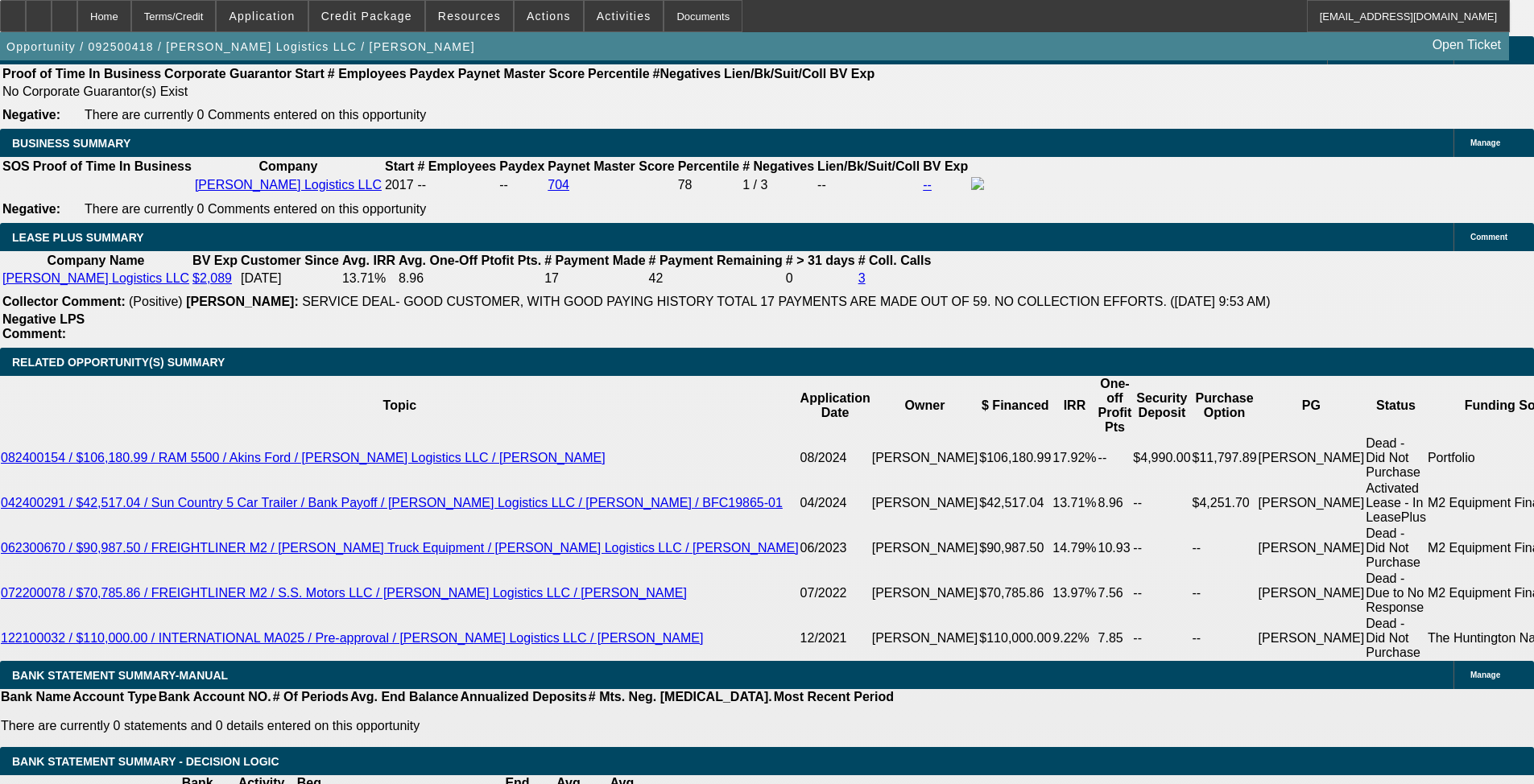
drag, startPoint x: 513, startPoint y: 347, endPoint x: 545, endPoint y: 347, distance: 32.0
click at [373, 21] on span "Credit Package" at bounding box center [367, 16] width 91 height 13
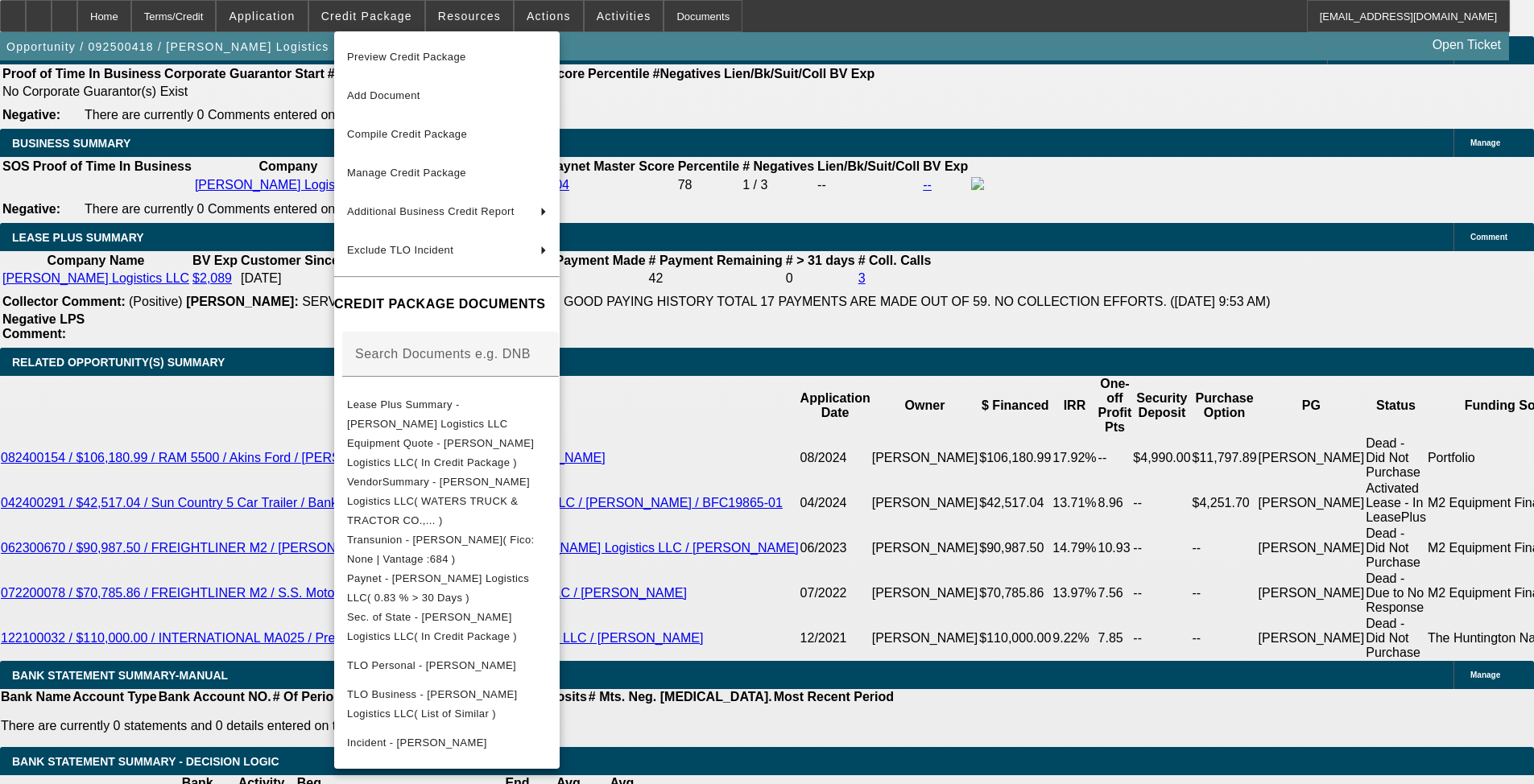
click at [615, 10] on div at bounding box center [767, 392] width 1534 height 784
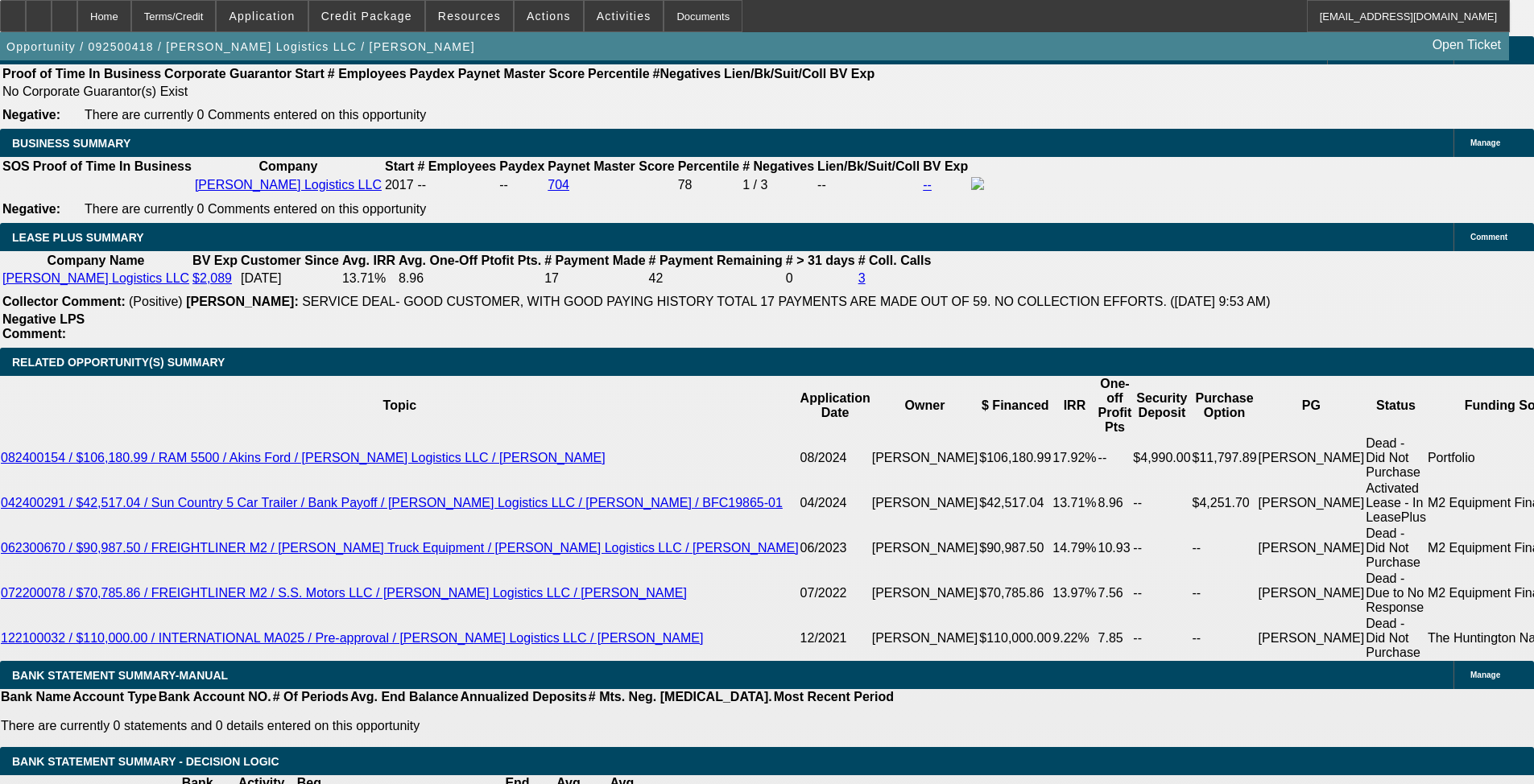
click at [615, 10] on div at bounding box center [767, 392] width 1534 height 784
click at [600, 9] on span at bounding box center [624, 15] width 79 height 38
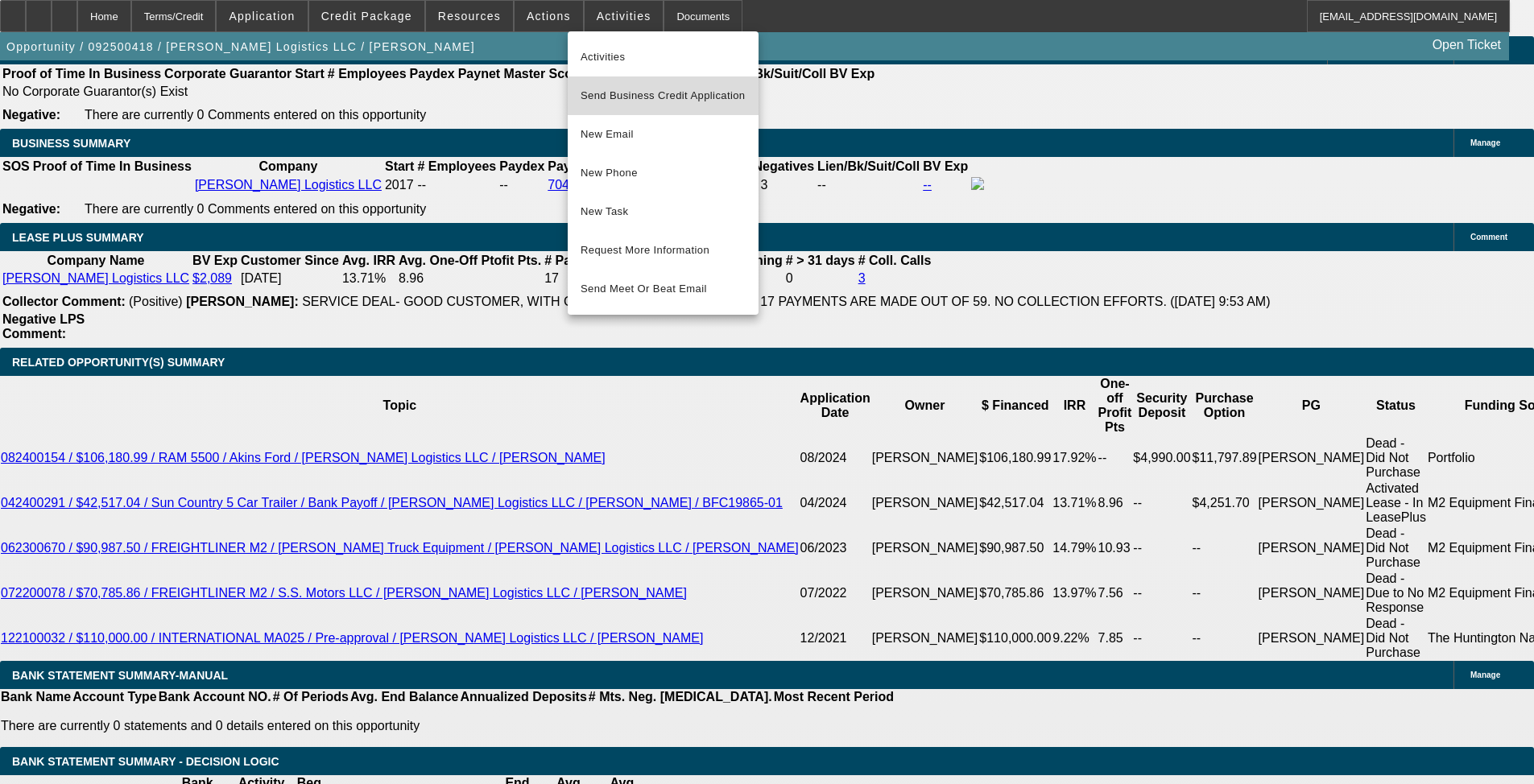
click at [688, 108] on button "Send Business Credit Application" at bounding box center [663, 95] width 191 height 38
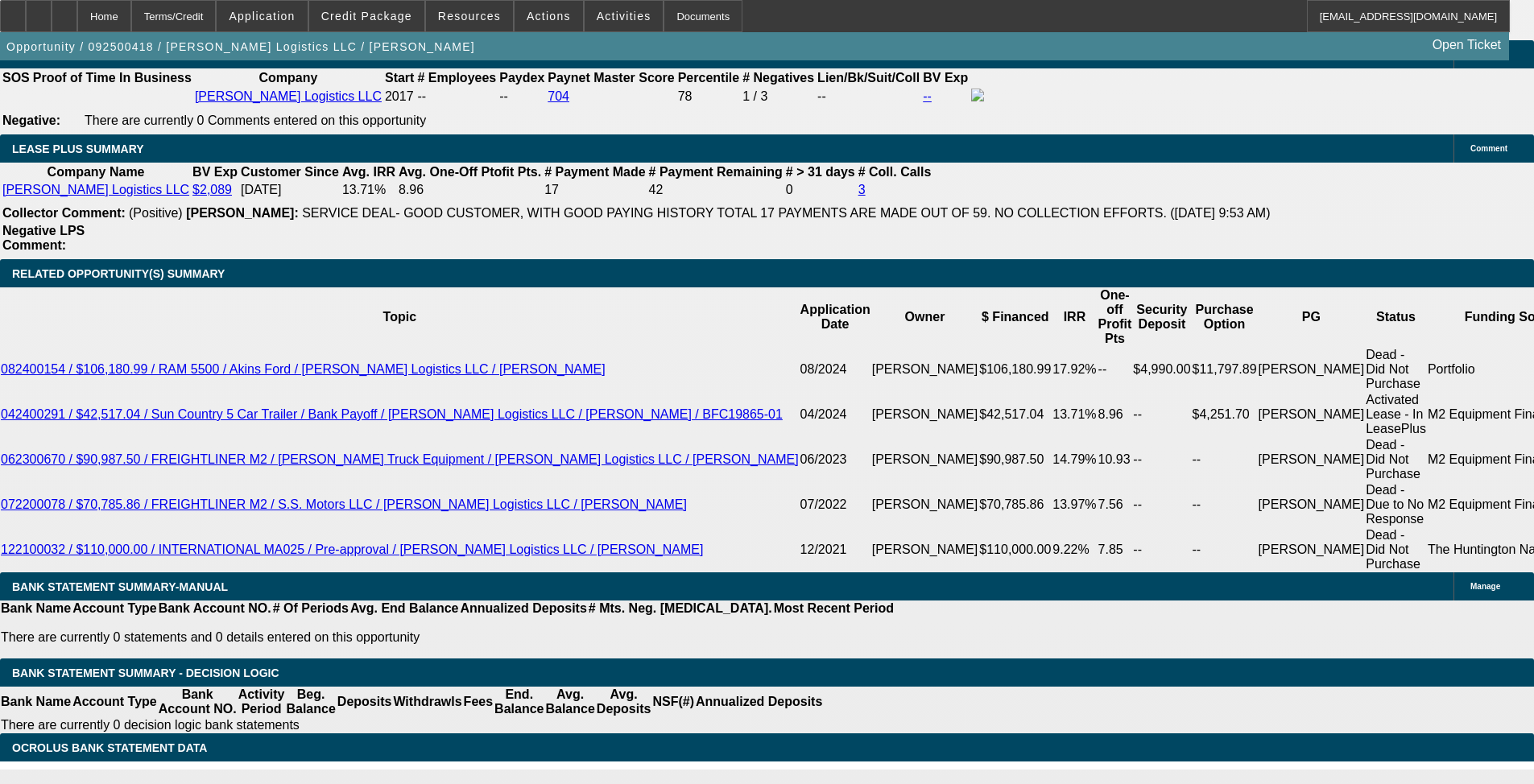
scroll to position [2360, 0]
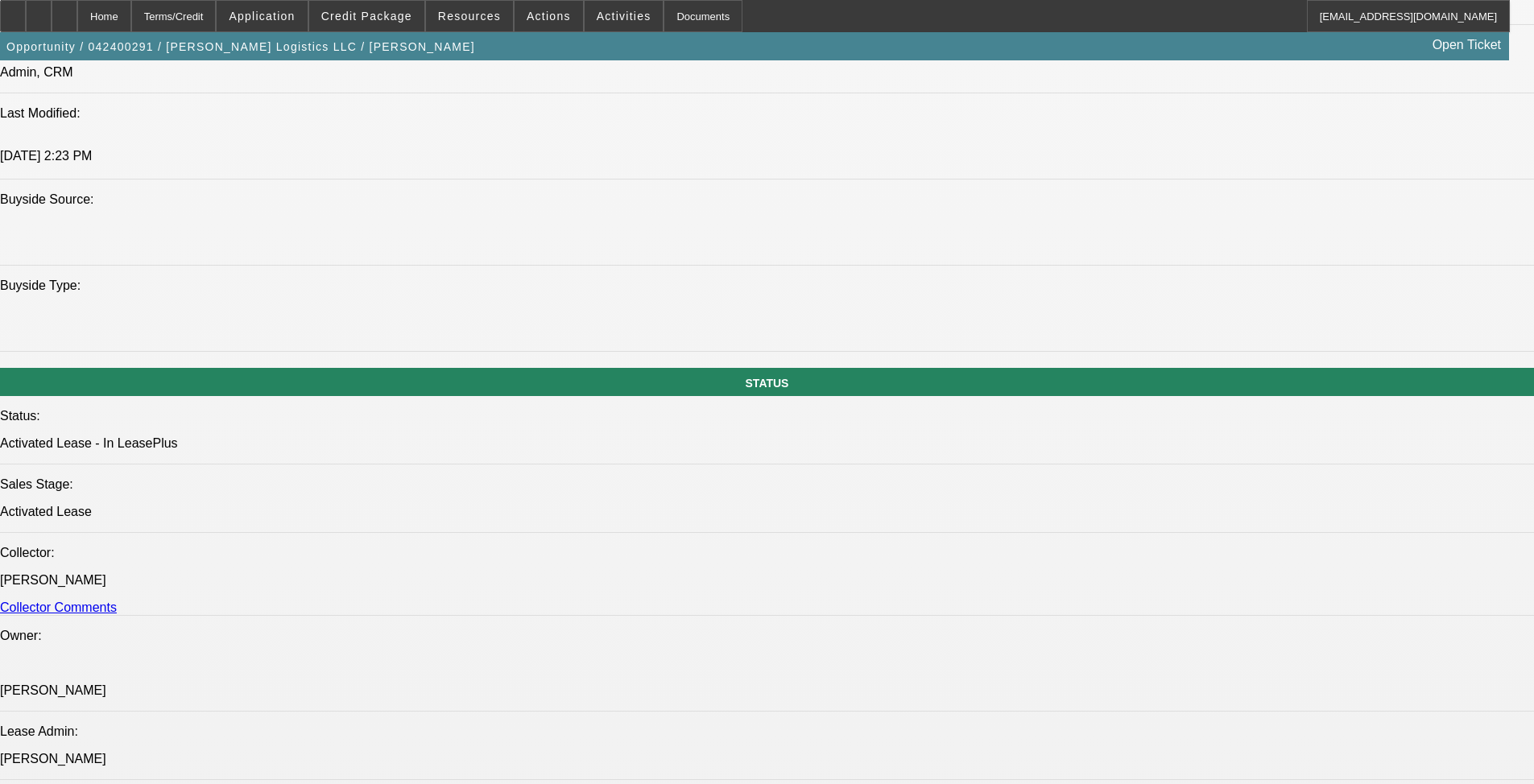
select select "0"
select select "0.1"
select select "4"
select select "0"
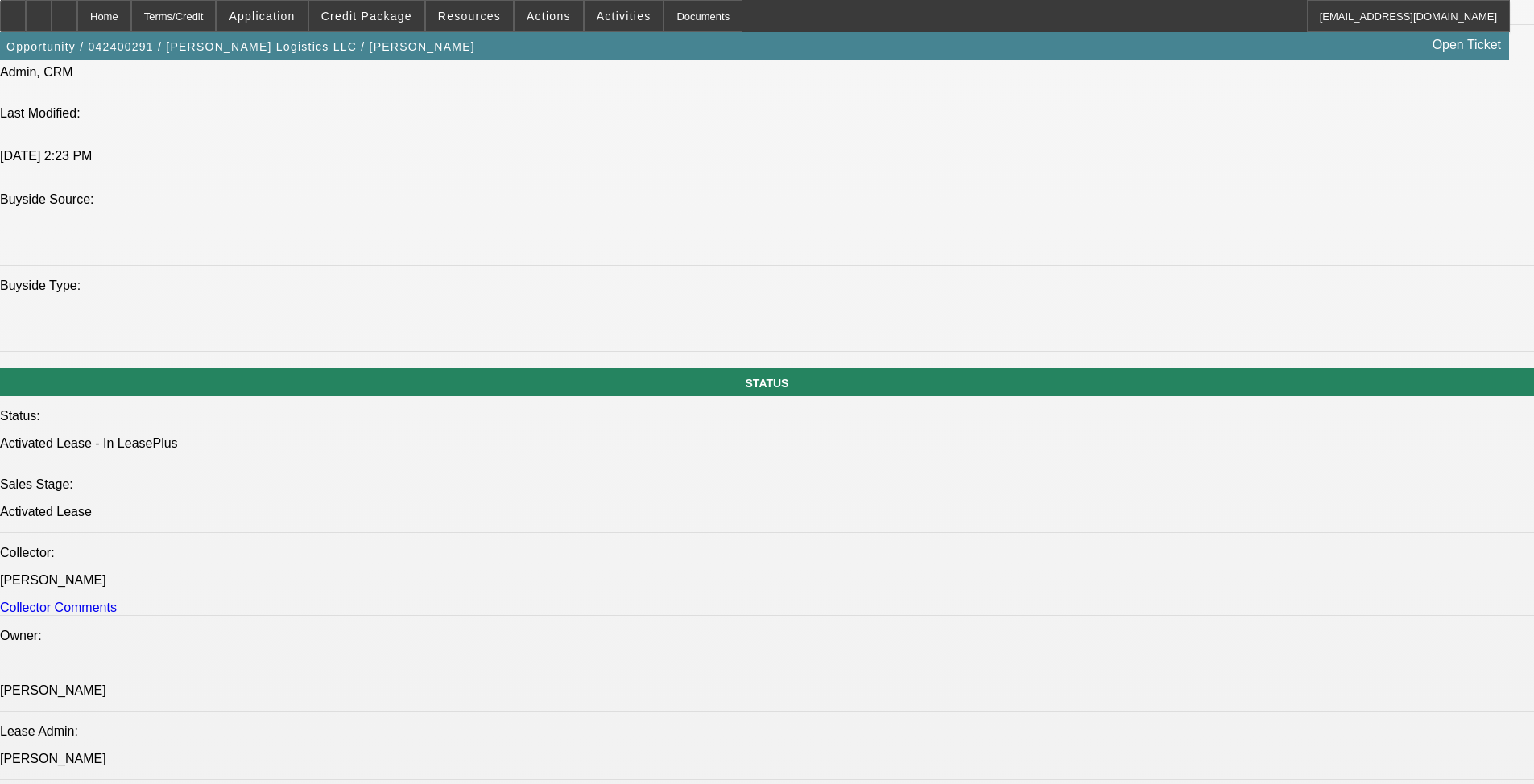
select select "0"
select select "0.1"
select select "4"
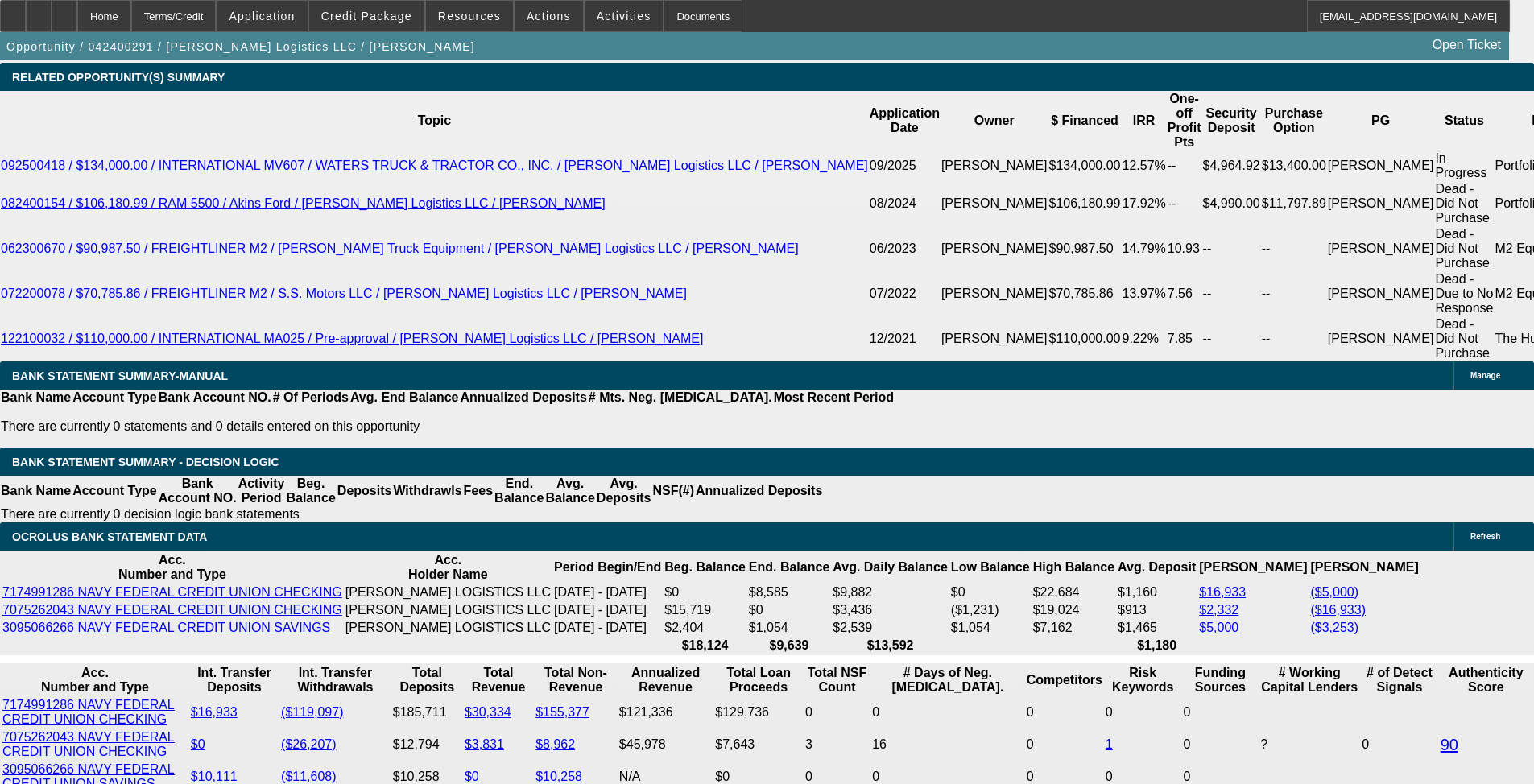
scroll to position [2975, 0]
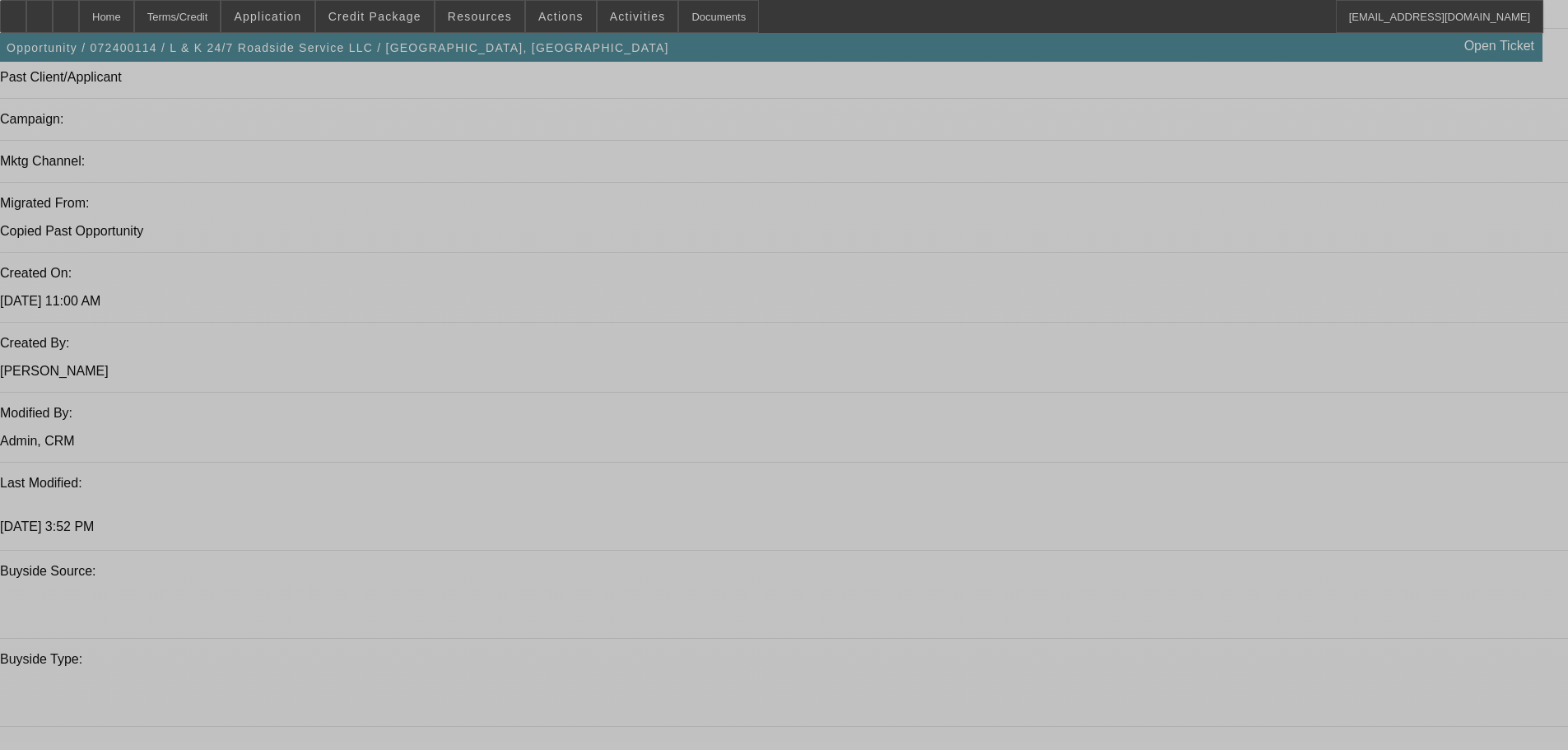
select select "0"
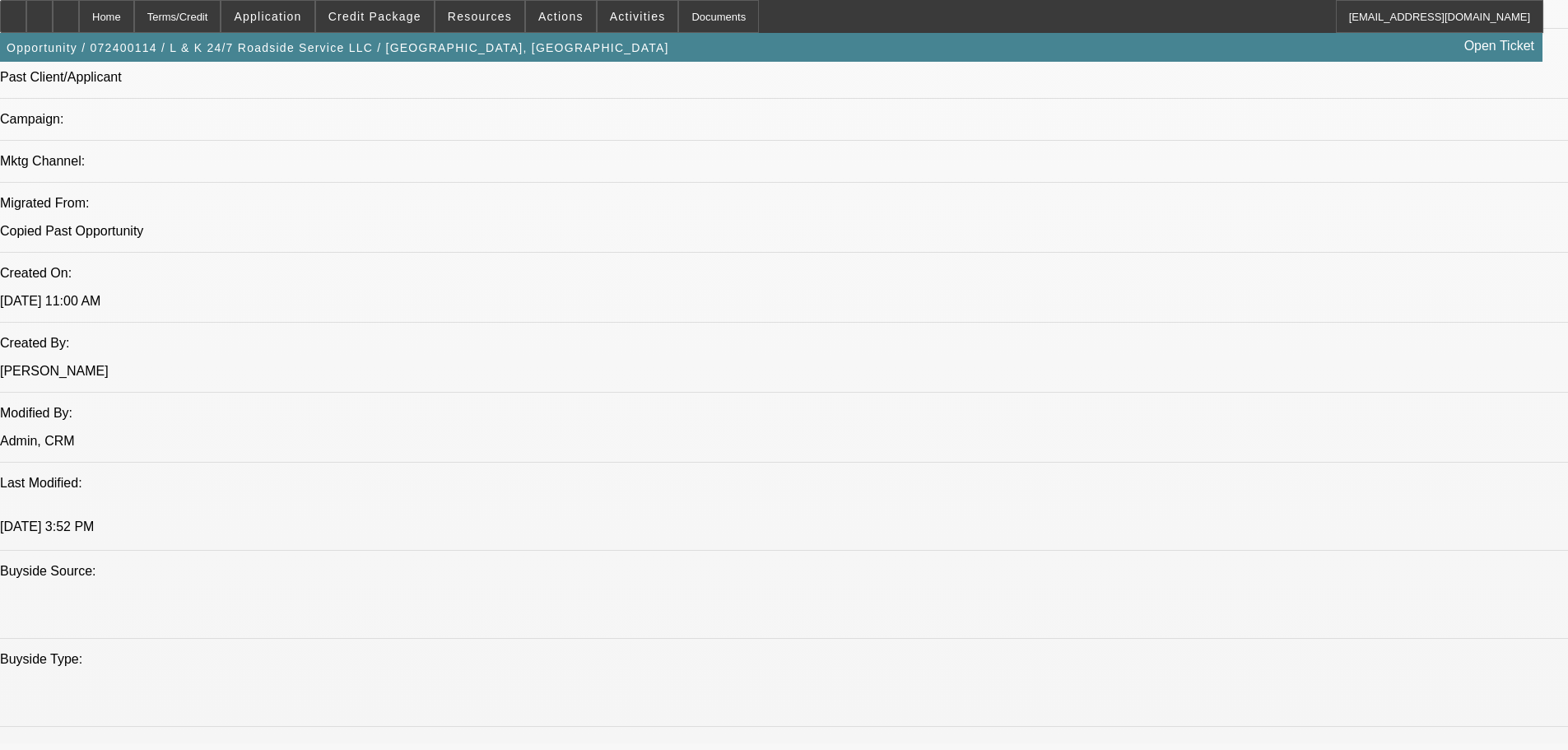
select select "0"
select select "3"
select select "0.1"
select select "4"
select select "0"
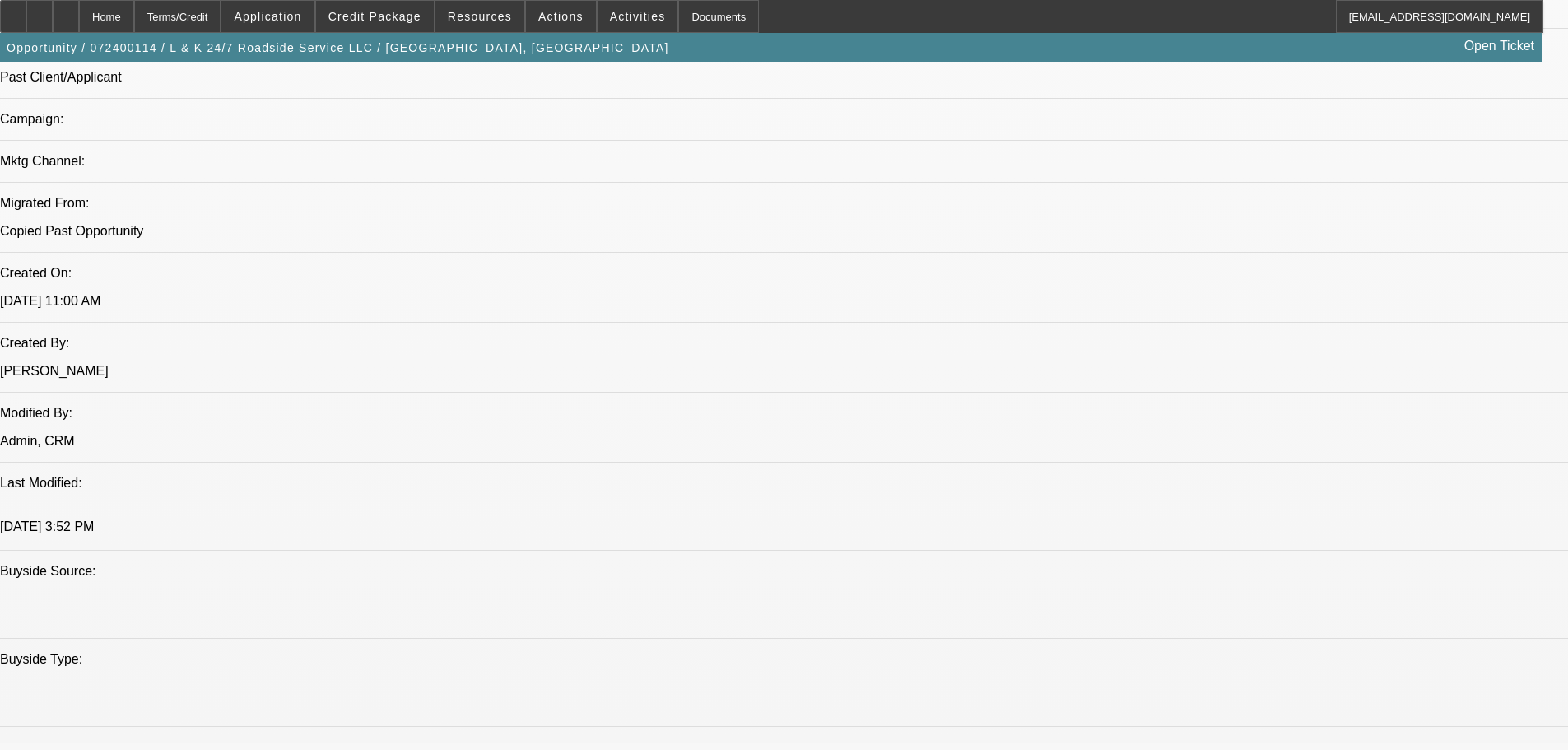
select select "0"
select select "3"
select select "0.1"
select select "4"
select select "0"
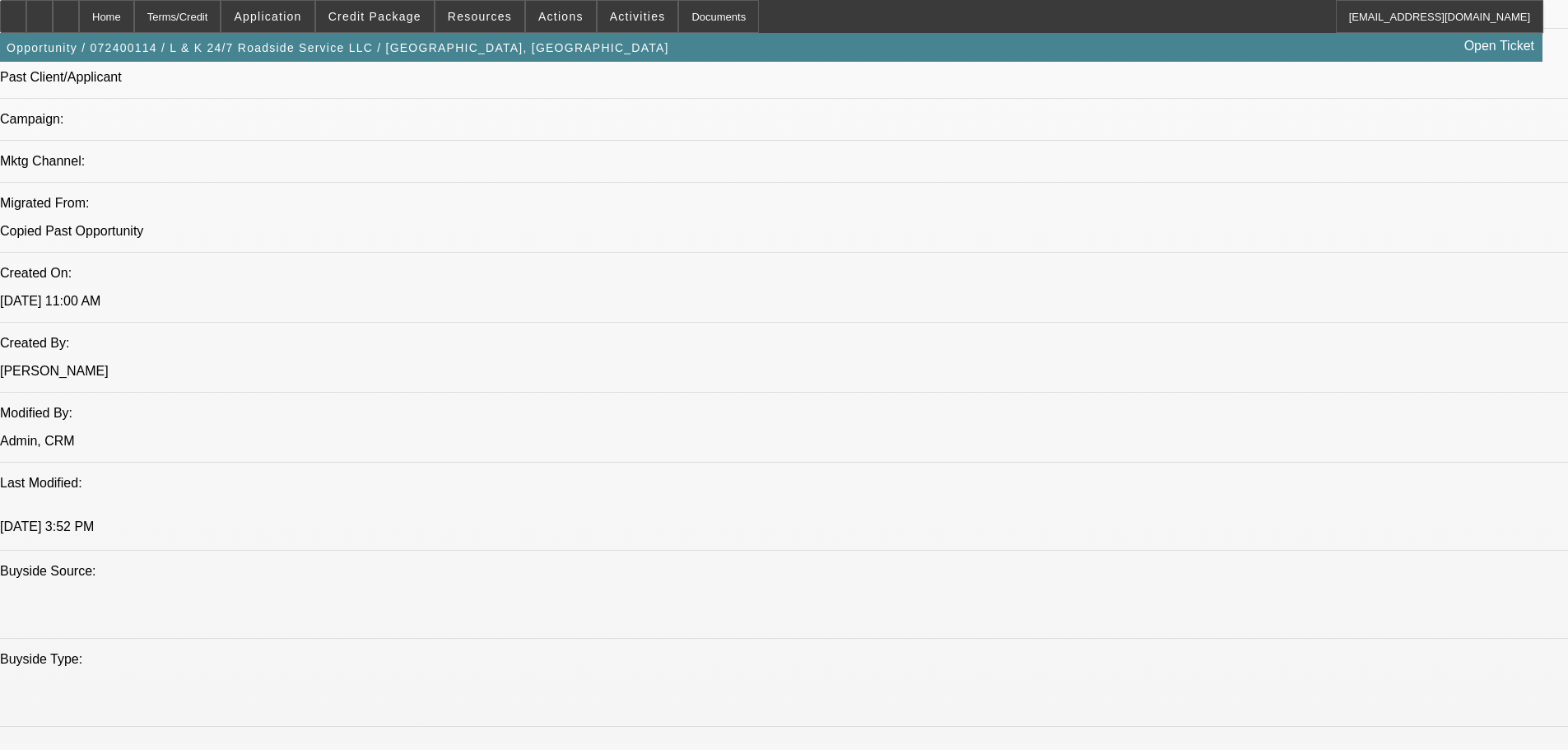
select select "0"
select select "3"
select select "0.1"
select select "4"
select select "0"
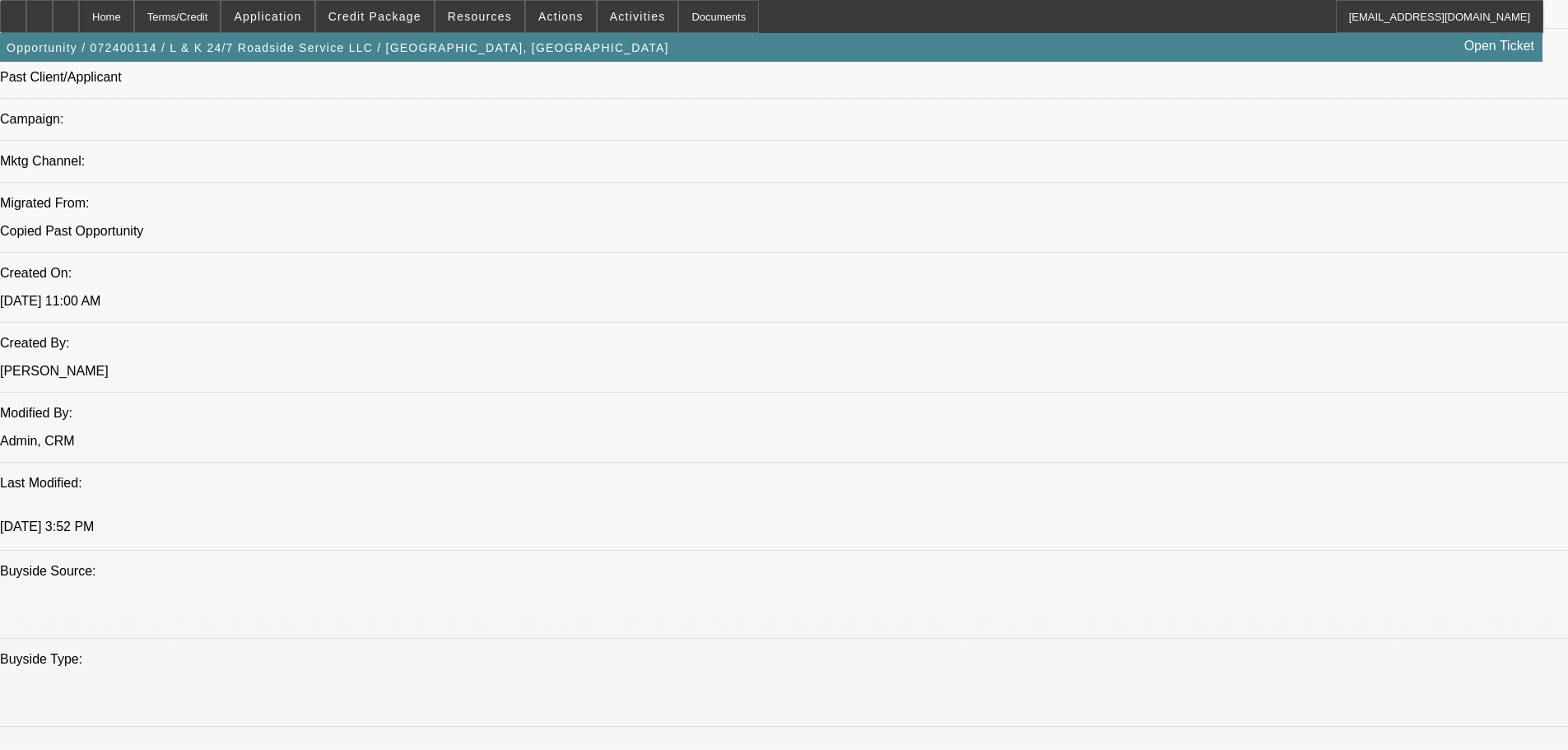
select select "0"
select select "3"
select select "0.1"
select select "4"
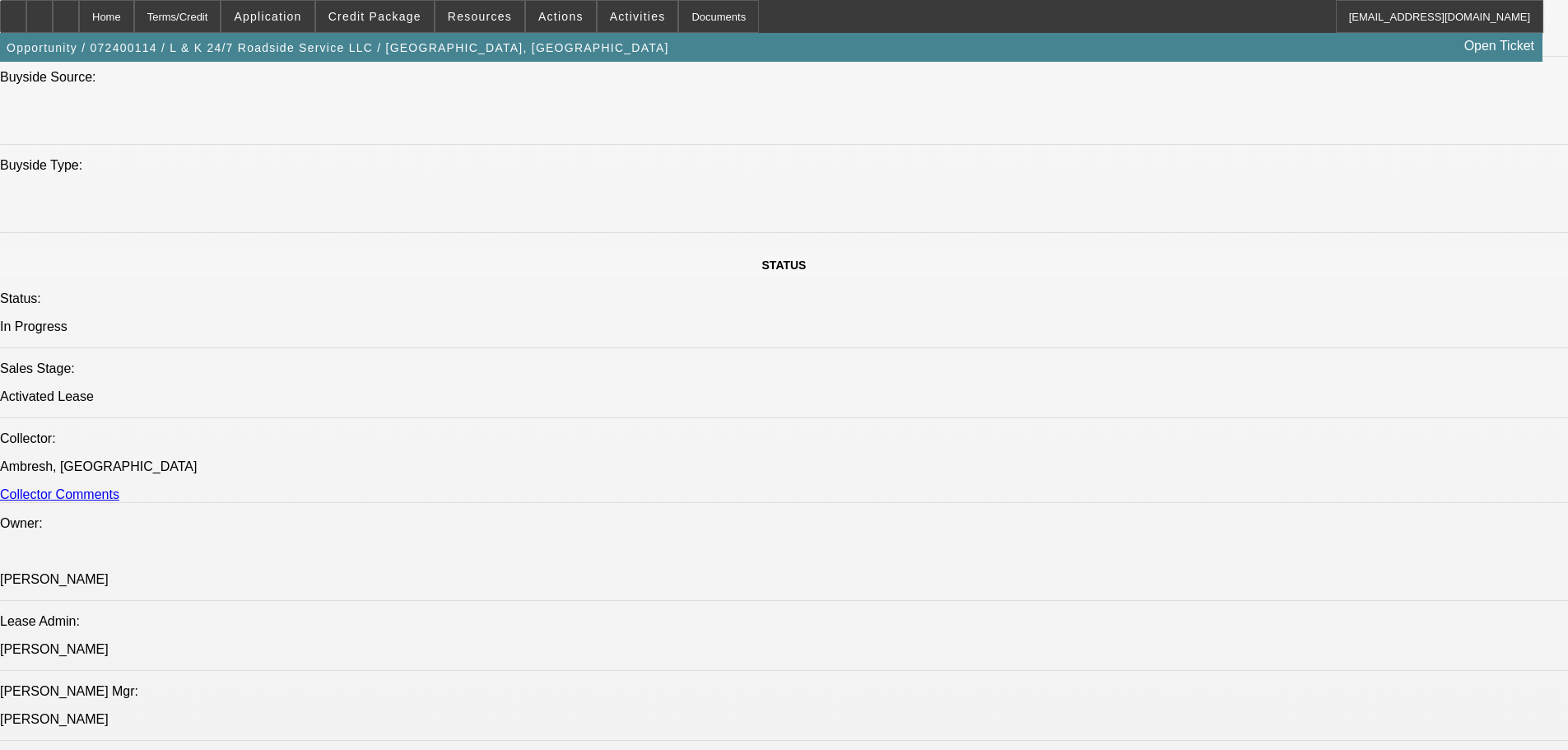
scroll to position [1071, 0]
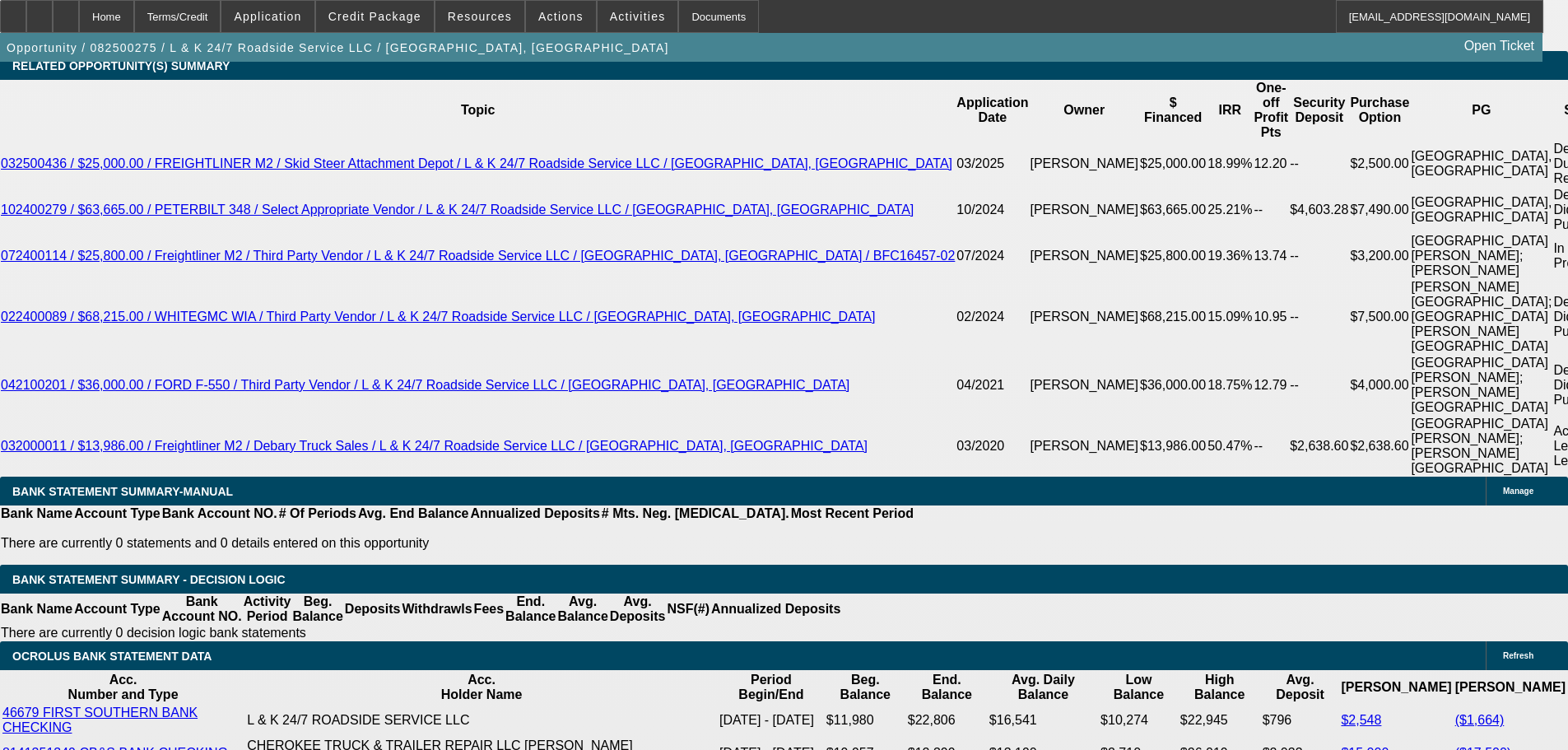
select select "0"
select select "2"
select select "0.1"
select select "4"
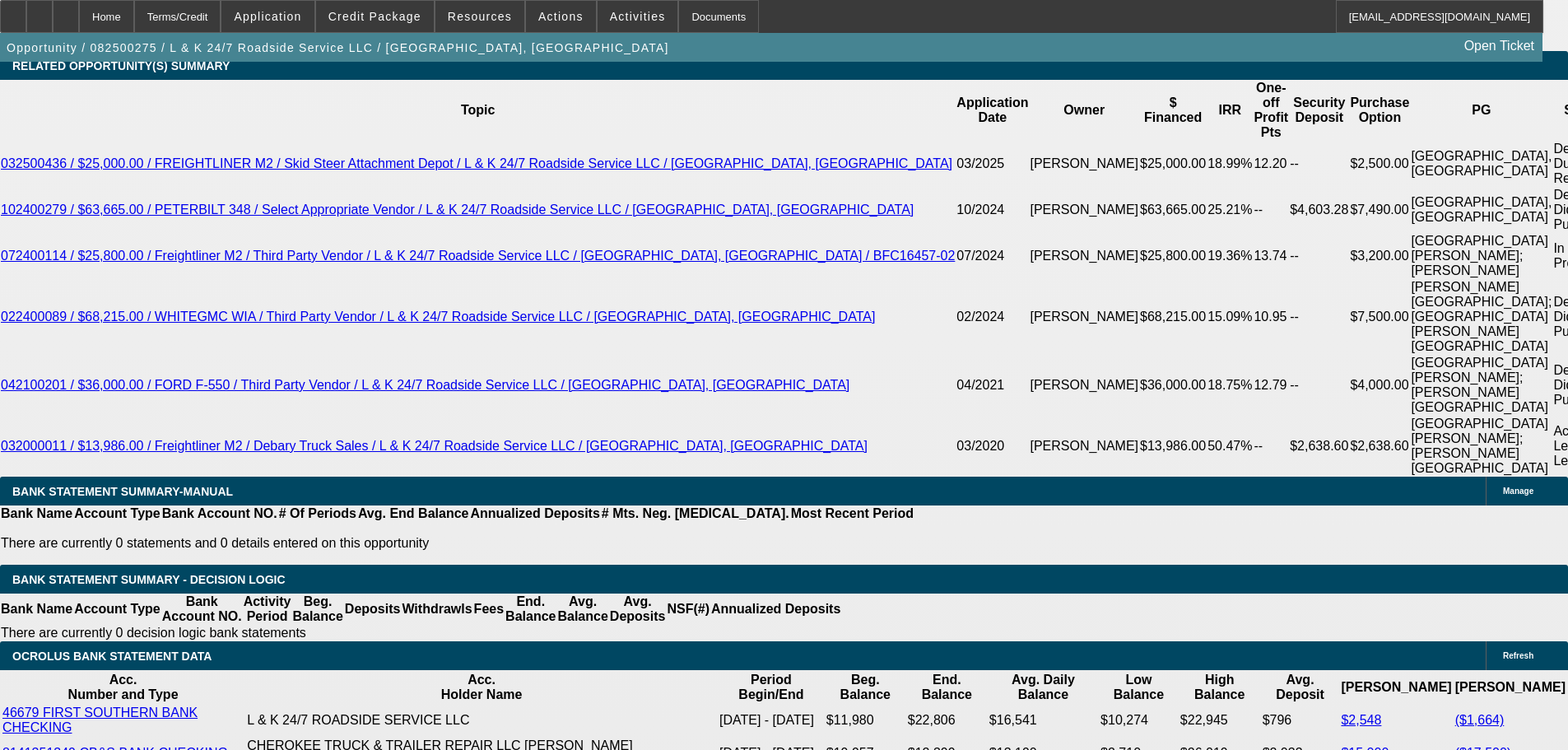
select select "0"
select select "2"
select select "0.1"
select select "4"
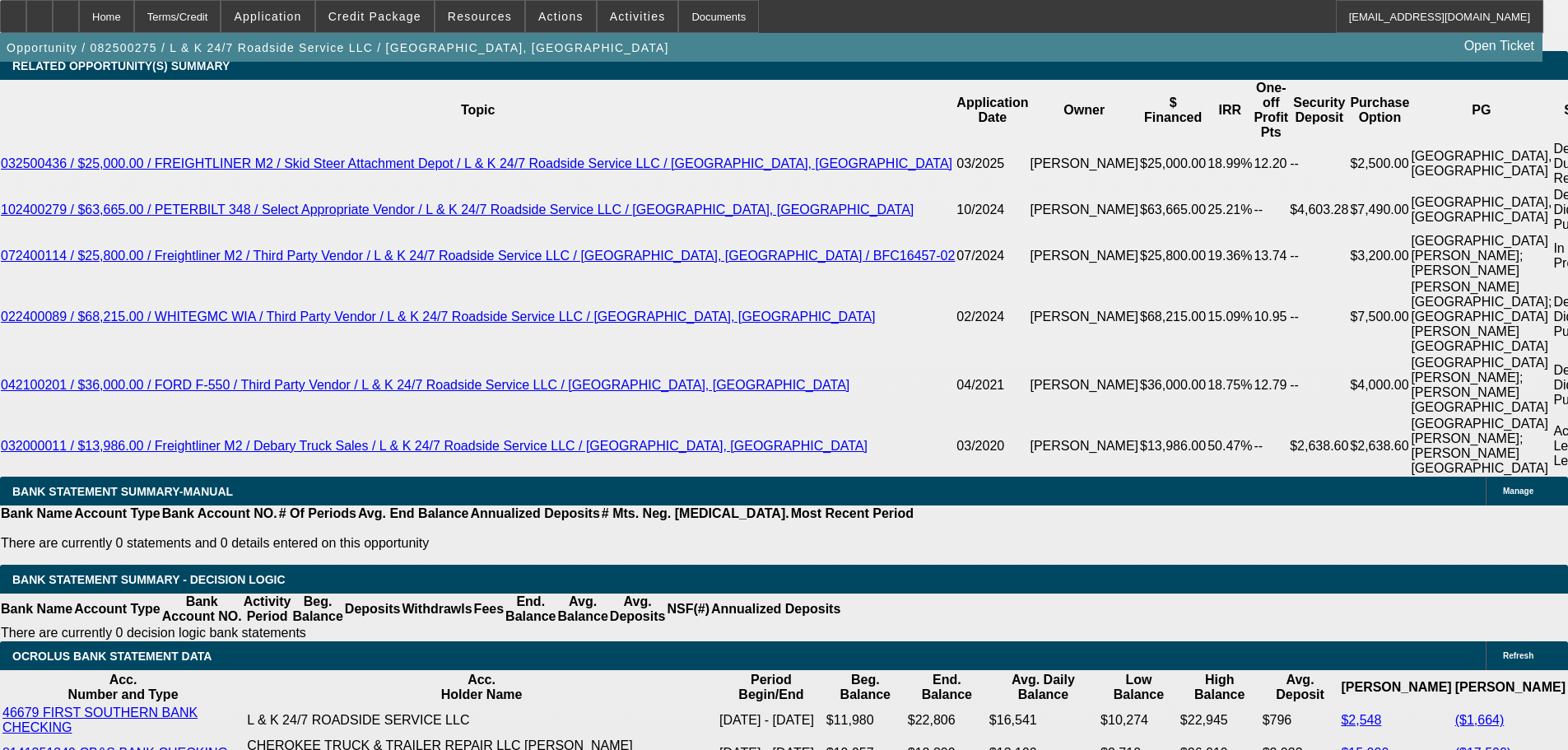
select select "0"
select select "2"
select select "0.1"
select select "4"
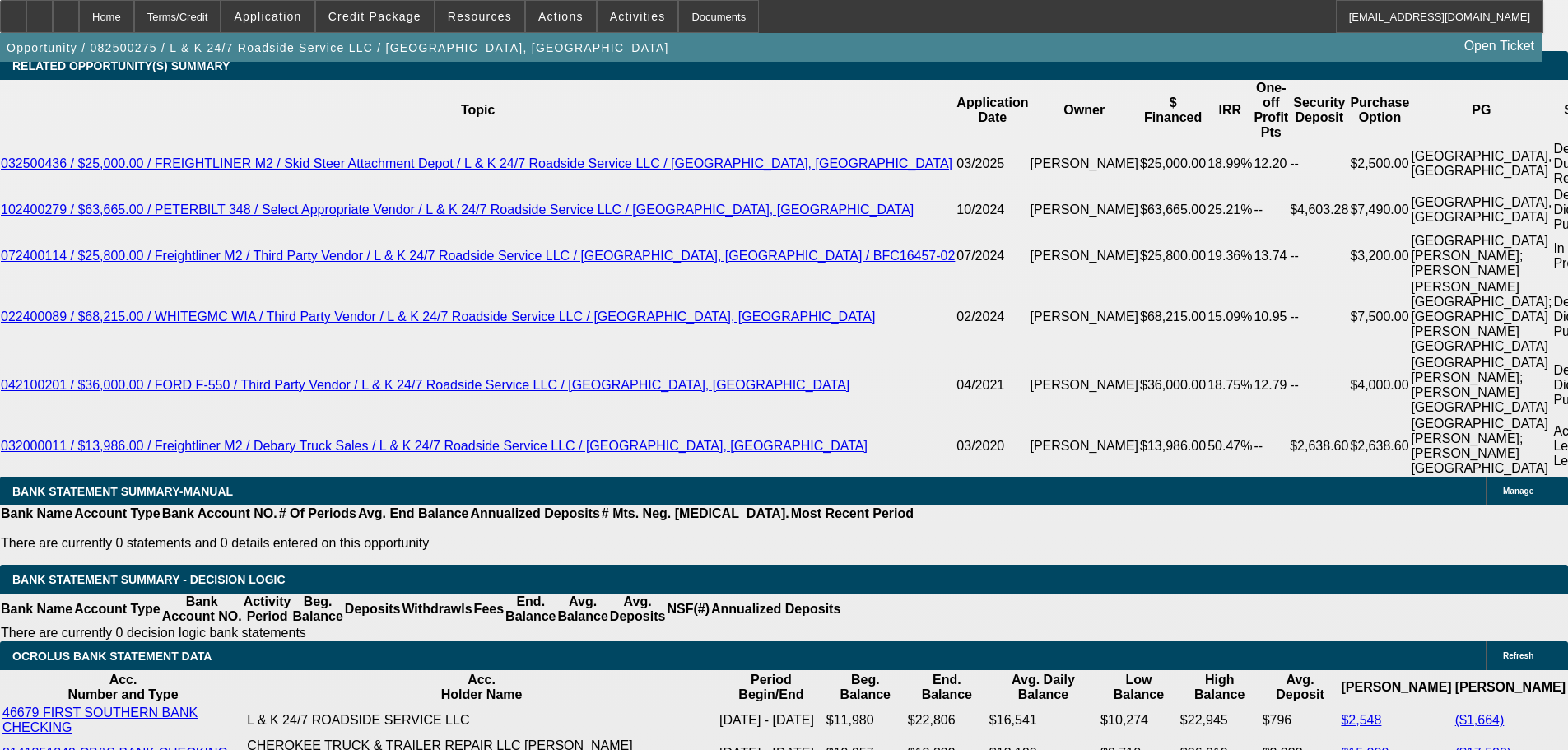
select select "0"
select select "2"
select select "0.1"
select select "4"
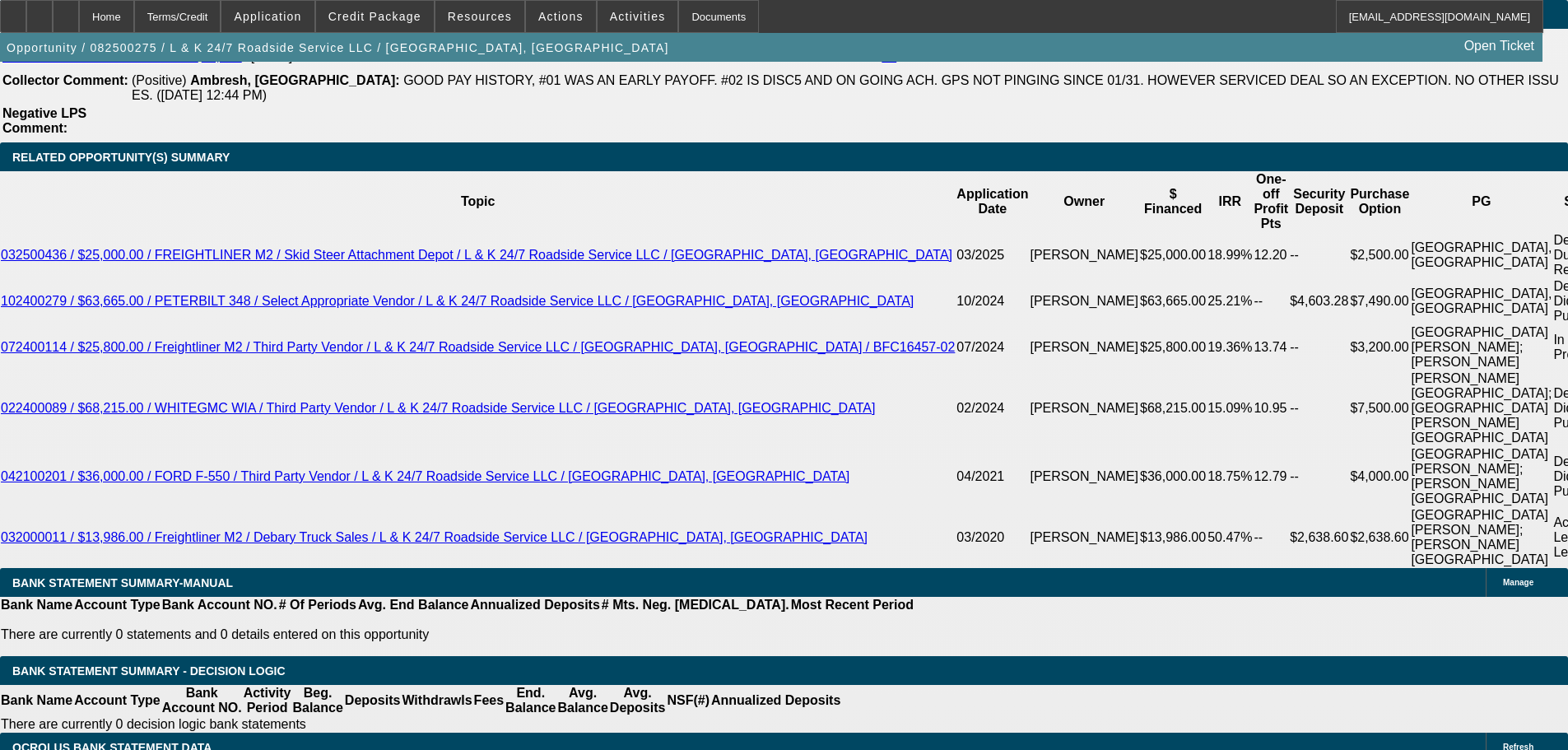
scroll to position [2828, 0]
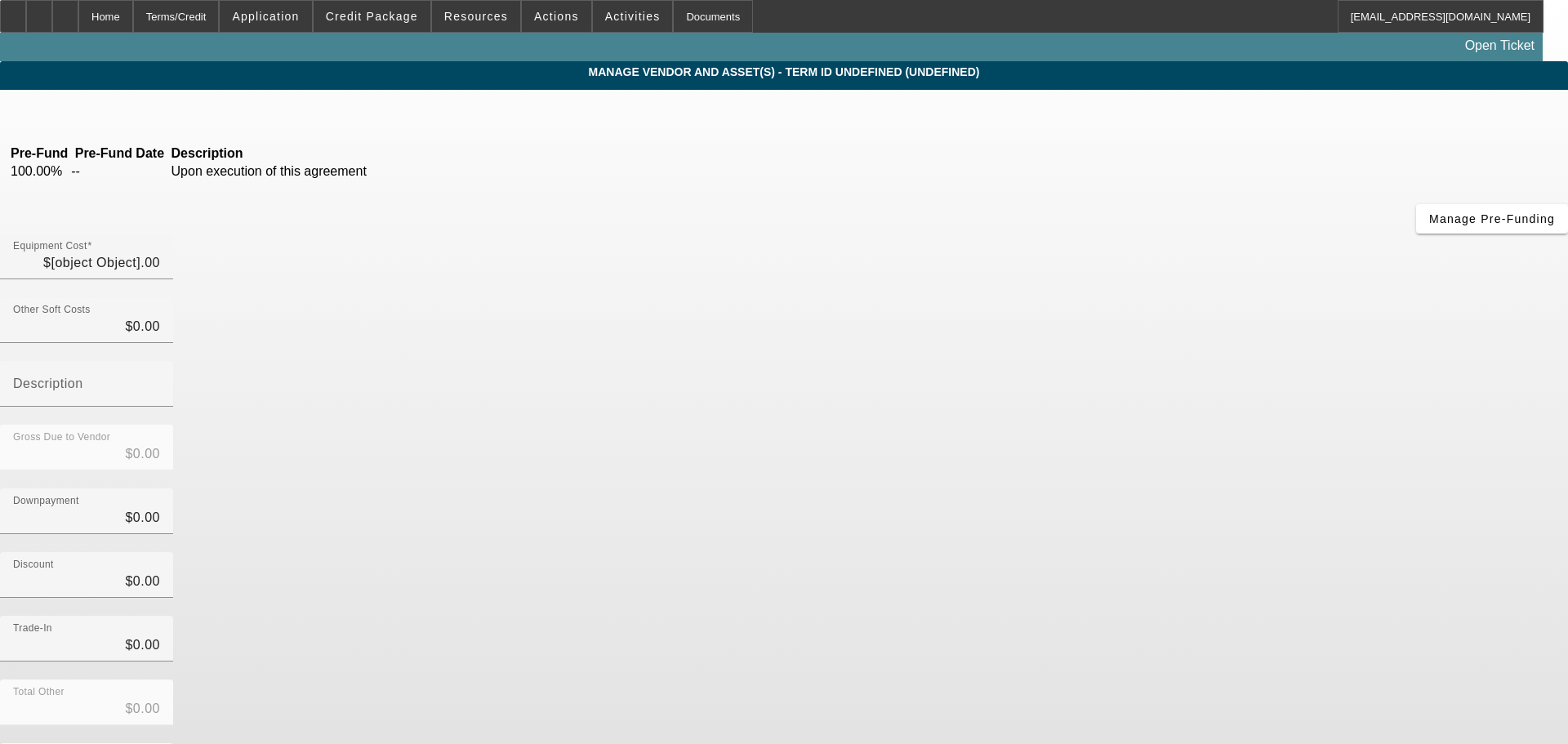
type input "$70,000.00"
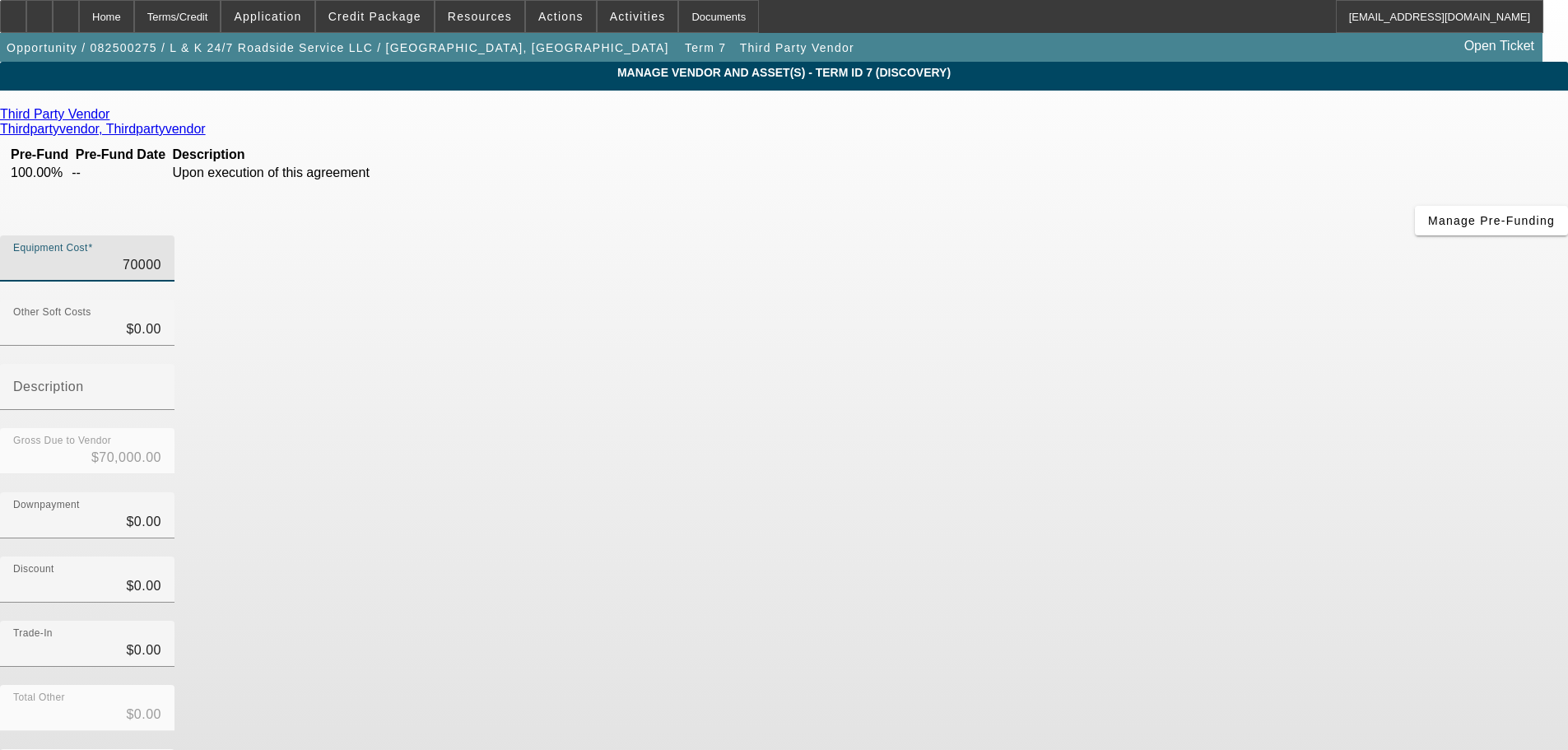
drag, startPoint x: 936, startPoint y: 142, endPoint x: 1119, endPoint y: 145, distance: 183.0
click at [1119, 236] on div "Equipment Cost 70000" at bounding box center [784, 268] width 1568 height 64
type input "7"
type input "$7.00"
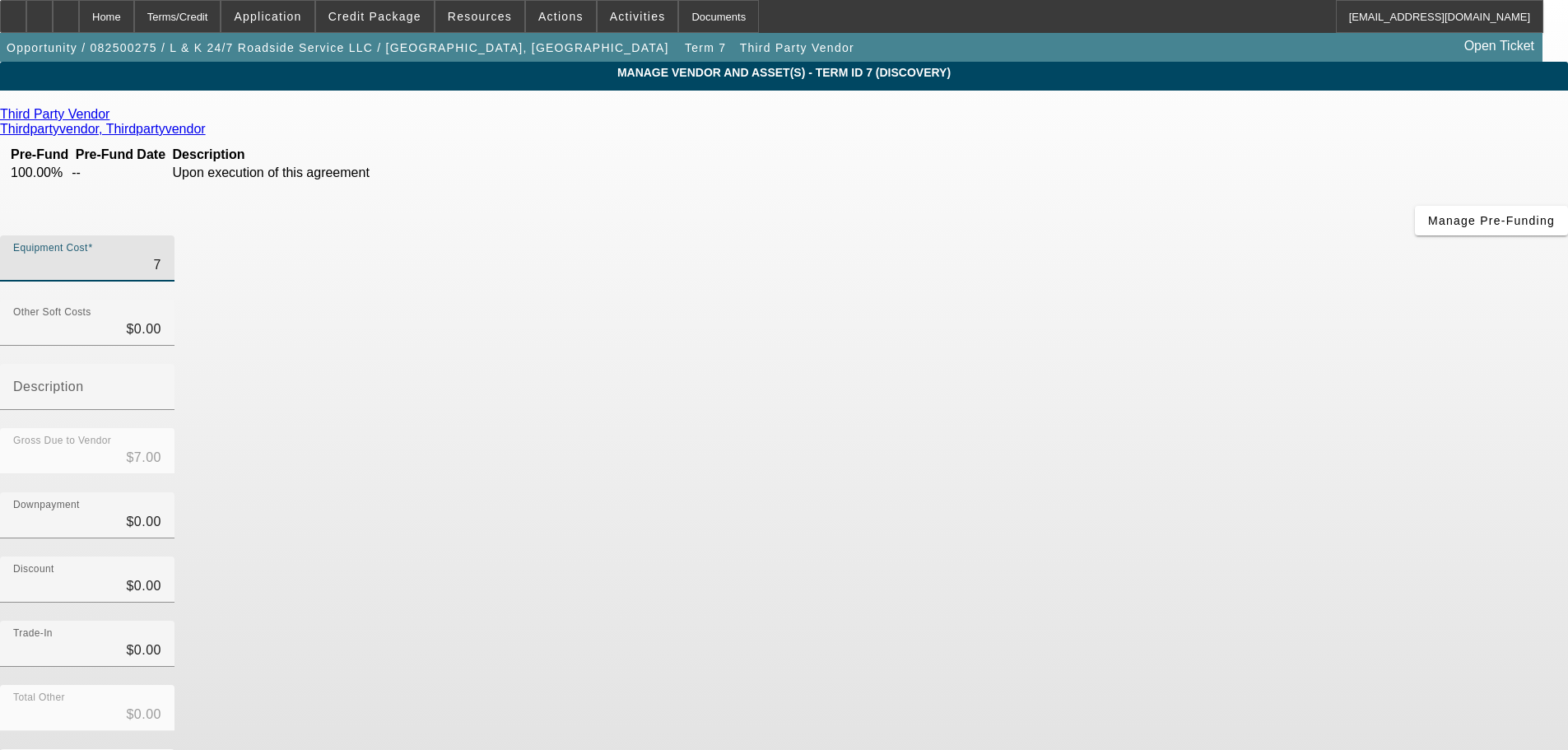
type input "75"
type input "$75.00"
type input "750"
type input "$750.00"
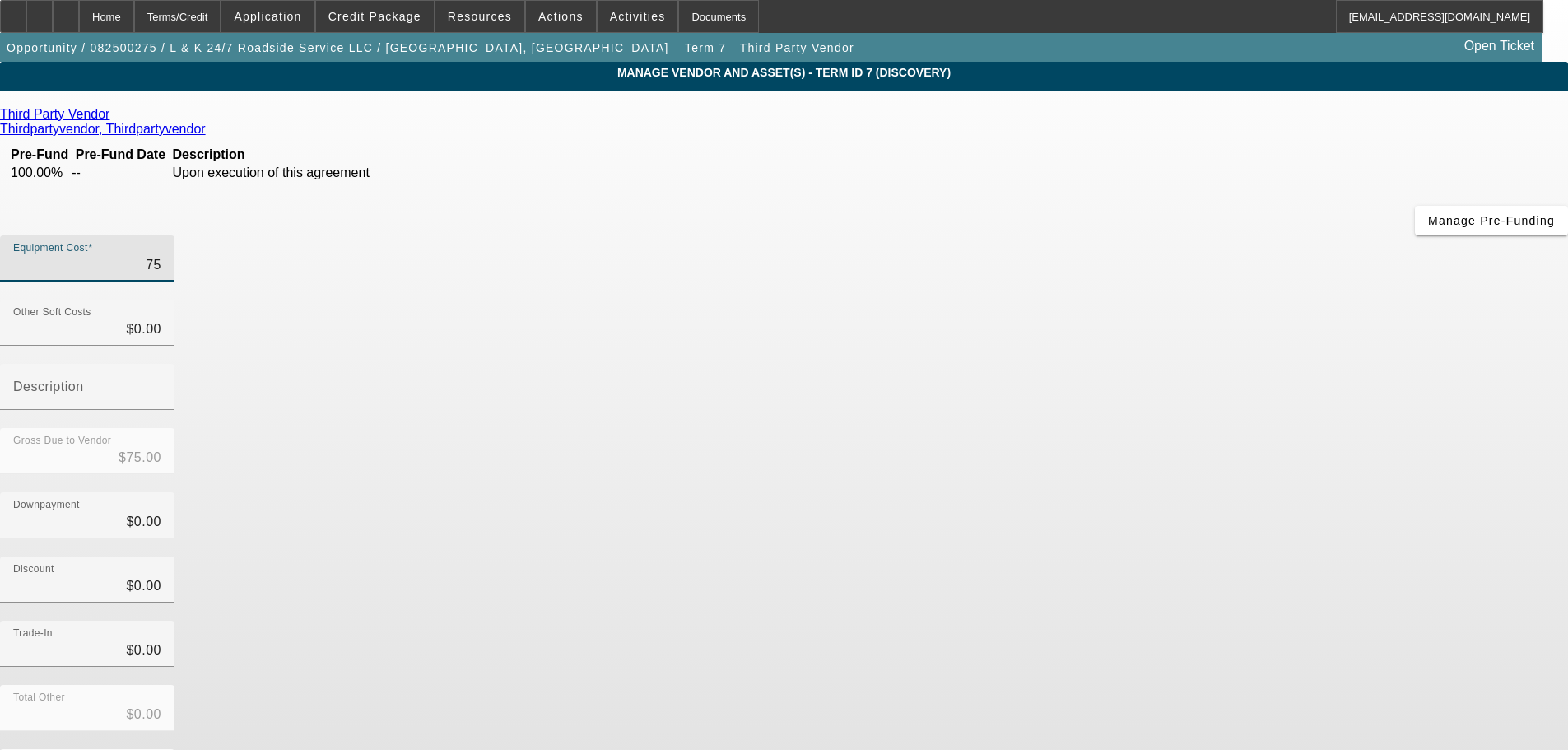
type input "$750.00"
type input "7500"
type input "$7,500.00"
type input "75000"
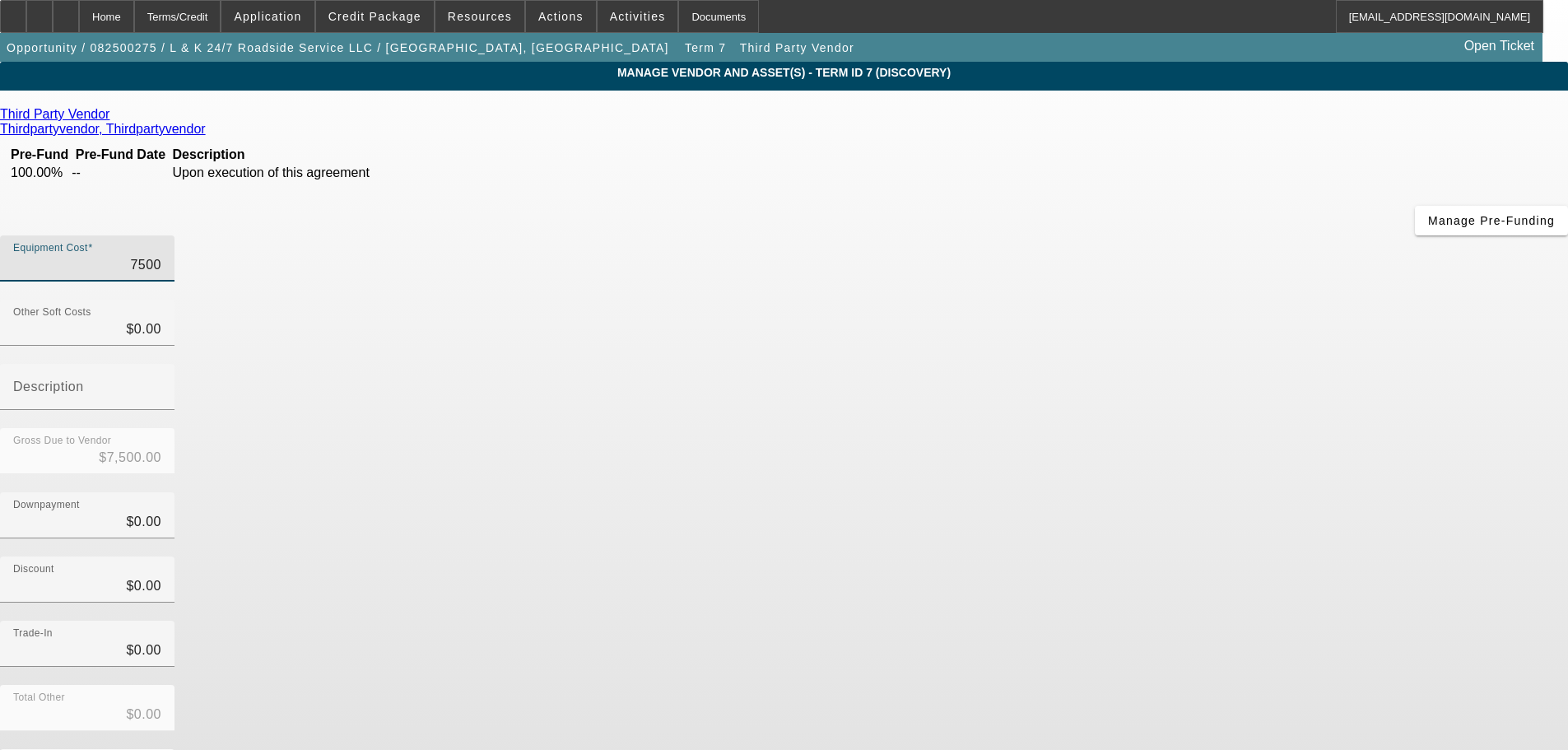
type input "$75,000.00"
click at [1161, 557] on div "Discount $0.00" at bounding box center [784, 588] width 1568 height 64
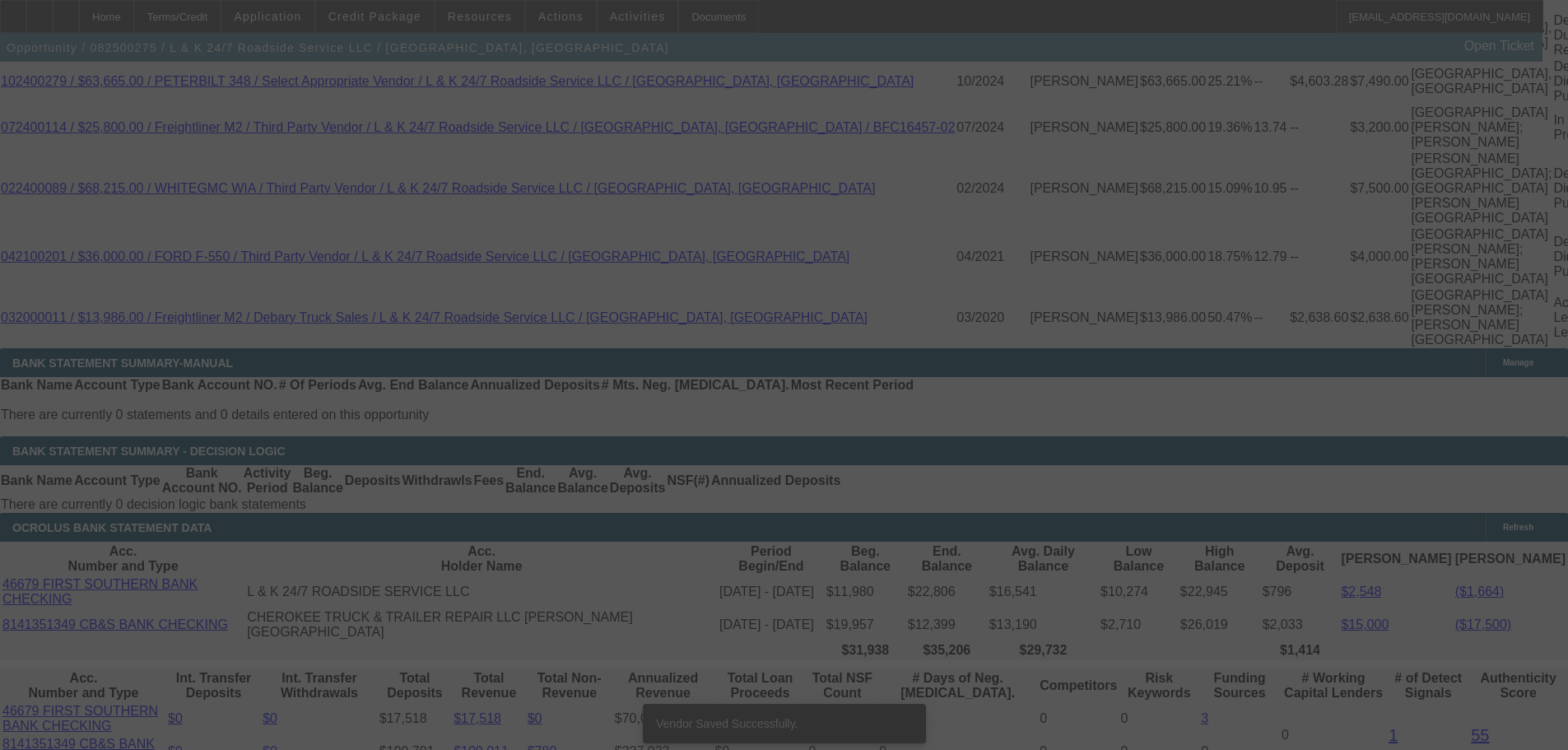
scroll to position [2972, 0]
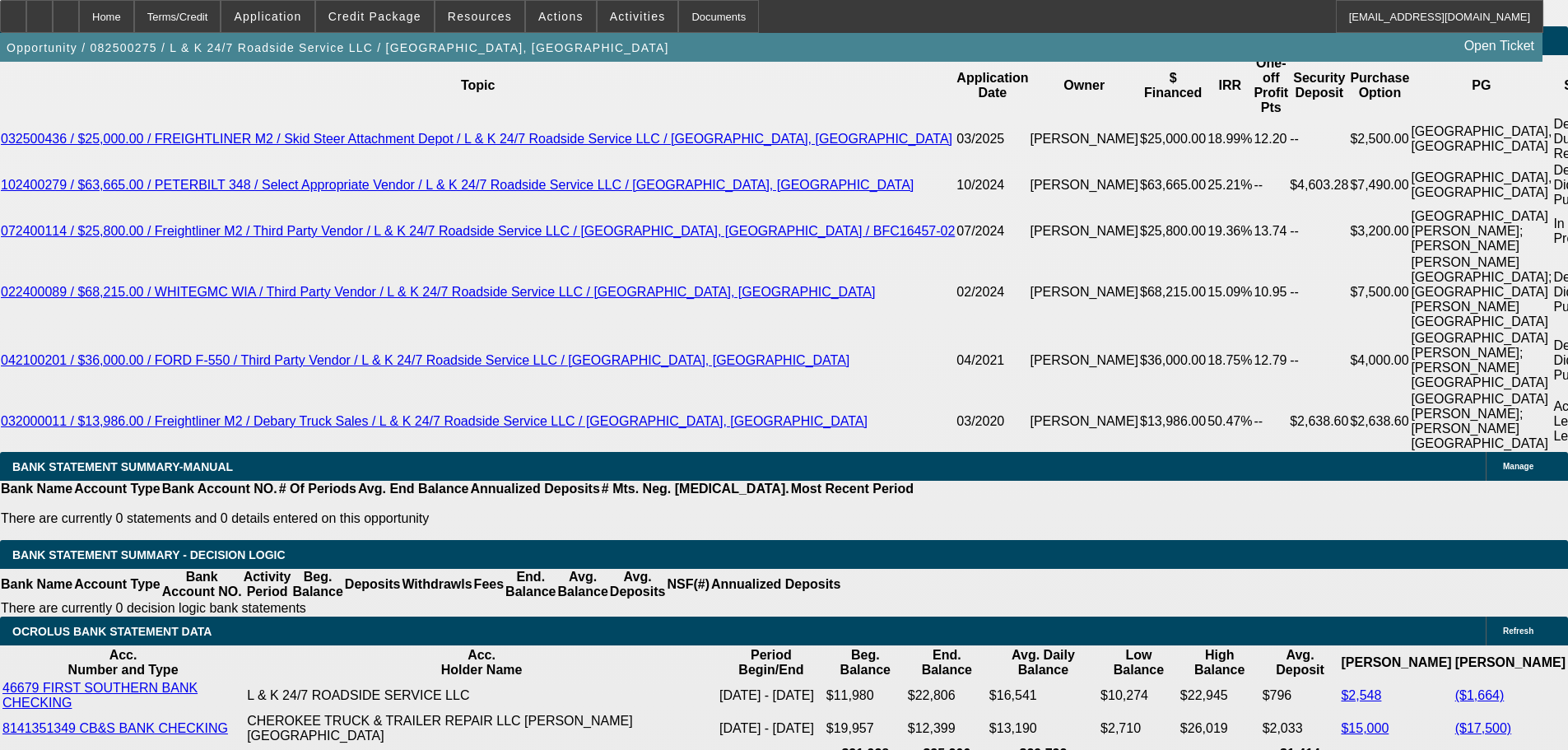
select select "0"
select select "2"
select select "0.1"
select select "4"
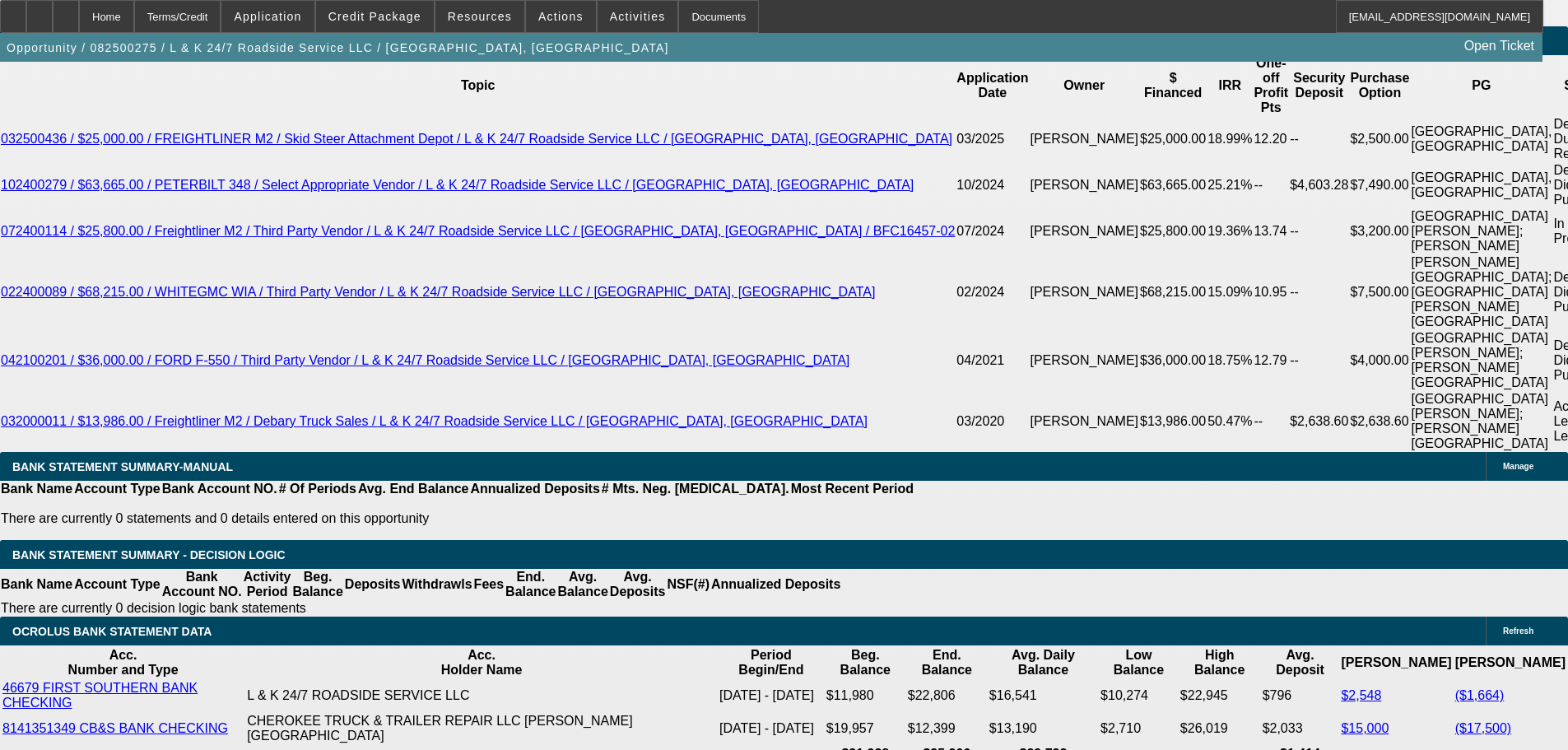
select select "0"
select select "2"
select select "0.1"
select select "4"
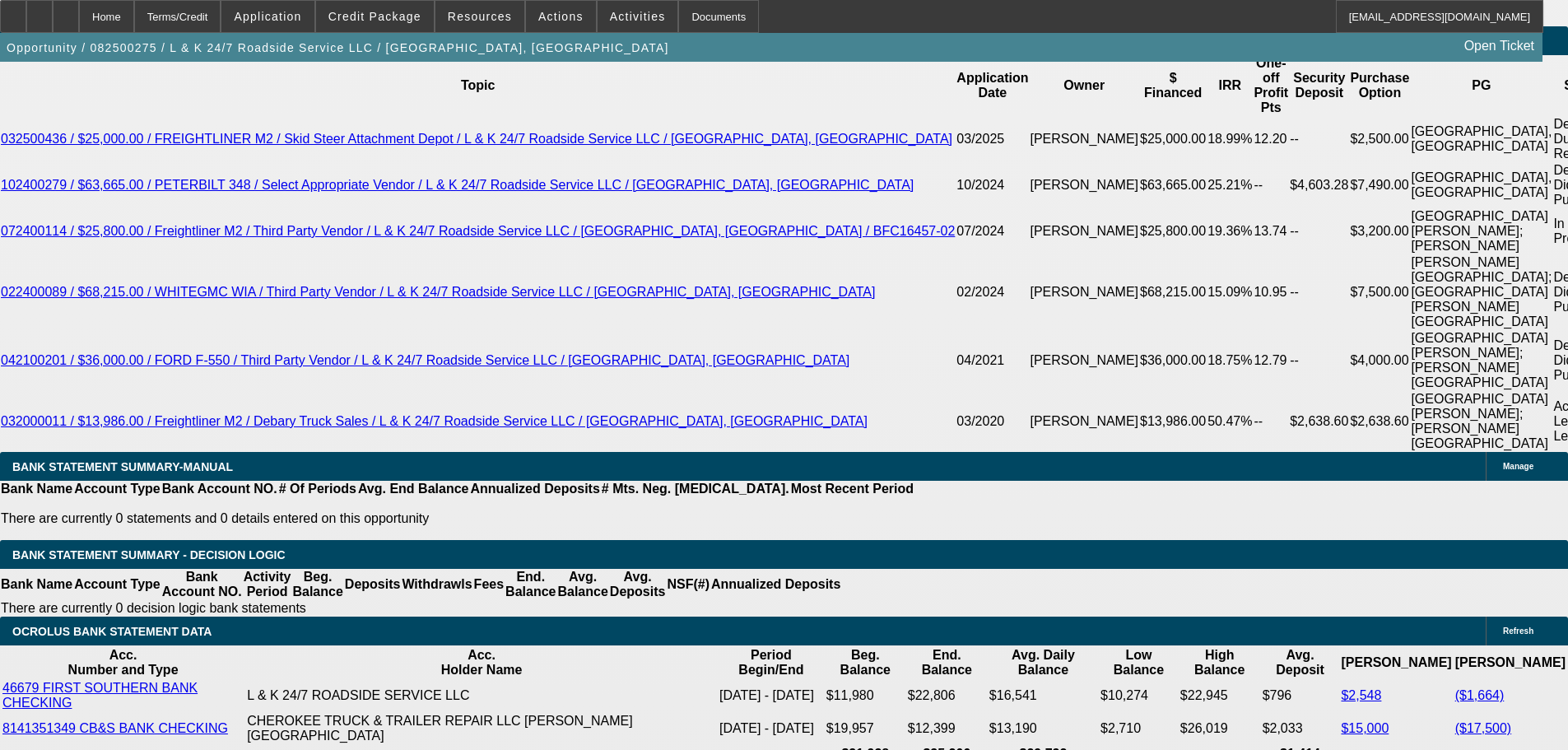
select select "0"
select select "2"
select select "0.1"
select select "4"
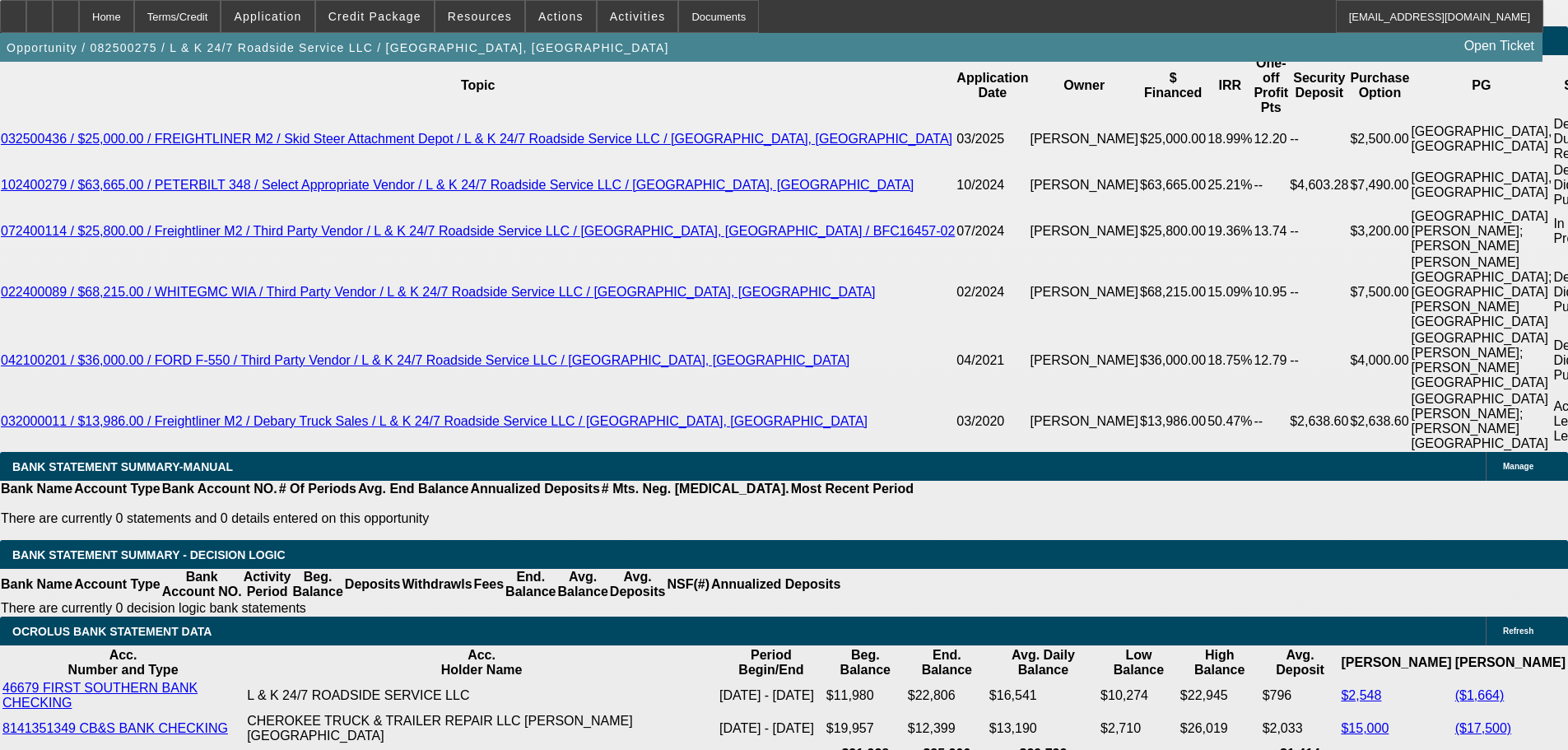
select select "0"
select select "2"
select select "0.1"
select select "4"
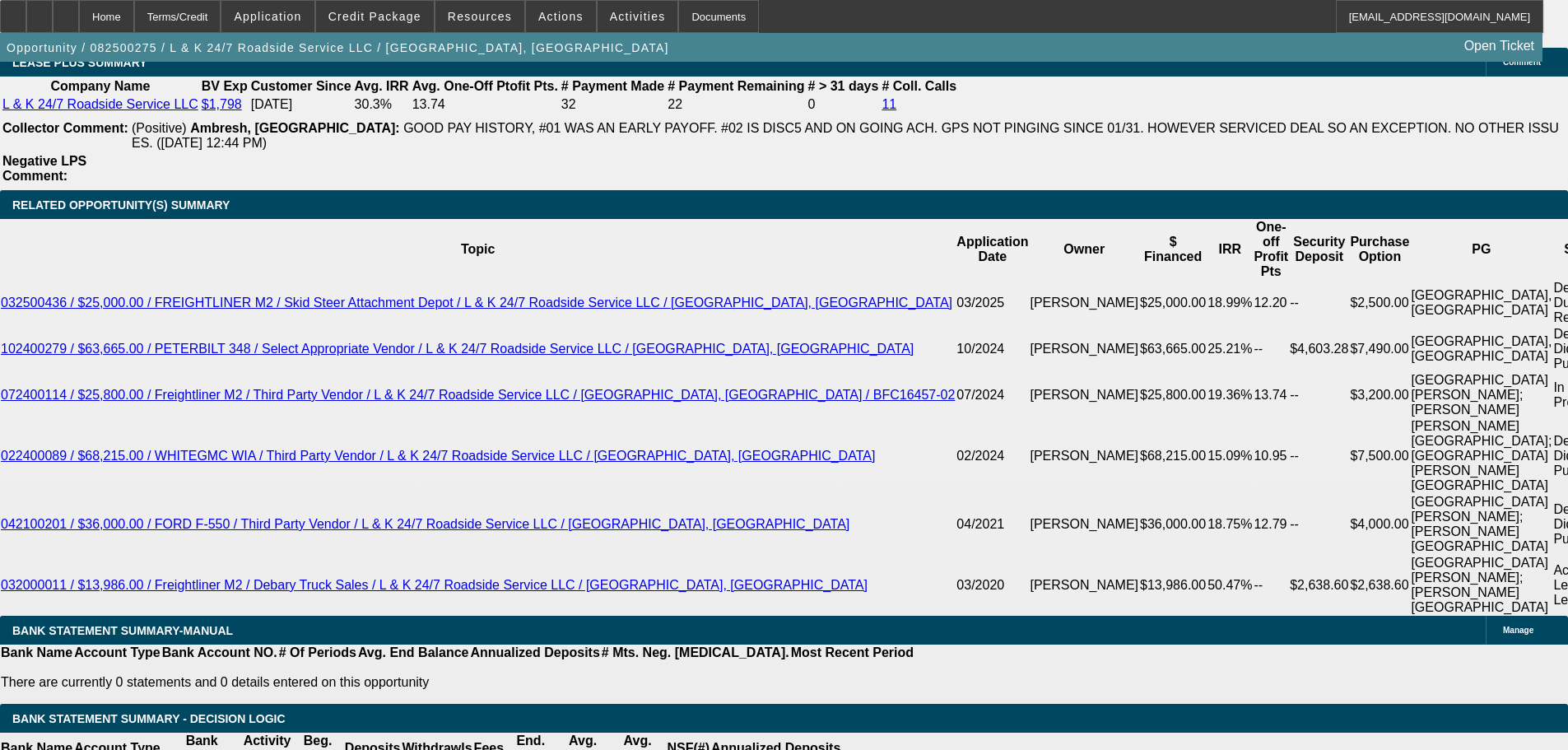
scroll to position [2803, 0]
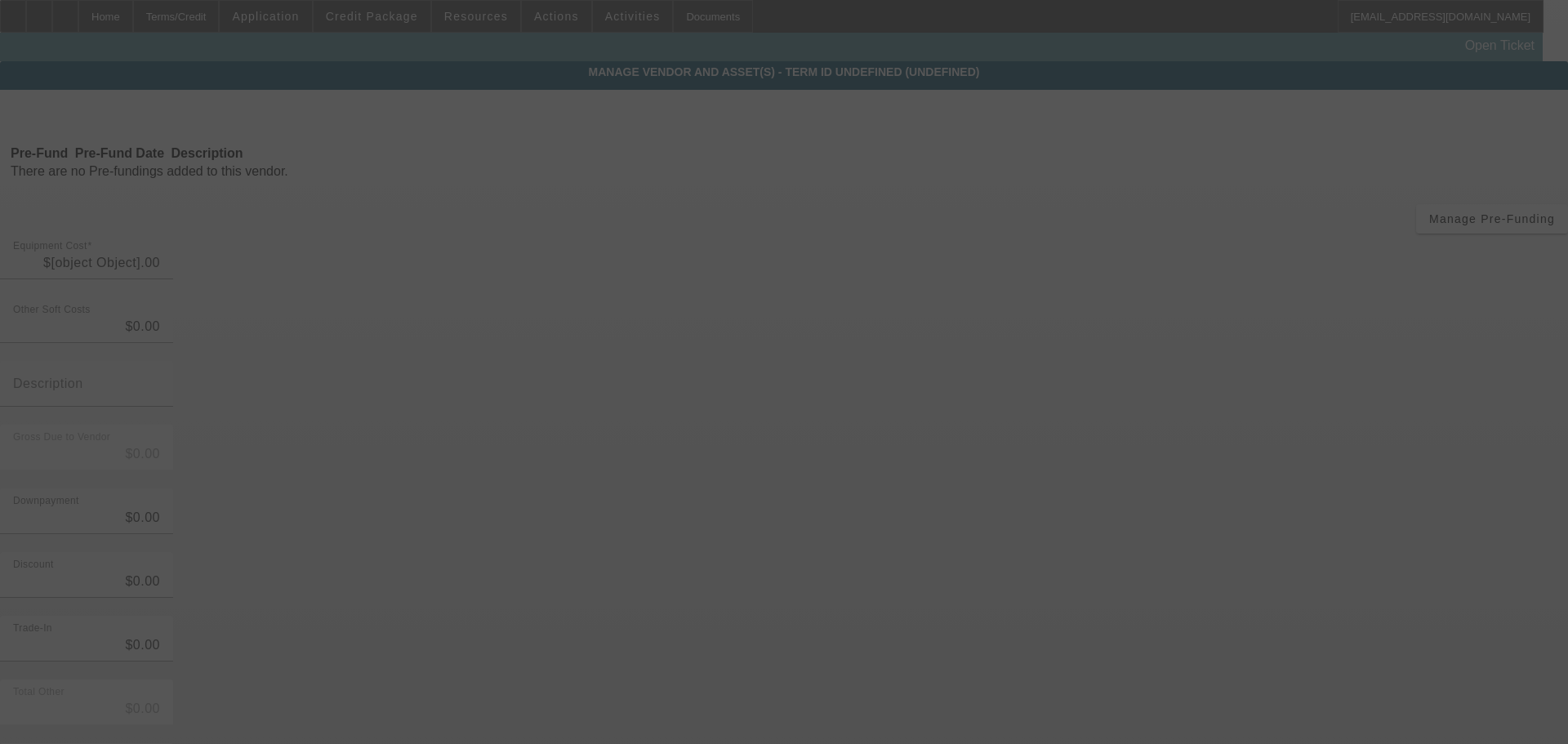
type input "$70,000.00"
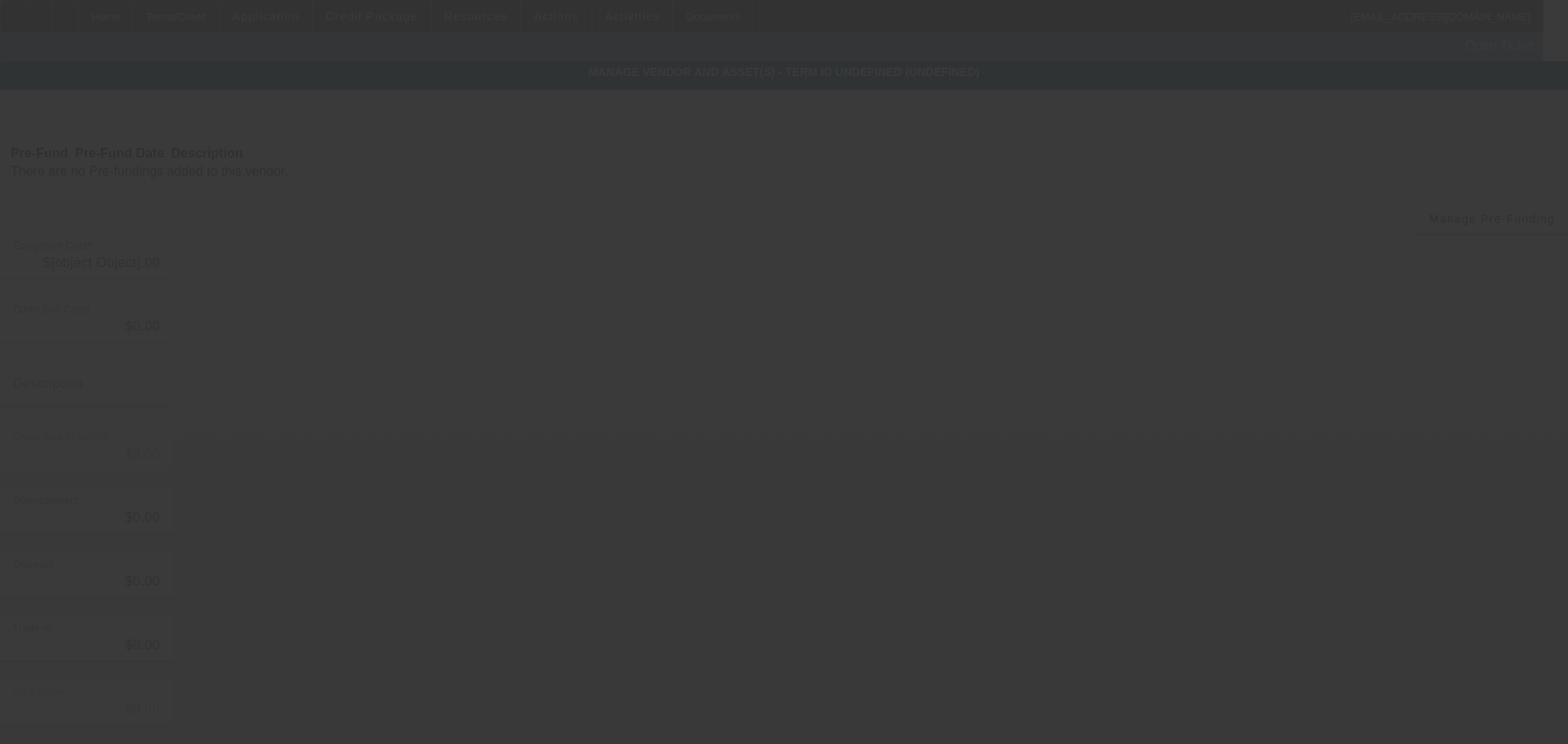
type input "$70,000.00"
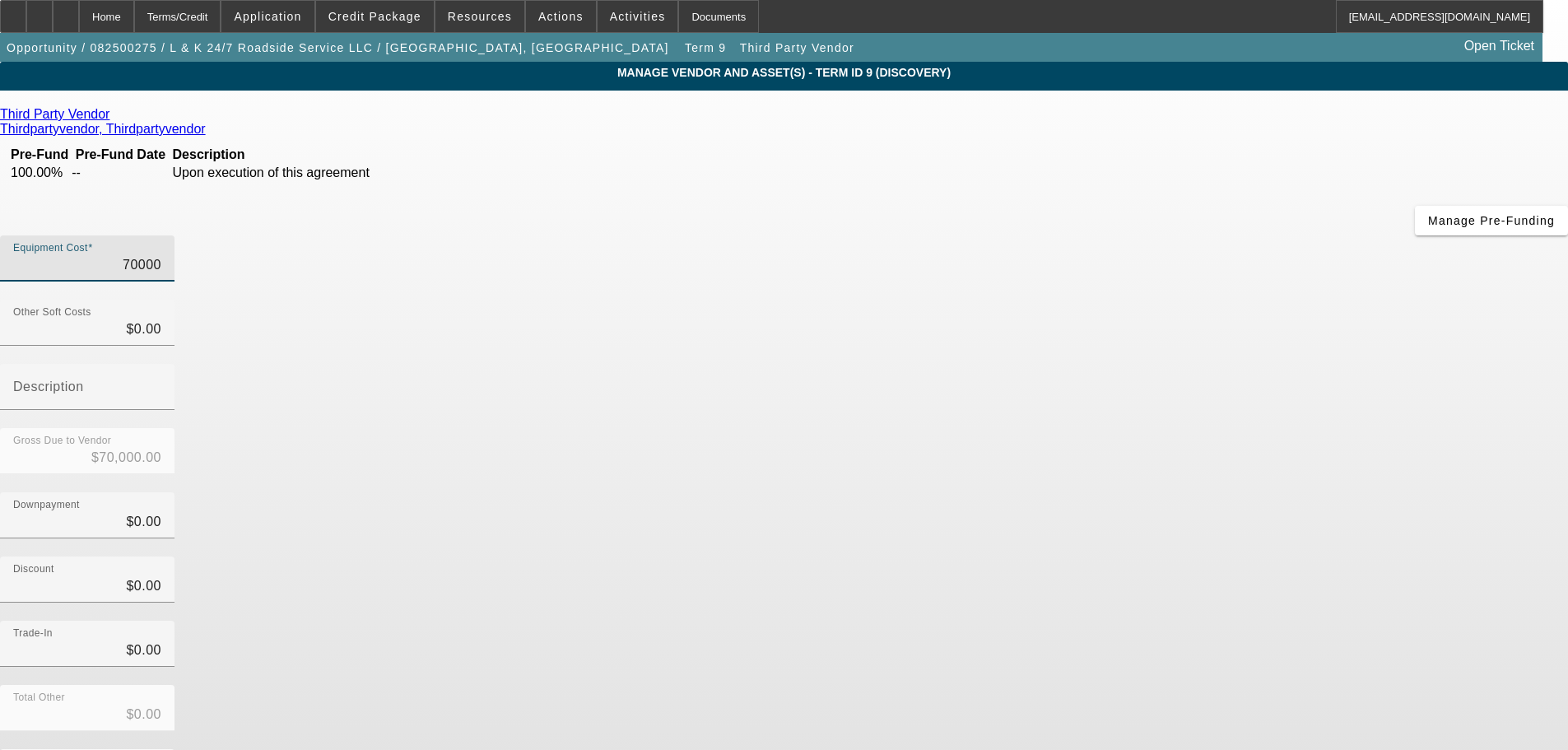
drag, startPoint x: 934, startPoint y: 135, endPoint x: 1093, endPoint y: 148, distance: 159.5
click at [1093, 236] on div "Equipment Cost 70000" at bounding box center [784, 268] width 1568 height 64
type input "7"
type input "$7.00"
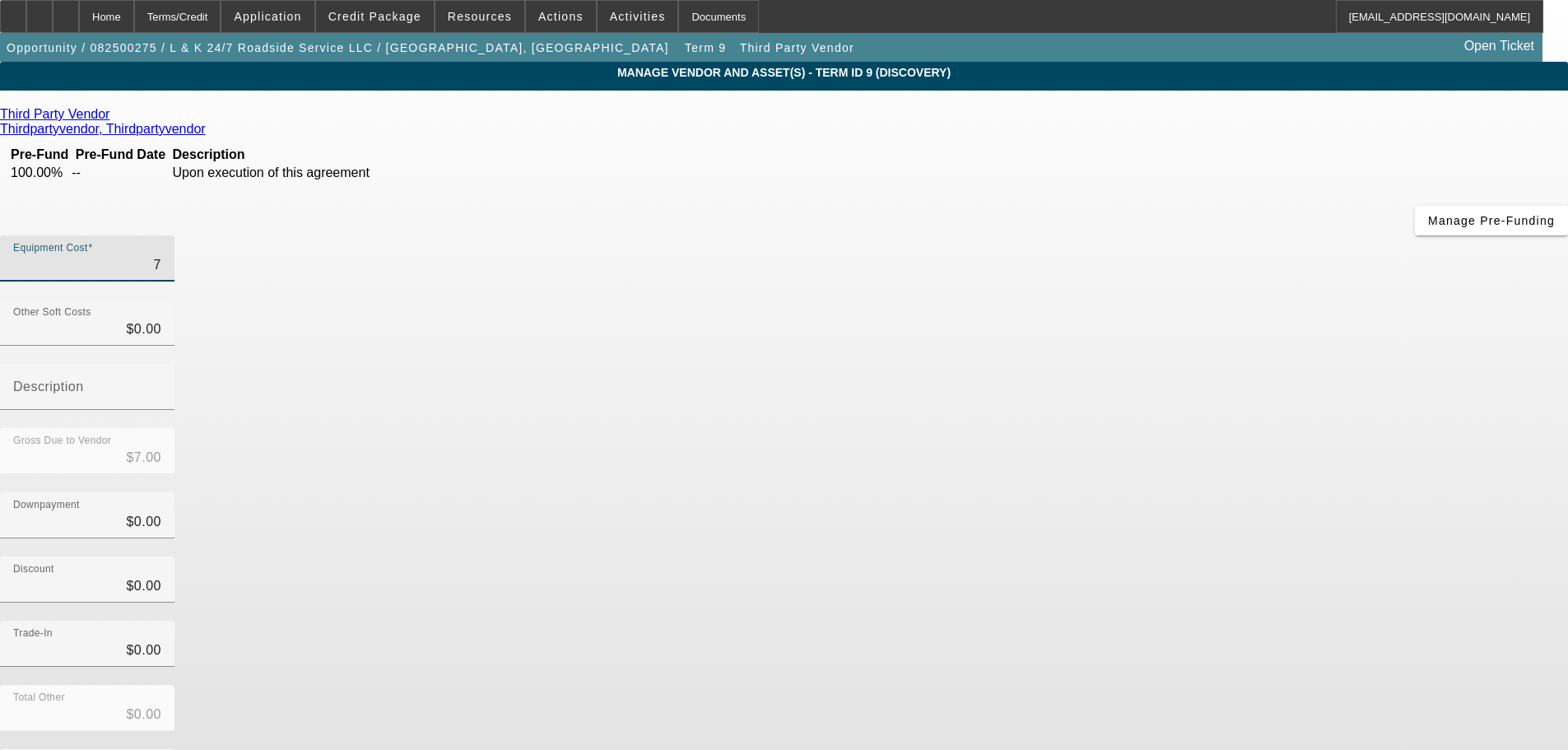
type input "75"
type input "$75.00"
type input "750"
type input "$750.00"
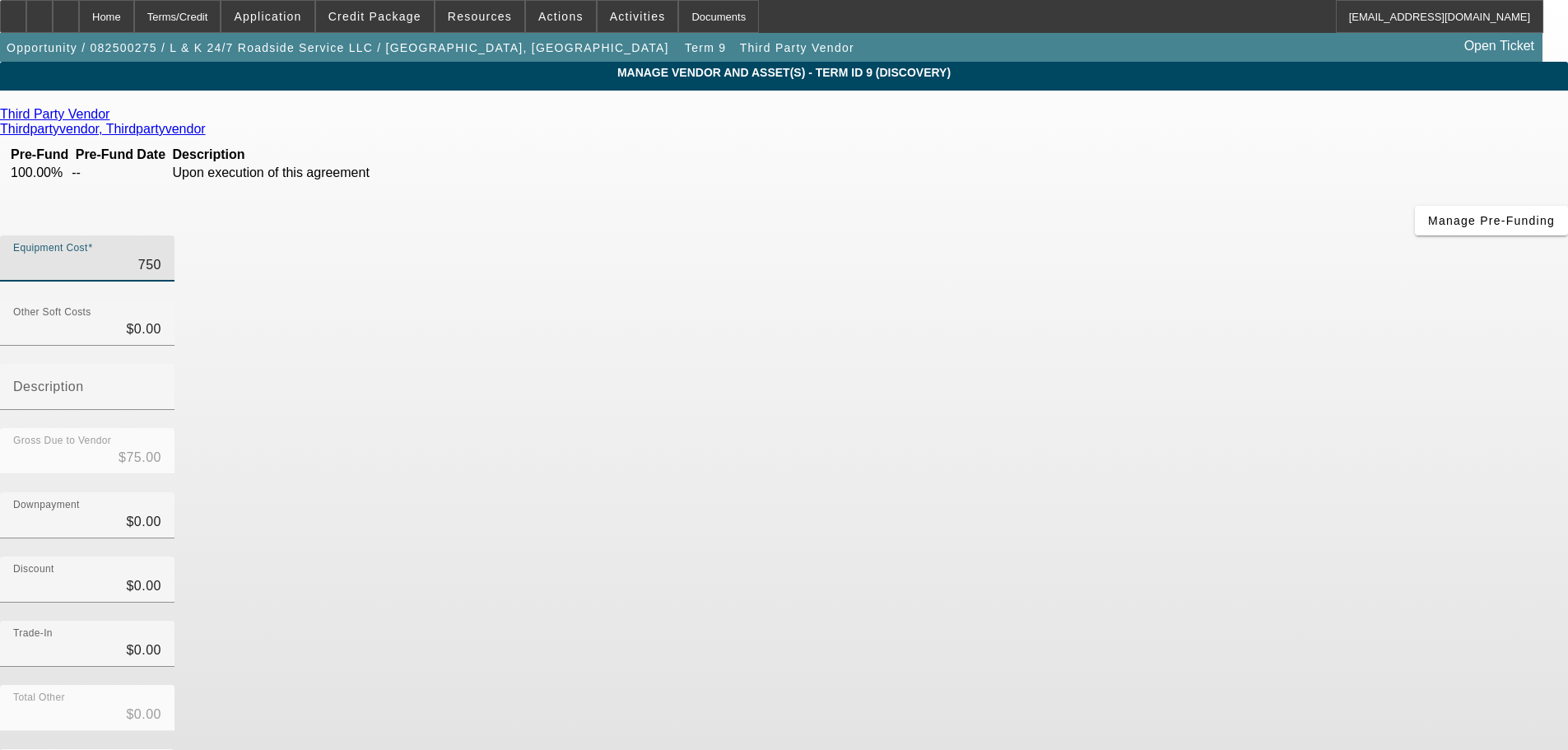
type input "$750.00"
type input "7500"
type input "$7,500.00"
type input "75000"
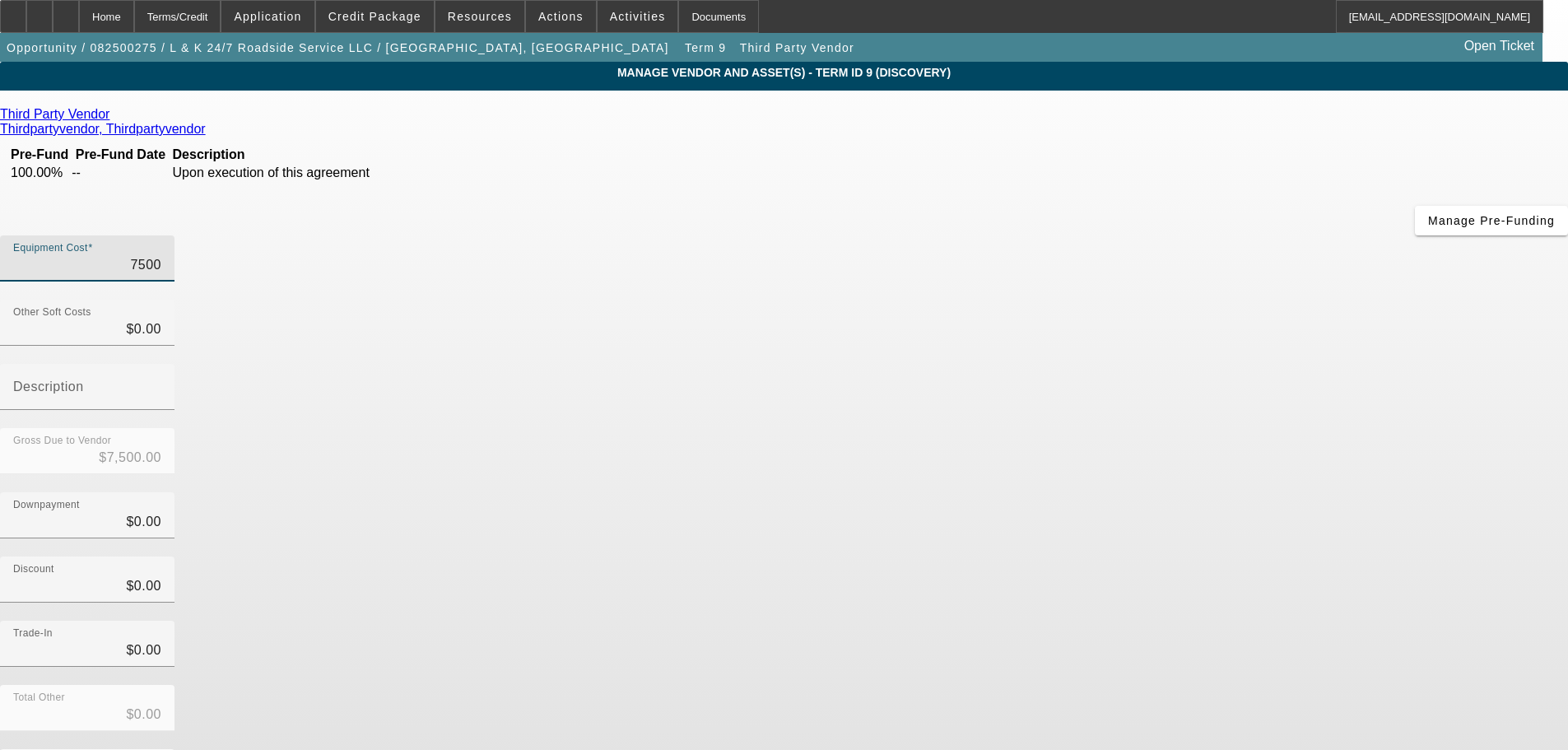
type input "$75,000.00"
click at [1127, 621] on div "Trade-In $0.00" at bounding box center [784, 652] width 1568 height 64
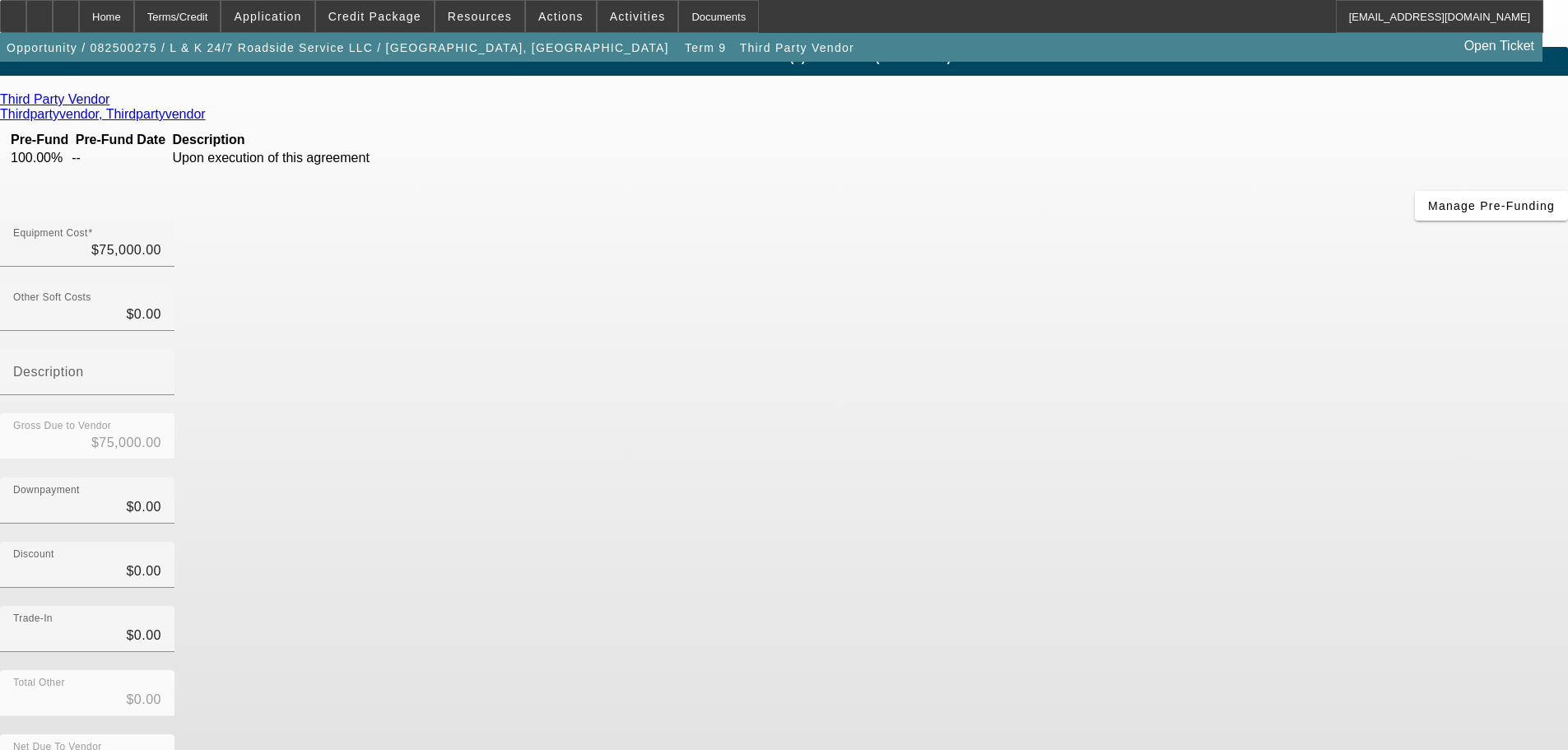
scroll to position [22, 0]
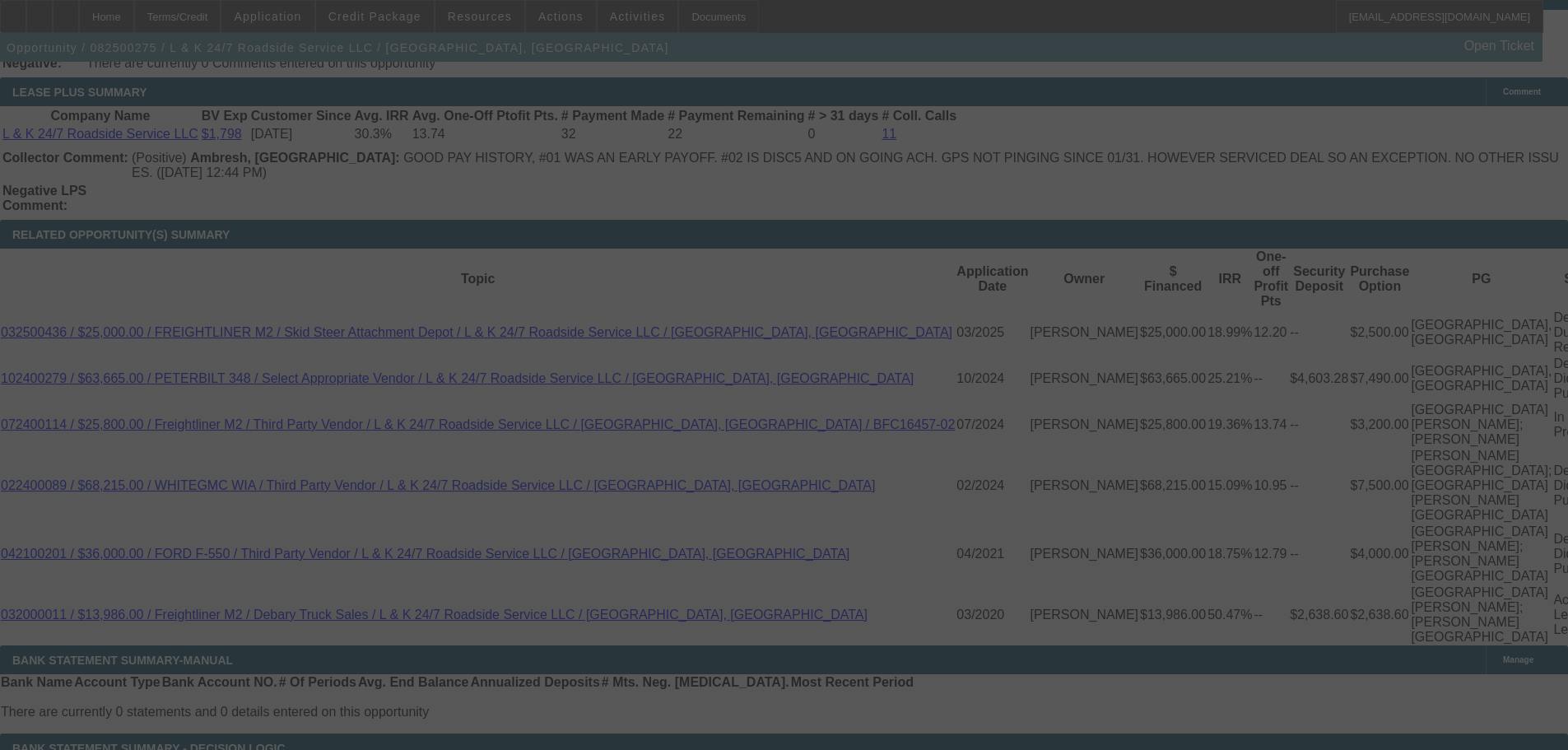
scroll to position [2772, 0]
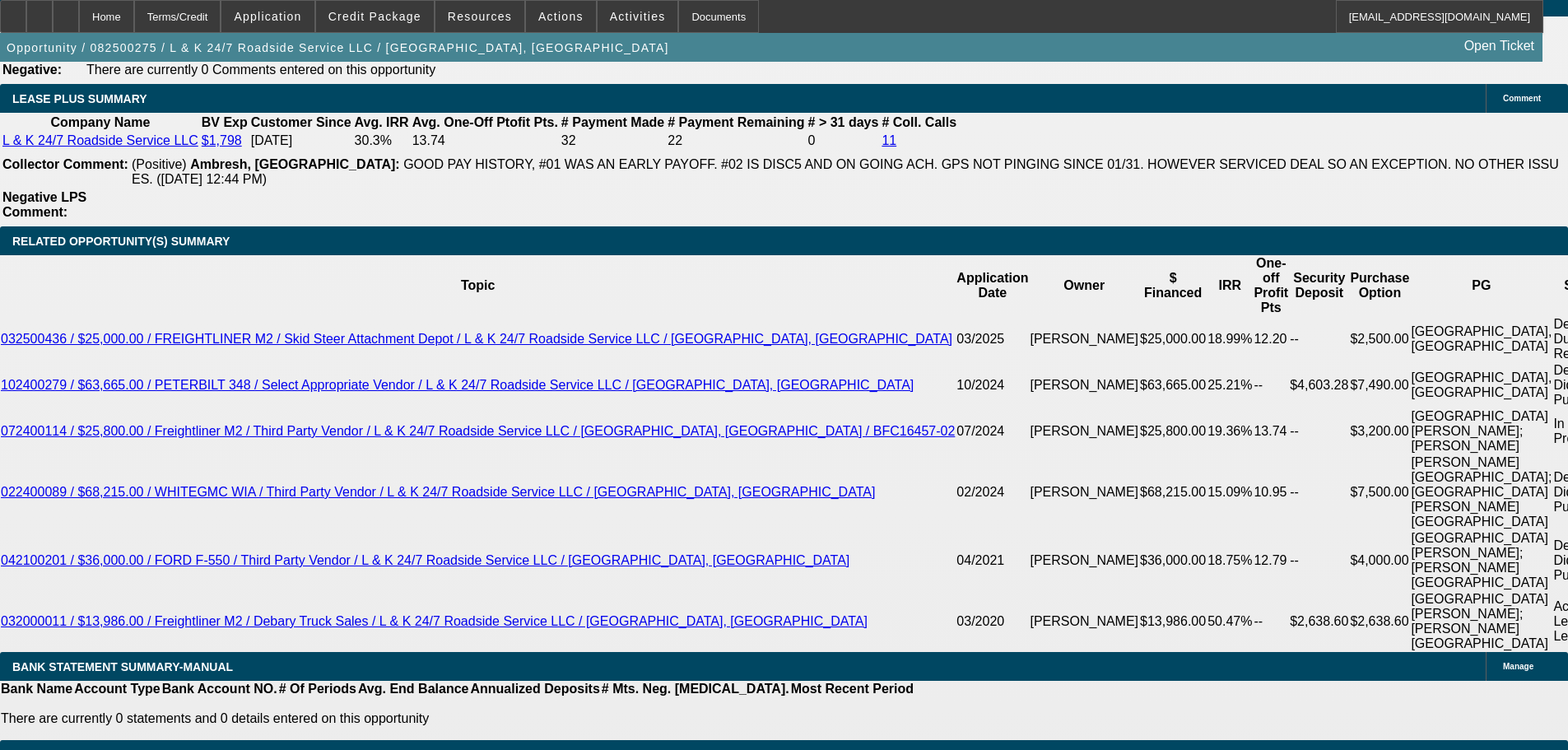
select select "0"
select select "2"
select select "0.1"
select select "4"
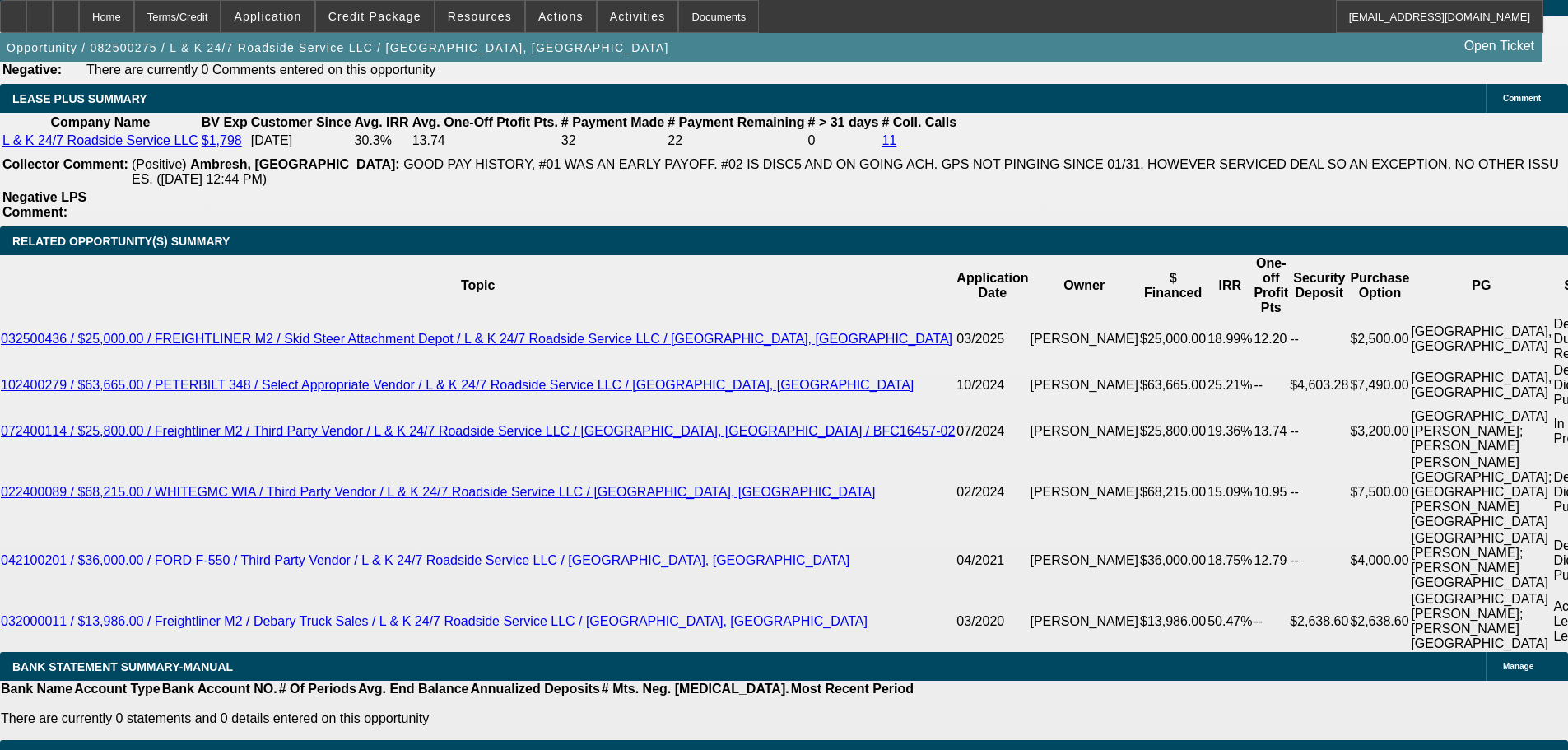
select select "0"
select select "2"
select select "0.1"
select select "4"
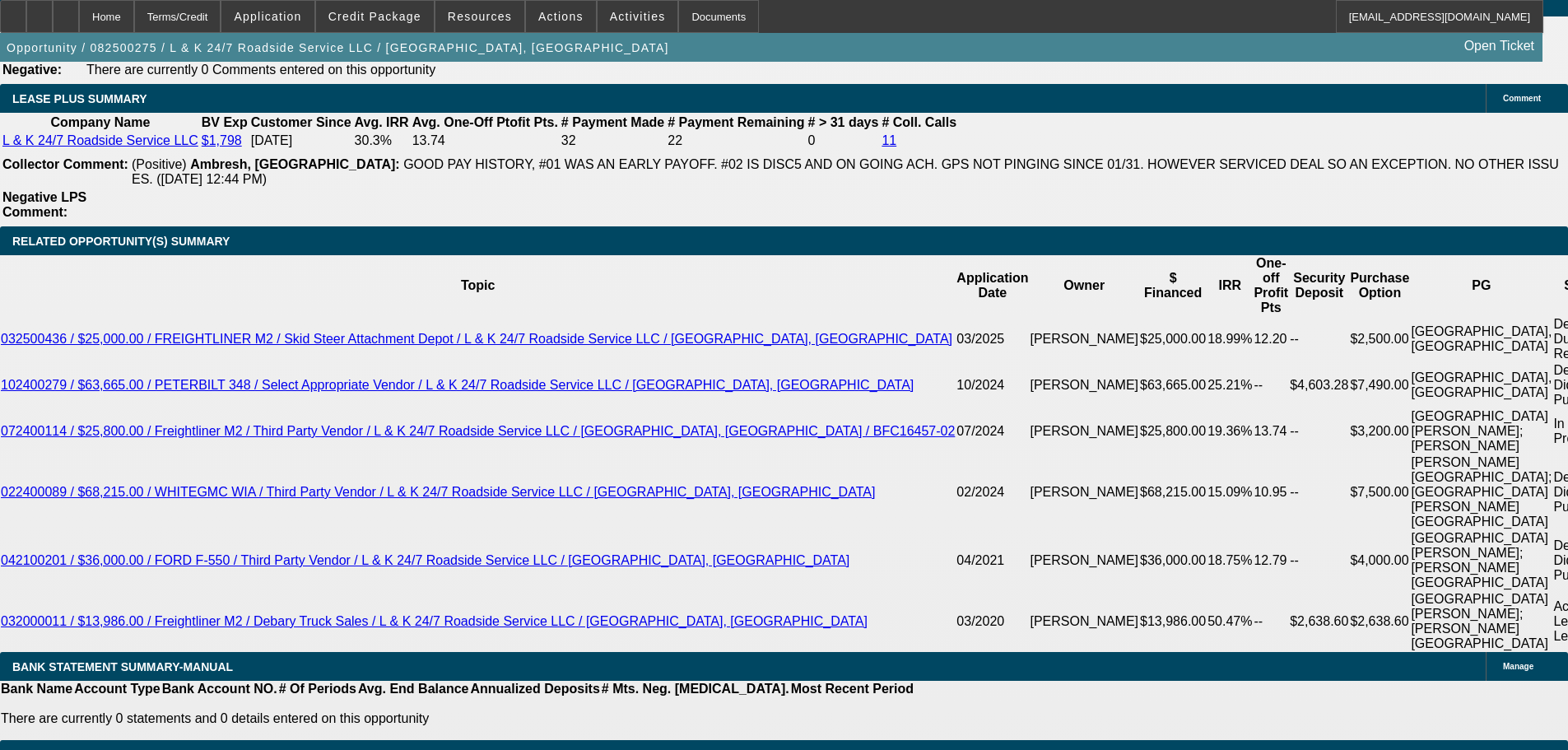
select select "0"
select select "2"
select select "0.1"
select select "4"
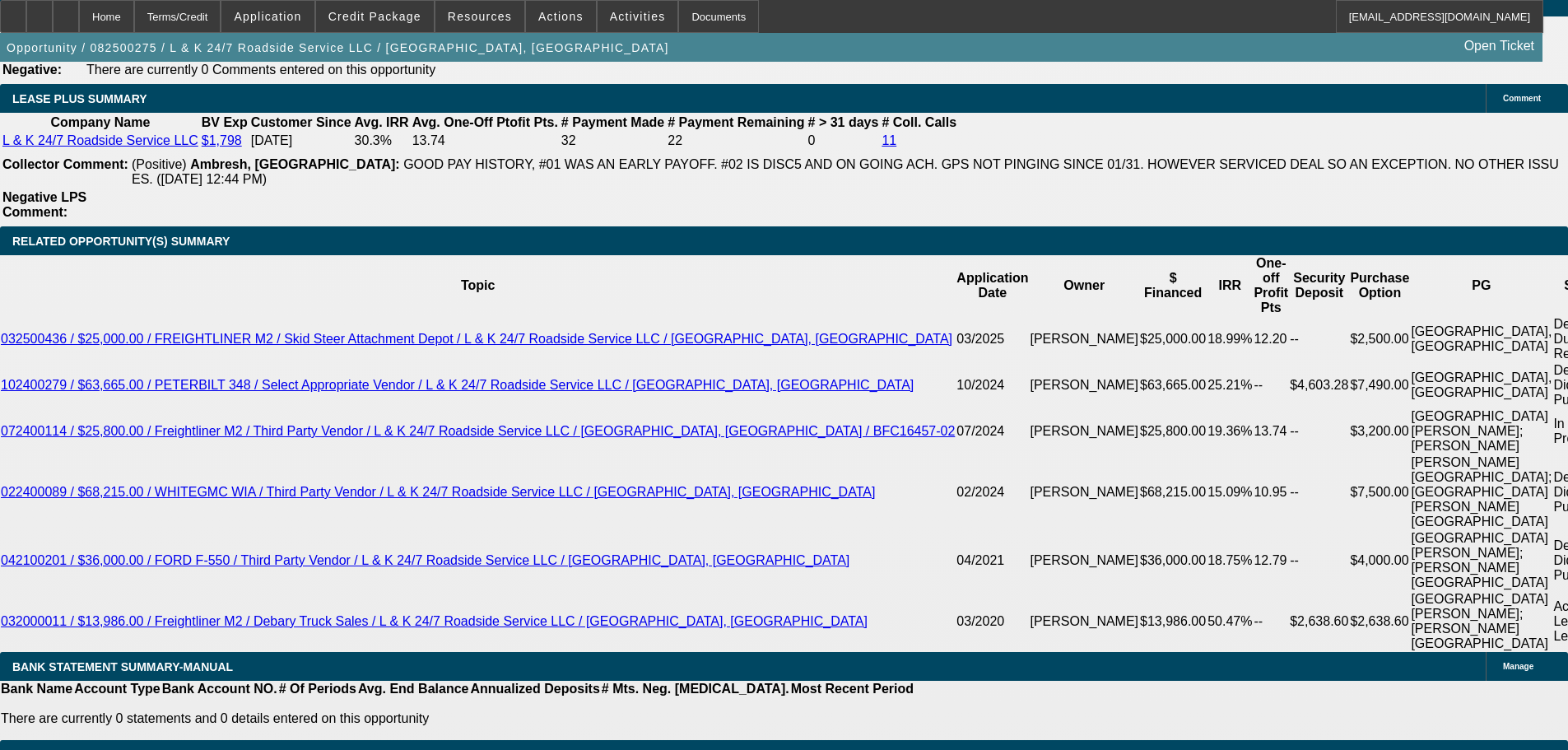
select select "0"
select select "2"
select select "0.1"
select select "4"
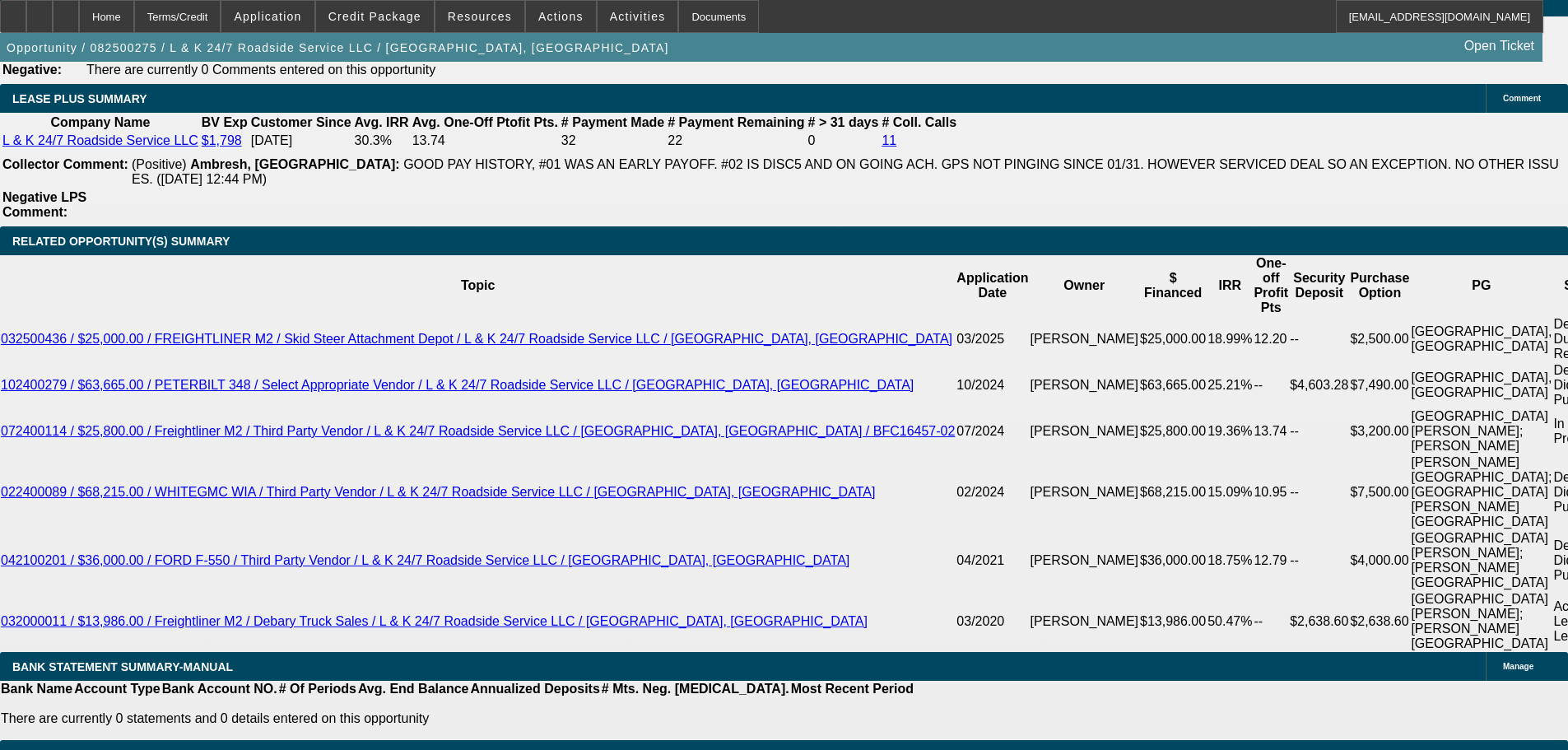
scroll to position [2828, 0]
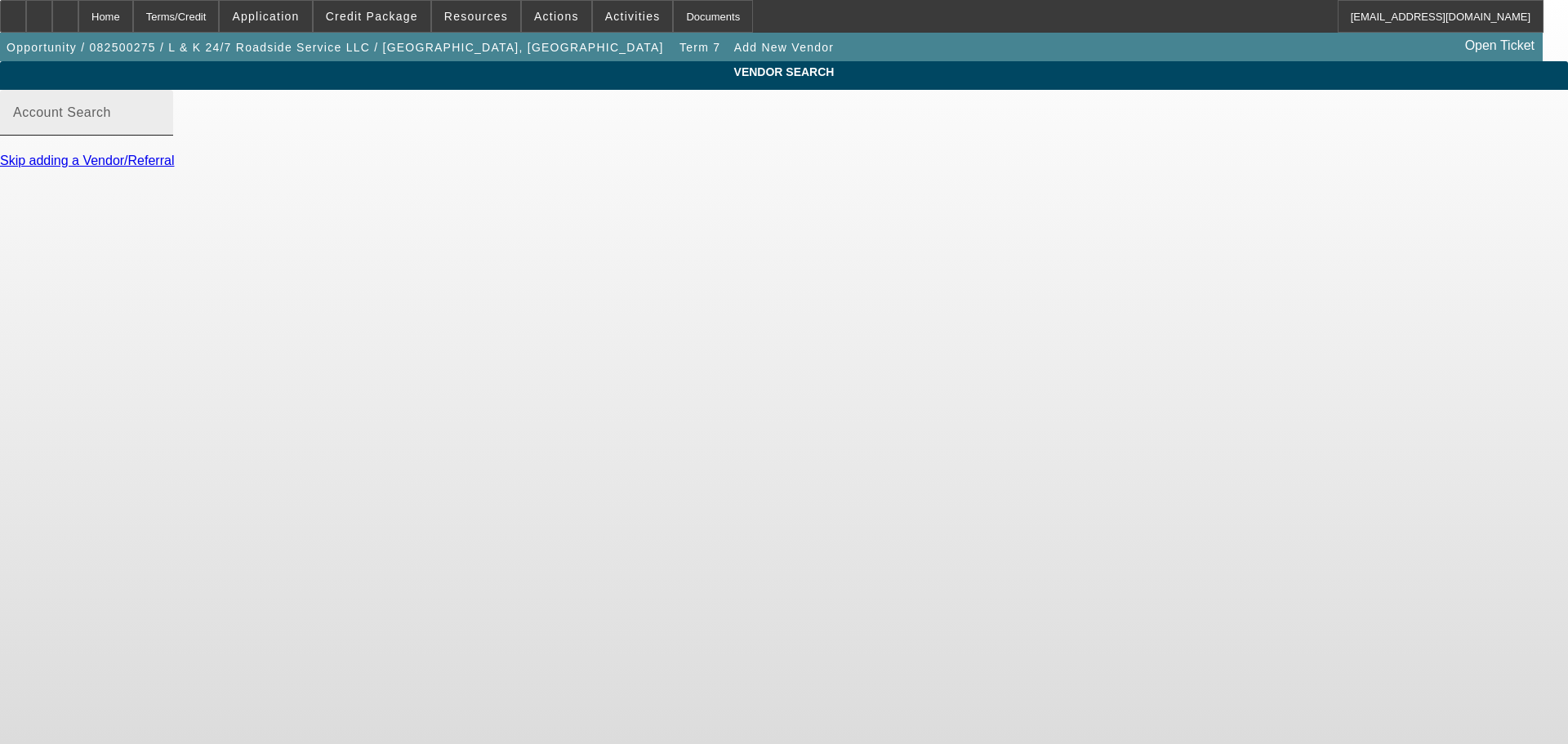
click at [160, 126] on div "Account Search" at bounding box center [87, 112] width 147 height 45
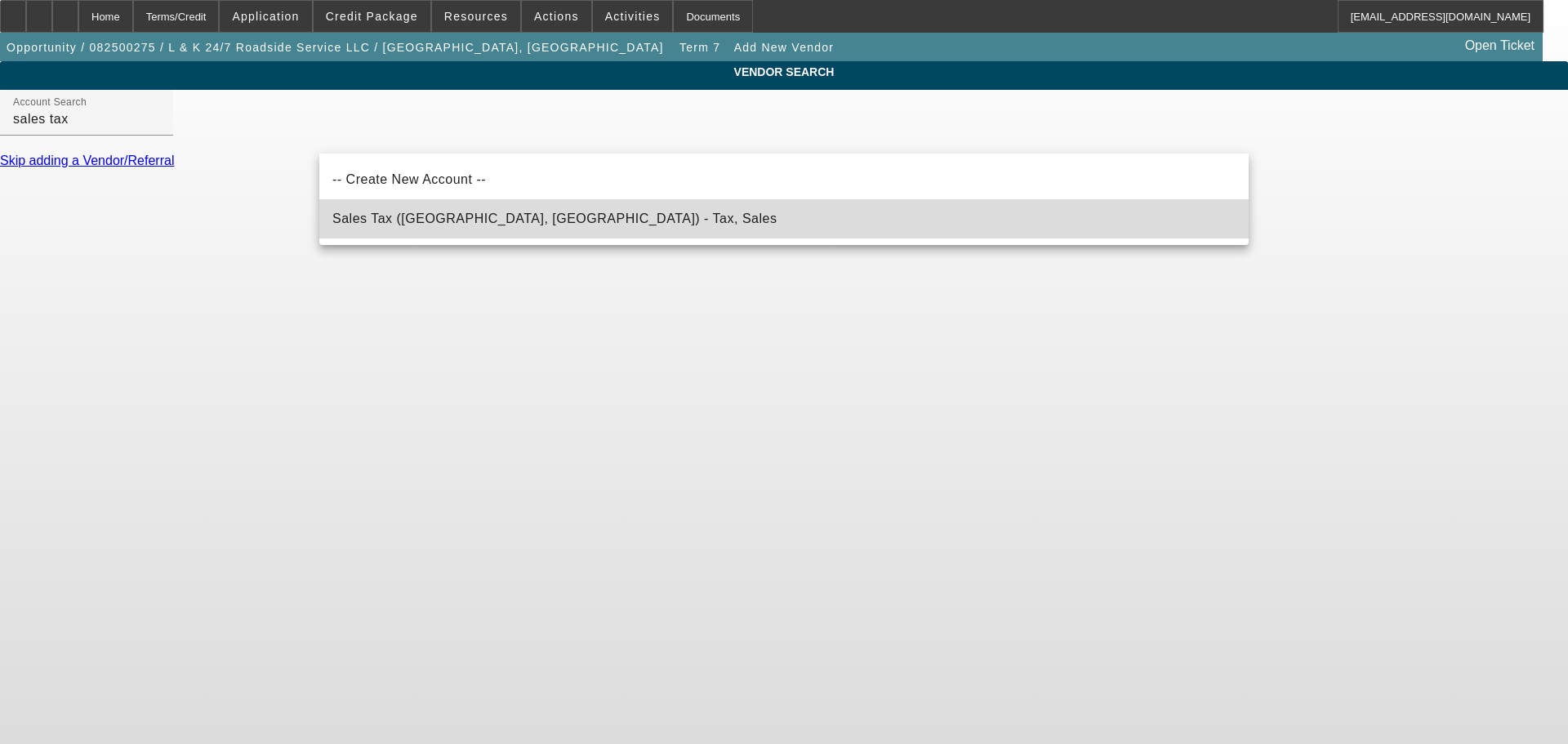
click at [523, 224] on span "Sales Tax ([GEOGRAPHIC_DATA], [GEOGRAPHIC_DATA]) - Tax, Sales" at bounding box center [555, 218] width 445 height 14
type input "Sales Tax ([GEOGRAPHIC_DATA], [GEOGRAPHIC_DATA]) - Tax, Sales"
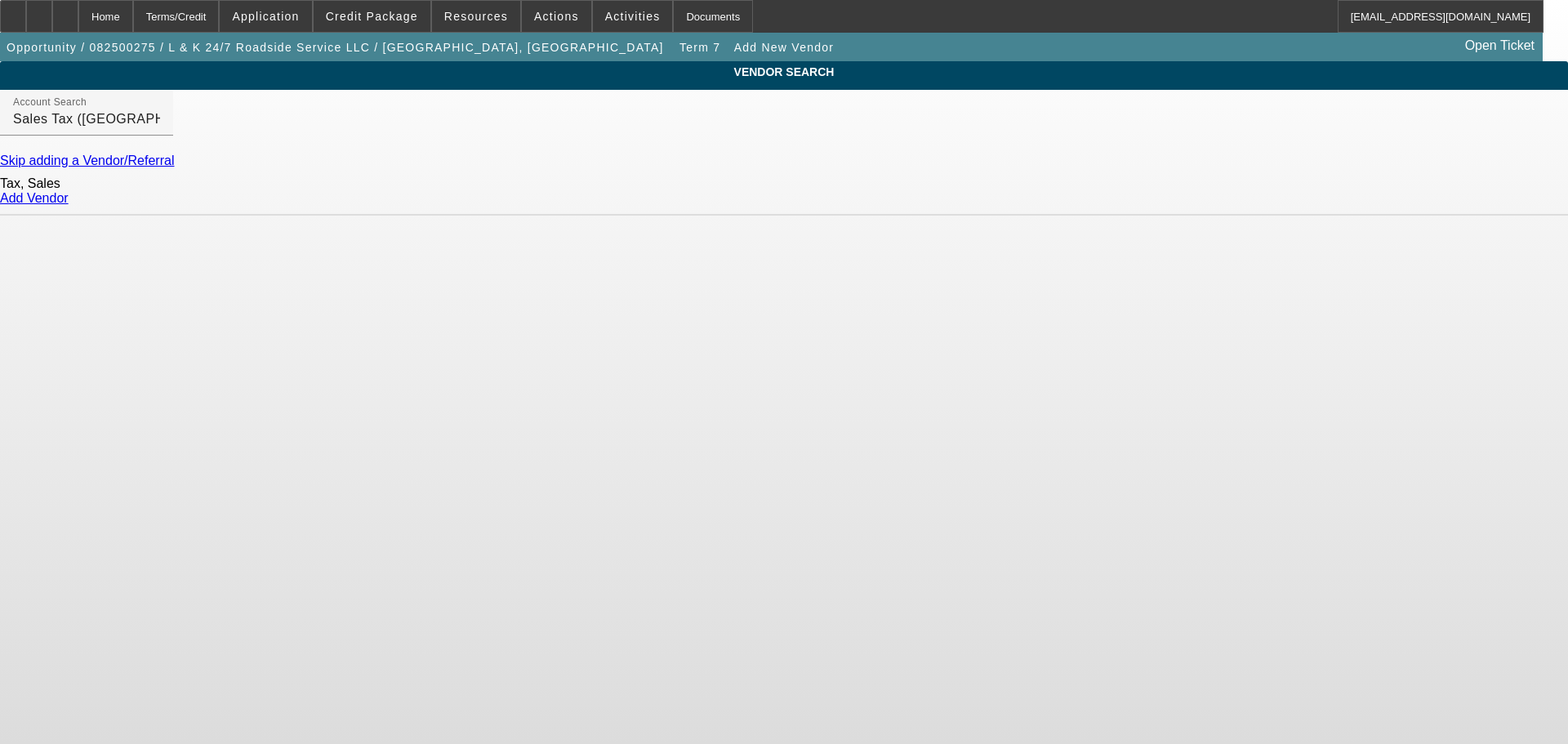
click at [69, 205] on link "Add Vendor" at bounding box center [34, 198] width 69 height 14
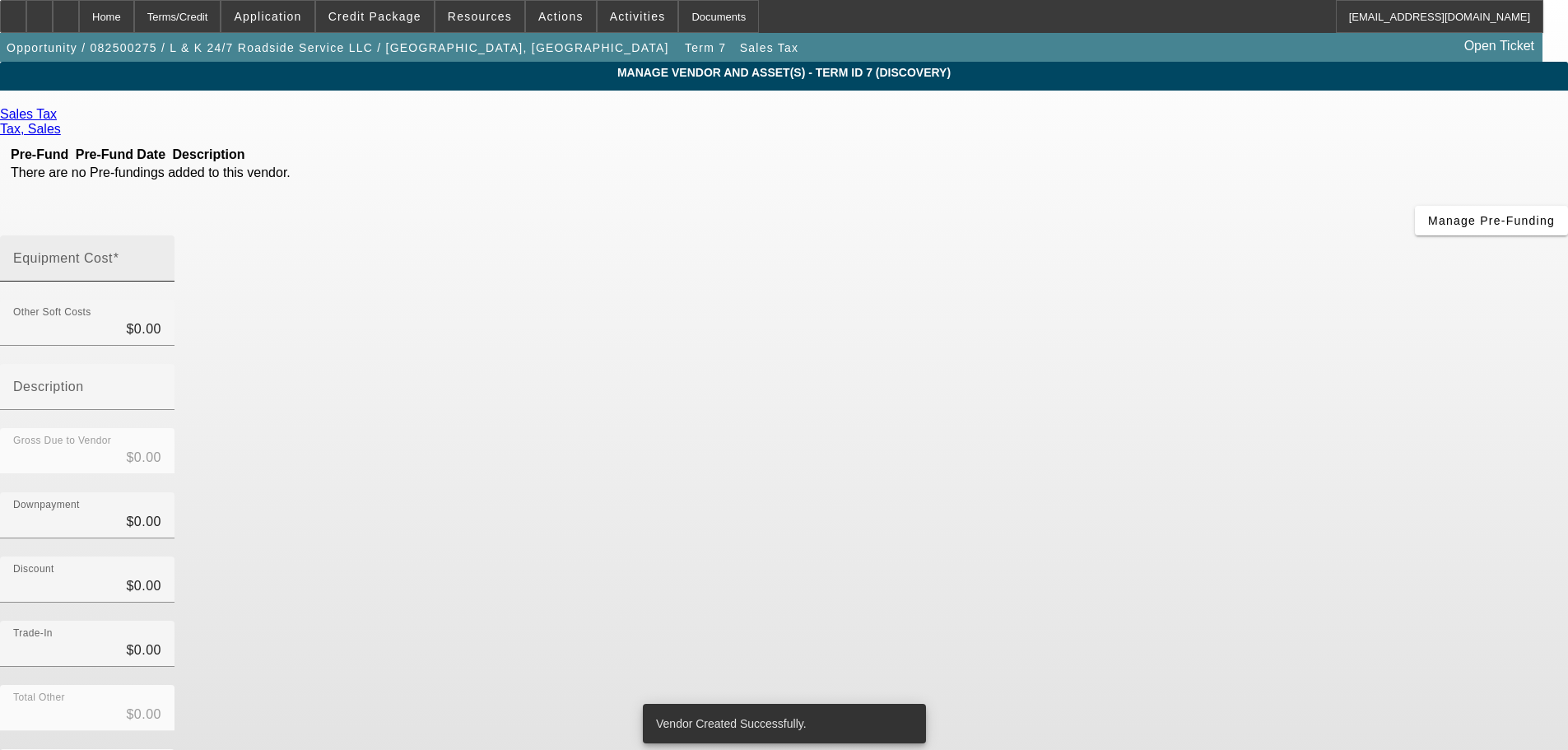
click at [162, 255] on input "Equipment Cost" at bounding box center [87, 265] width 148 height 20
type input "4"
type input "$4.00"
type input "41"
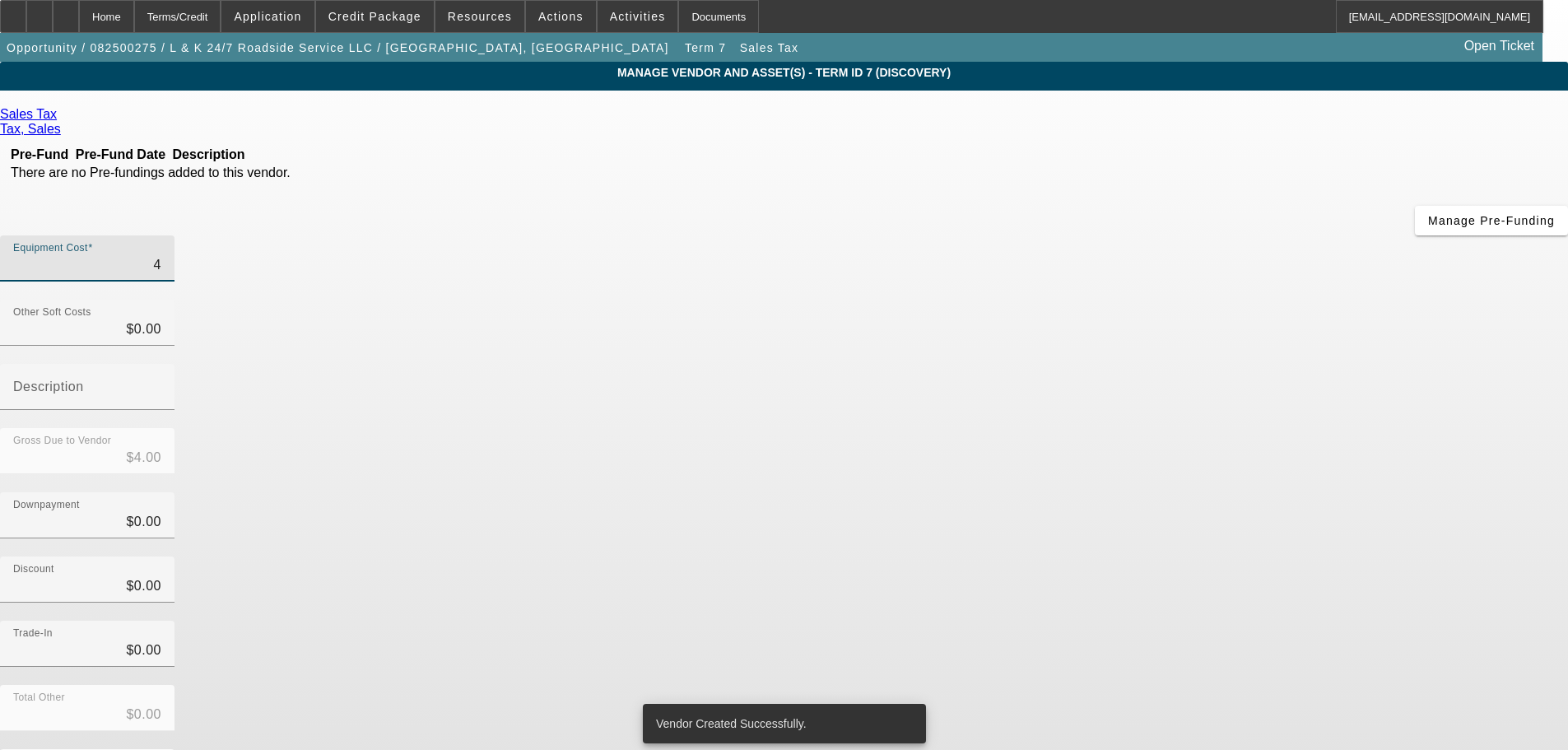
type input "$41.00"
type input "412"
type input "$412.00"
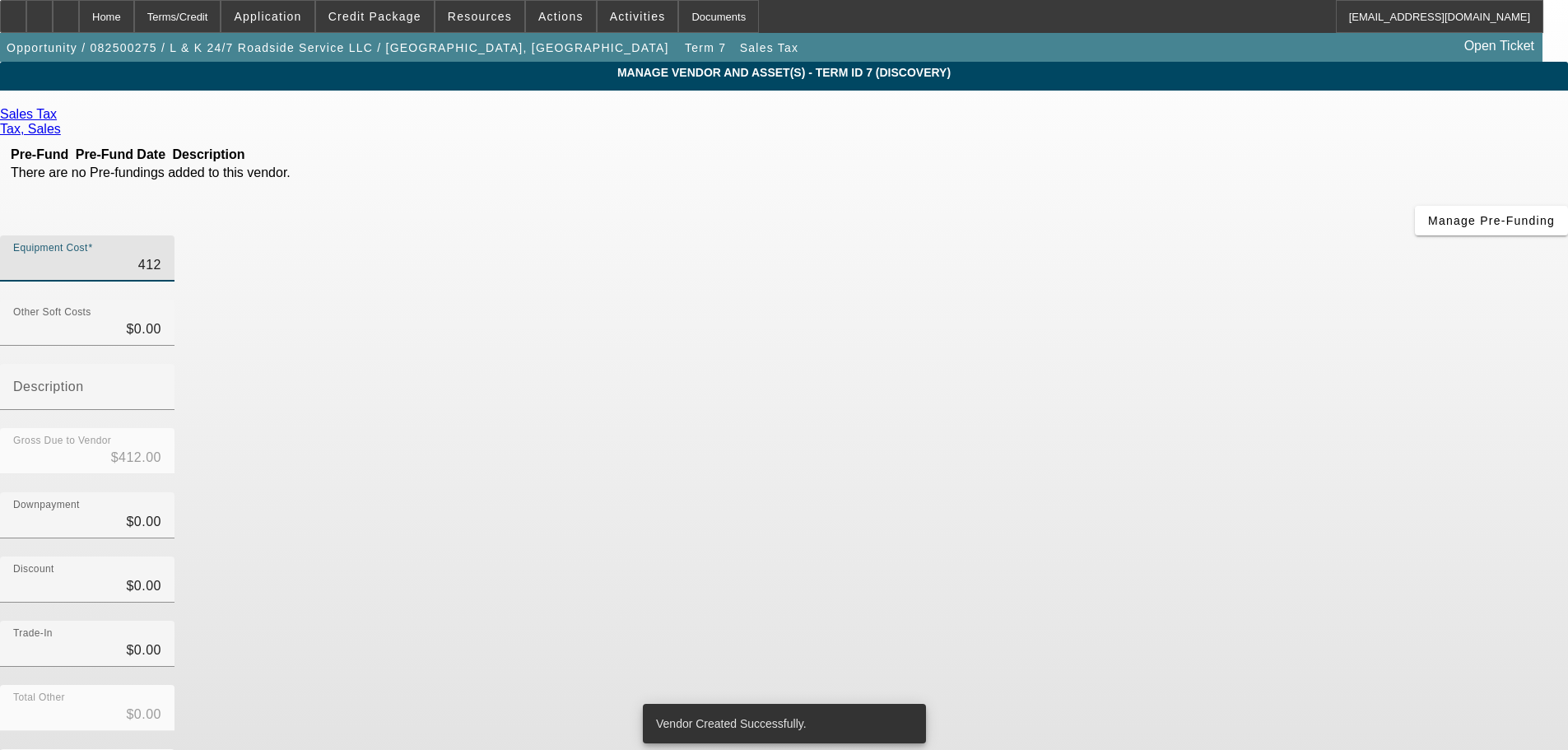
type input "4125"
type input "$4,125.00"
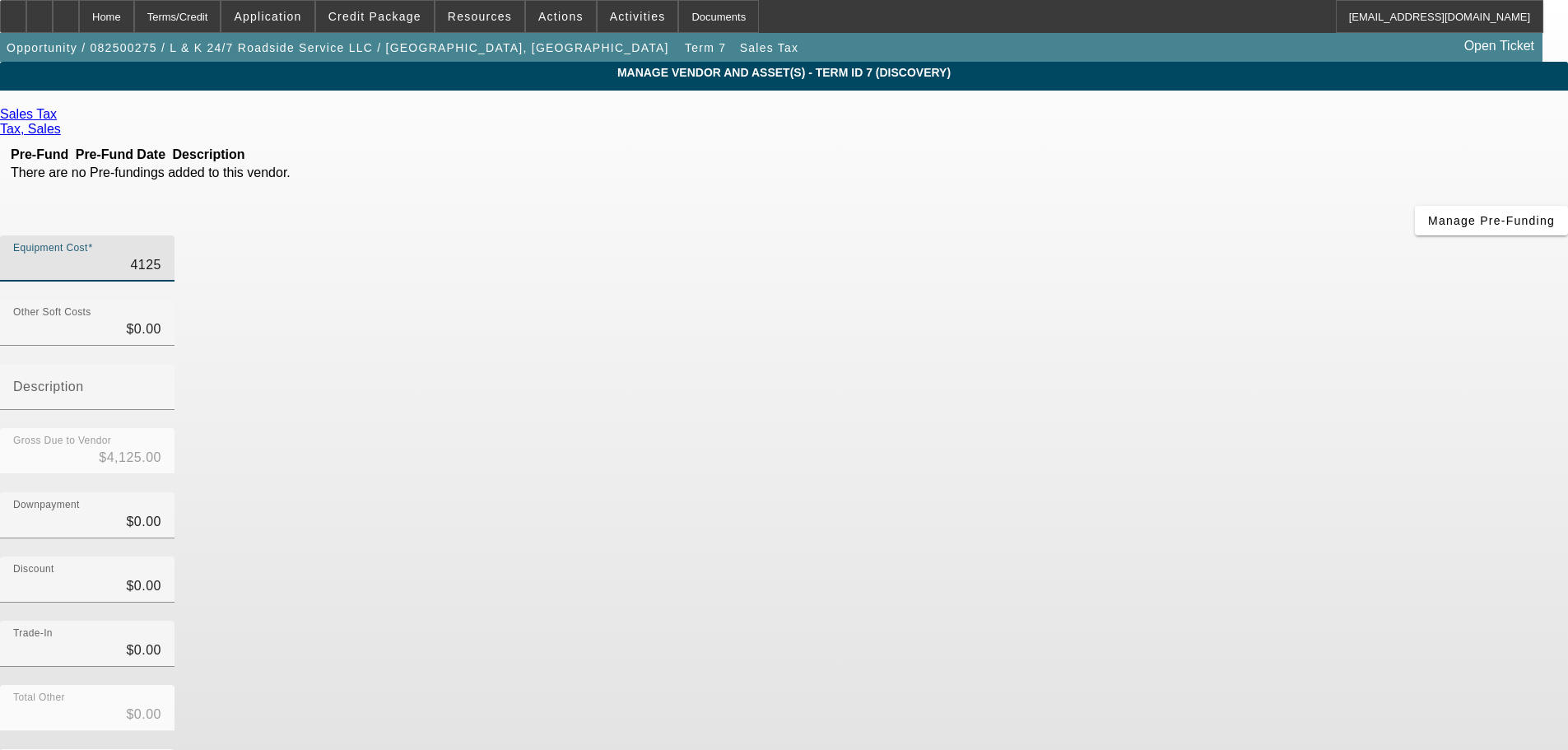
type input "$4,125.00"
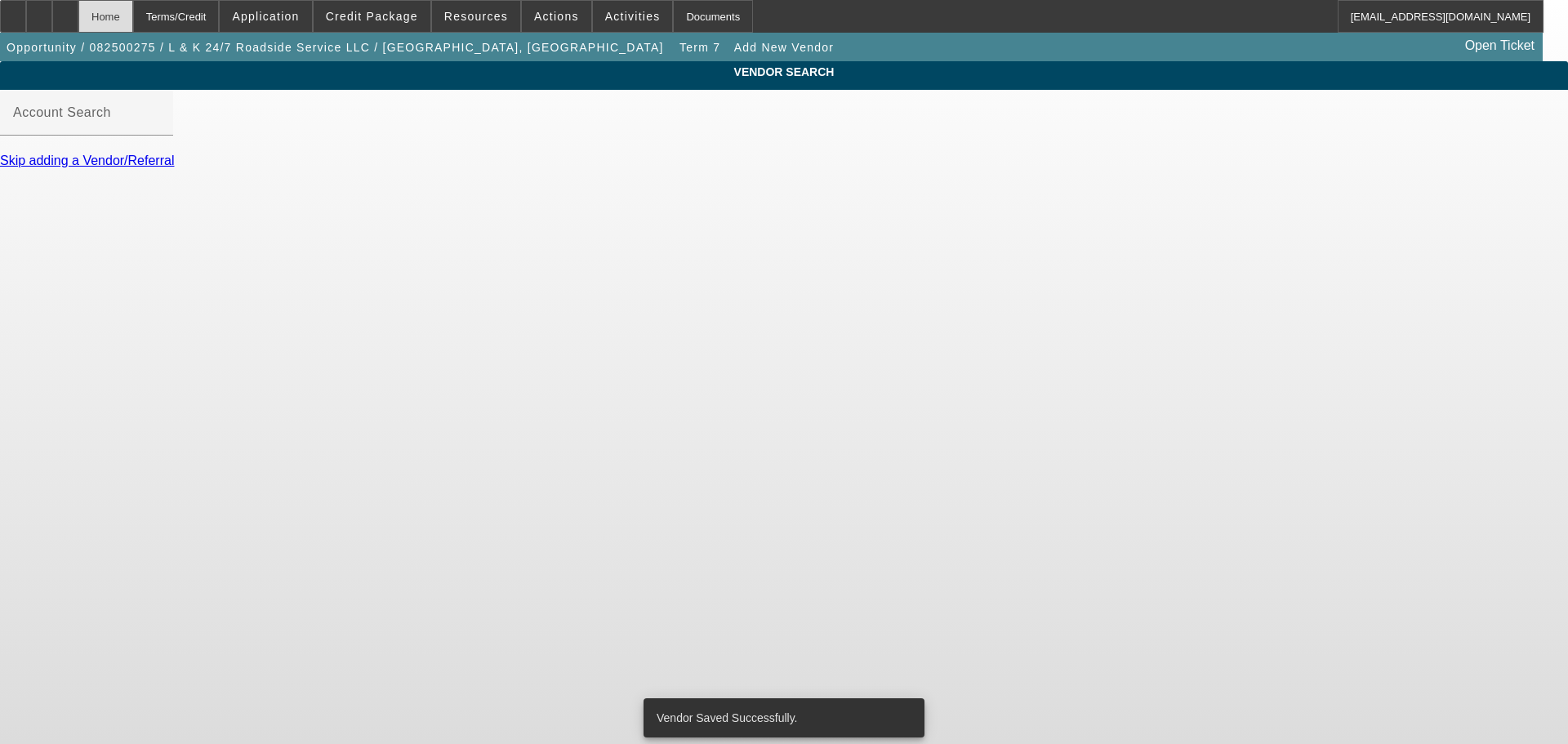
drag, startPoint x: 148, startPoint y: 21, endPoint x: 214, endPoint y: 92, distance: 96.9
click at [133, 21] on div "Home" at bounding box center [106, 17] width 55 height 33
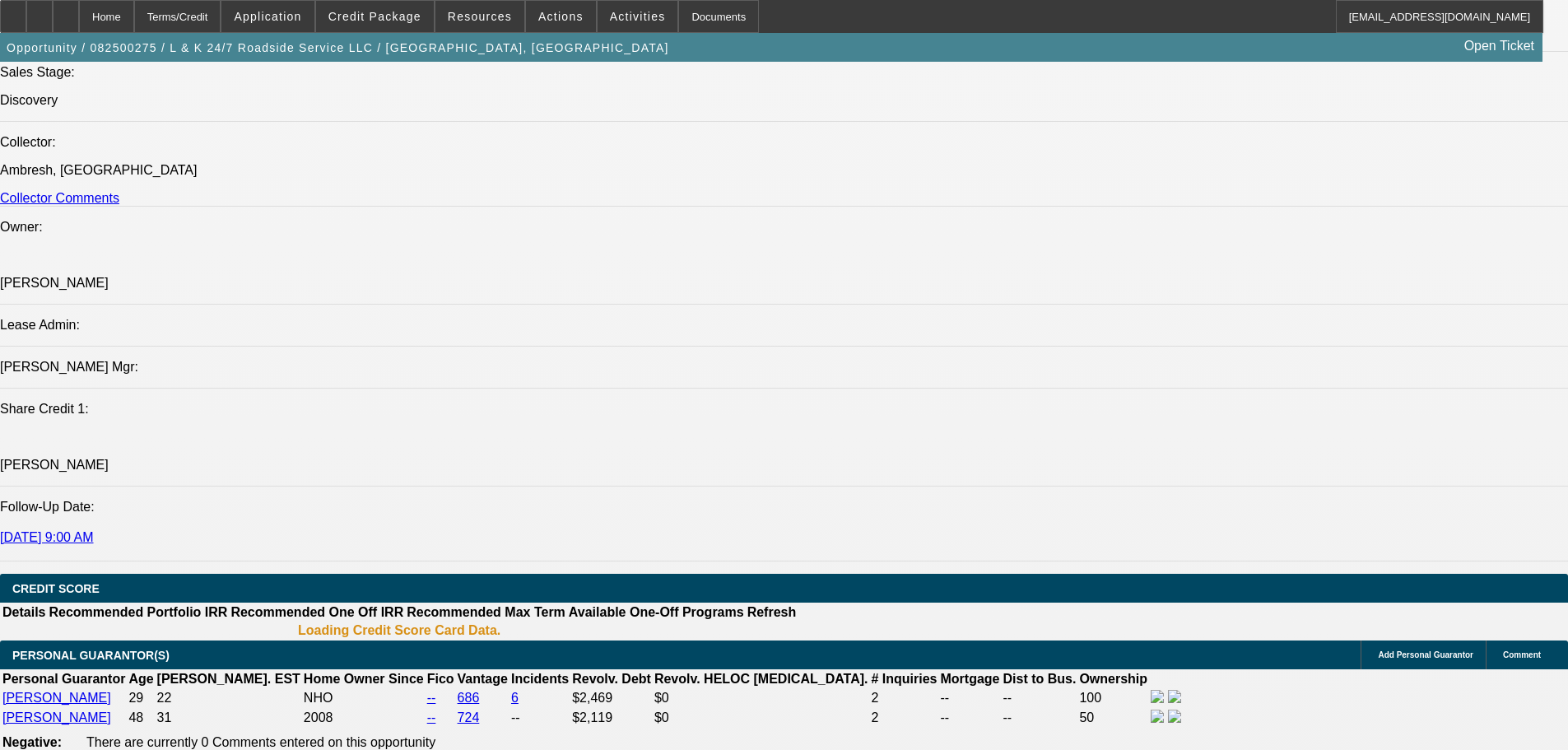
select select "0"
select select "2"
select select "0.1"
select select "4"
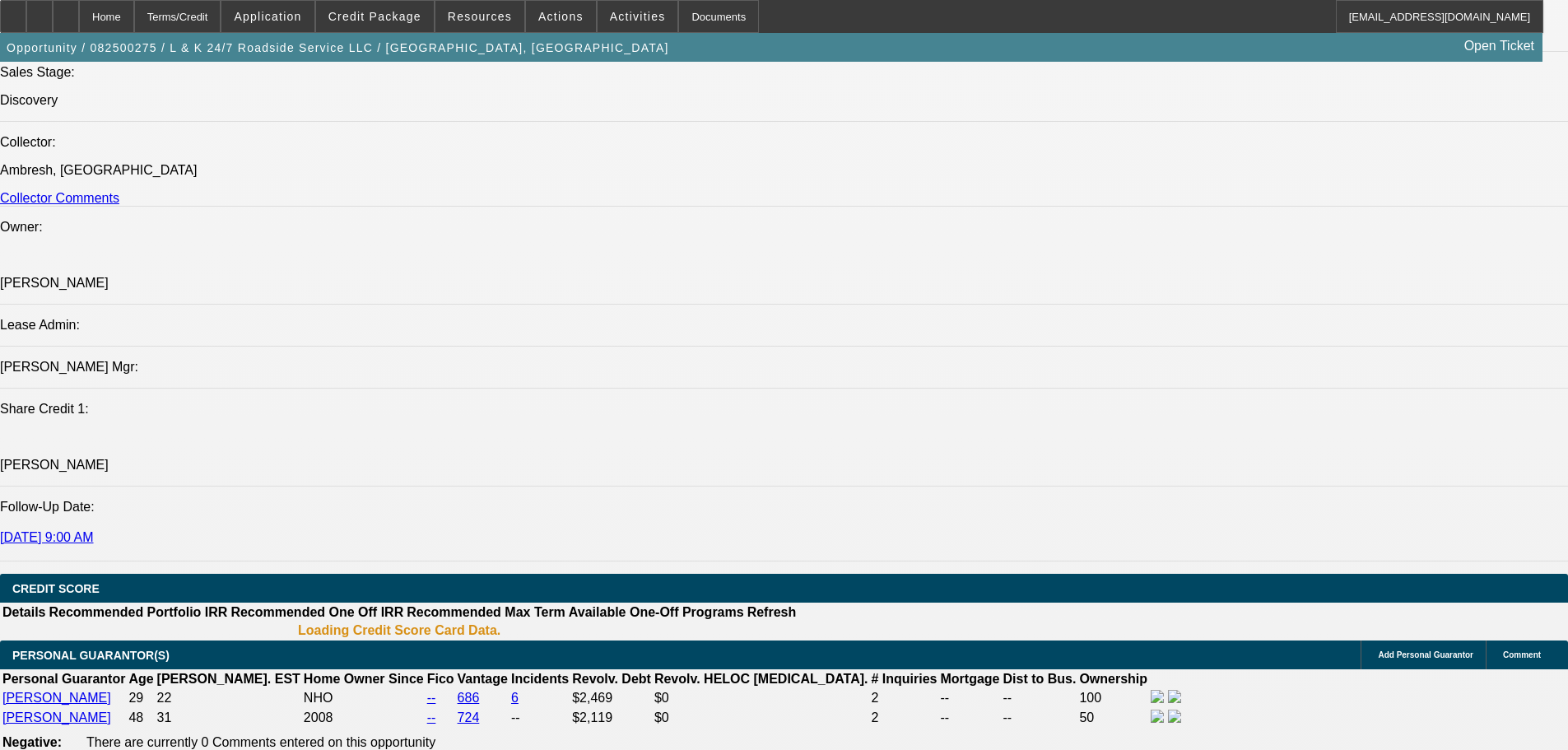
select select "0"
select select "2"
select select "0.1"
select select "4"
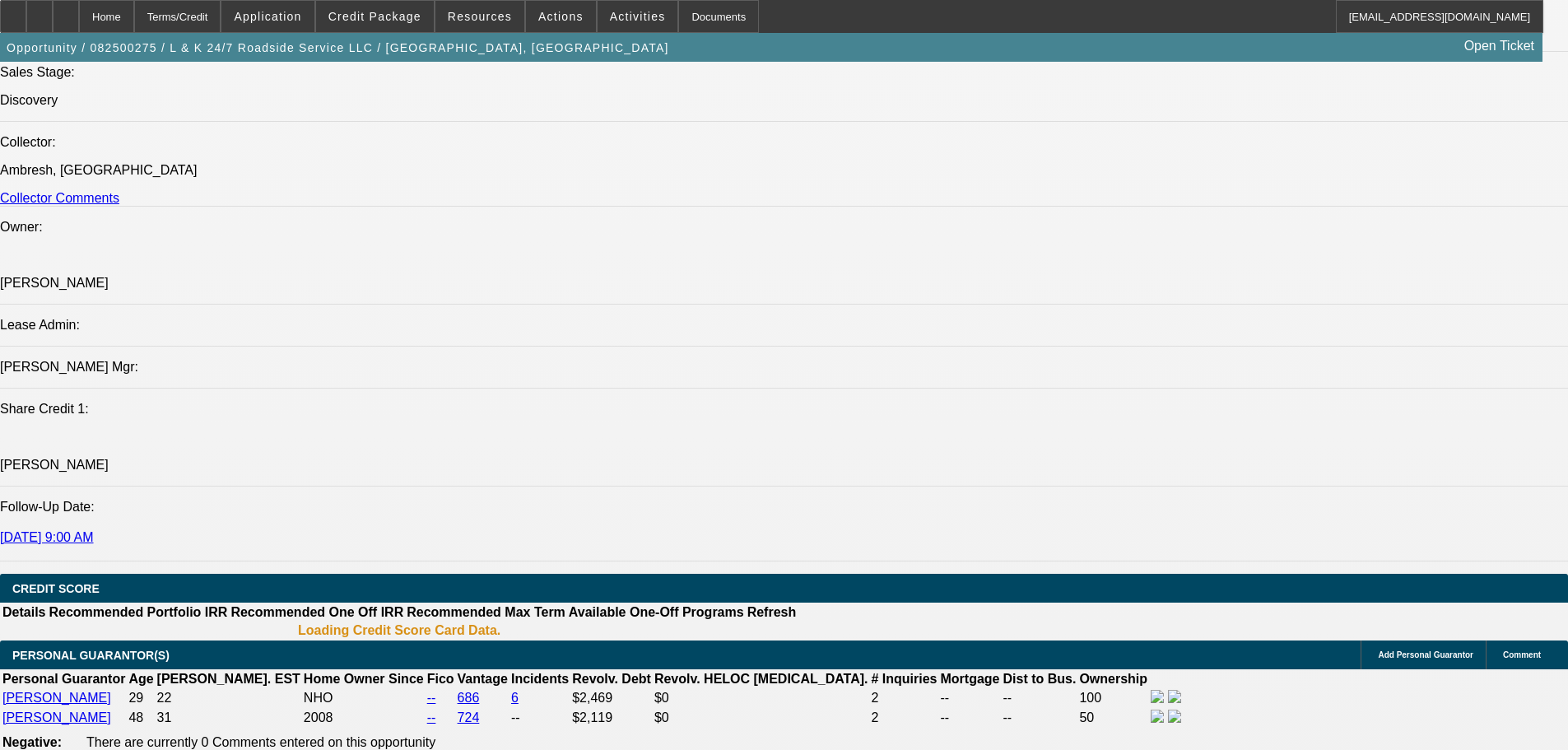
select select "0"
select select "2"
select select "0.1"
select select "4"
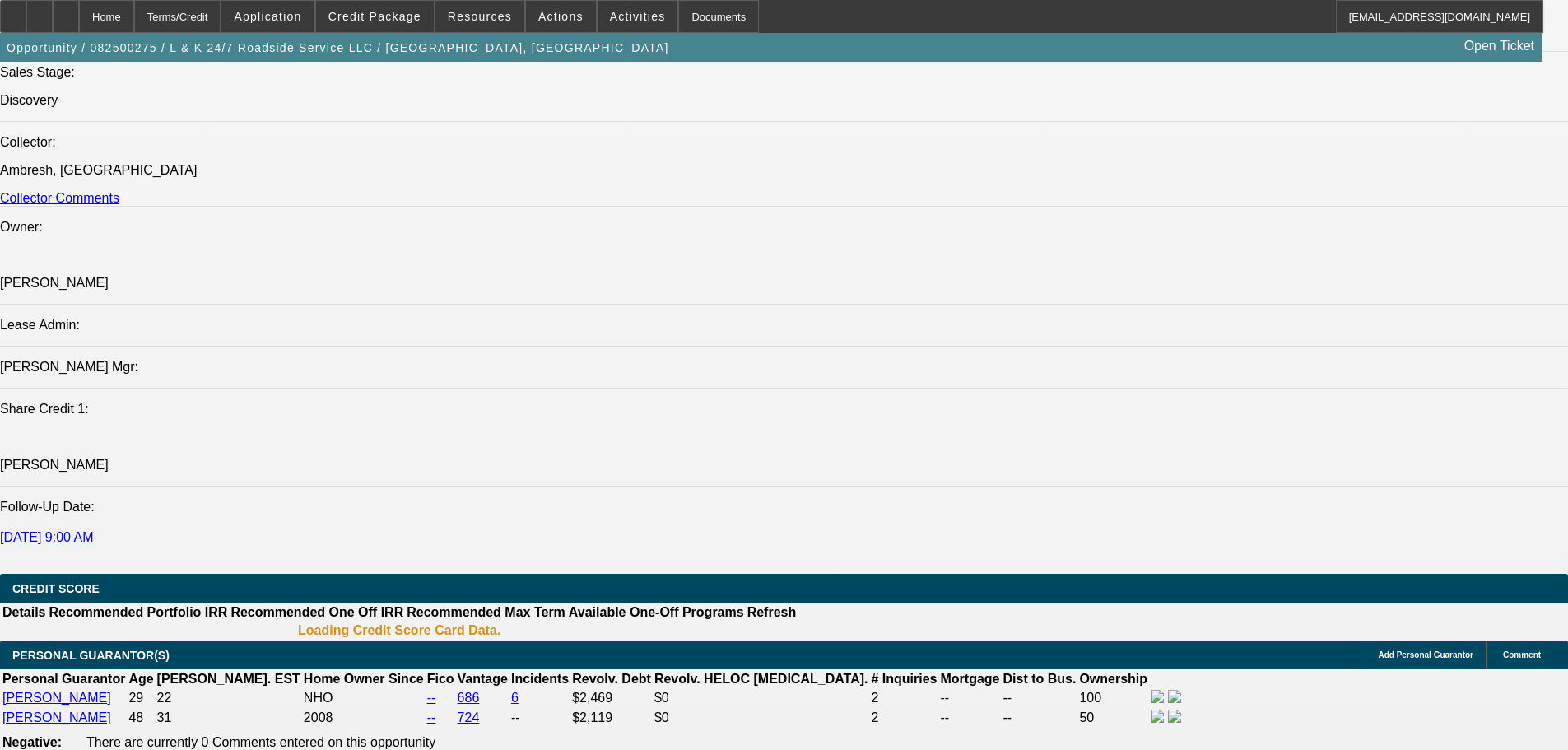
select select "0"
select select "2"
select select "0.1"
select select "4"
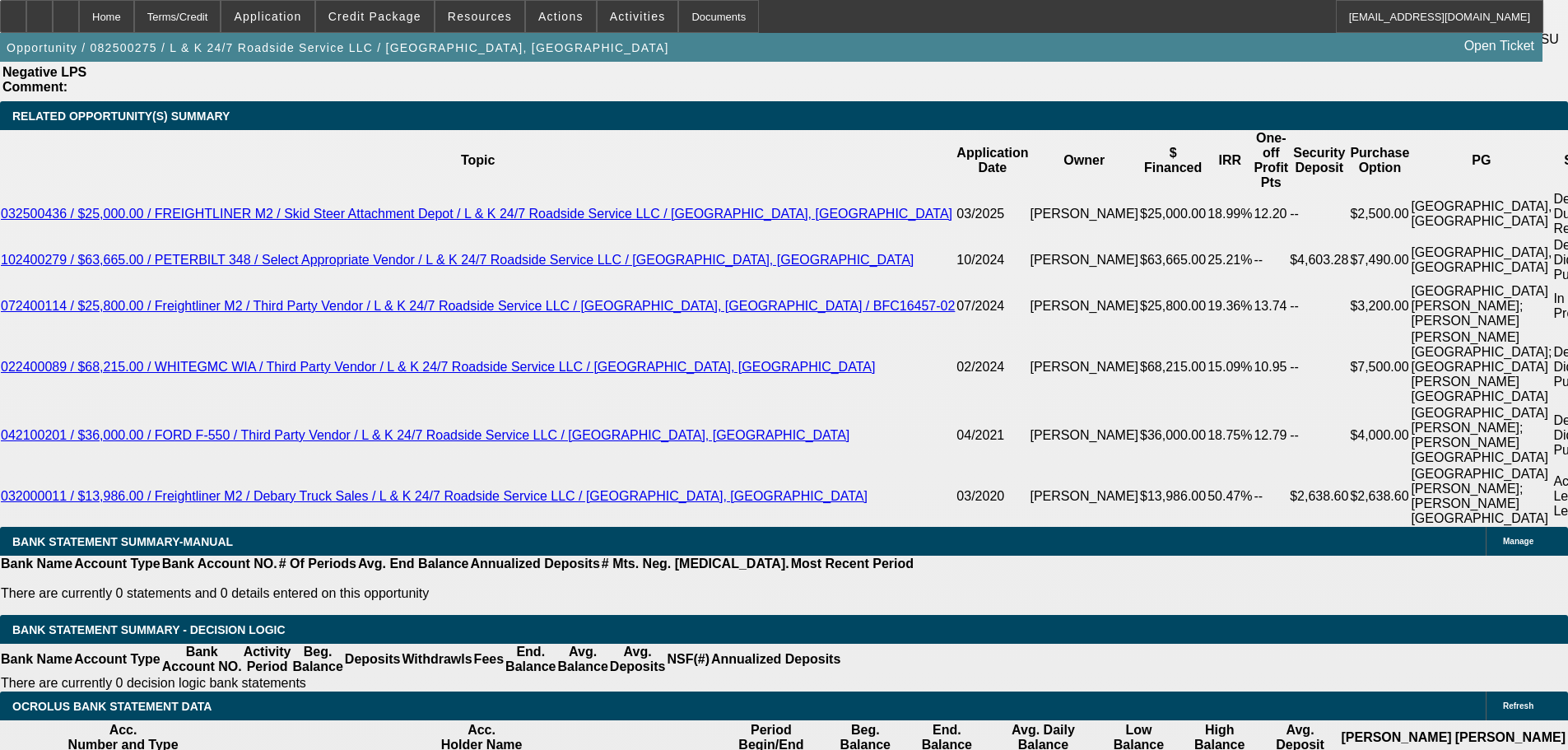
scroll to position [2869, 0]
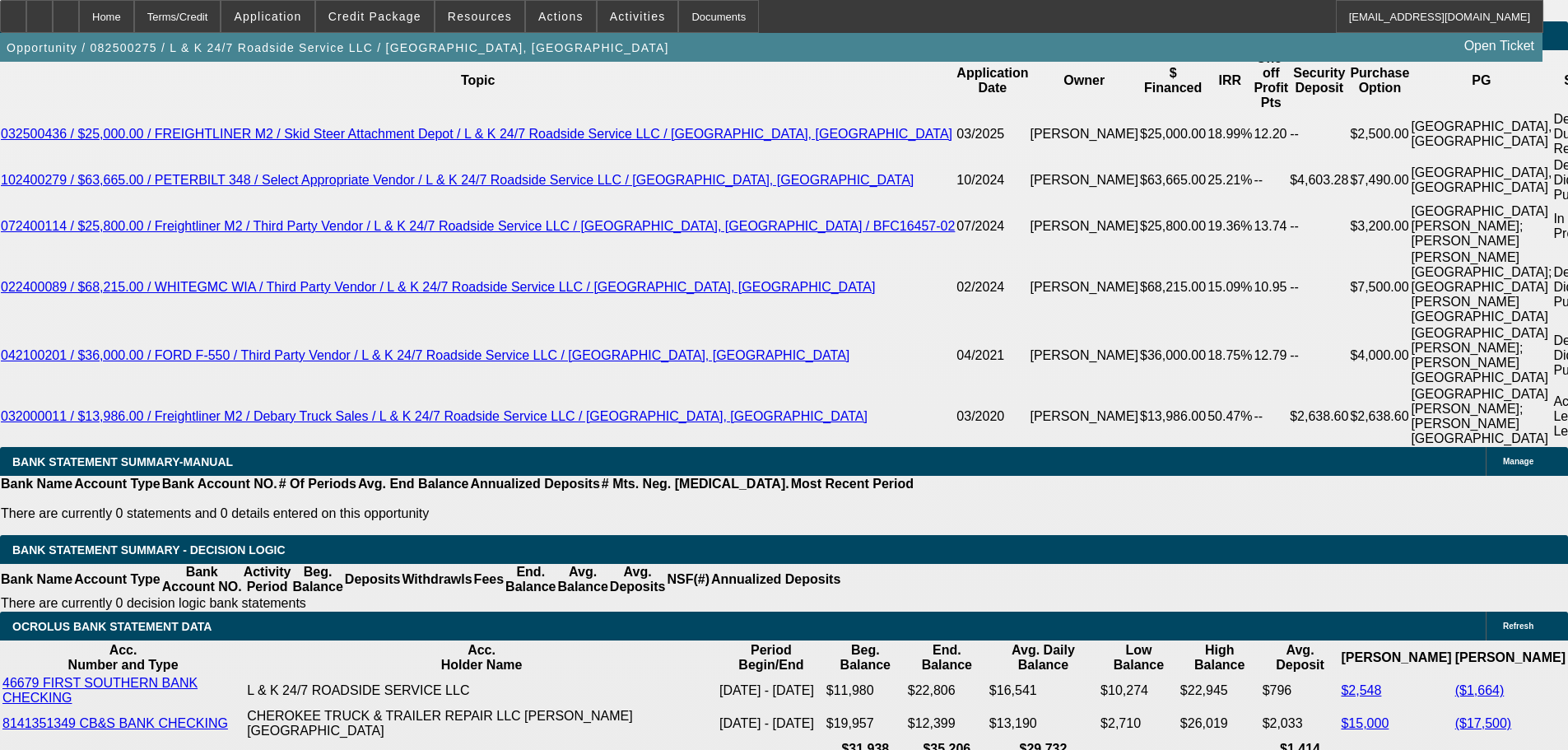
scroll to position [3007, 0]
